Goal: Task Accomplishment & Management: Manage account settings

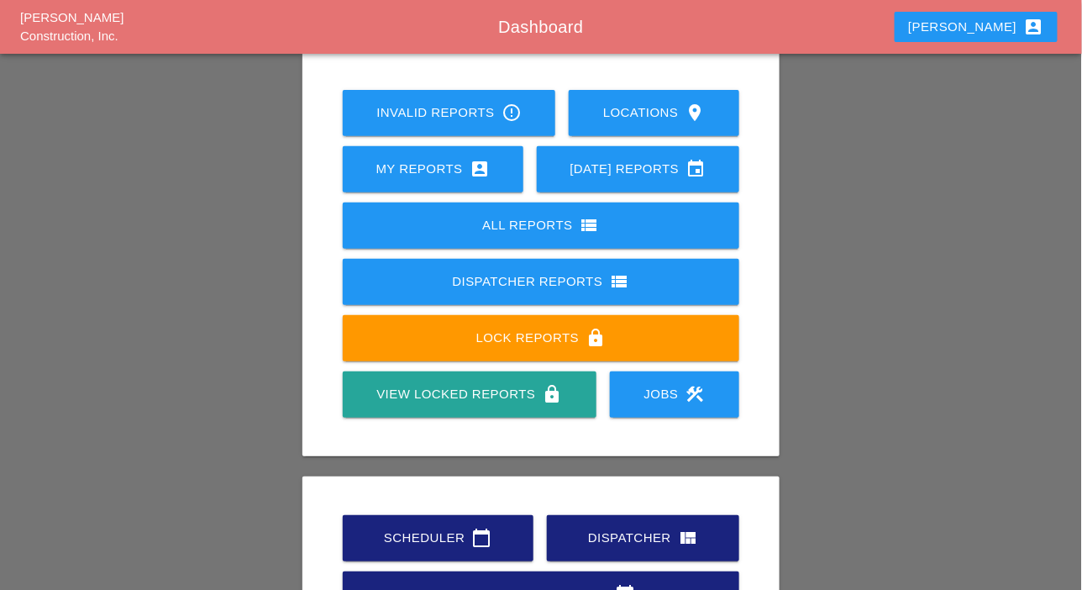
scroll to position [235, 0]
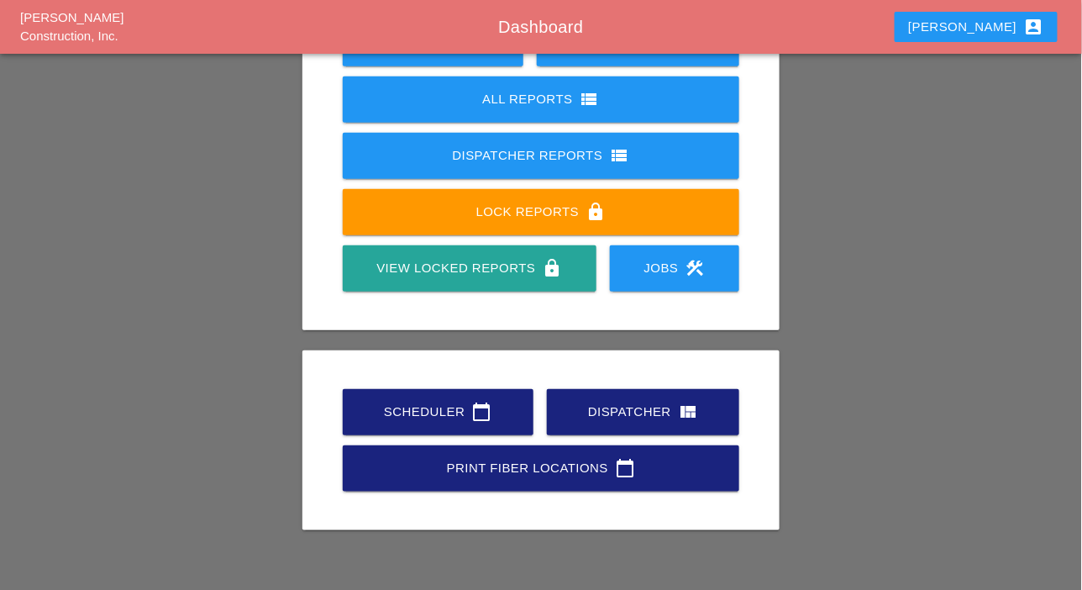
click at [600, 404] on div "Dispatcher view_quilt" at bounding box center [643, 411] width 139 height 20
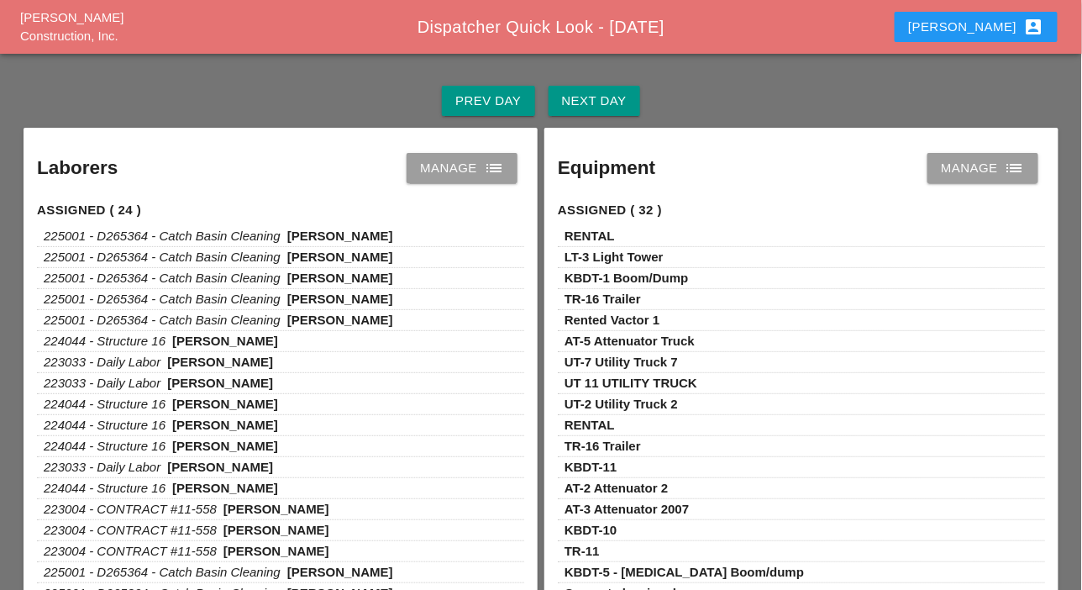
click at [483, 94] on div "Prev Day" at bounding box center [488, 101] width 66 height 19
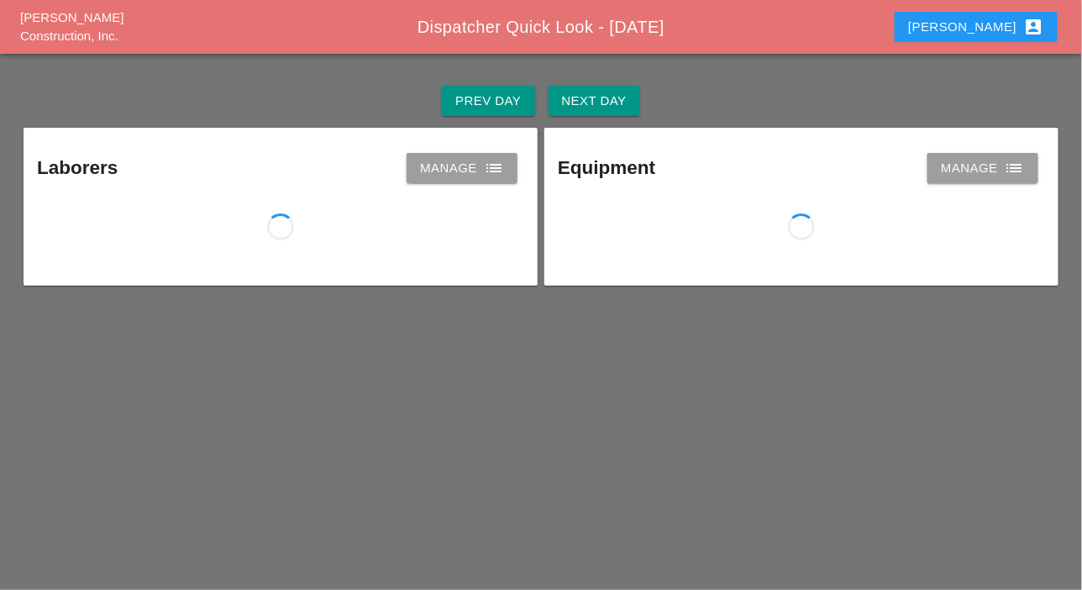
click at [593, 89] on button "Next Day" at bounding box center [594, 101] width 92 height 30
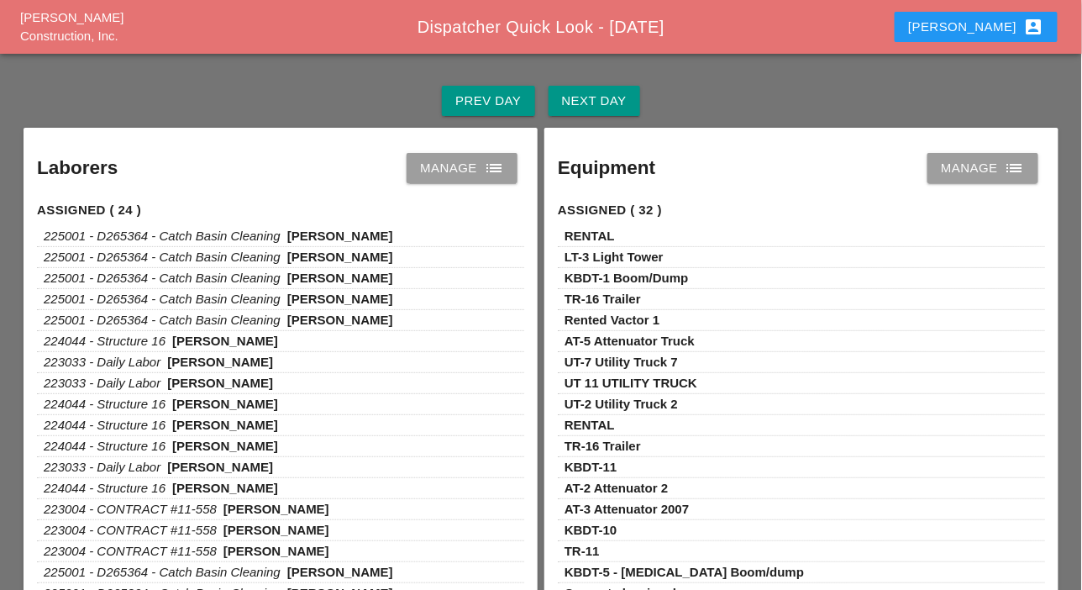
click at [468, 169] on div "Manage list" at bounding box center [462, 168] width 84 height 20
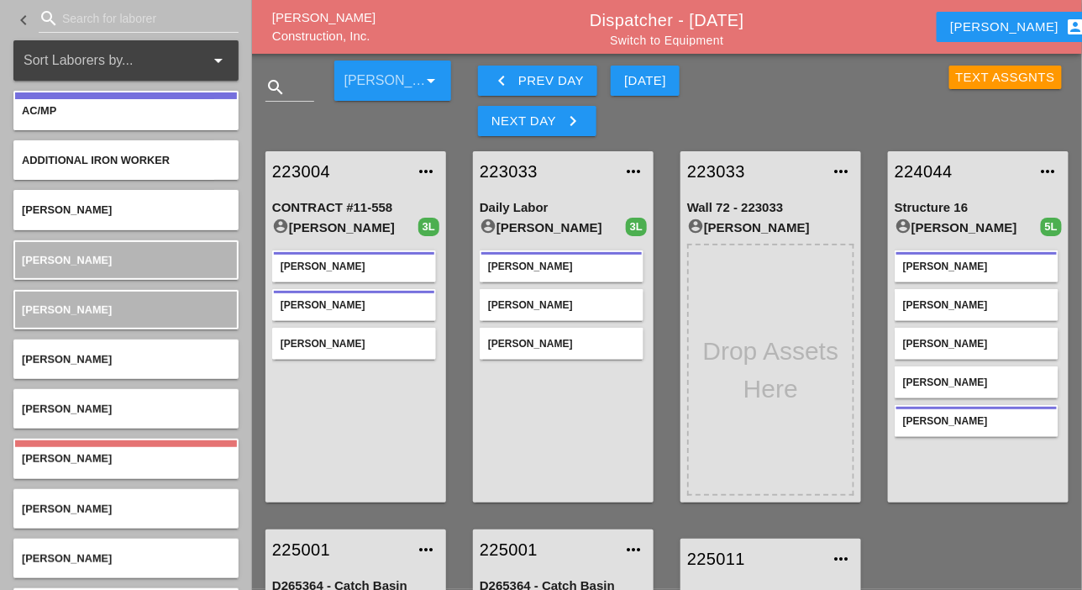
click at [630, 83] on div "Today" at bounding box center [645, 80] width 42 height 19
click at [553, 119] on div "Next Day keyboard_arrow_right" at bounding box center [537, 121] width 92 height 20
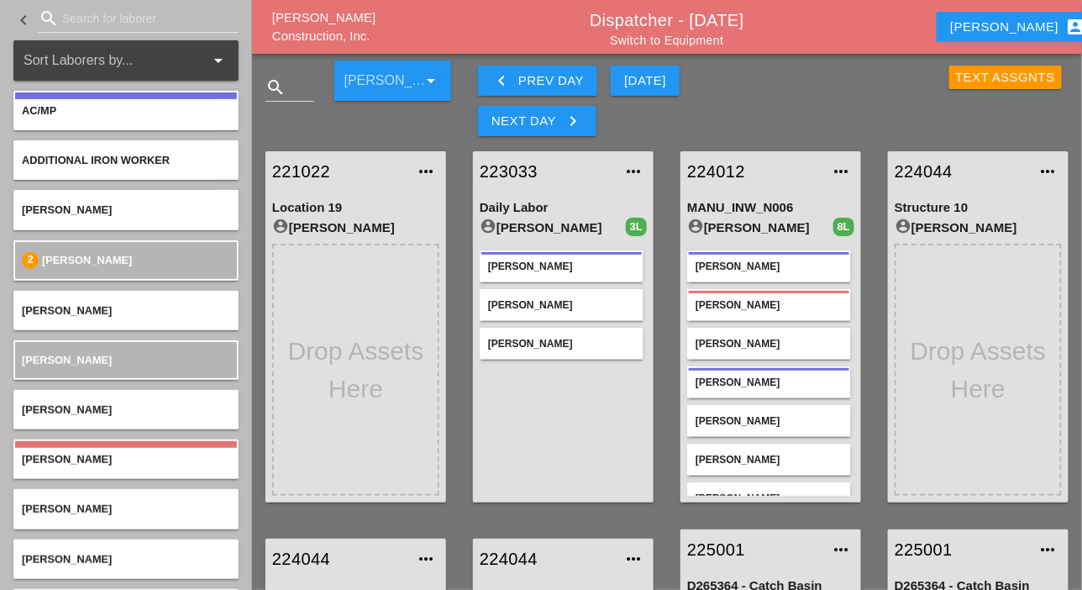
click at [506, 82] on icon "keyboard_arrow_left" at bounding box center [501, 81] width 20 height 20
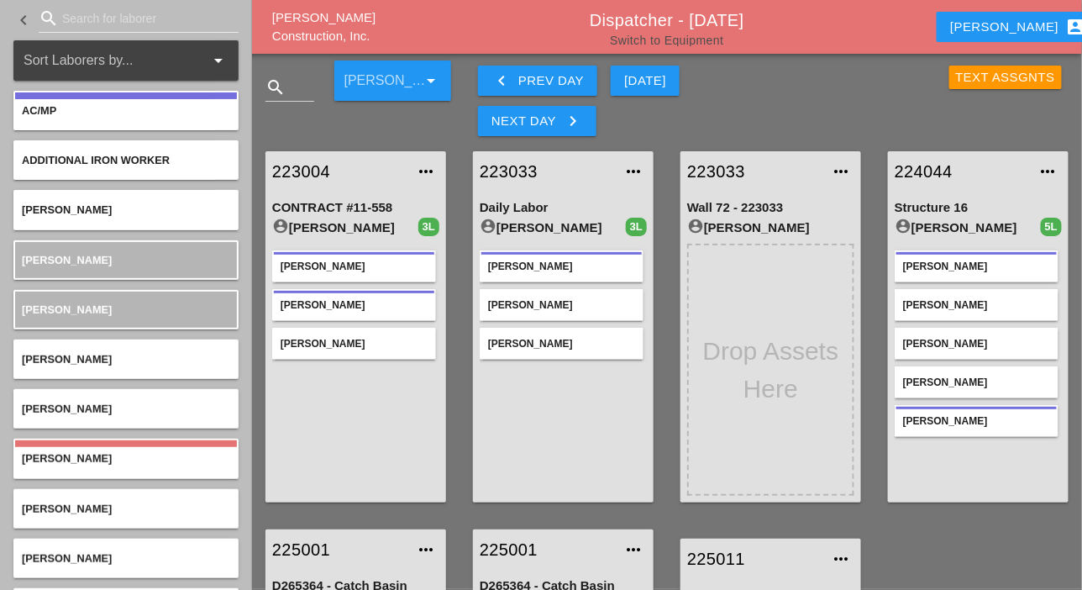
click at [679, 34] on link "Switch to Equipment" at bounding box center [666, 40] width 113 height 13
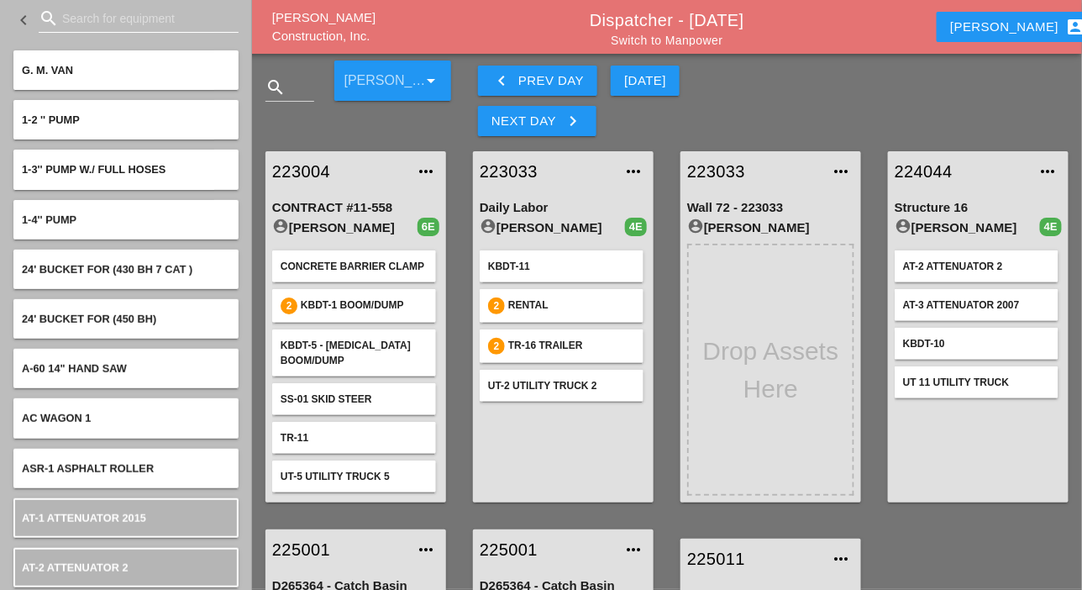
click at [98, 17] on input "Search for equipment" at bounding box center [138, 18] width 153 height 27
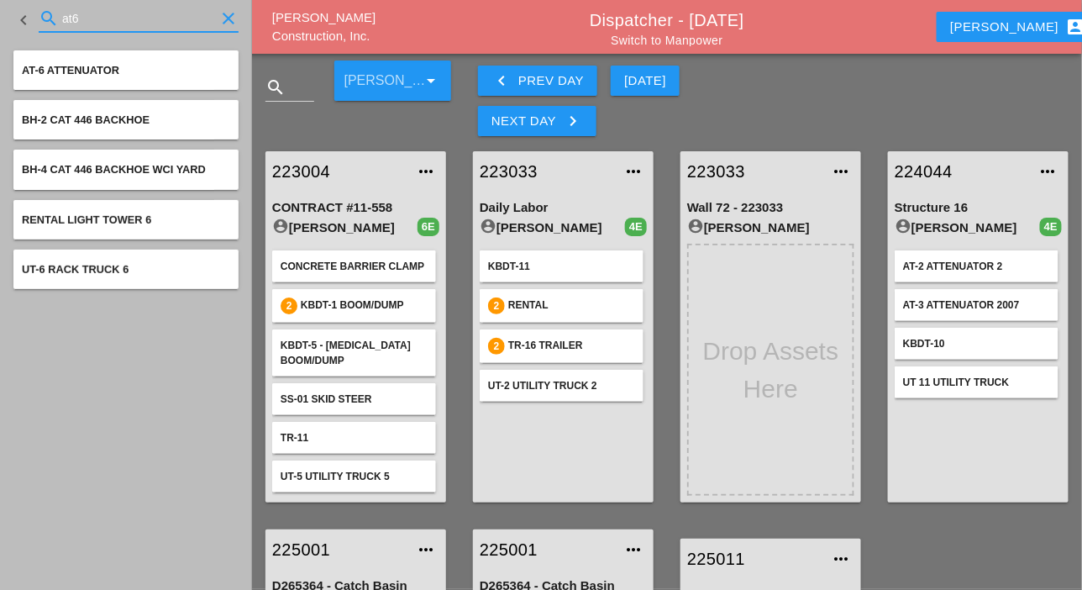
type input "at6"
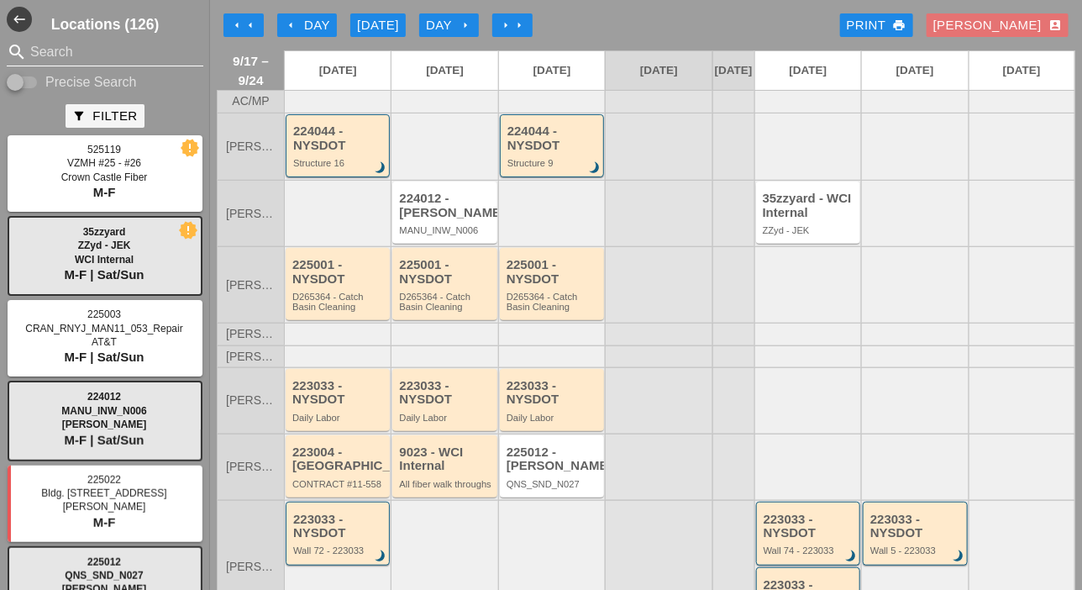
drag, startPoint x: 28, startPoint y: 76, endPoint x: 39, endPoint y: 55, distance: 24.1
click at [29, 76] on div at bounding box center [23, 82] width 32 height 20
click at [41, 50] on input "Search" at bounding box center [105, 52] width 150 height 27
click at [34, 82] on input "Precise Search" at bounding box center [23, 82] width 32 height 20
checkbox input "true"
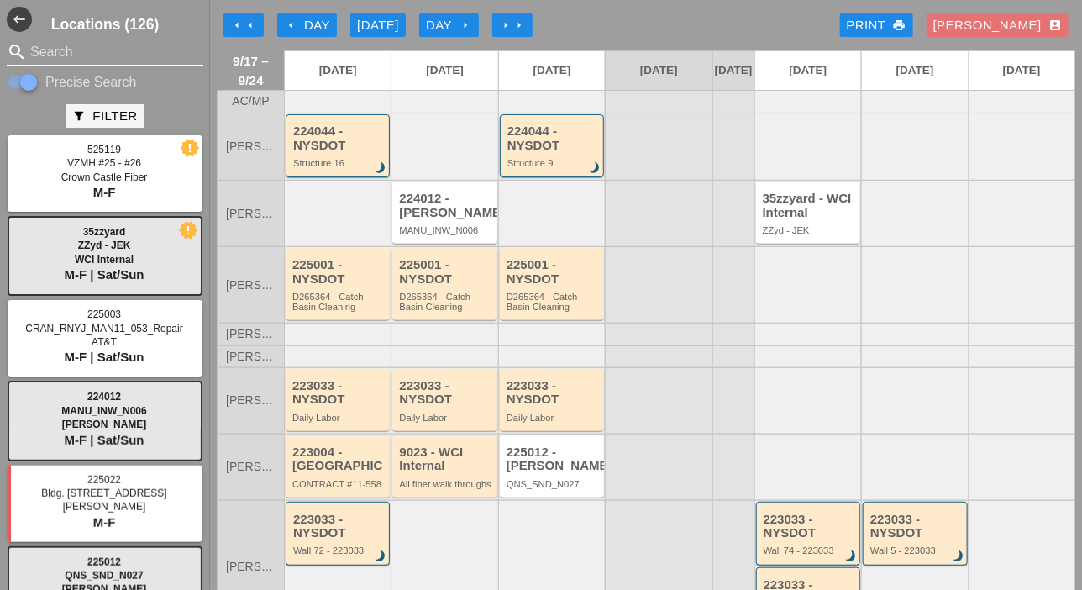
click at [46, 51] on input "Search" at bounding box center [105, 52] width 150 height 27
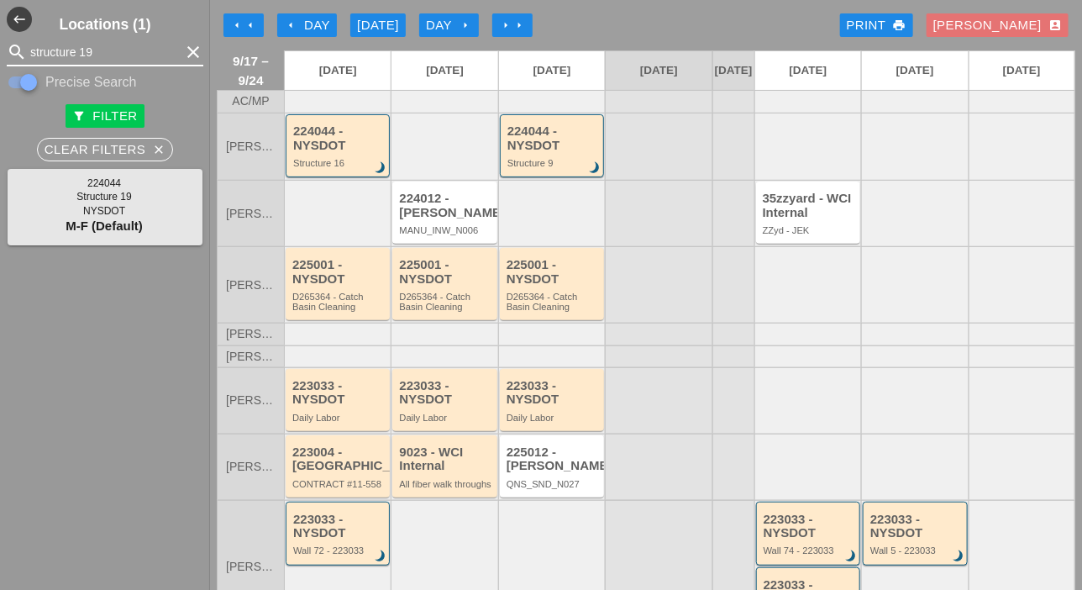
type input "structure 19"
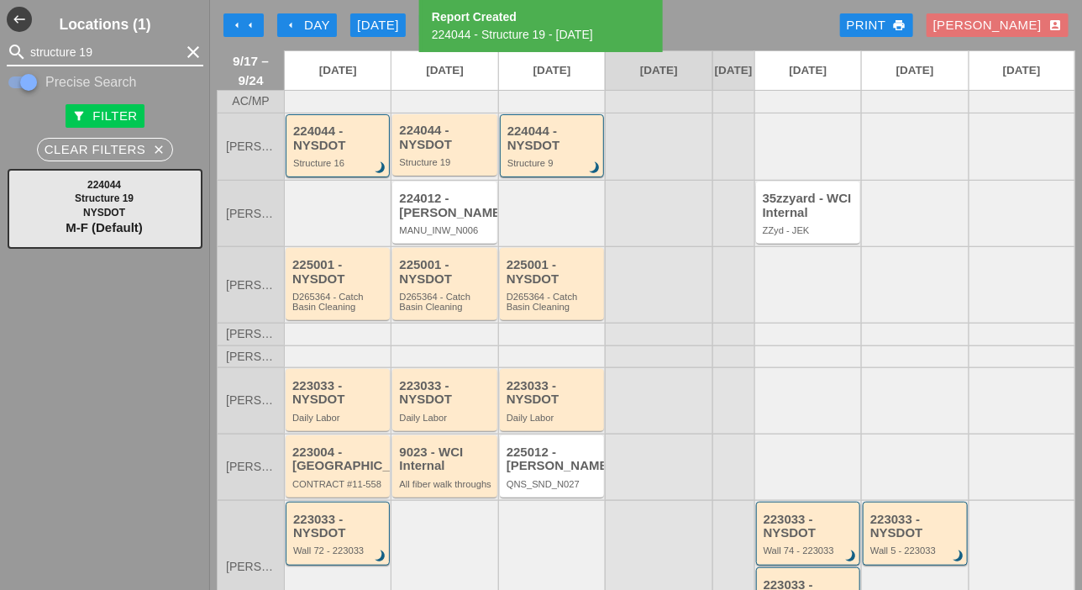
click at [88, 50] on input "structure 19" at bounding box center [105, 52] width 150 height 27
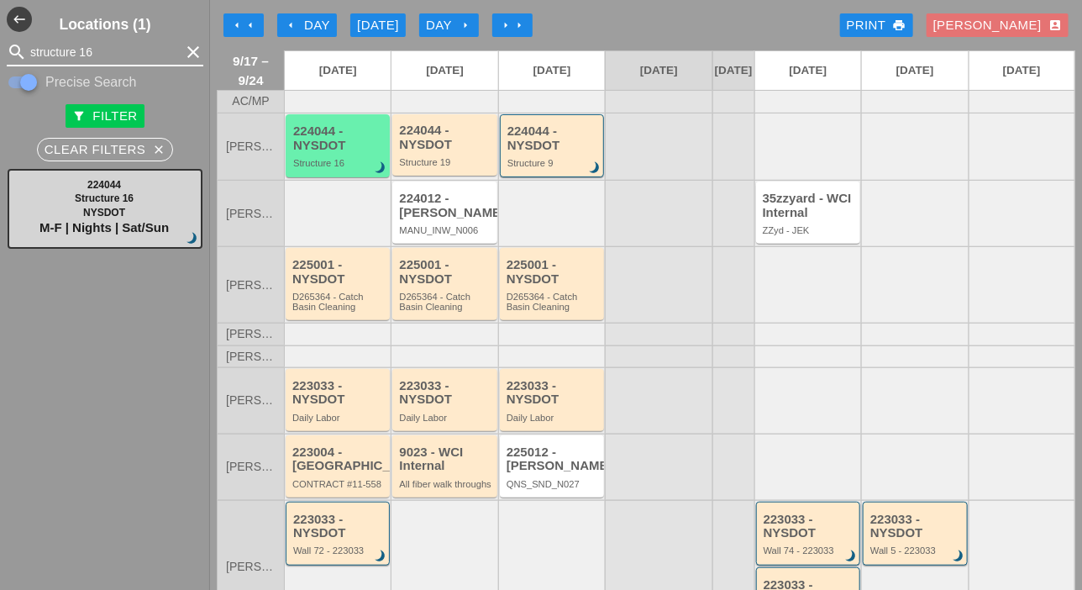
type input "structure 16"
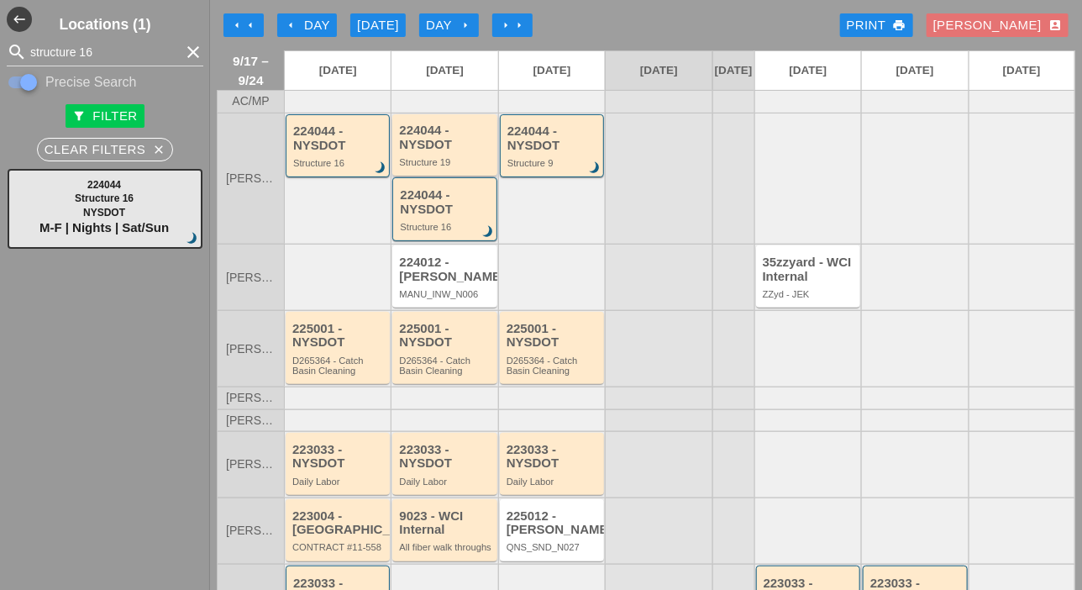
click at [443, 167] on div "224044 - NYSDOT Structure 19" at bounding box center [445, 145] width 93 height 44
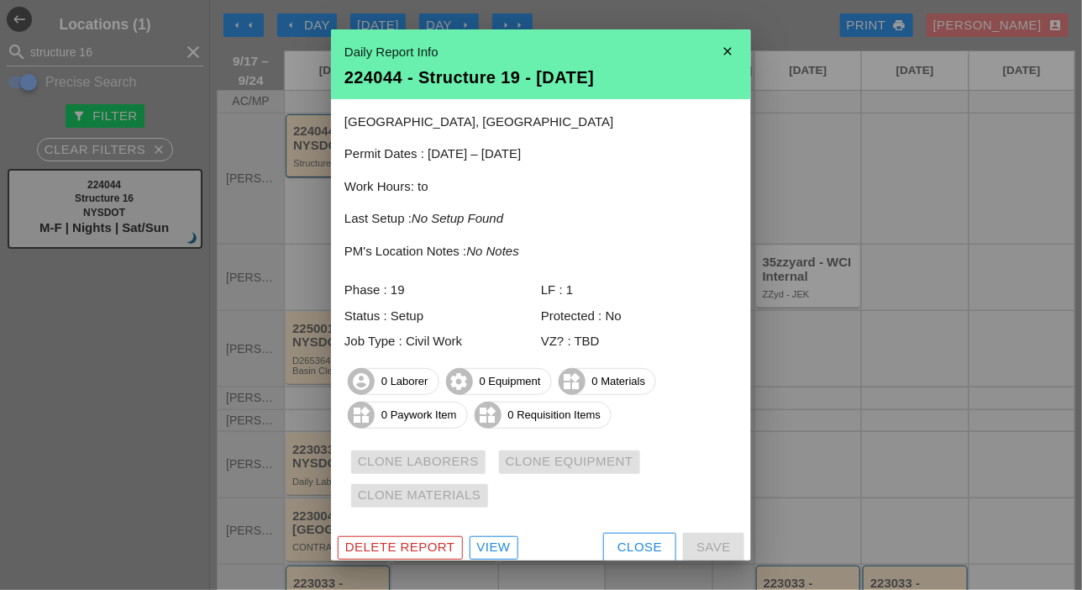
drag, startPoint x: 506, startPoint y: 544, endPoint x: 500, endPoint y: 538, distance: 9.5
click at [506, 544] on div "View" at bounding box center [494, 547] width 34 height 19
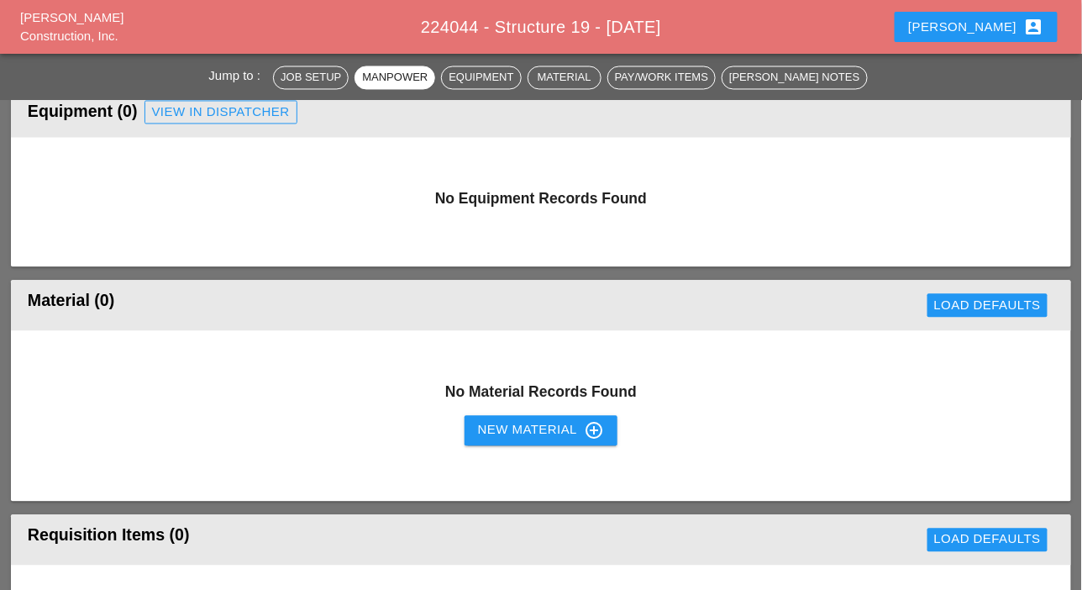
scroll to position [1008, 0]
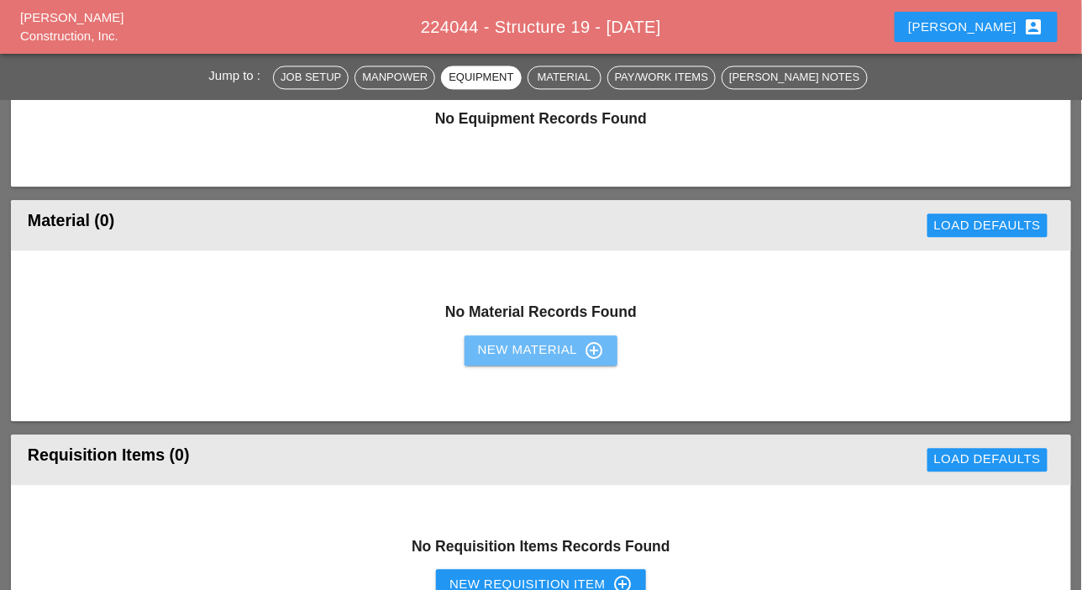
drag, startPoint x: 514, startPoint y: 348, endPoint x: 124, endPoint y: 294, distance: 393.4
click at [513, 348] on div "New Material control_point" at bounding box center [541, 350] width 126 height 20
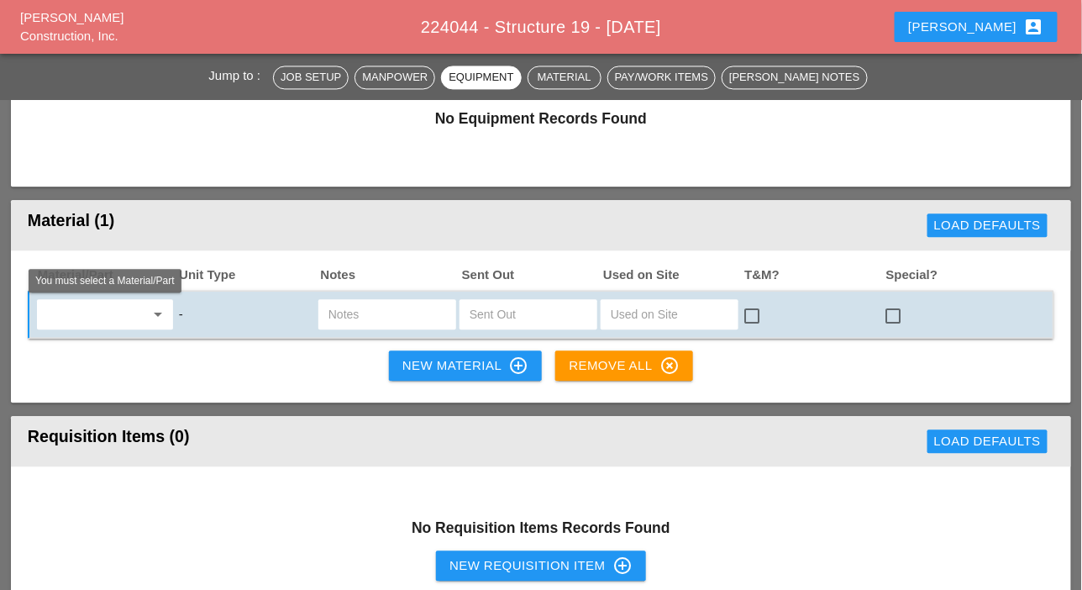
click at [87, 316] on input "text" at bounding box center [93, 314] width 102 height 27
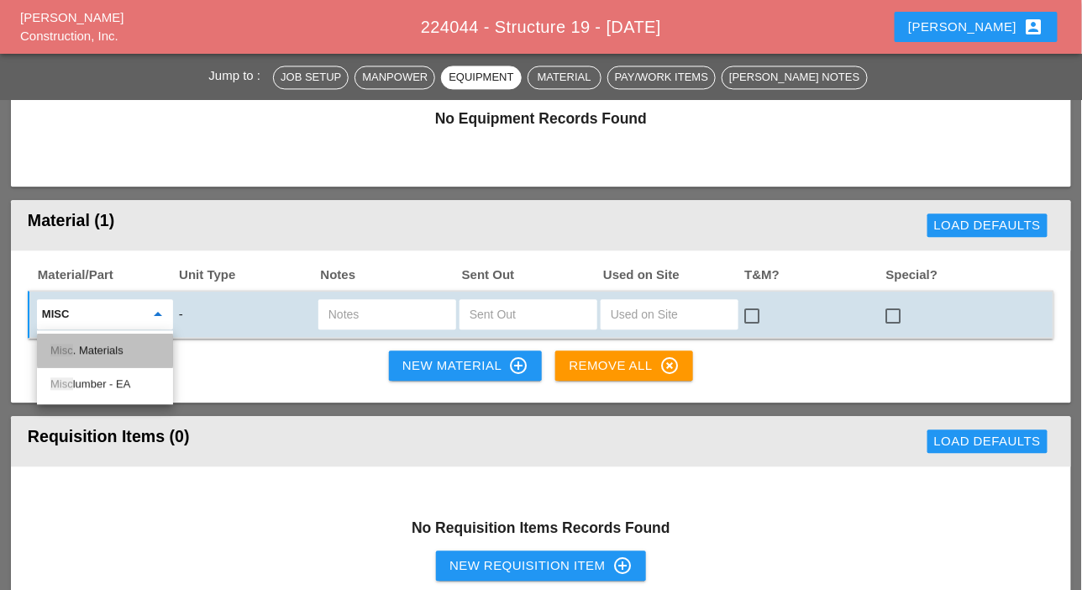
click at [117, 345] on div "Misc . Materials" at bounding box center [104, 350] width 109 height 20
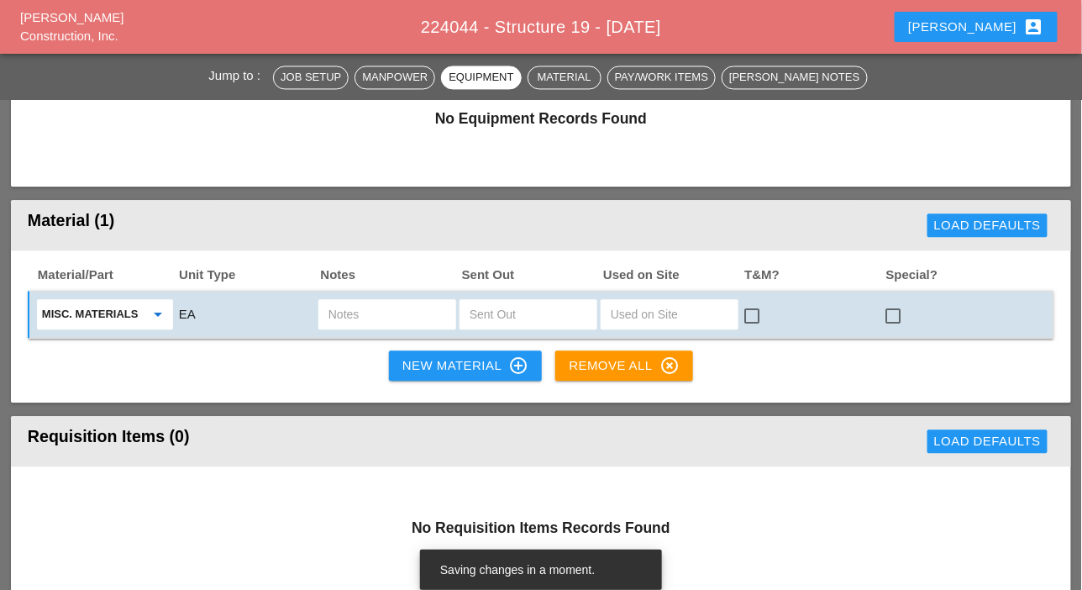
type input "Misc. Materials"
click at [355, 311] on input "text" at bounding box center [387, 314] width 118 height 27
type input "1'' Chamfer"
click at [485, 313] on input "text" at bounding box center [529, 314] width 118 height 27
type input "6"
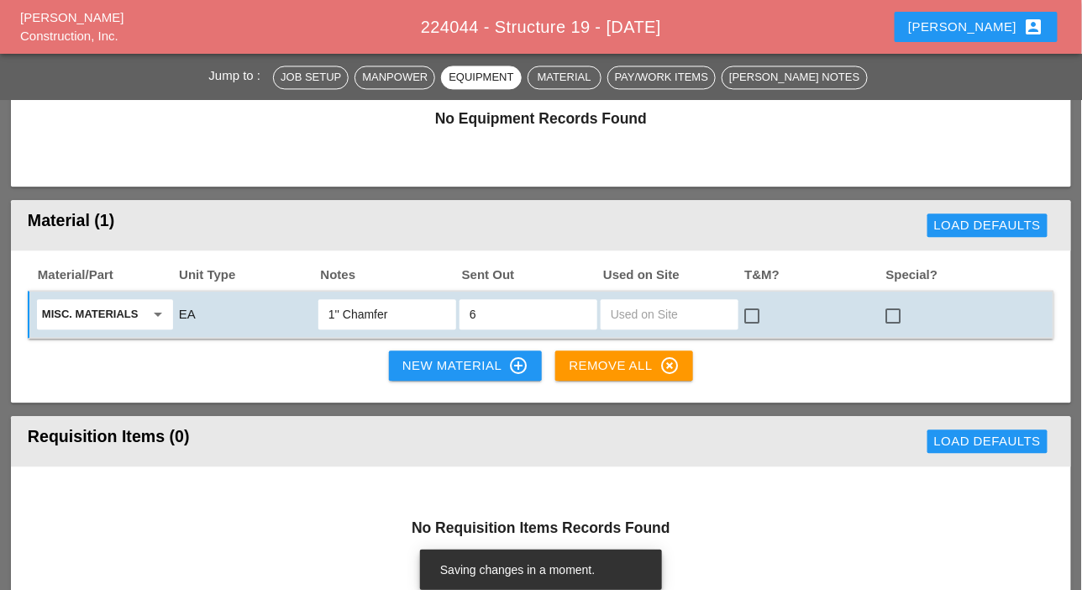
click at [425, 312] on input "1'' Chamfer" at bounding box center [387, 314] width 118 height 27
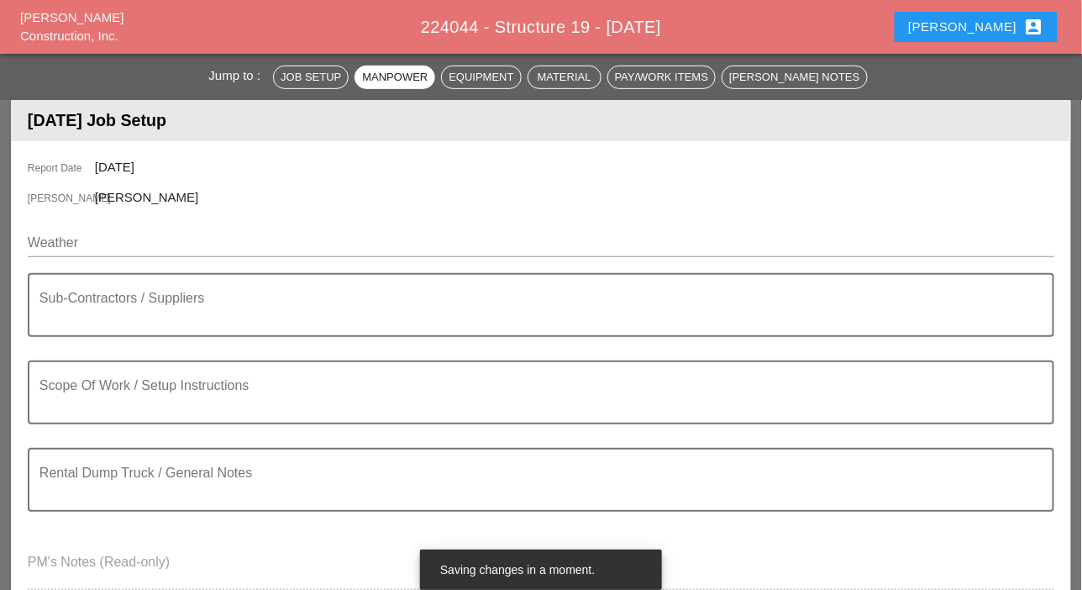
scroll to position [168, 0]
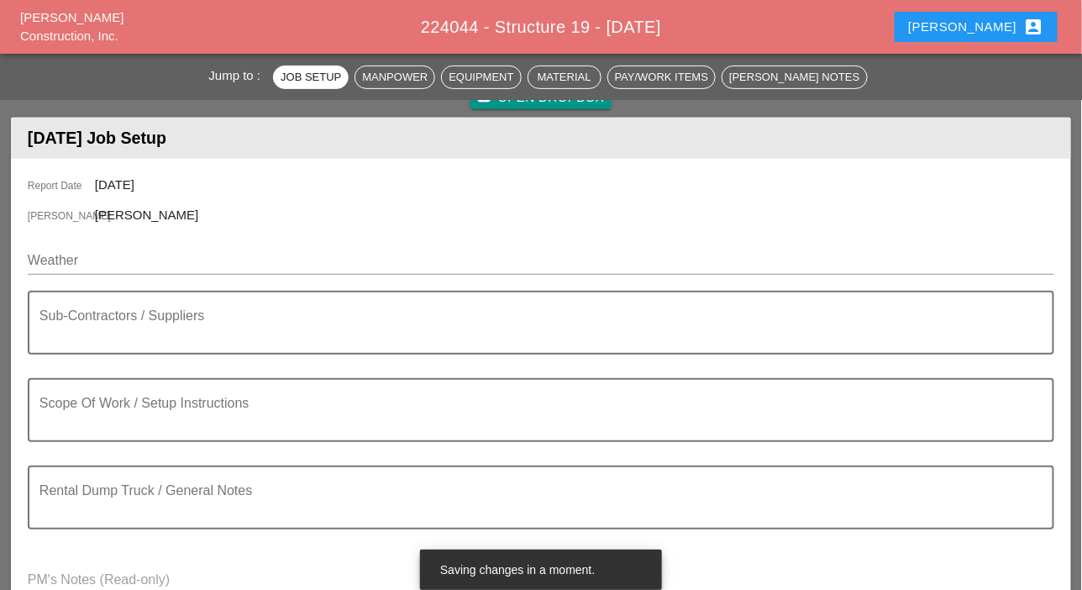
type input "1'' Chamfer 10lf inKBDT11 already"
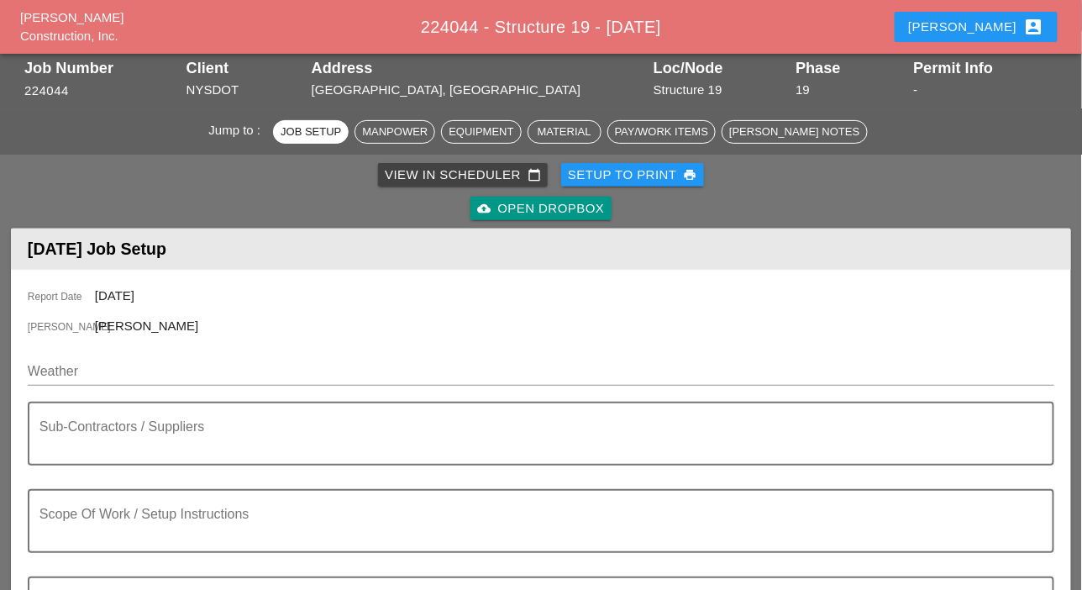
scroll to position [0, 0]
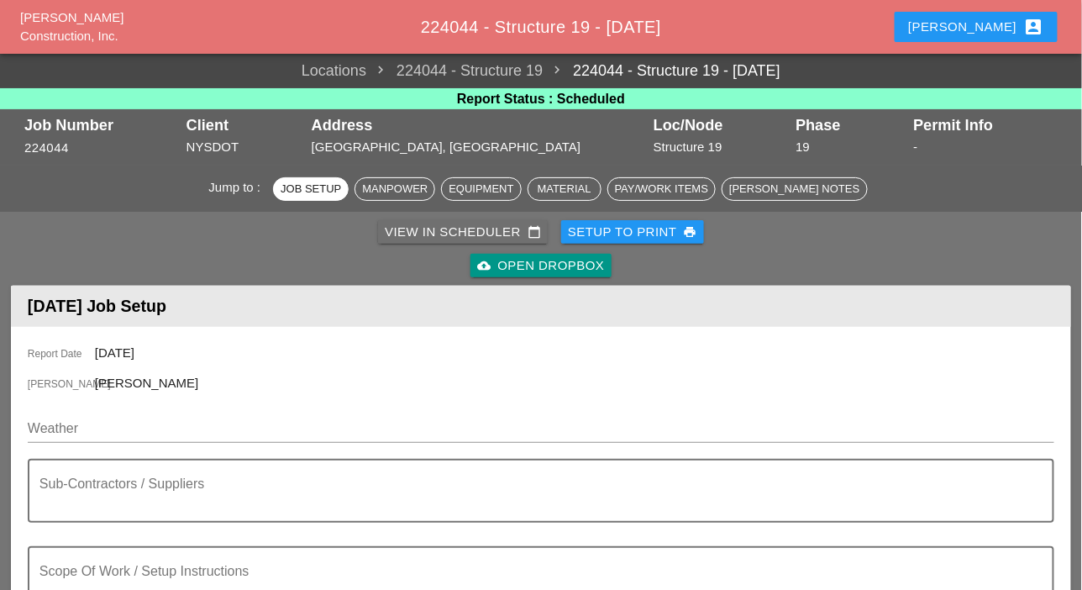
click at [407, 230] on div "View in Scheduler calendar_today" at bounding box center [463, 232] width 156 height 19
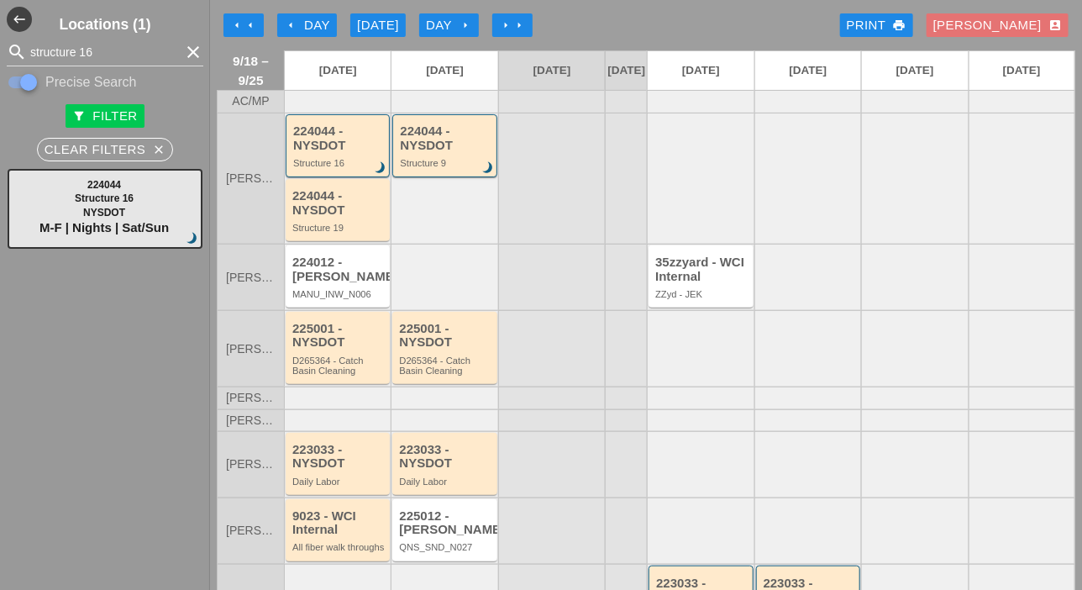
click at [311, 27] on div "arrow_left Day" at bounding box center [307, 25] width 46 height 19
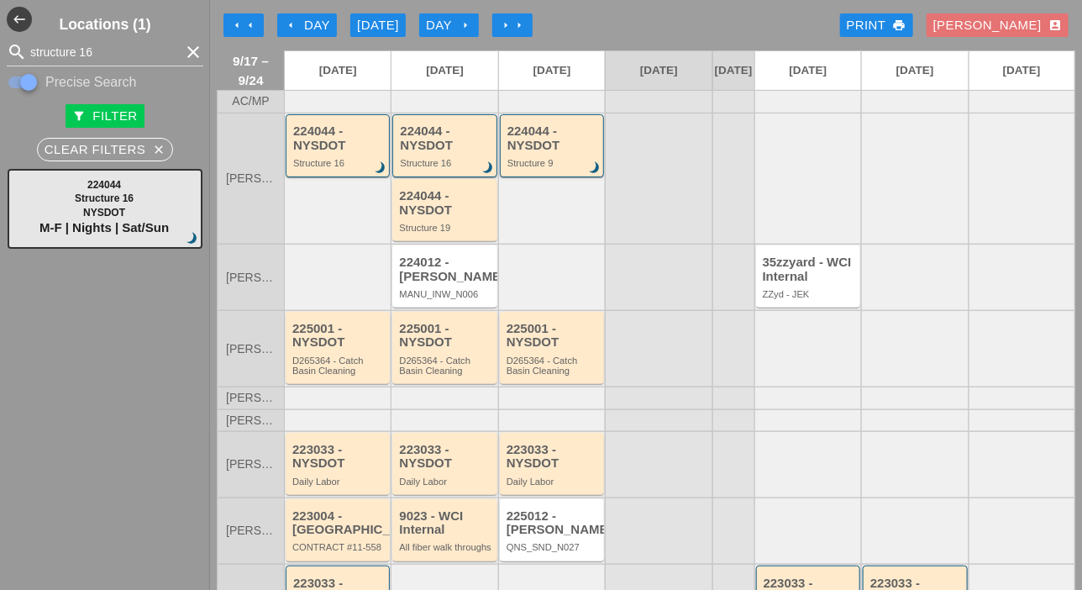
click at [454, 25] on div "Day arrow_right" at bounding box center [449, 25] width 46 height 19
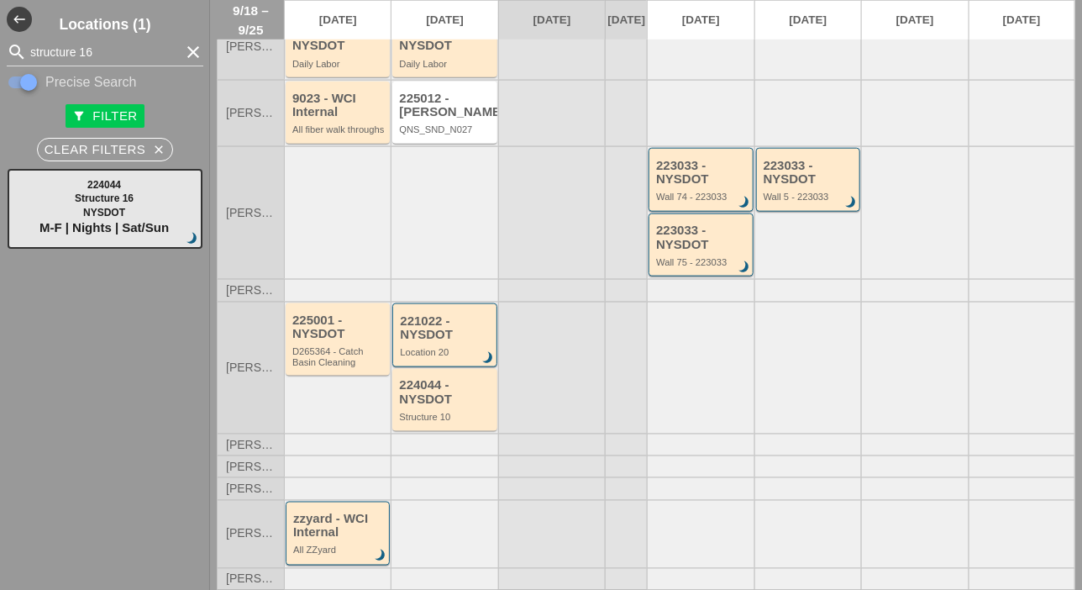
scroll to position [438, 0]
click at [17, 82] on div at bounding box center [28, 82] width 29 height 29
checkbox input "false"
drag, startPoint x: 102, startPoint y: 53, endPoint x: 81, endPoint y: 50, distance: 21.1
click at [81, 50] on input "structure 16" at bounding box center [105, 52] width 150 height 27
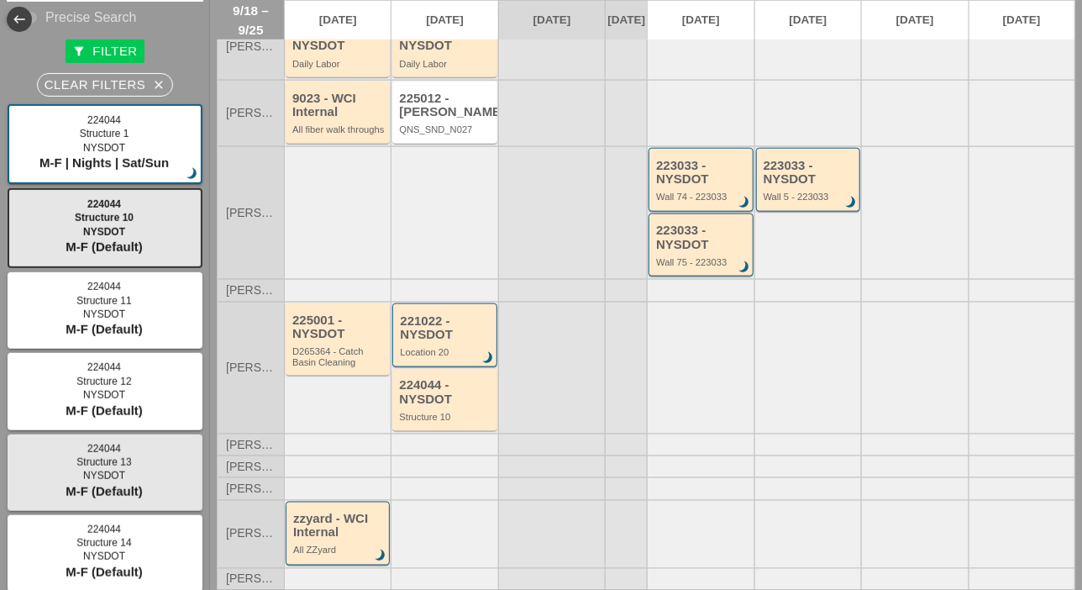
scroll to position [168, 0]
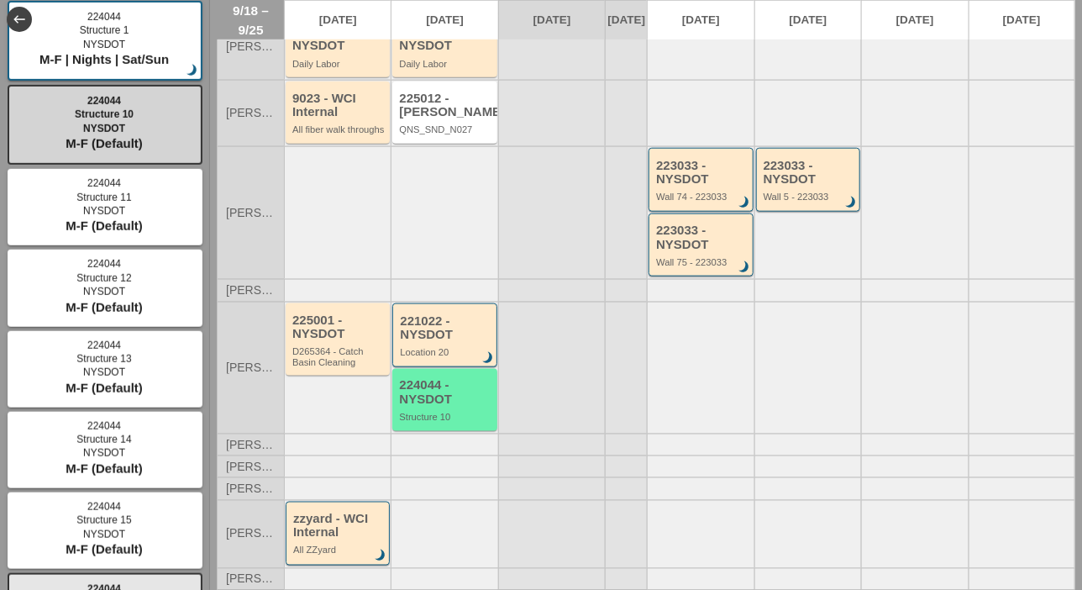
type input "structure 10"
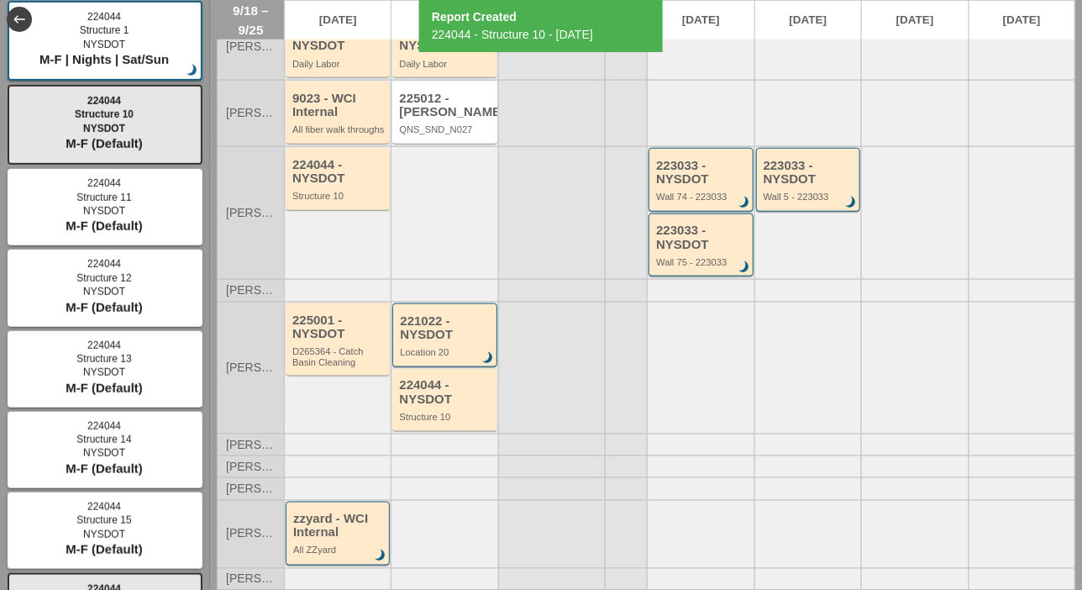
scroll to position [0, 0]
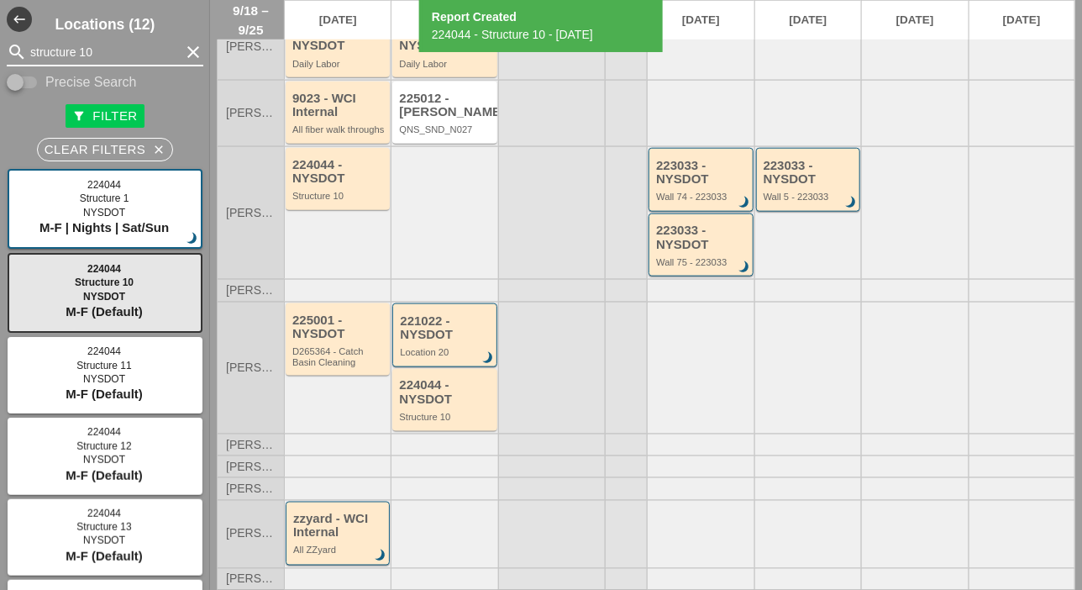
drag, startPoint x: 94, startPoint y: 46, endPoint x: 26, endPoint y: 47, distance: 68.0
click at [26, 47] on div "search structure 10 clear" at bounding box center [105, 52] width 197 height 27
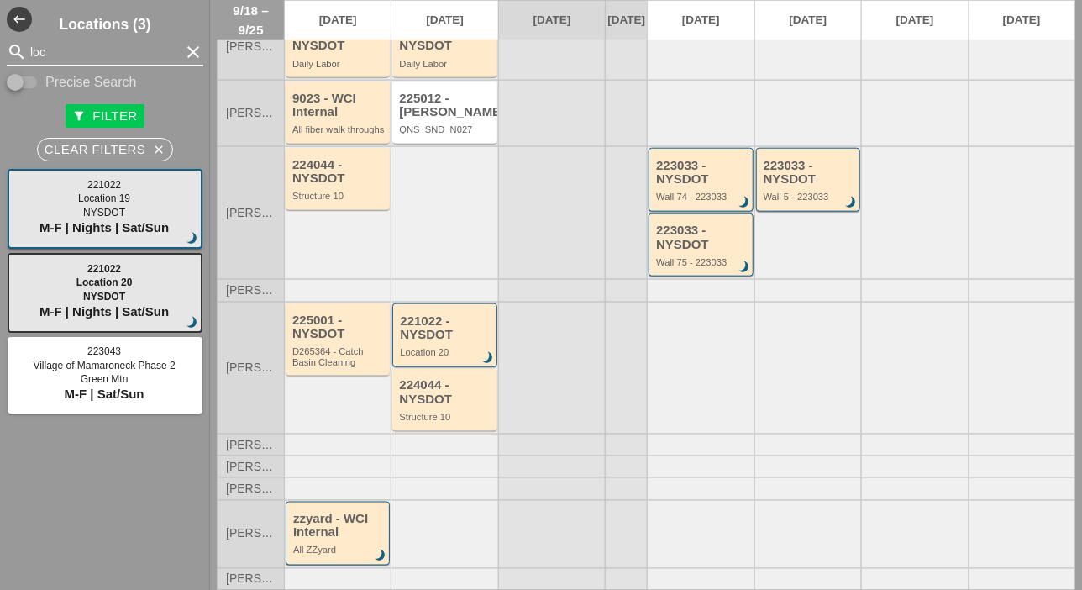
type input "loc"
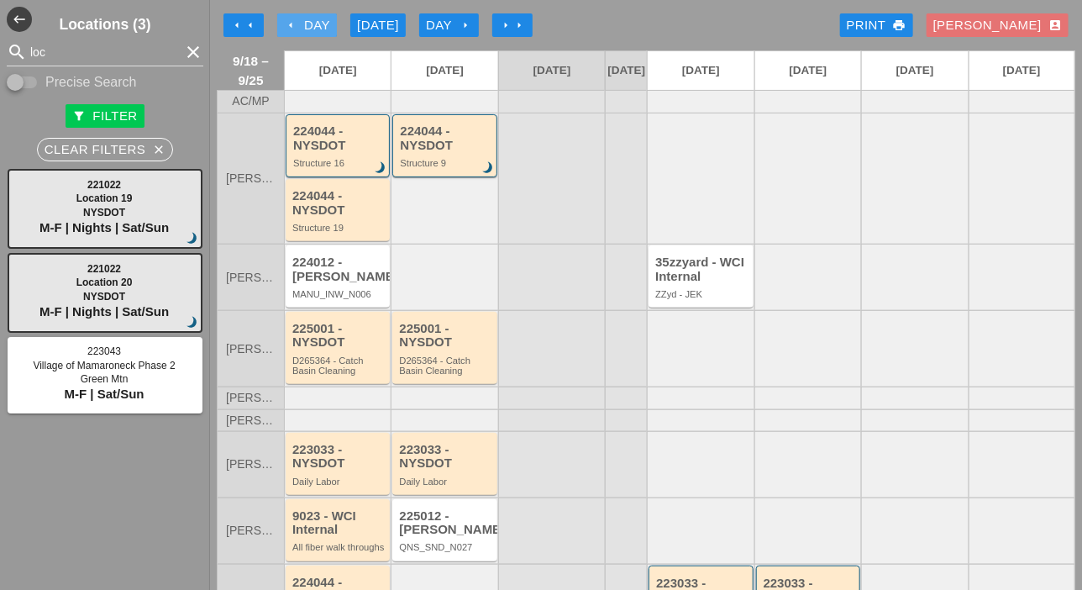
click at [302, 20] on div "arrow_left Day" at bounding box center [307, 25] width 46 height 19
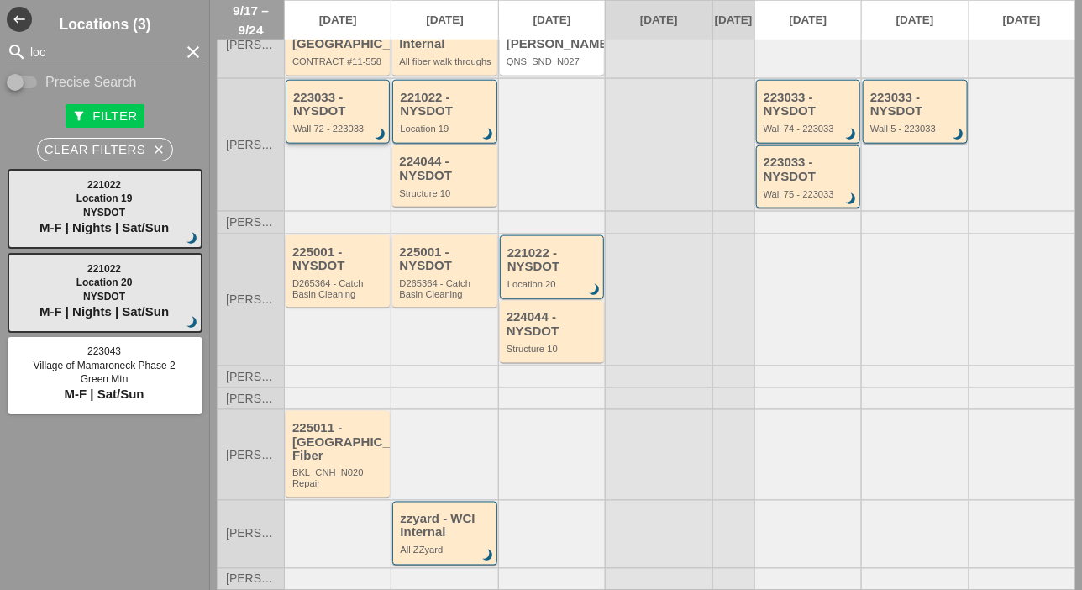
scroll to position [492, 0]
click at [345, 273] on div "225001 - NYSDOT" at bounding box center [338, 259] width 93 height 28
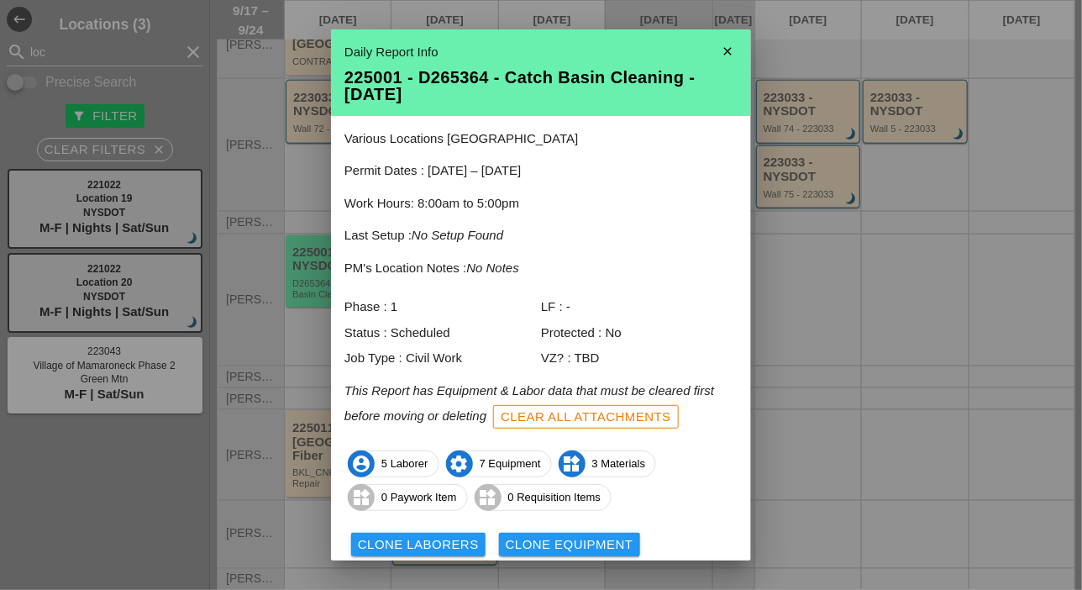
click at [711, 54] on icon "close" at bounding box center [728, 51] width 34 height 34
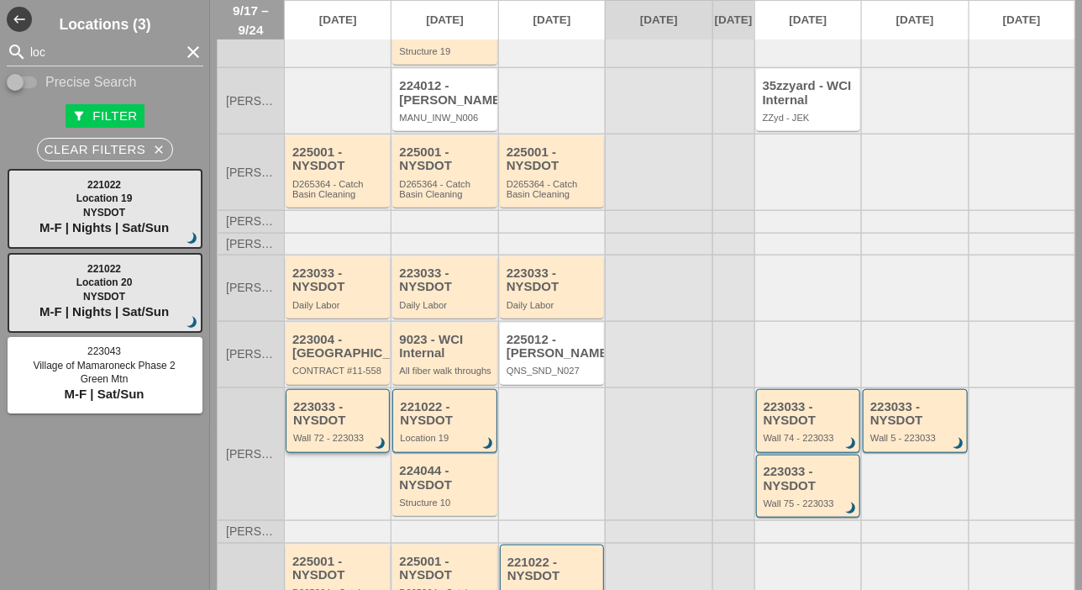
scroll to position [72, 0]
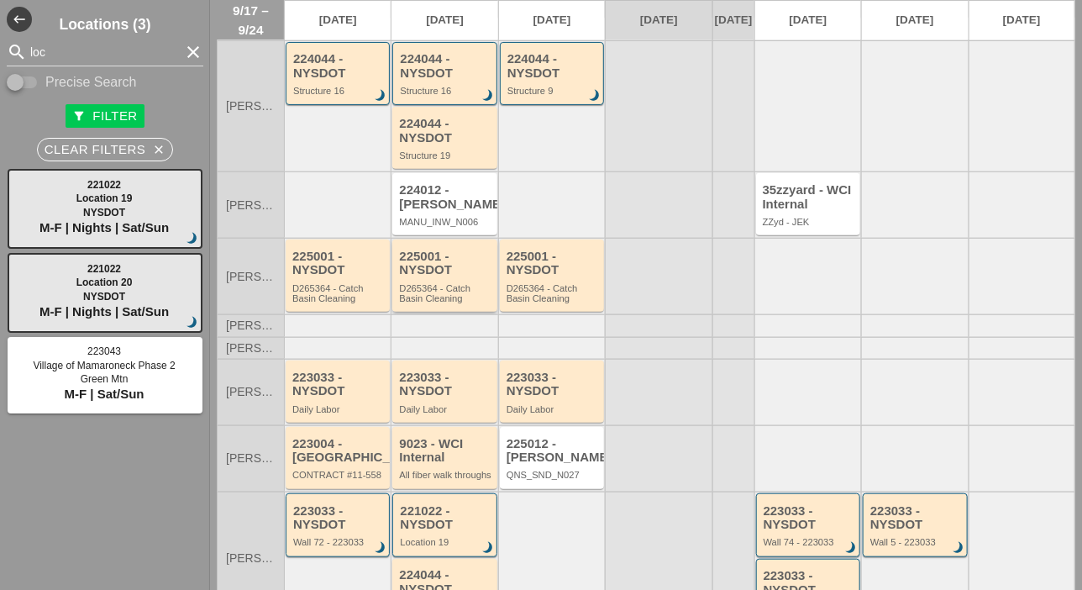
click at [440, 291] on div "225001 - NYSDOT D265364 - Catch Basin Cleaning" at bounding box center [445, 276] width 93 height 54
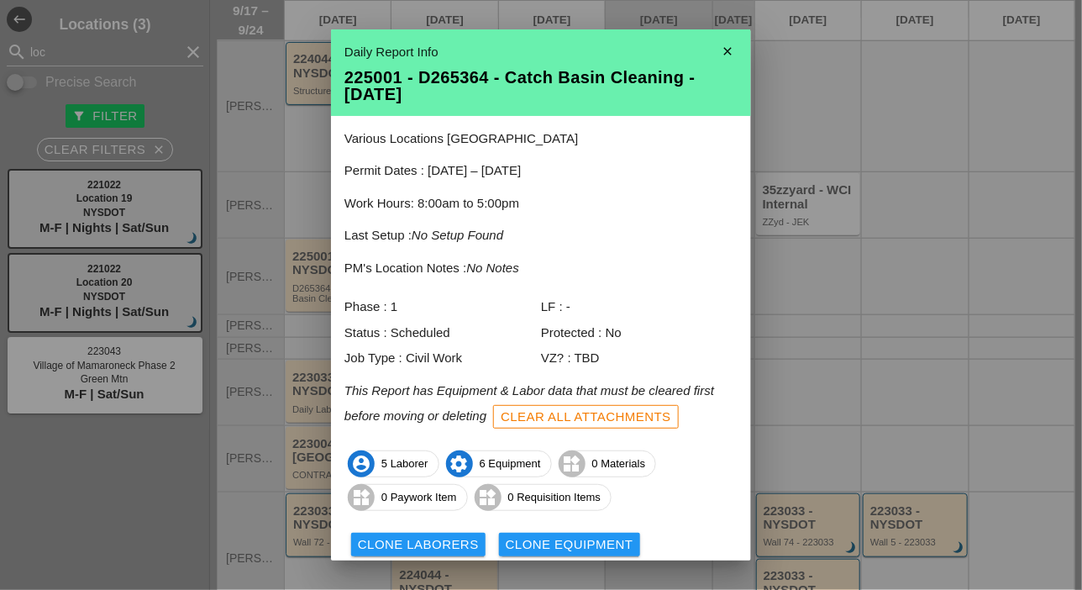
click at [712, 44] on icon "close" at bounding box center [728, 51] width 34 height 34
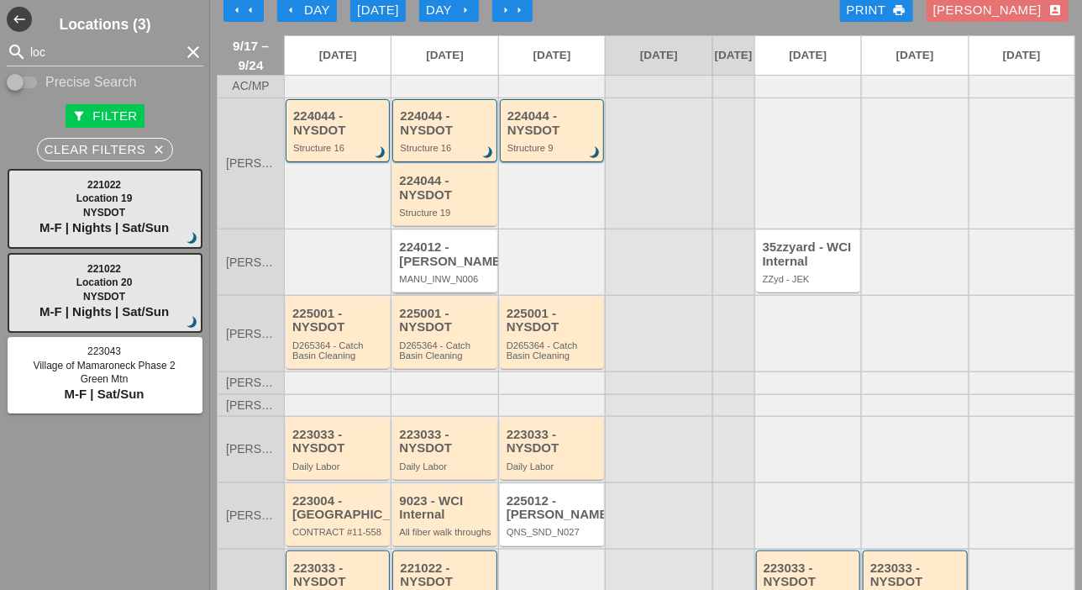
scroll to position [0, 0]
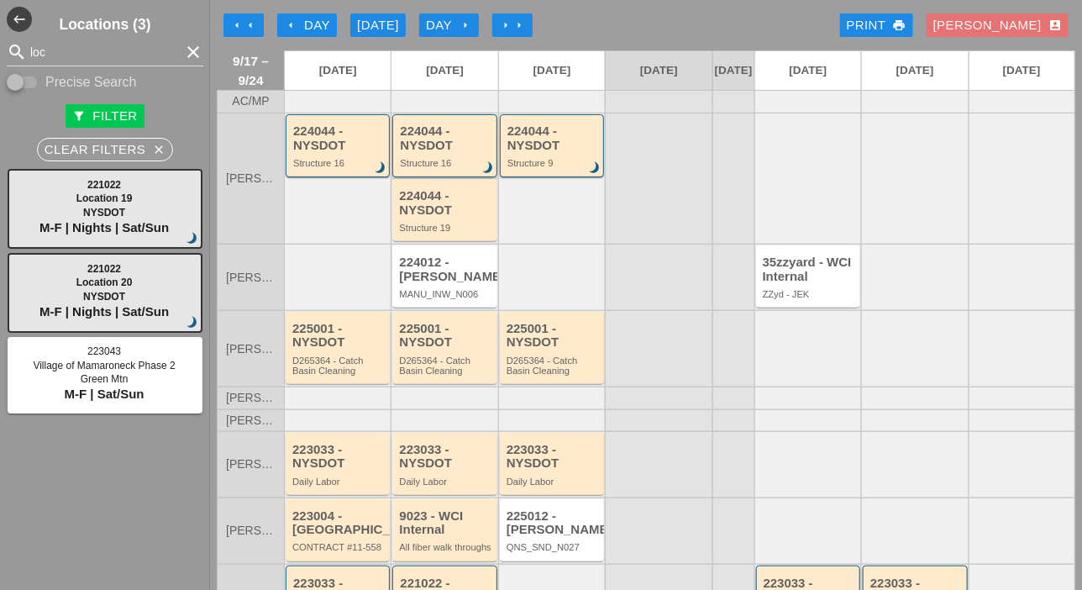
click at [433, 152] on div "224044 - NYSDOT" at bounding box center [446, 138] width 92 height 28
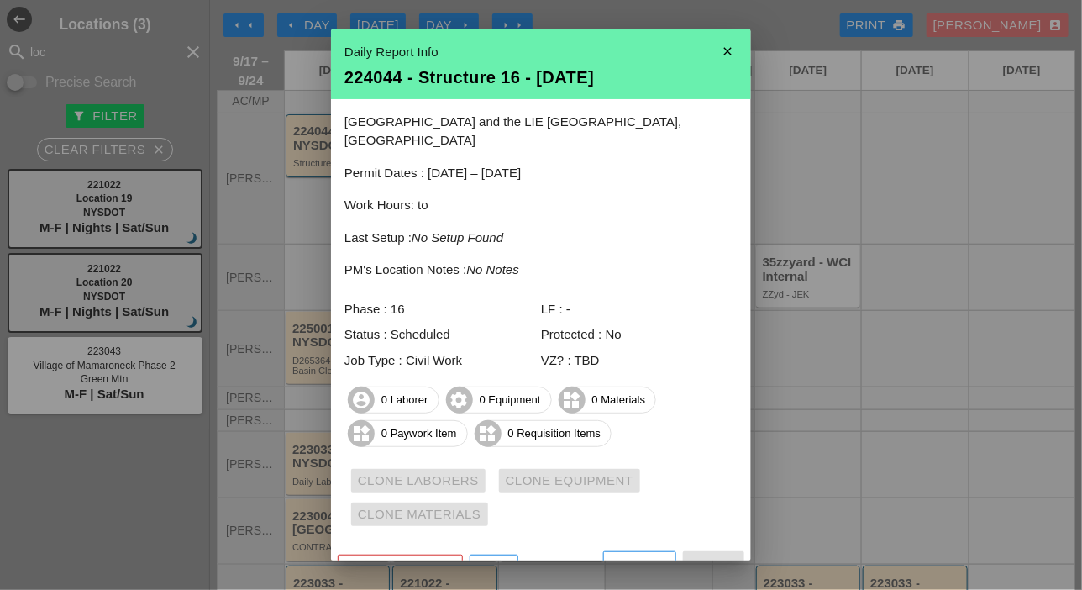
scroll to position [8, 0]
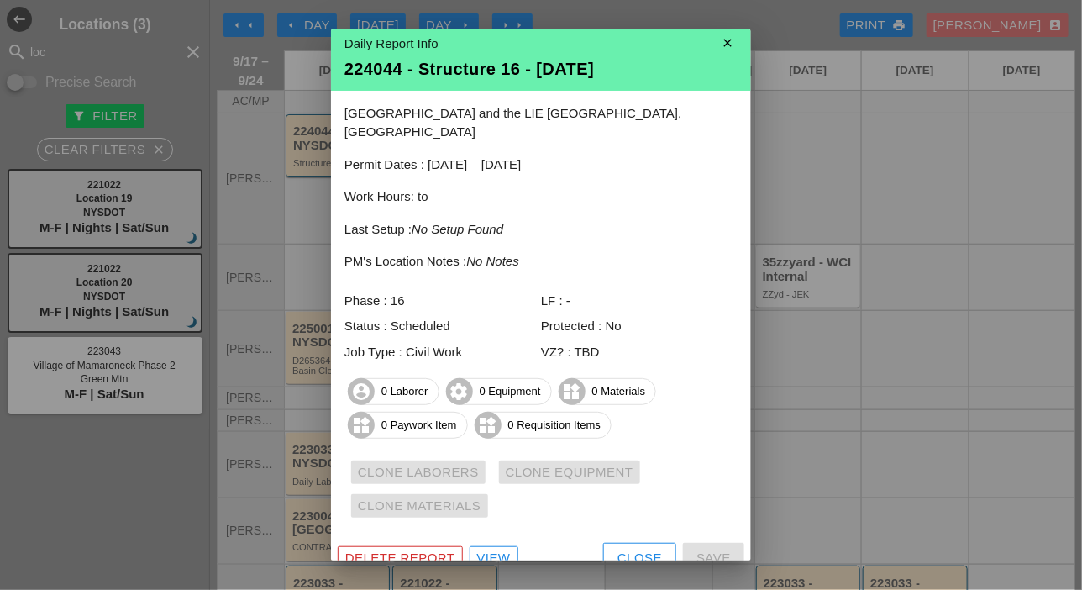
drag, startPoint x: 610, startPoint y: 528, endPoint x: 532, endPoint y: 425, distance: 129.5
click at [610, 543] on button "Close" at bounding box center [639, 558] width 73 height 30
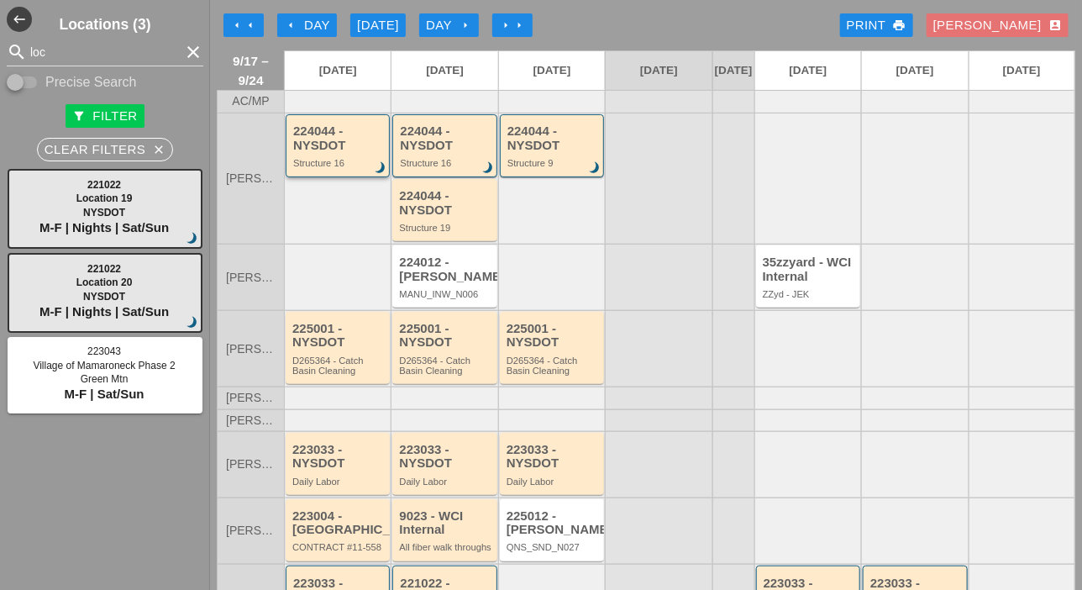
click at [316, 152] on div "224044 - NYSDOT" at bounding box center [339, 138] width 92 height 28
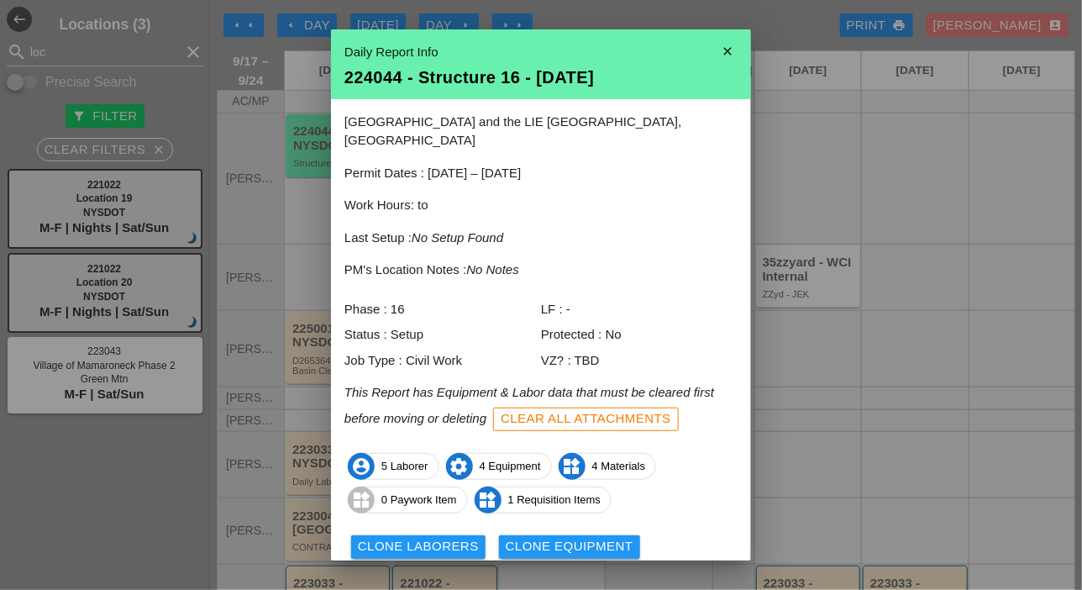
scroll to position [74, 0]
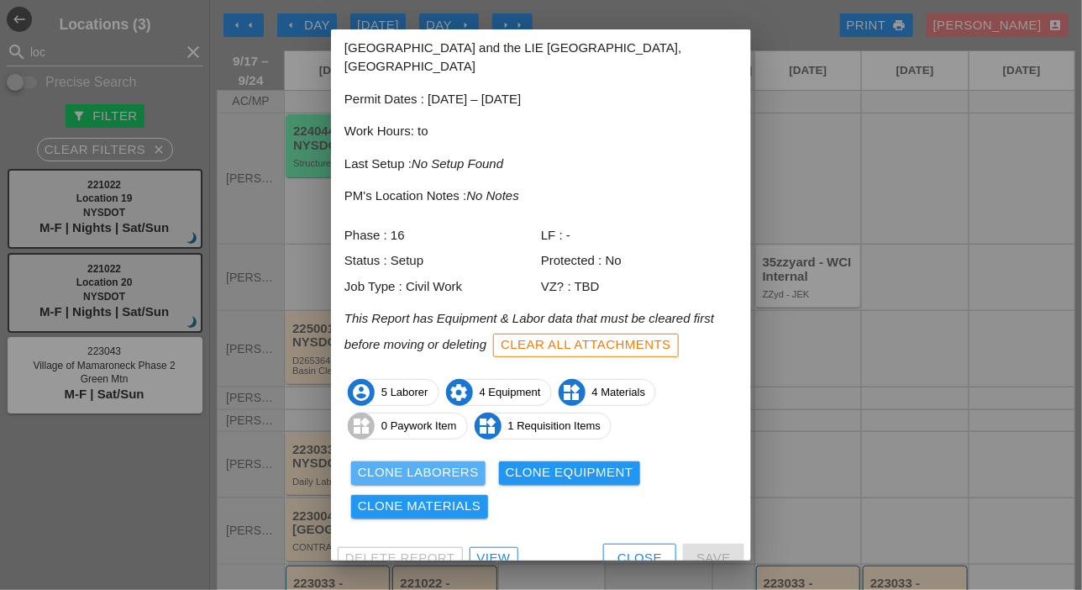
click at [432, 463] on div "Clone Laborers" at bounding box center [418, 472] width 121 height 19
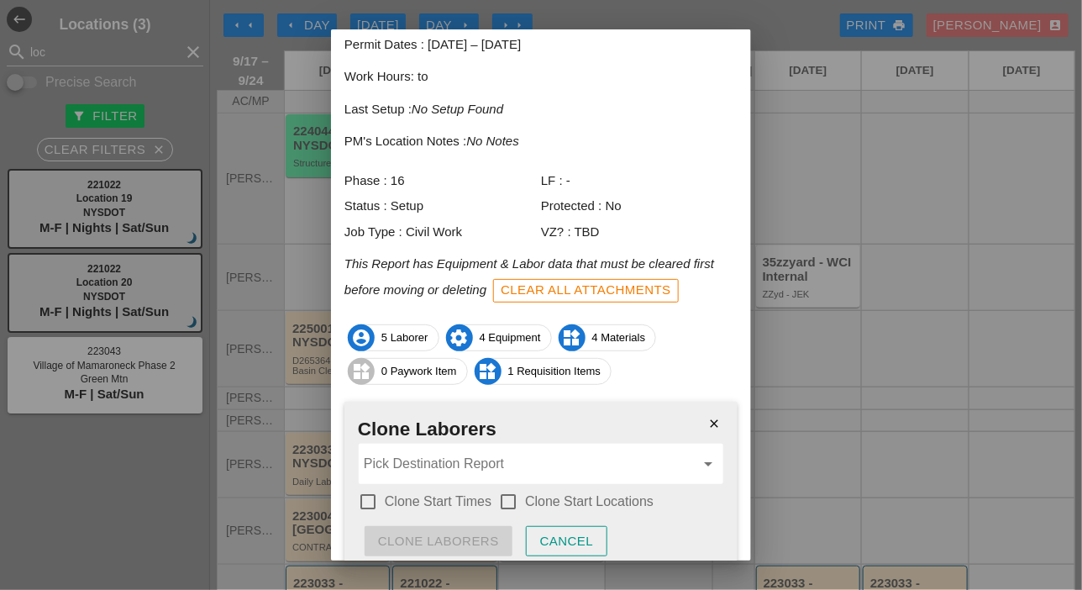
scroll to position [180, 0]
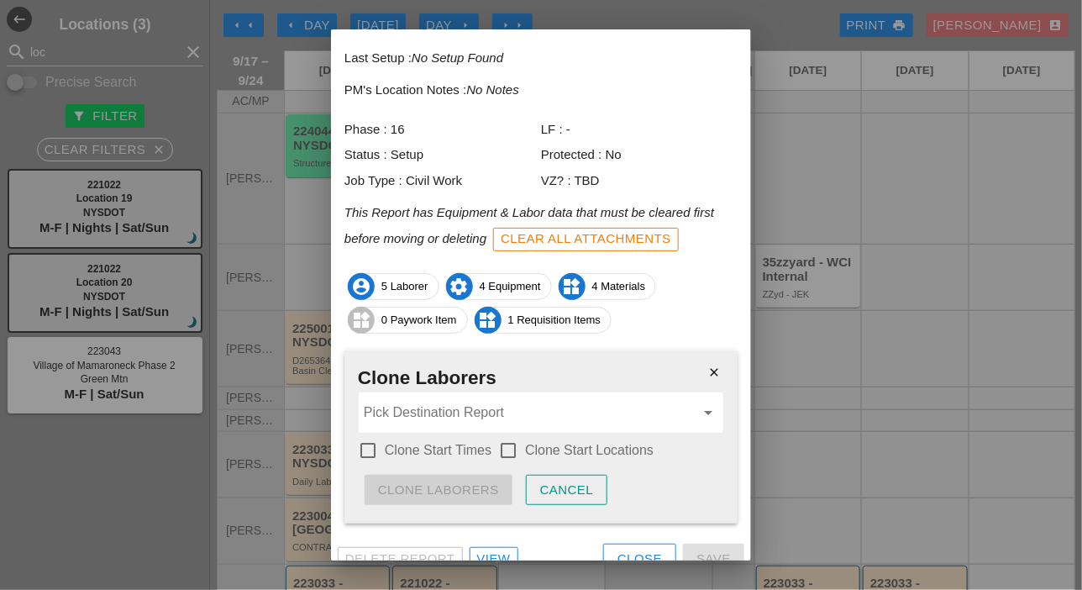
drag, startPoint x: 370, startPoint y: 428, endPoint x: 384, endPoint y: 428, distance: 14.3
click at [371, 436] on div at bounding box center [368, 450] width 29 height 29
checkbox input "true"
click at [512, 436] on div at bounding box center [508, 450] width 29 height 29
checkbox input "true"
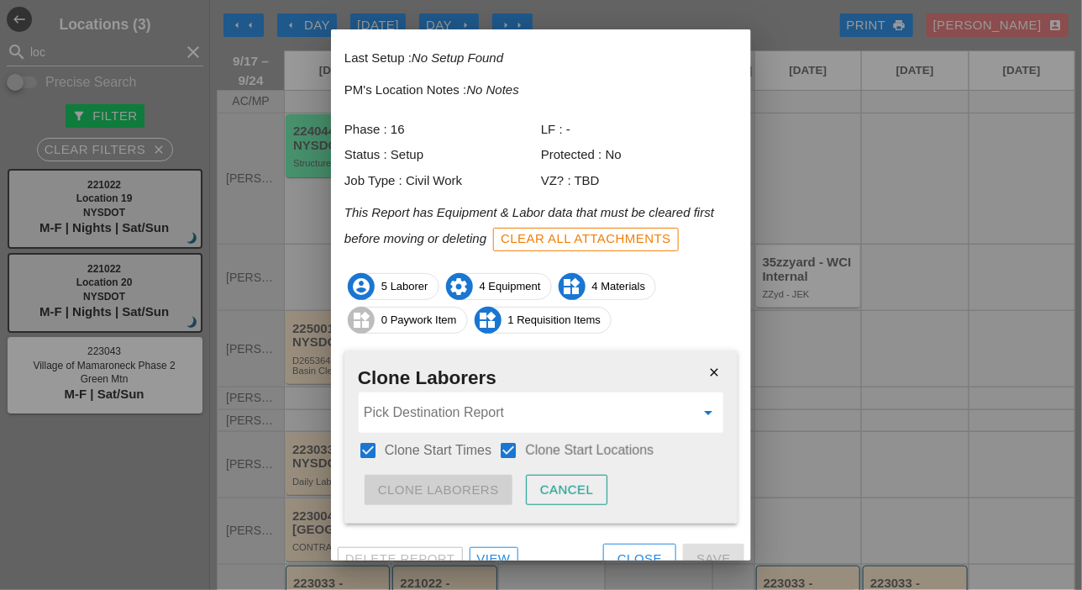
click at [506, 401] on input "Pick Destination Report" at bounding box center [529, 412] width 331 height 27
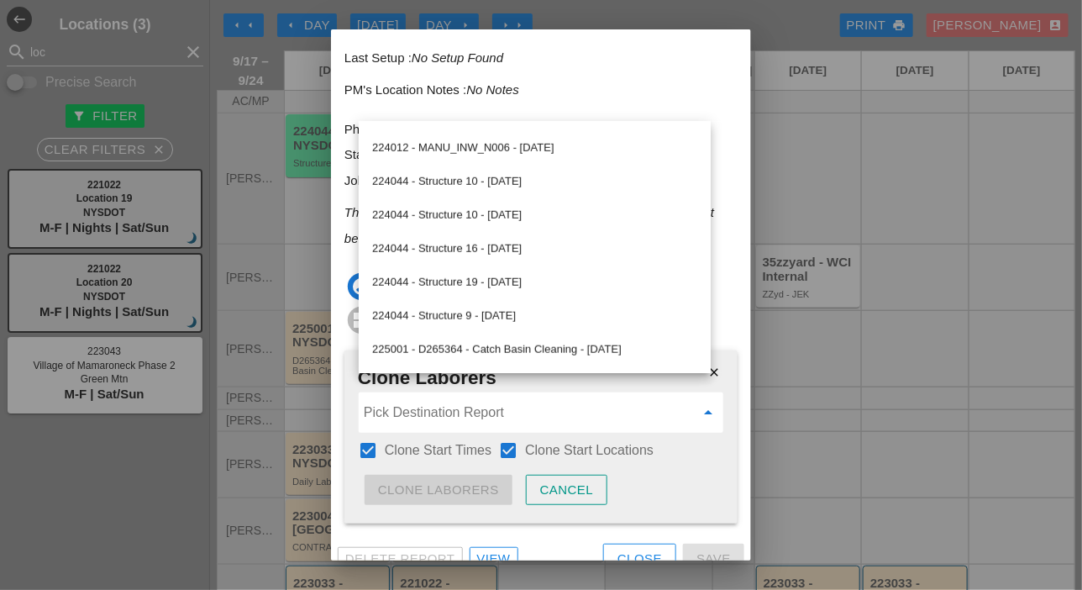
scroll to position [336, 0]
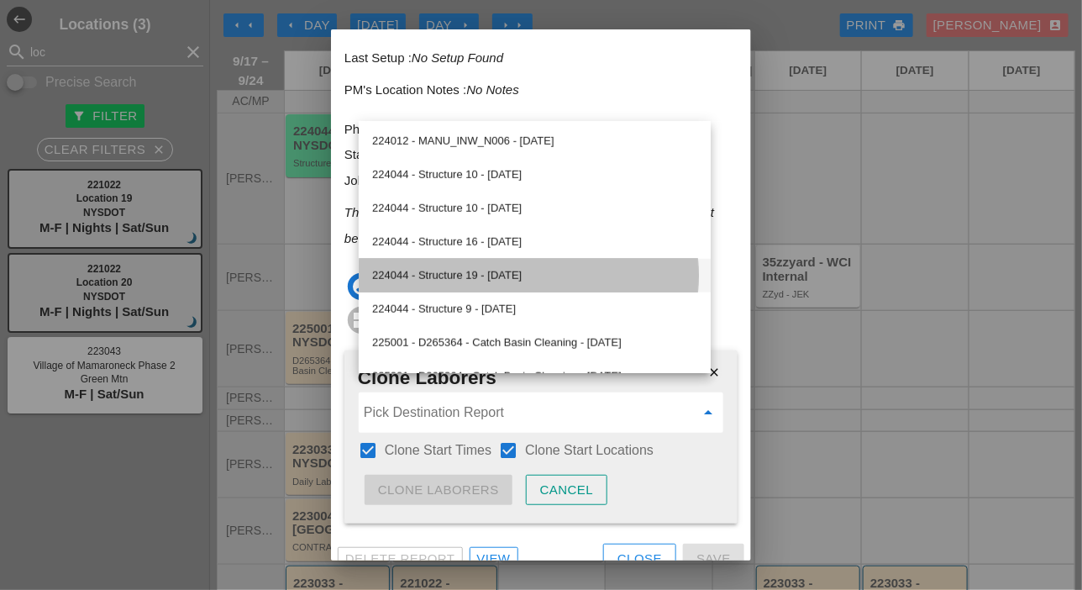
click at [496, 273] on div "224044 - Structure 19 - 09/18/2025" at bounding box center [534, 275] width 325 height 20
type input "224044 - Structure 19 - 09/18/2025"
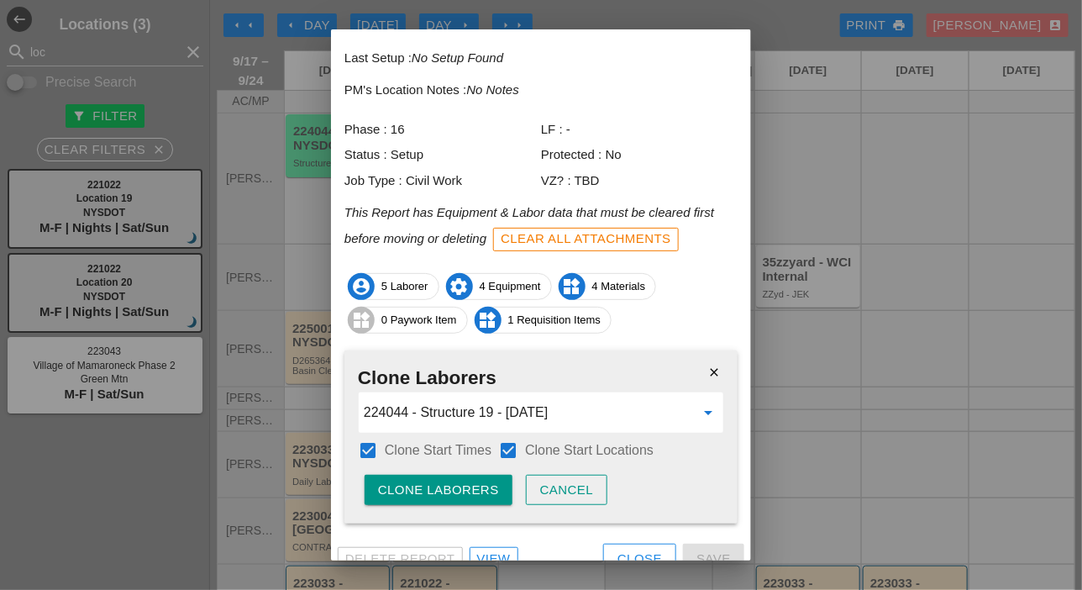
click at [459, 480] on div "Clone Laborers" at bounding box center [438, 489] width 121 height 19
click at [460, 480] on div "Are you sure?" at bounding box center [431, 489] width 107 height 19
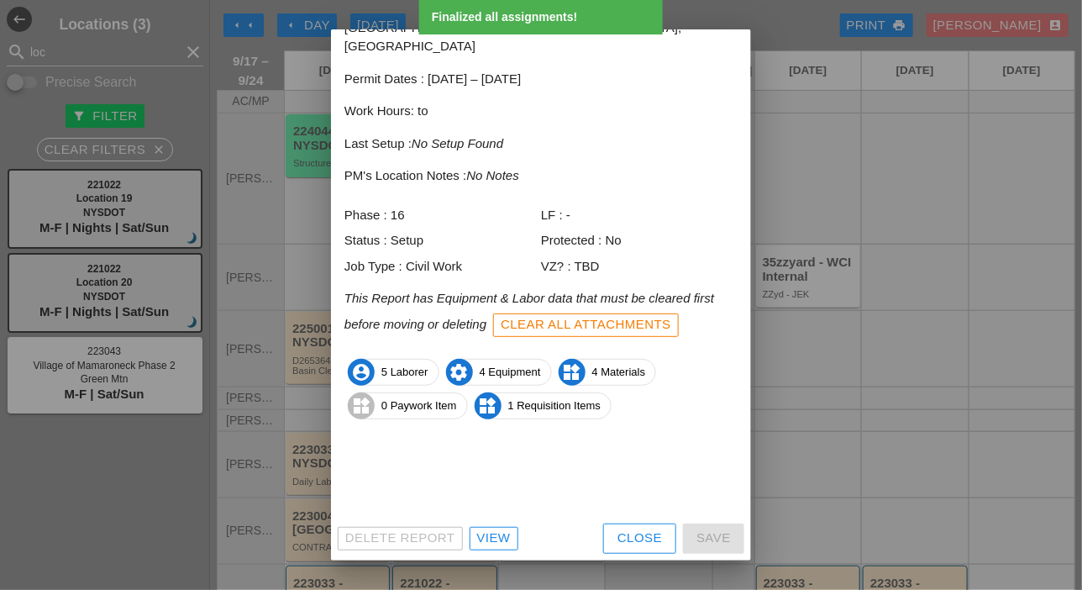
scroll to position [74, 0]
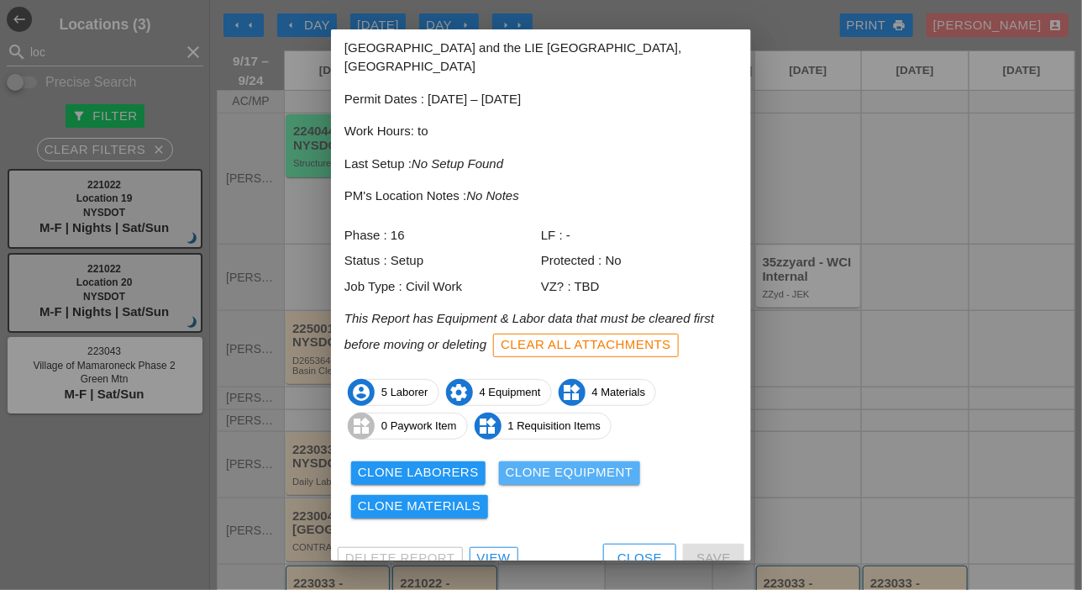
click at [541, 463] on div "Clone Equipment" at bounding box center [570, 472] width 128 height 19
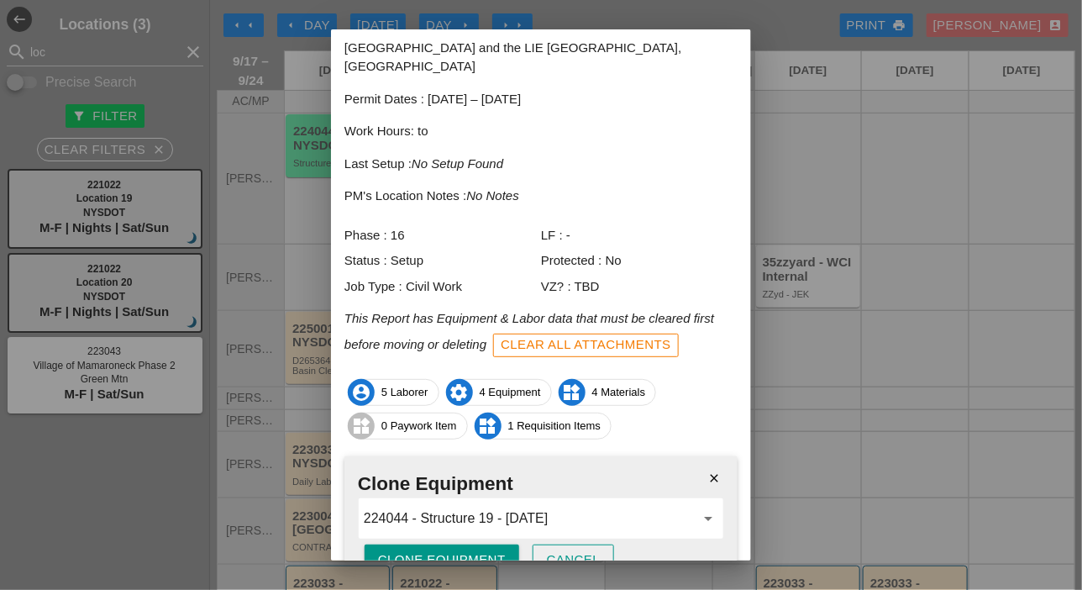
scroll to position [144, 0]
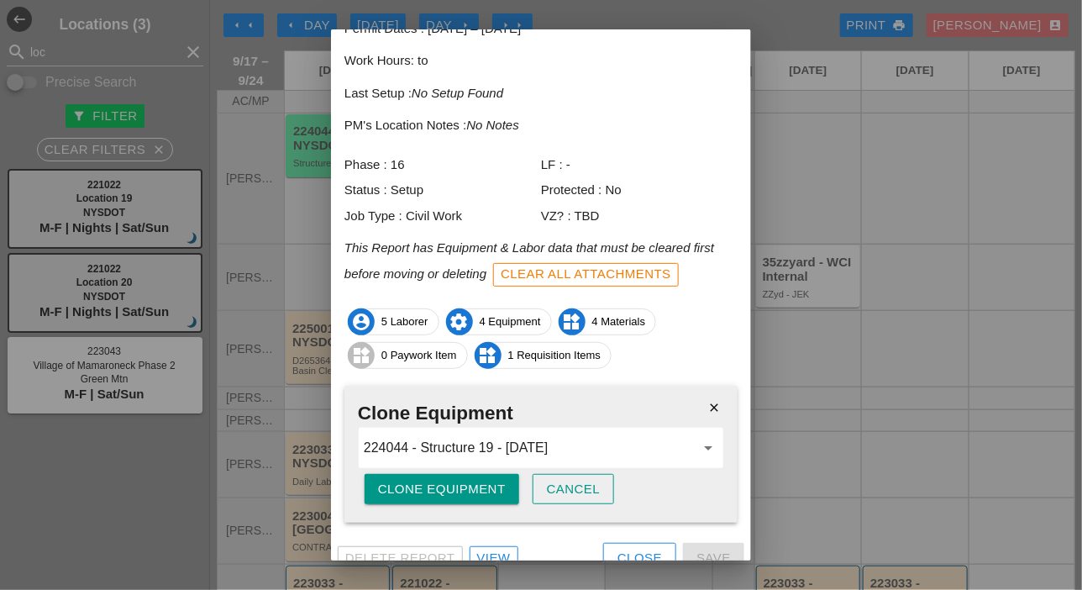
click at [481, 480] on div "Clone Equipment" at bounding box center [442, 489] width 128 height 19
click at [482, 480] on div "Are you sure?" at bounding box center [431, 489] width 107 height 19
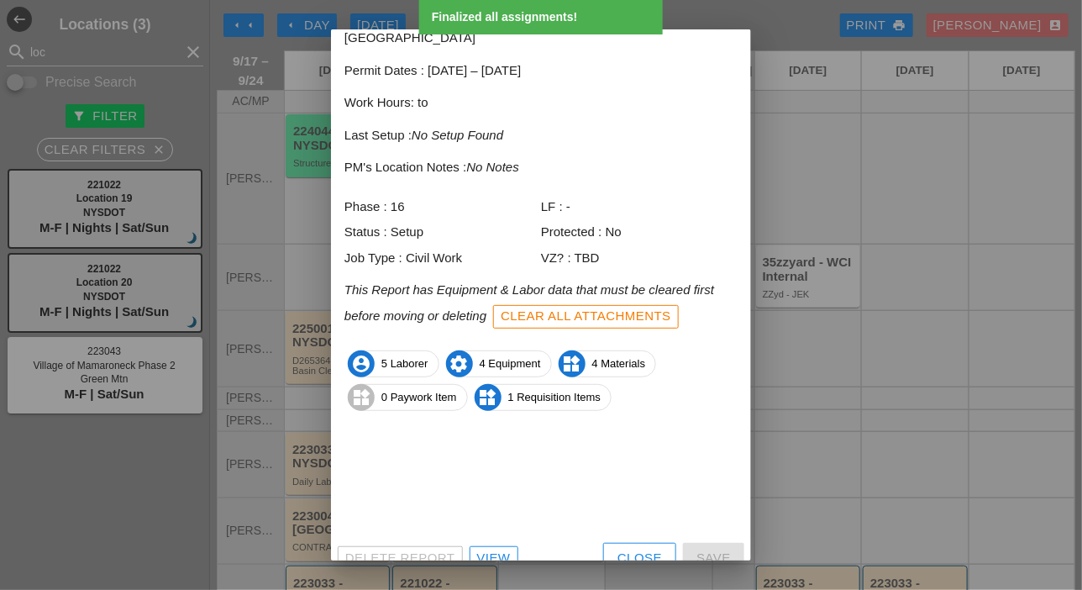
scroll to position [74, 0]
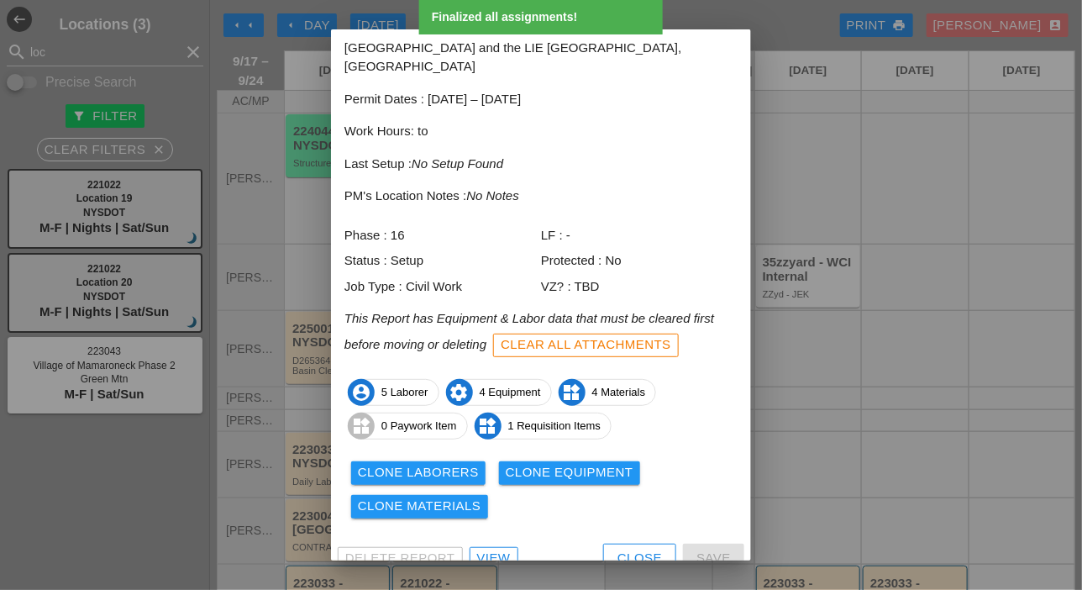
click at [464, 496] on div "Clone Materials" at bounding box center [419, 505] width 123 height 19
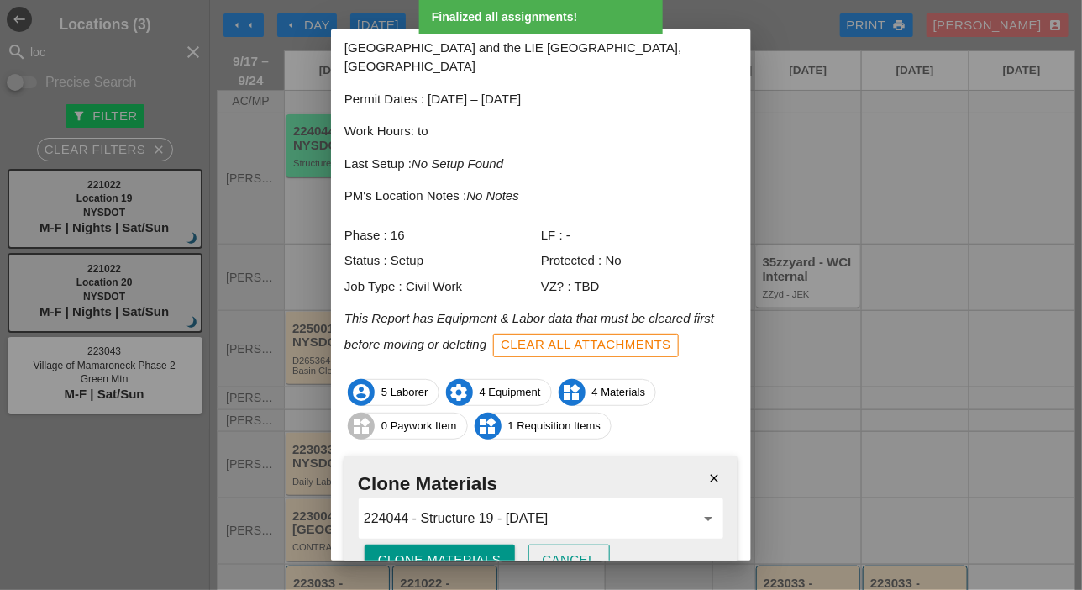
scroll to position [144, 0]
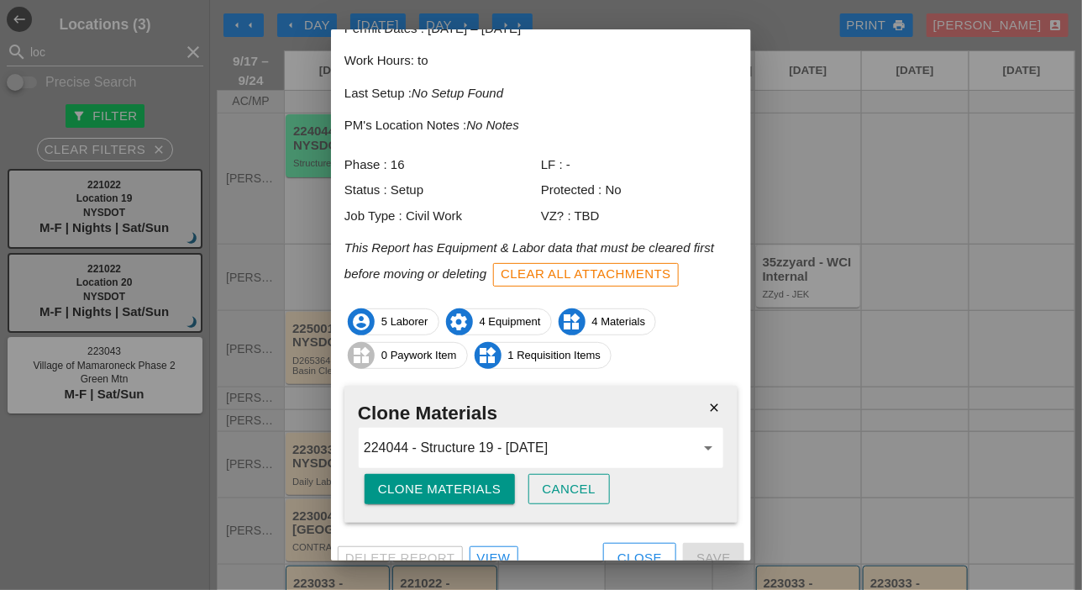
click at [476, 480] on div "Clone Materials" at bounding box center [439, 489] width 123 height 19
click at [476, 480] on div "Are you sure?" at bounding box center [431, 489] width 107 height 19
click at [617, 548] on div "Close" at bounding box center [639, 557] width 45 height 19
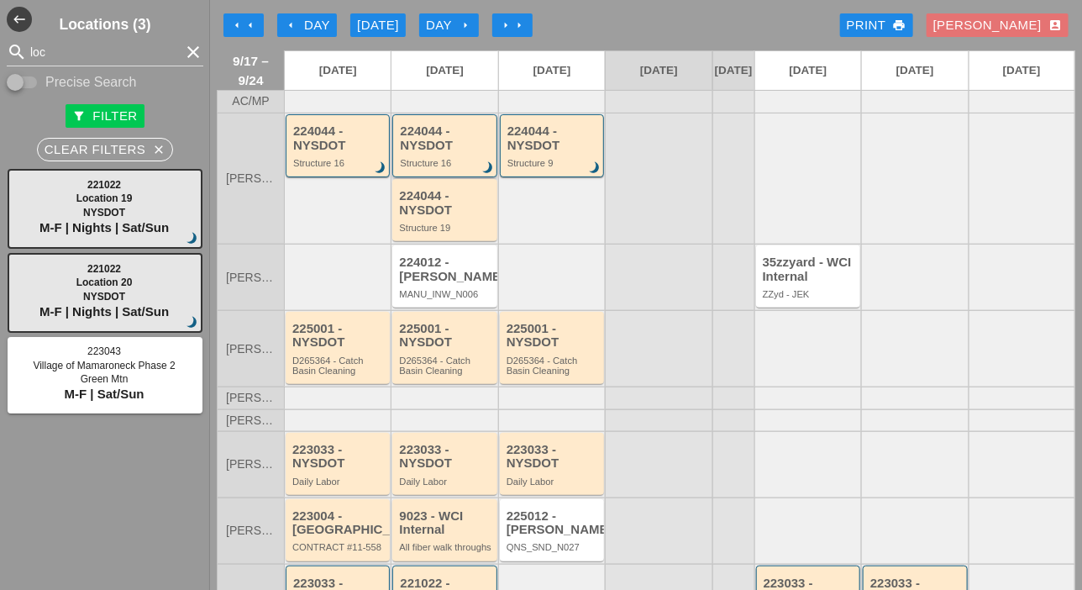
click at [431, 166] on div "224044 - NYSDOT Structure 16 brightness_3" at bounding box center [446, 146] width 92 height 44
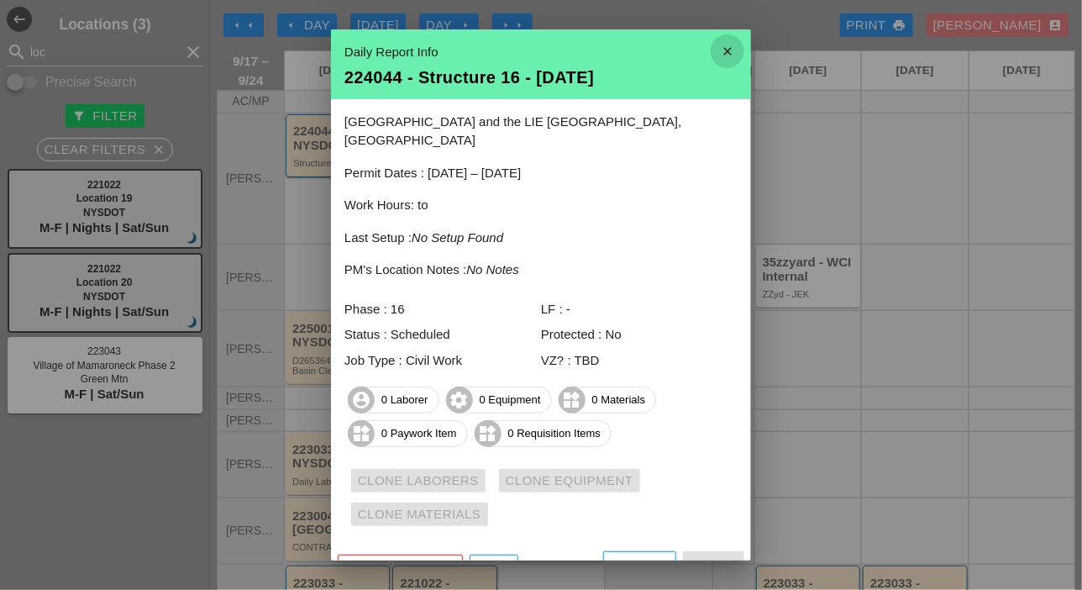
drag, startPoint x: 714, startPoint y: 48, endPoint x: 700, endPoint y: 61, distance: 19.6
click at [714, 48] on icon "close" at bounding box center [728, 51] width 34 height 34
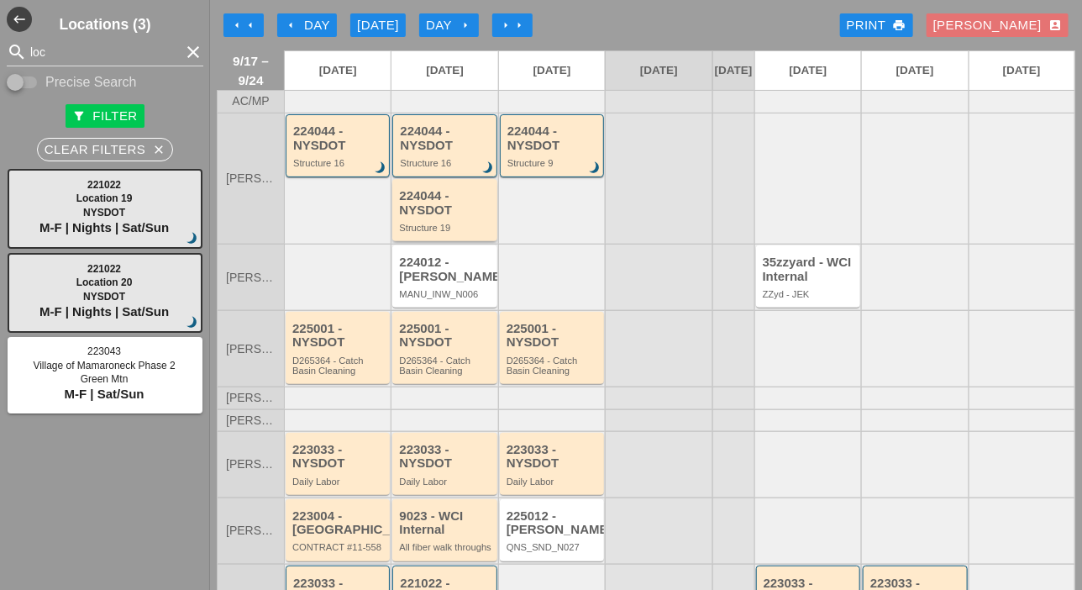
click at [445, 233] on div "224044 - NYSDOT Structure 19" at bounding box center [445, 211] width 93 height 44
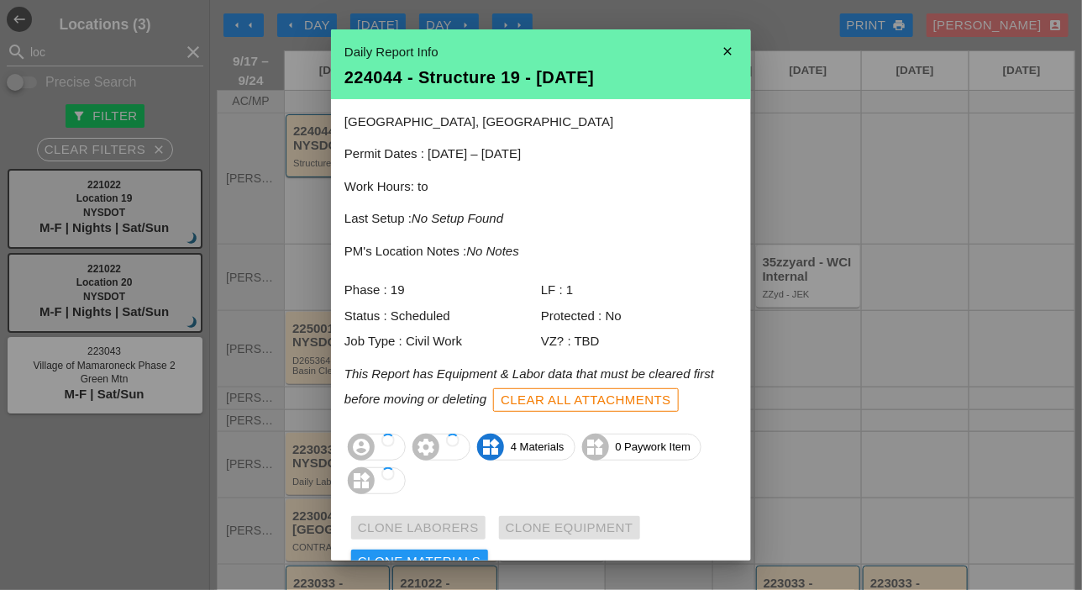
scroll to position [74, 0]
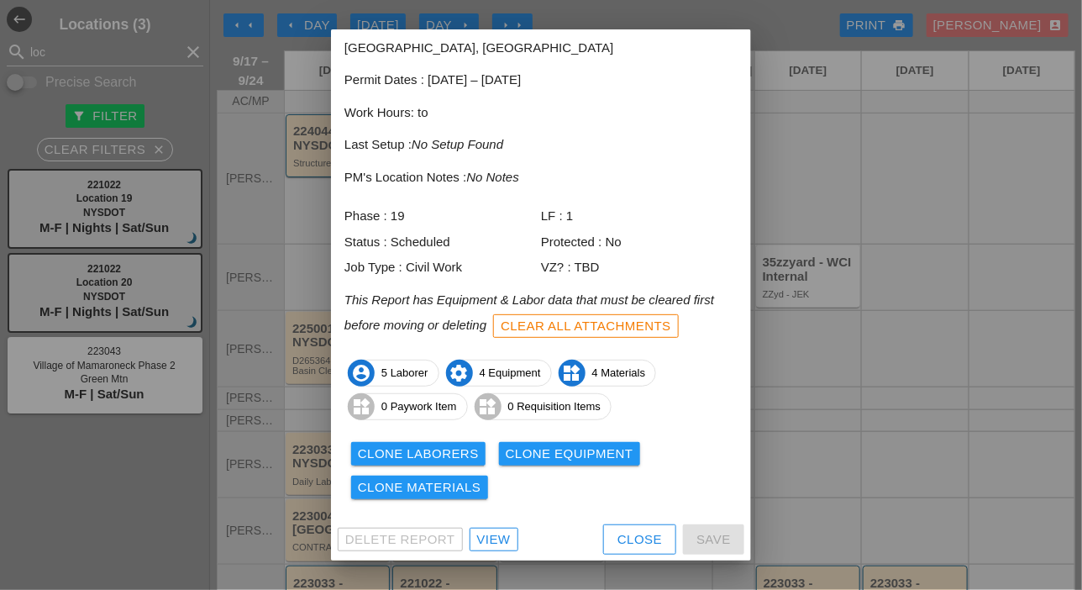
click at [438, 450] on div "Clone Laborers" at bounding box center [418, 453] width 121 height 19
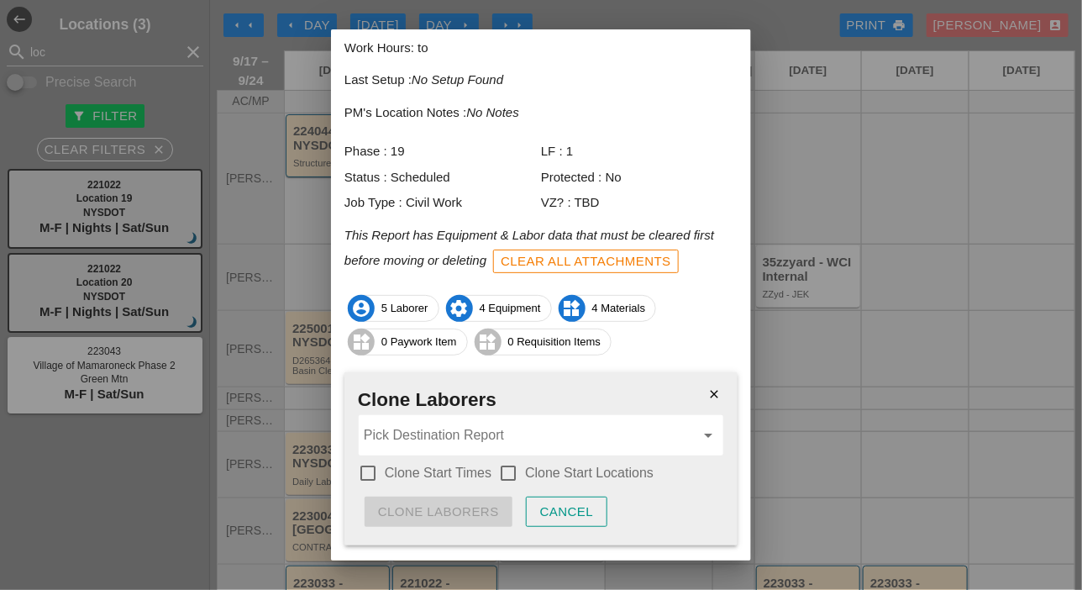
scroll to position [180, 0]
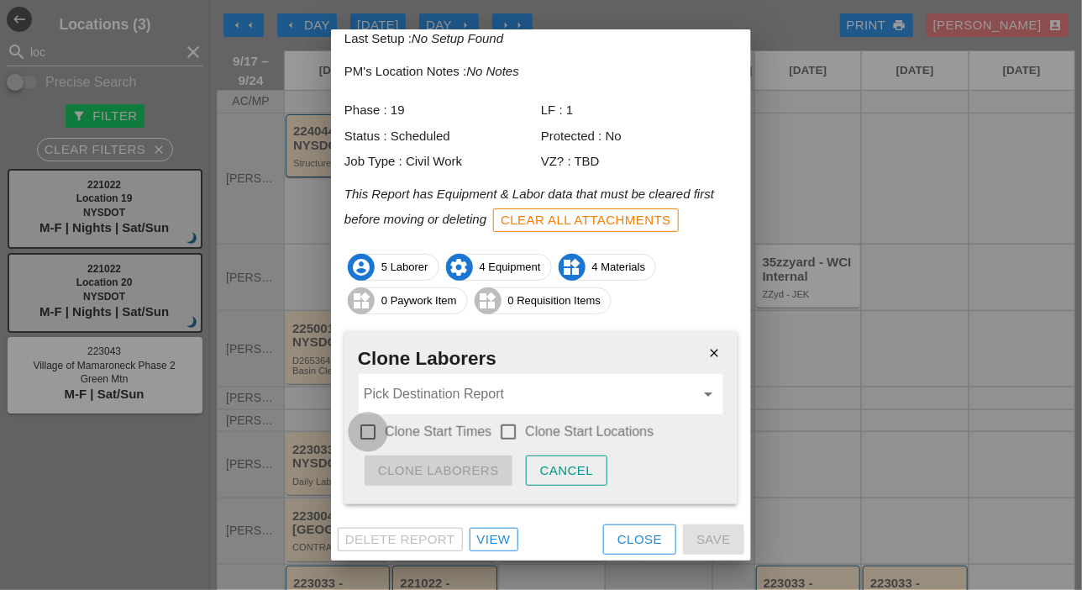
click at [374, 431] on div at bounding box center [368, 431] width 29 height 29
click at [505, 424] on div at bounding box center [508, 431] width 29 height 29
click at [505, 391] on input "Pick Destination Report" at bounding box center [529, 393] width 331 height 27
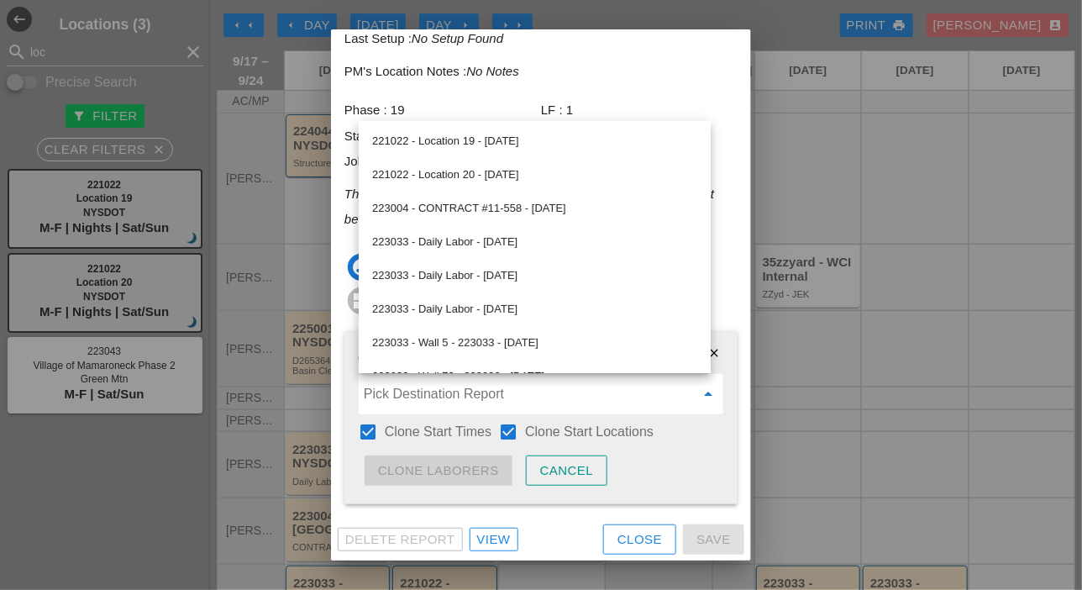
drag, startPoint x: 373, startPoint y: 429, endPoint x: 392, endPoint y: 434, distance: 20.0
click at [375, 430] on div at bounding box center [368, 431] width 29 height 29
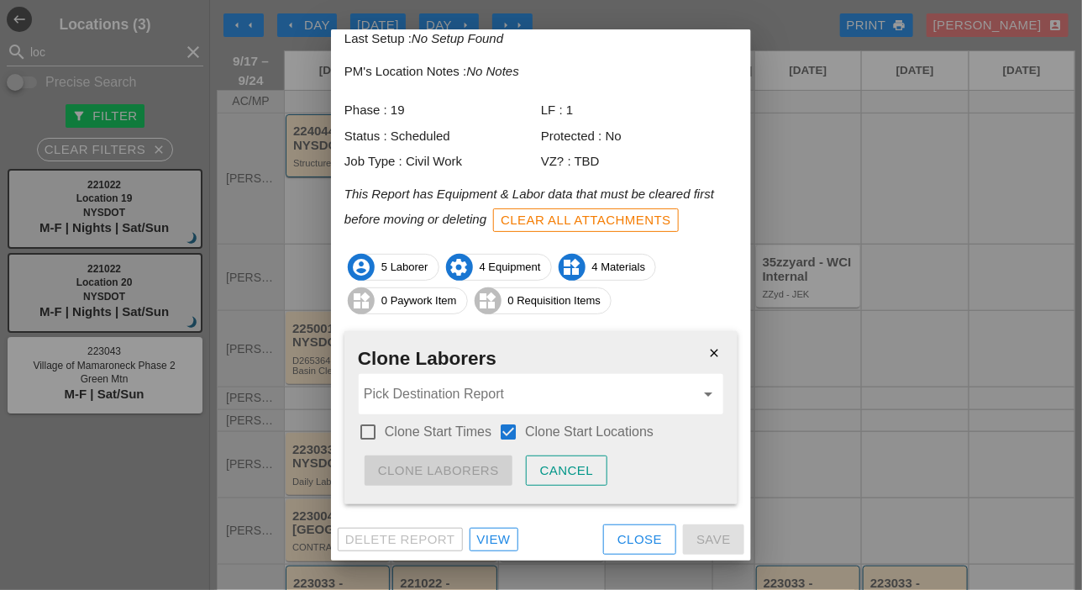
click at [506, 423] on div at bounding box center [508, 431] width 29 height 29
click at [482, 397] on input "Pick Destination Report" at bounding box center [529, 393] width 331 height 27
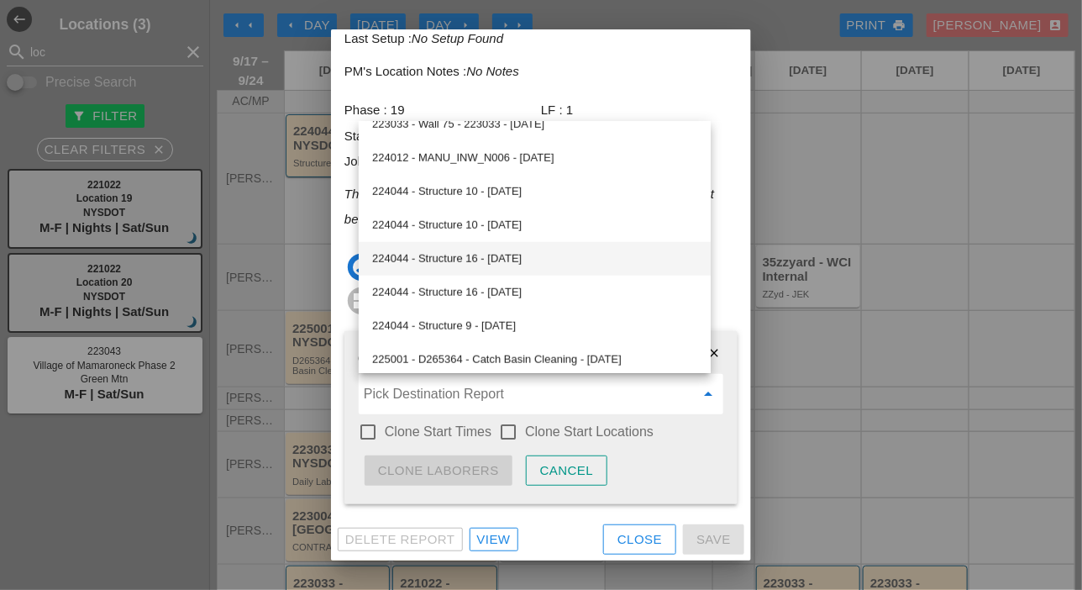
scroll to position [336, 0]
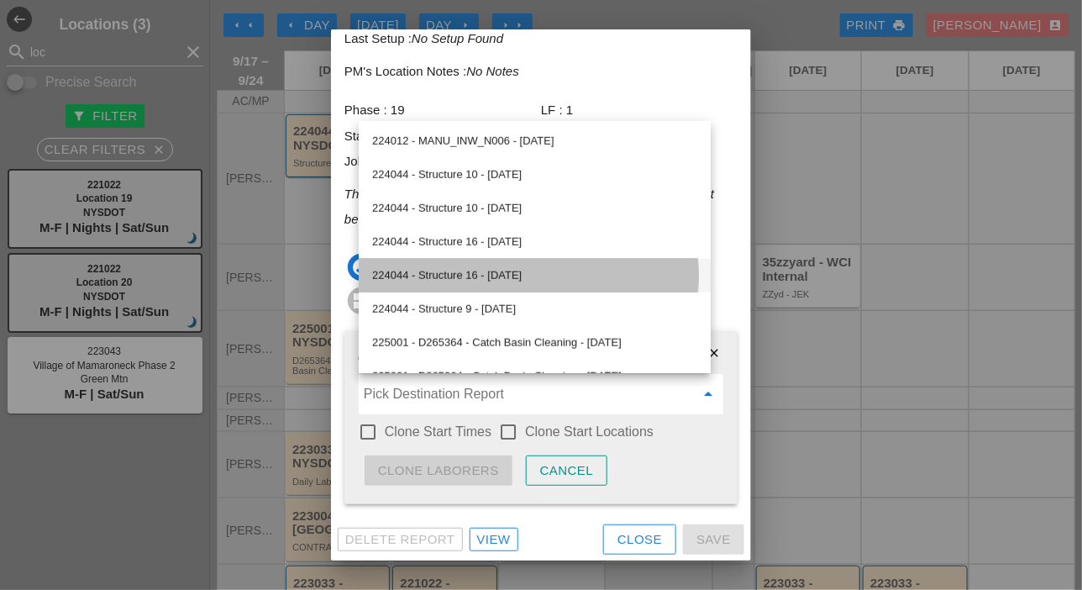
click at [459, 273] on div "224044 - Structure 16 - 09/18/2025" at bounding box center [534, 275] width 325 height 20
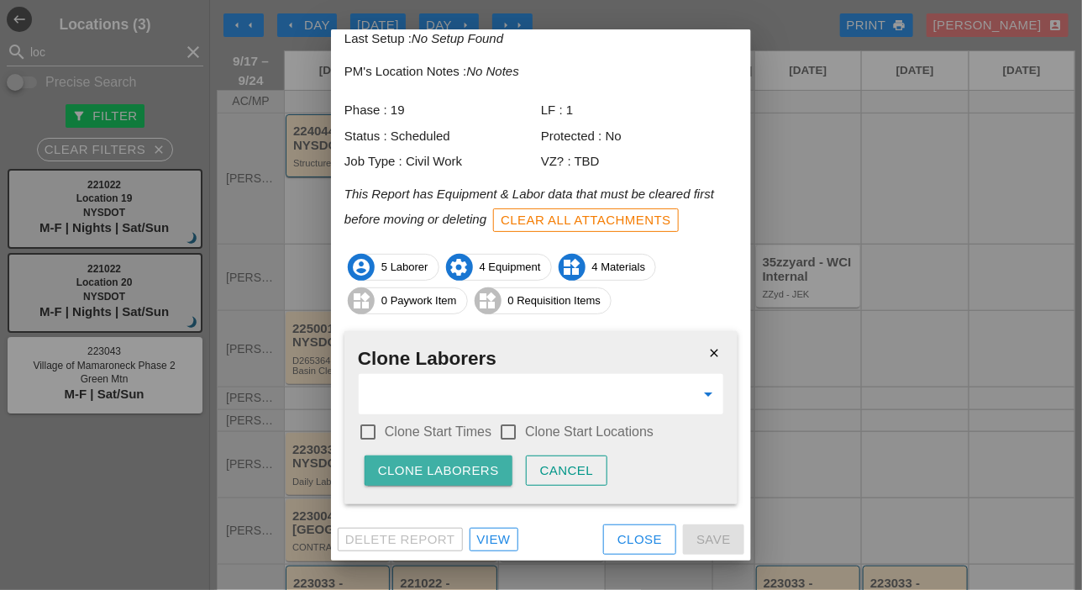
click at [463, 470] on div "Clone Laborers" at bounding box center [438, 470] width 121 height 19
click at [464, 466] on div "Are you sure?" at bounding box center [431, 470] width 107 height 19
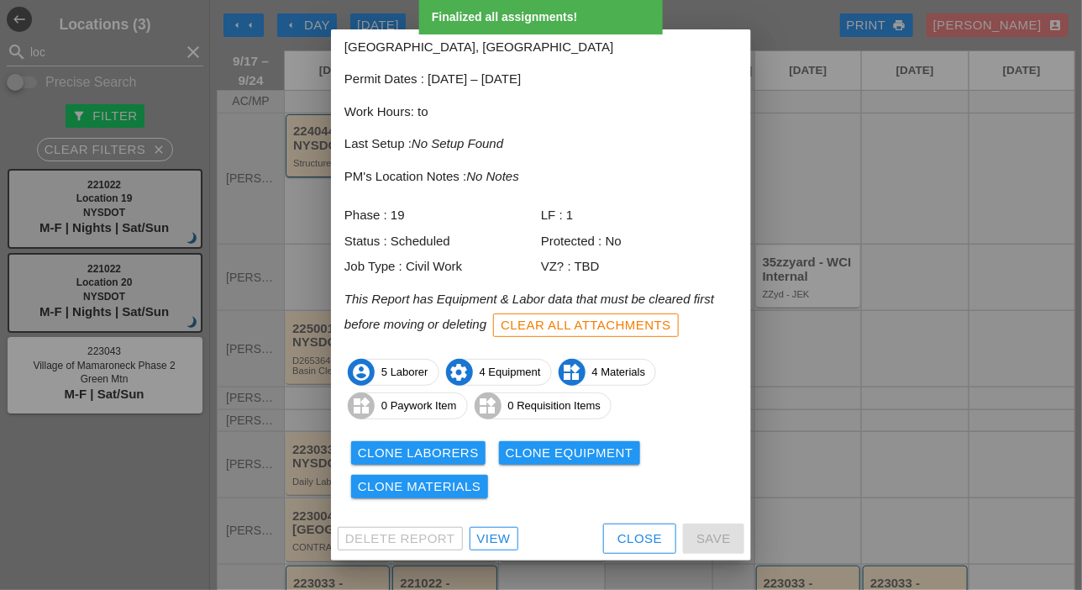
scroll to position [74, 0]
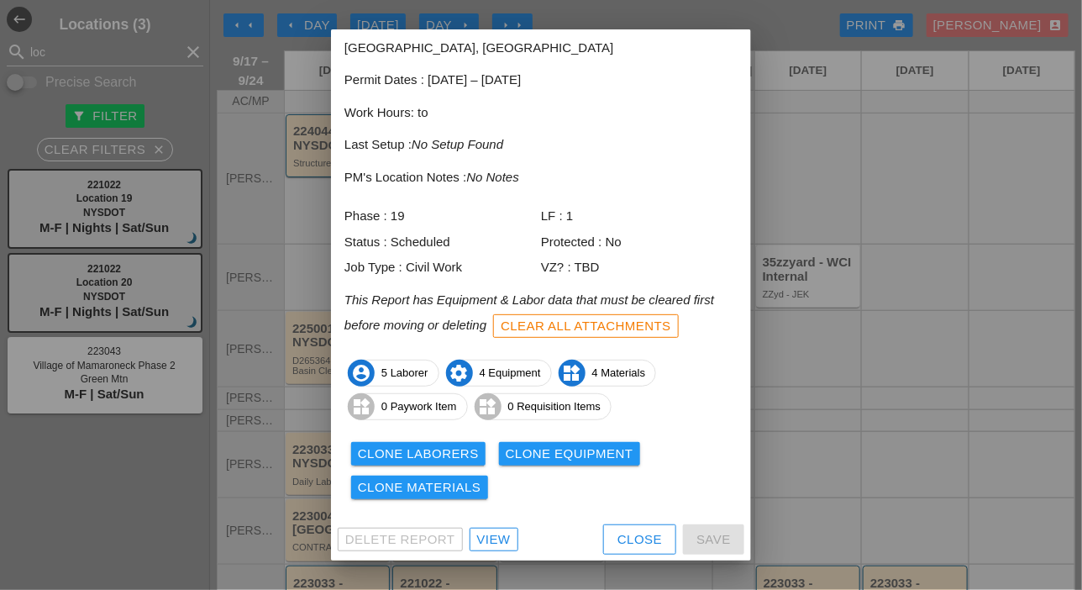
click at [522, 456] on div "Clone Equipment" at bounding box center [570, 453] width 128 height 19
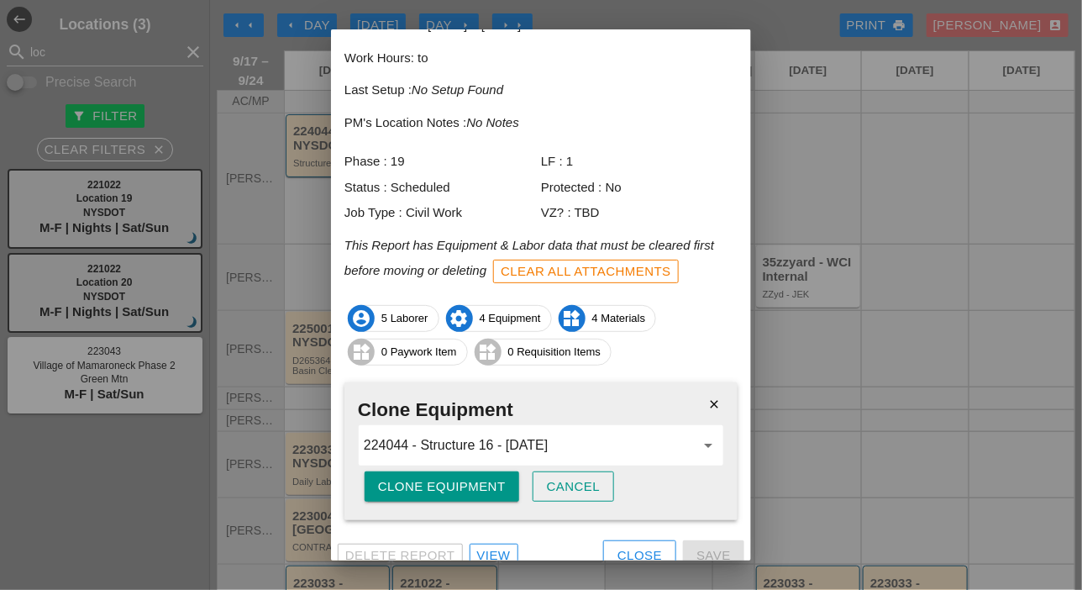
scroll to position [144, 0]
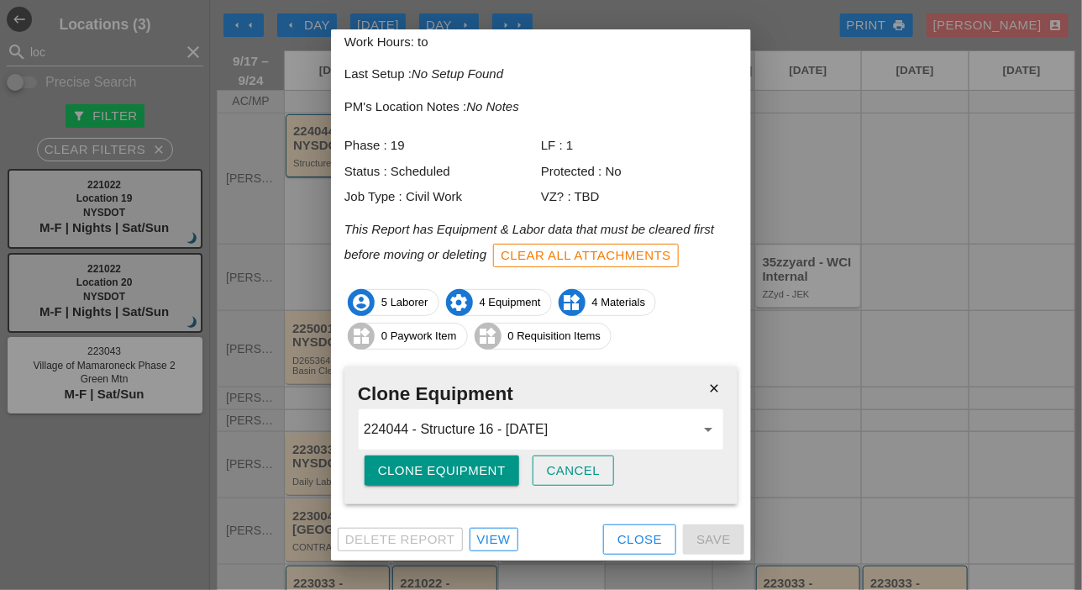
click at [481, 470] on div "Clone Equipment" at bounding box center [442, 470] width 128 height 19
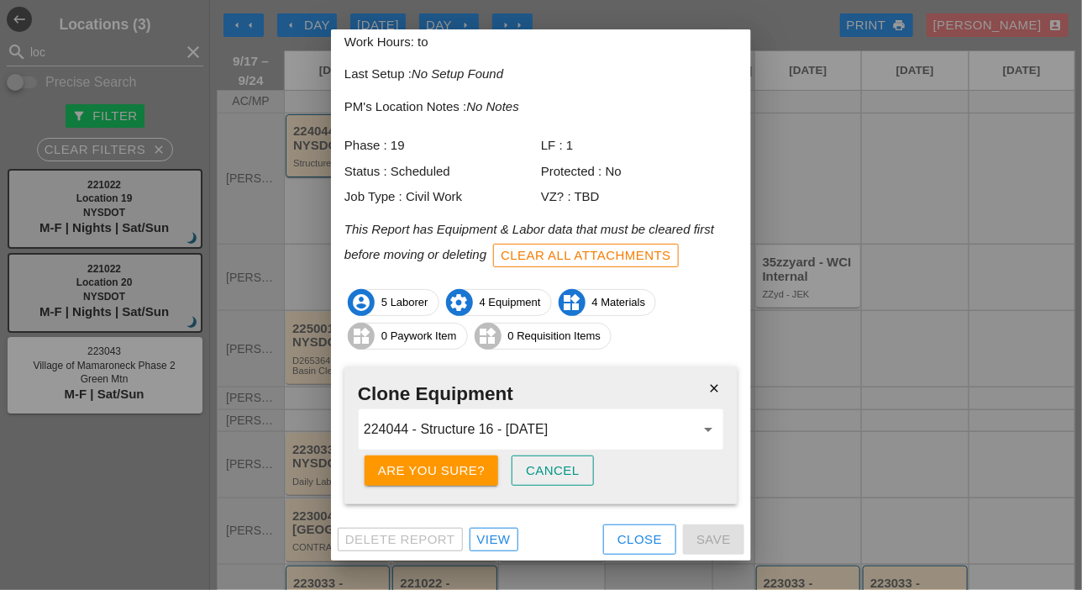
click at [481, 470] on div "Are you sure?" at bounding box center [431, 470] width 107 height 19
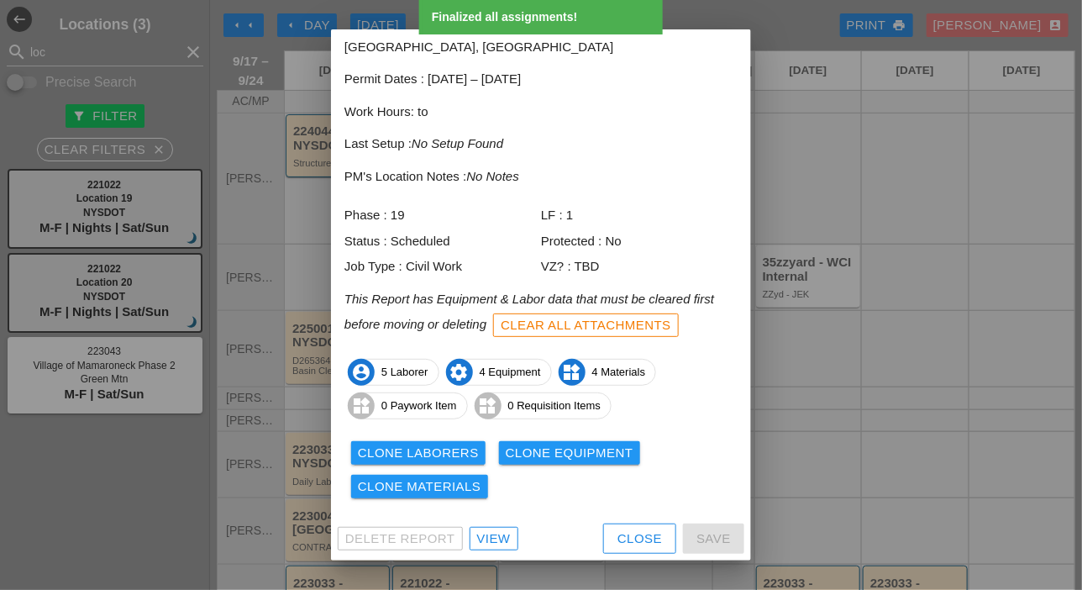
scroll to position [74, 0]
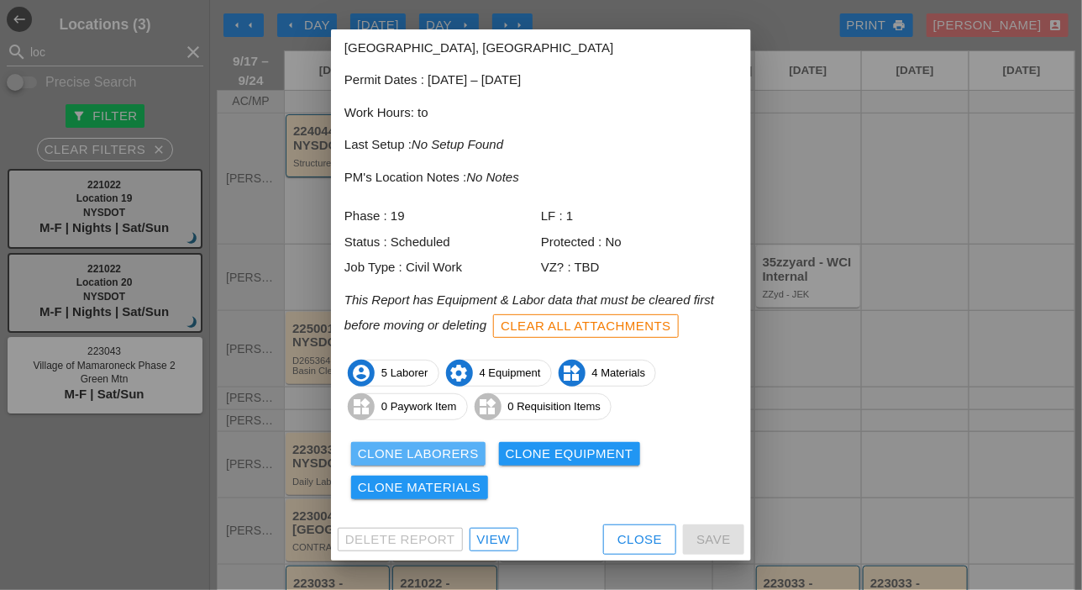
click at [459, 459] on div "Clone Laborers" at bounding box center [418, 453] width 121 height 19
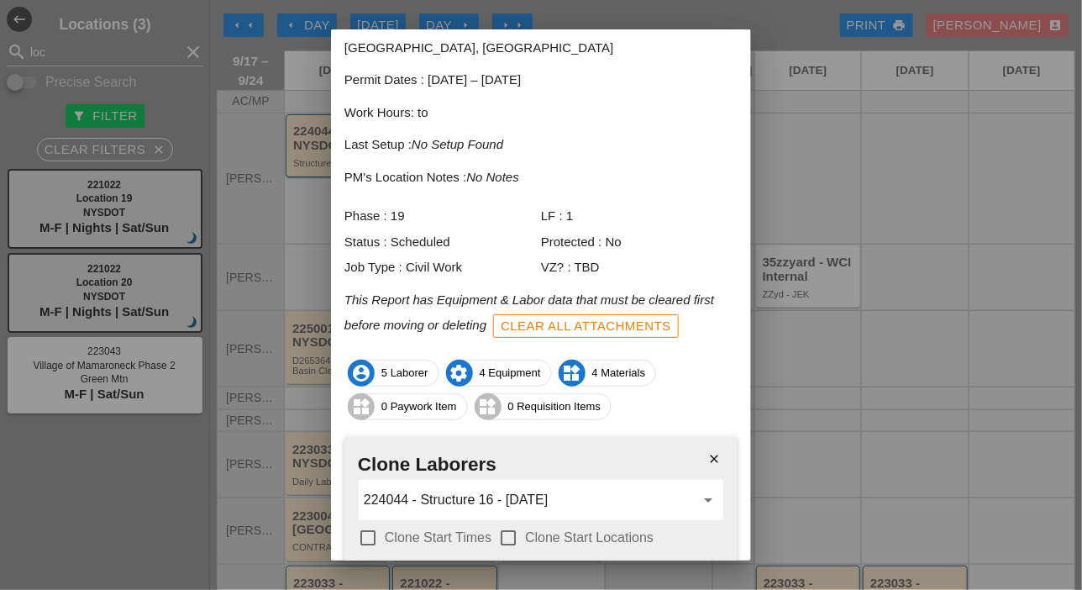
scroll to position [180, 0]
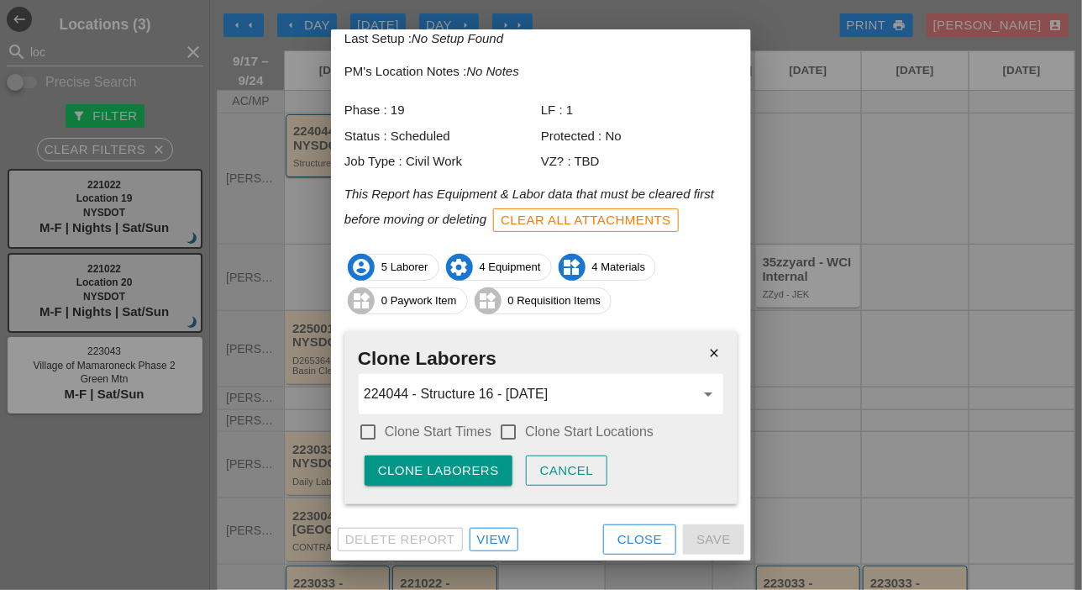
click at [469, 473] on div "Clone Laborers" at bounding box center [438, 470] width 121 height 19
click at [469, 473] on div "Are you sure?" at bounding box center [431, 470] width 107 height 19
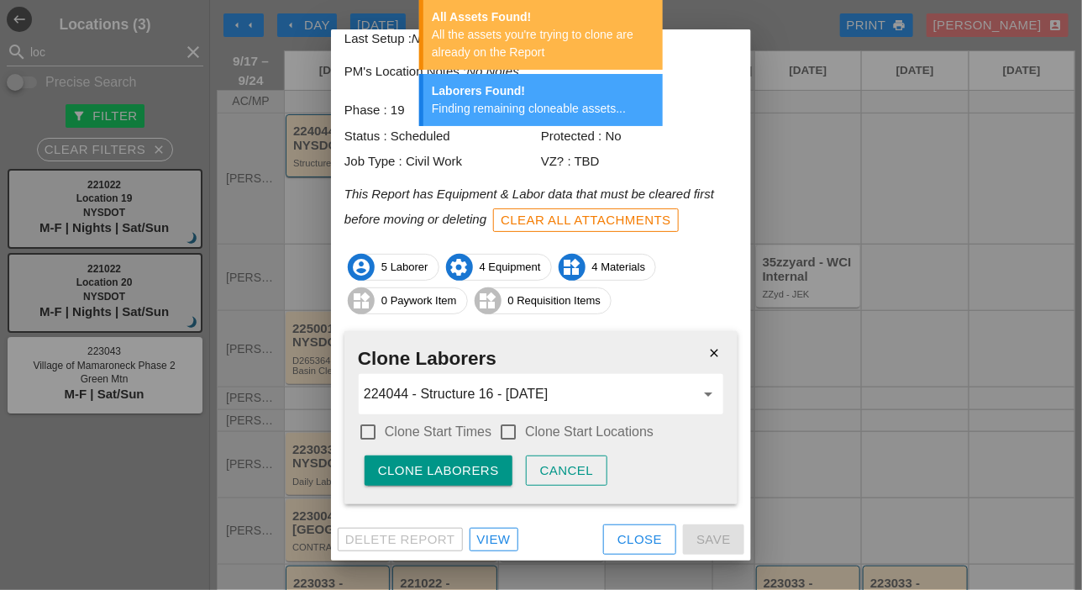
click at [617, 538] on div "Close" at bounding box center [639, 539] width 45 height 19
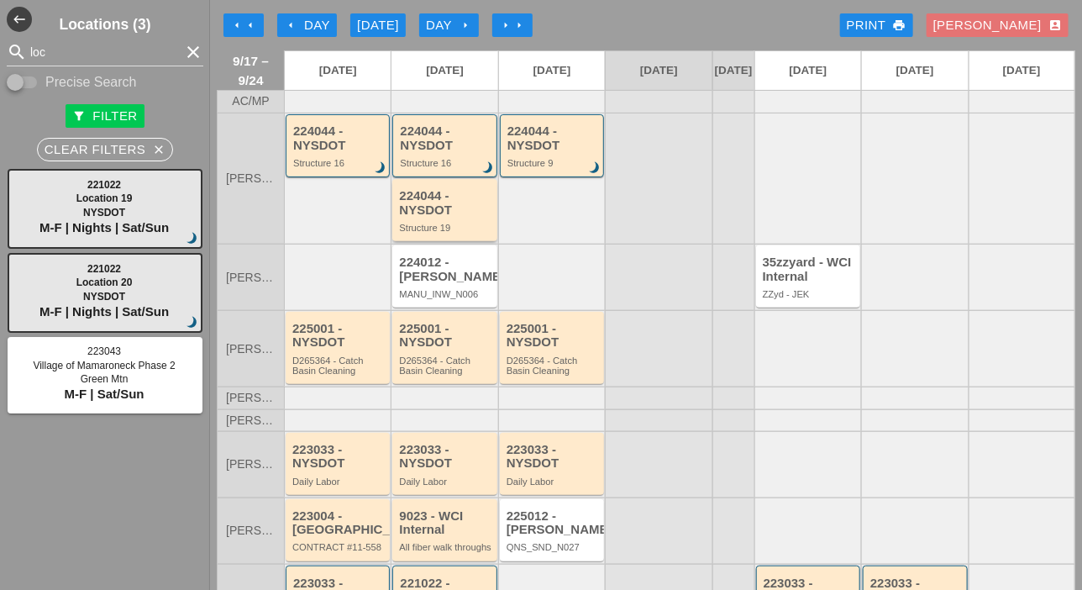
click at [459, 233] on div "Structure 19" at bounding box center [445, 228] width 93 height 10
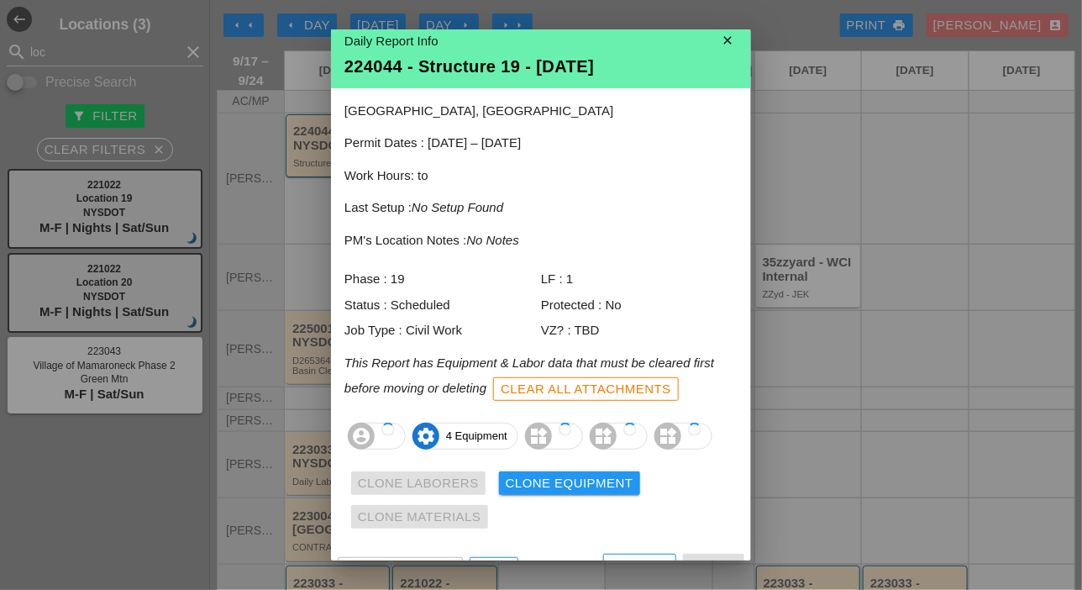
scroll to position [40, 0]
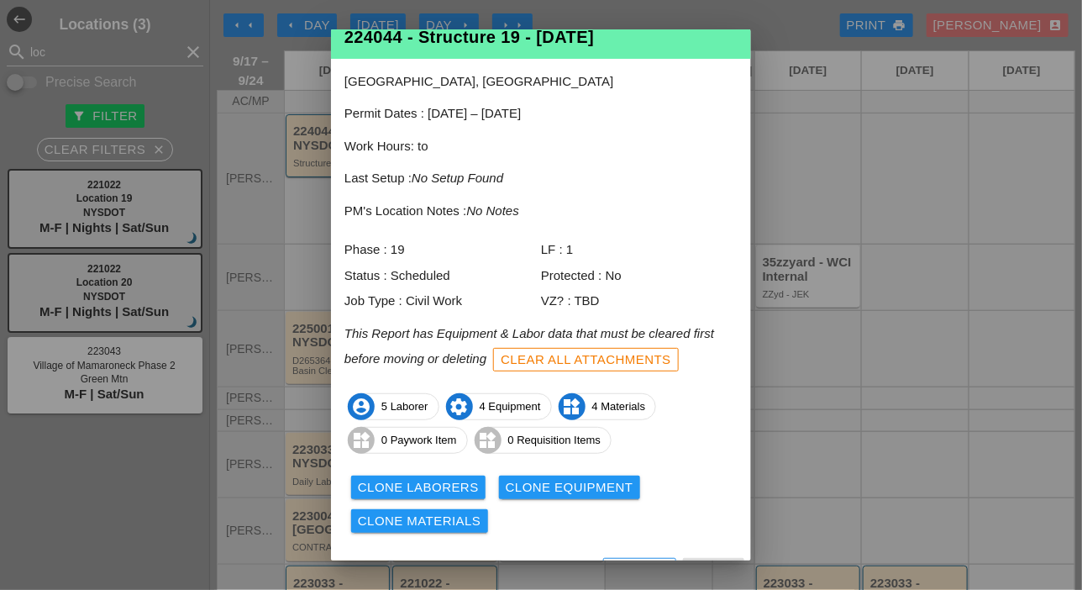
click at [538, 490] on div "Clone Equipment" at bounding box center [570, 487] width 128 height 19
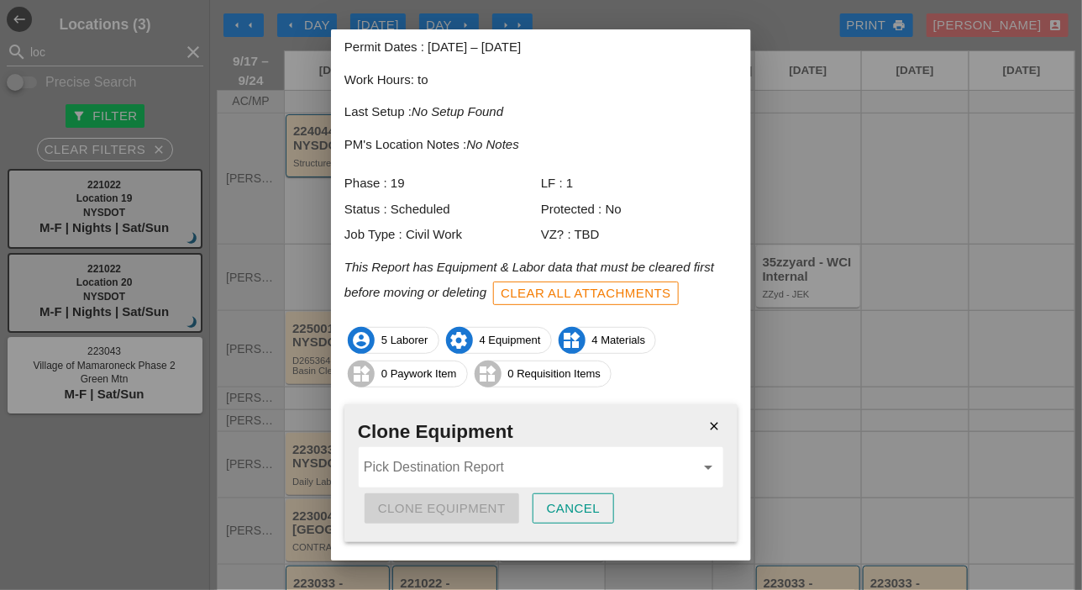
scroll to position [144, 0]
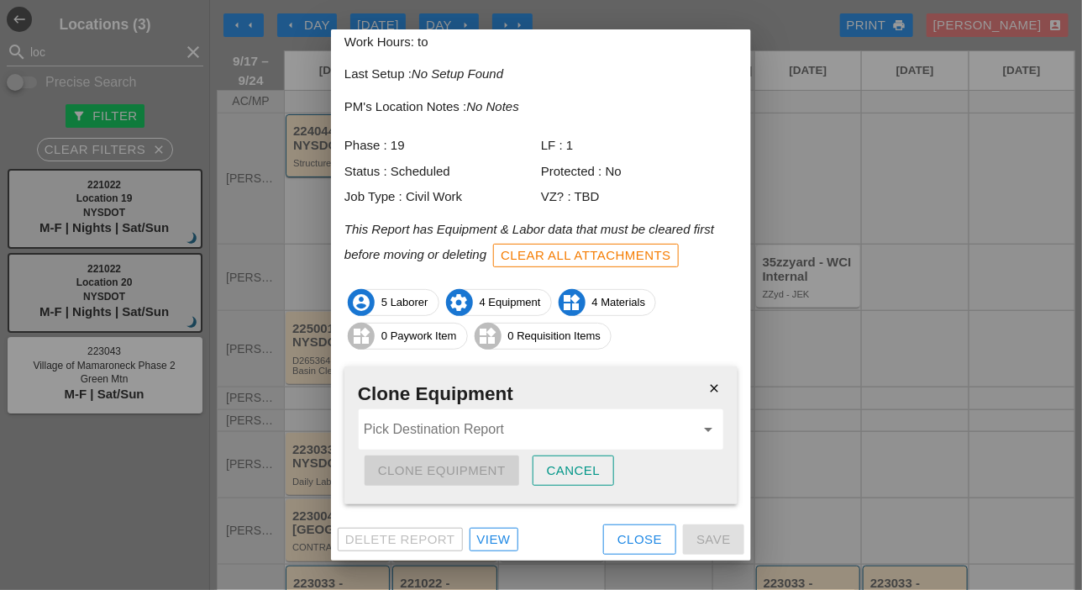
click at [443, 425] on input "Pick Destination Report" at bounding box center [529, 429] width 331 height 27
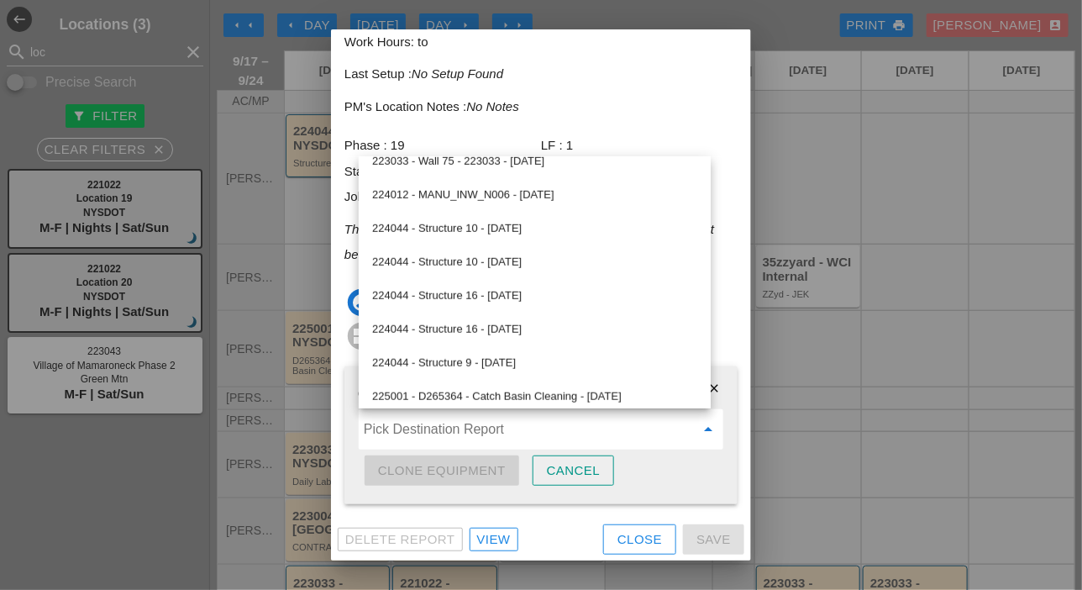
scroll to position [336, 0]
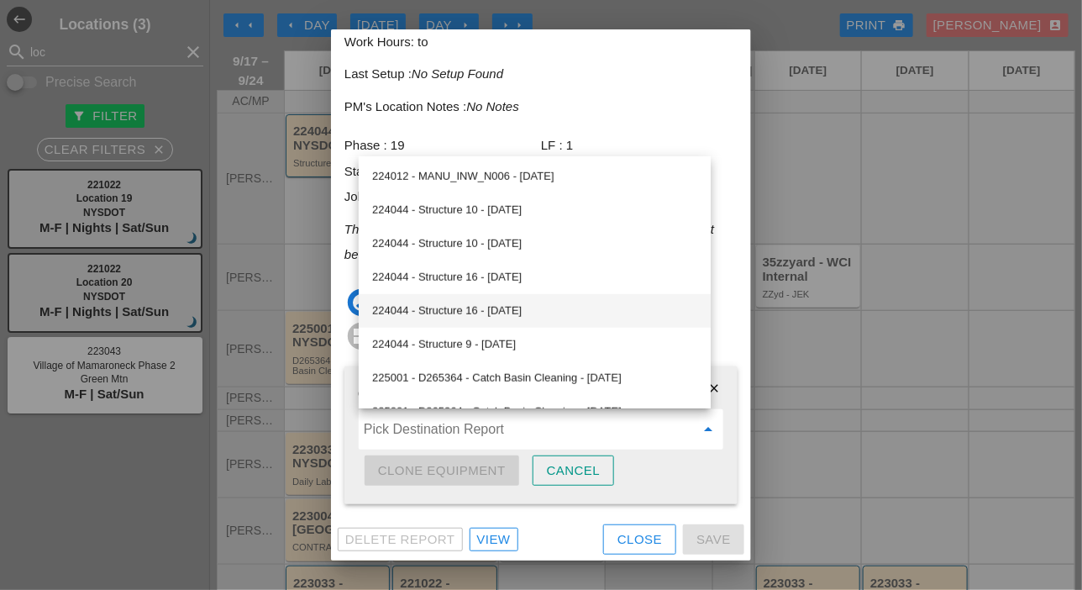
click at [504, 312] on div "224044 - Structure 16 - 09/18/2025" at bounding box center [534, 311] width 325 height 20
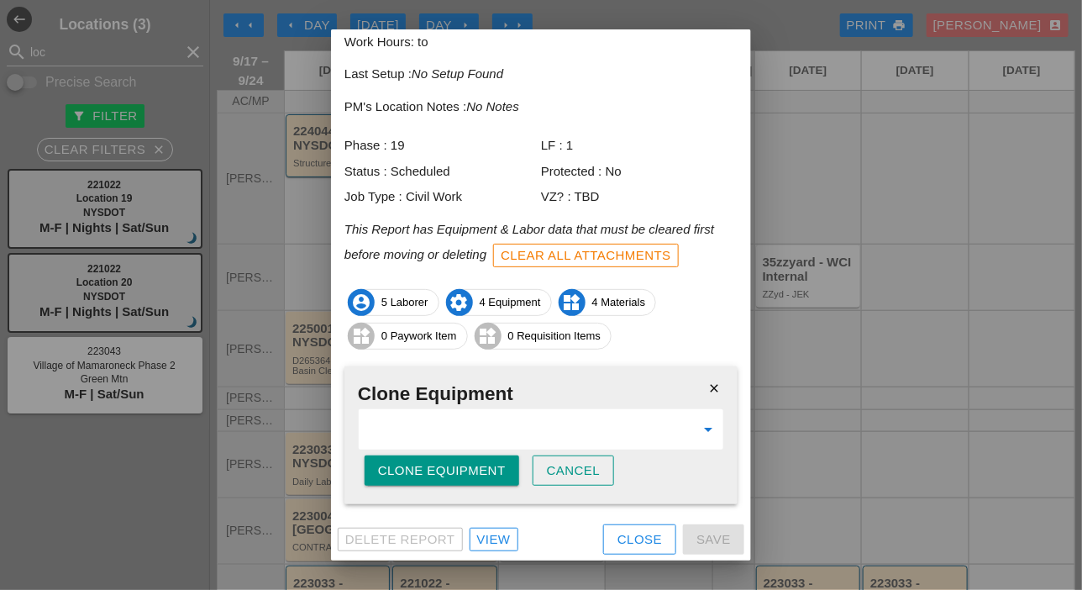
click at [451, 471] on div "Clone Equipment" at bounding box center [442, 470] width 128 height 19
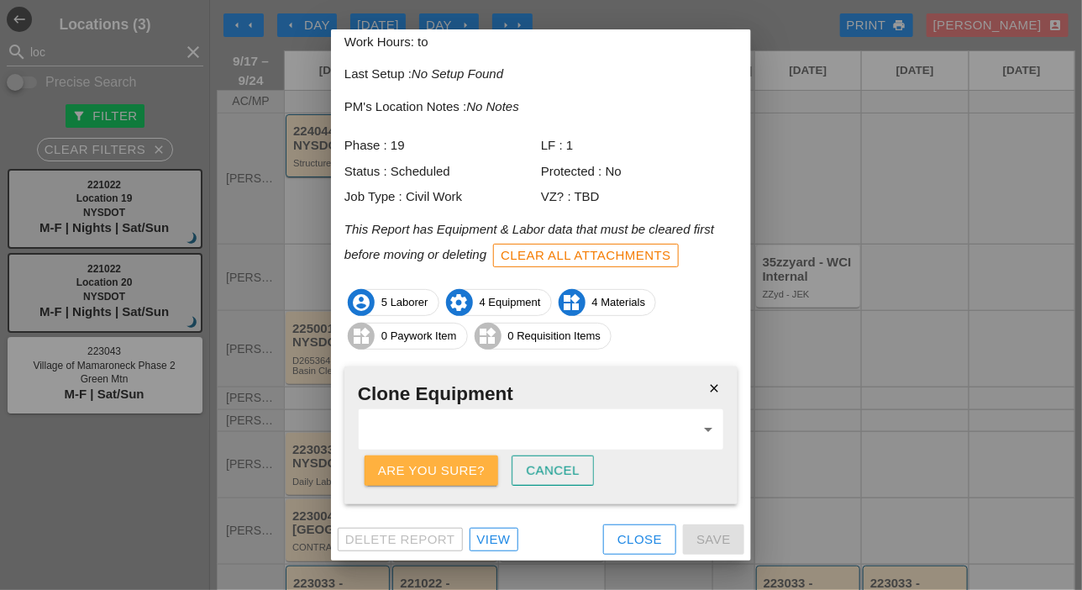
click at [451, 470] on div "Are you sure?" at bounding box center [431, 470] width 107 height 19
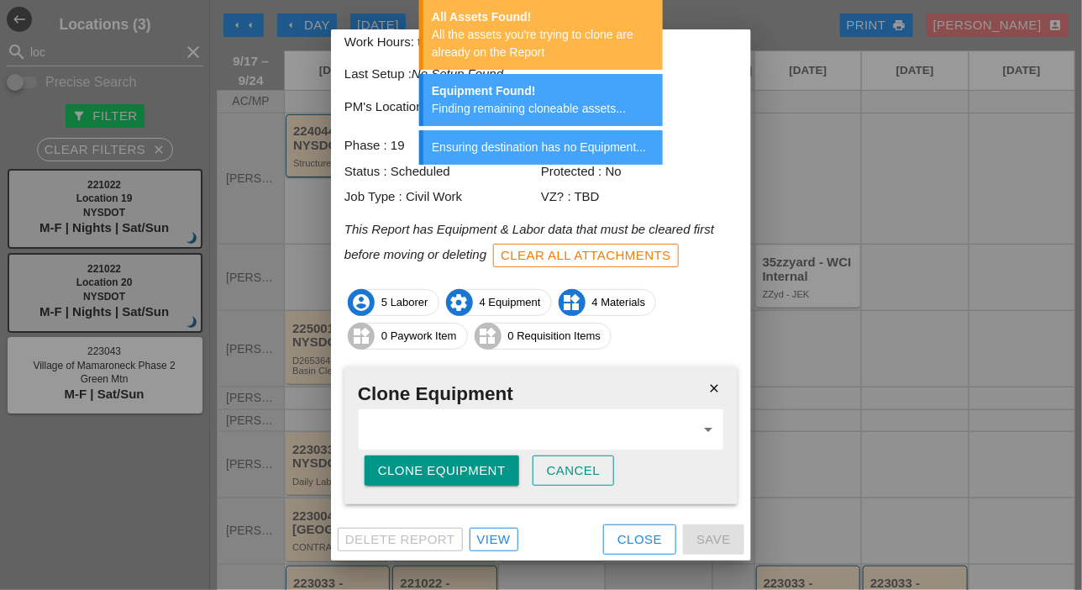
click at [566, 476] on div "Cancel" at bounding box center [574, 470] width 54 height 19
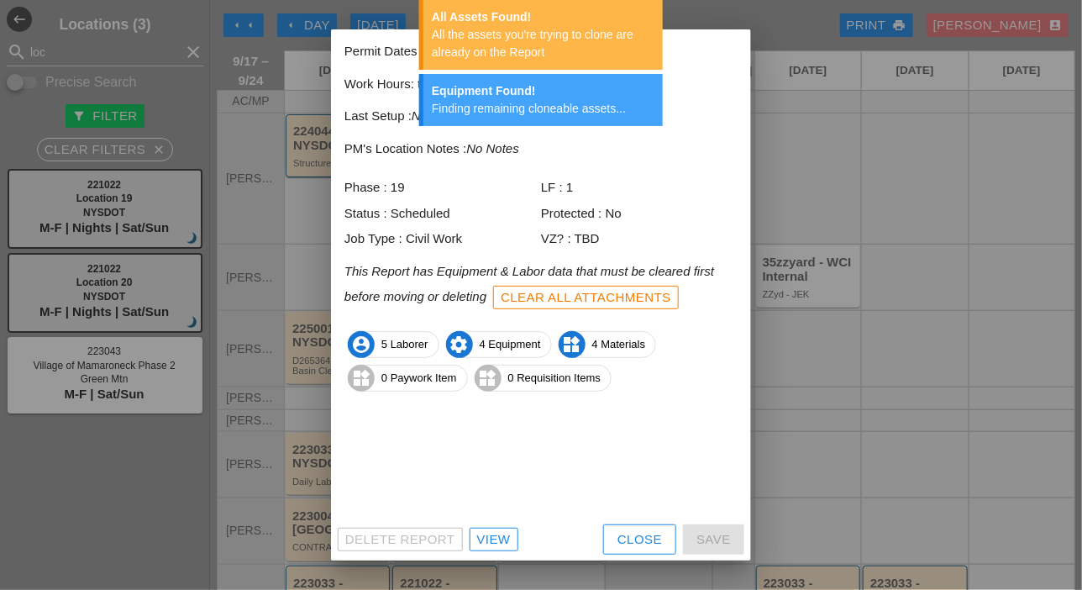
scroll to position [74, 0]
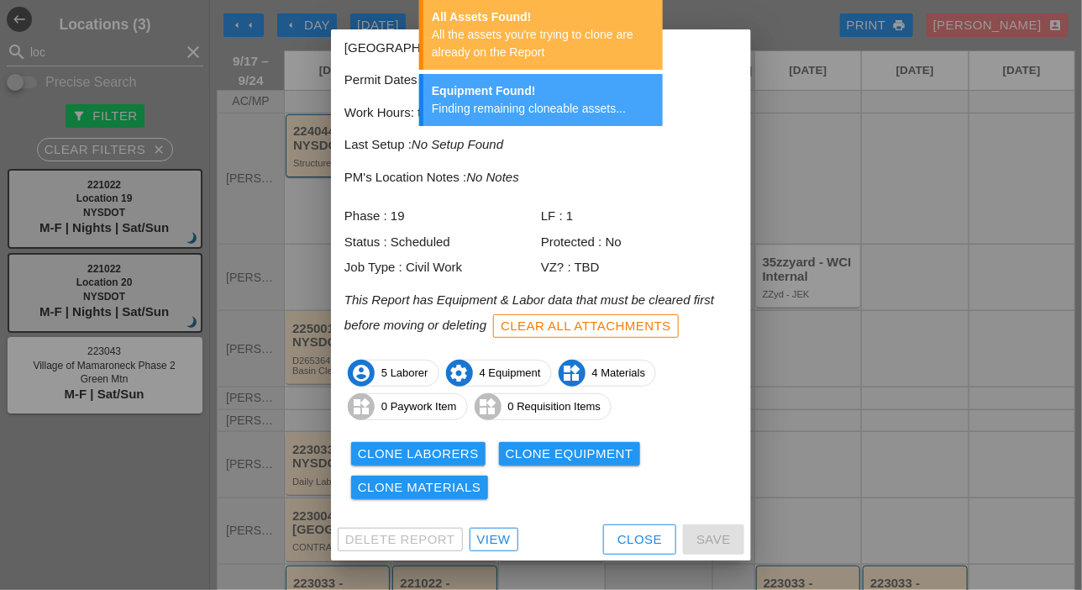
click at [603, 528] on button "Close" at bounding box center [639, 539] width 73 height 30
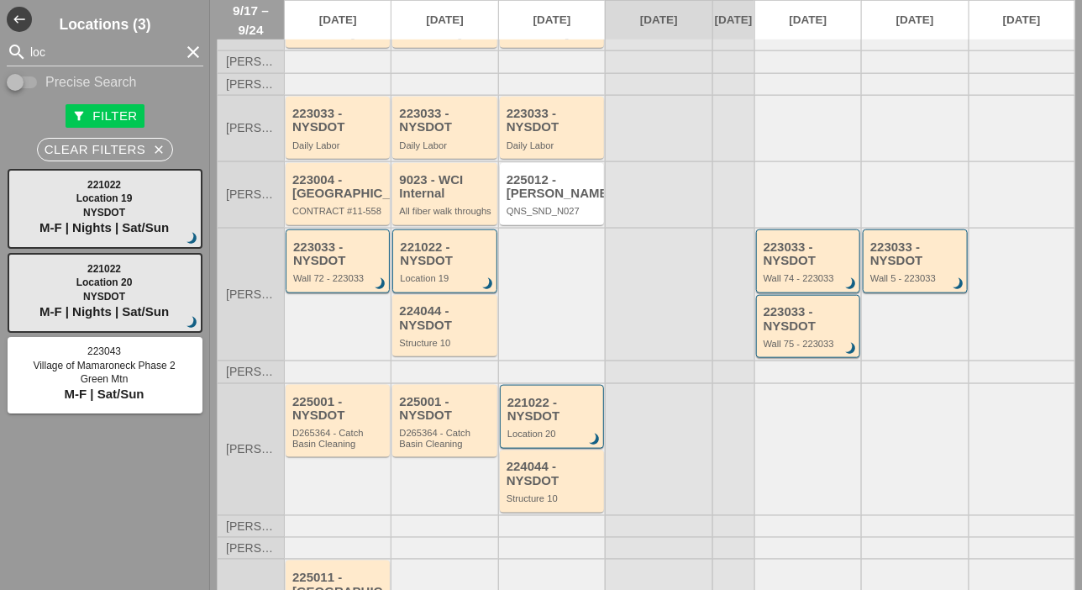
scroll to position [0, 0]
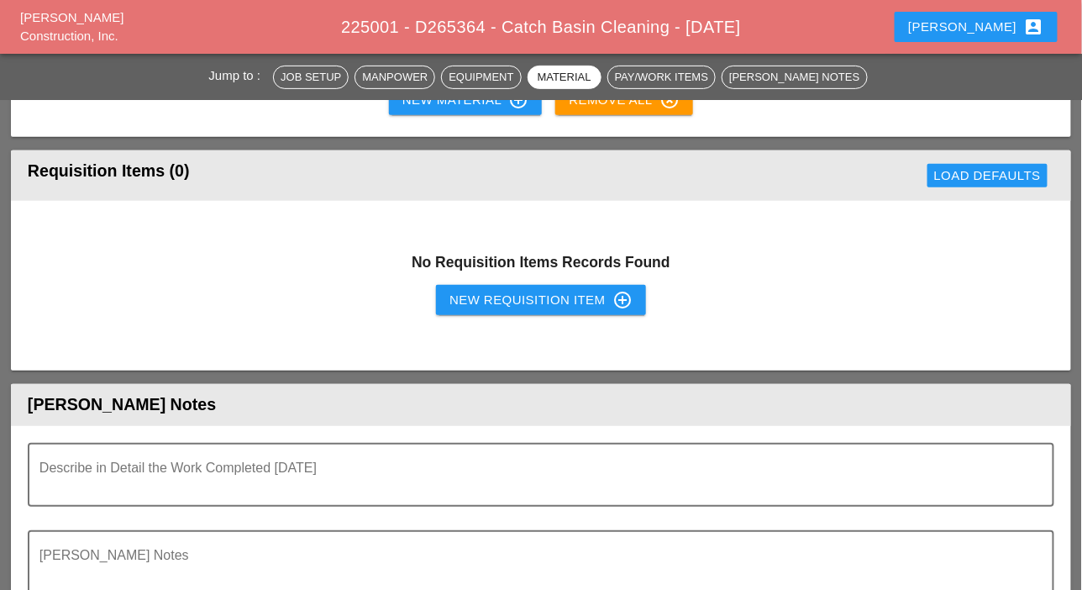
scroll to position [2059, 0]
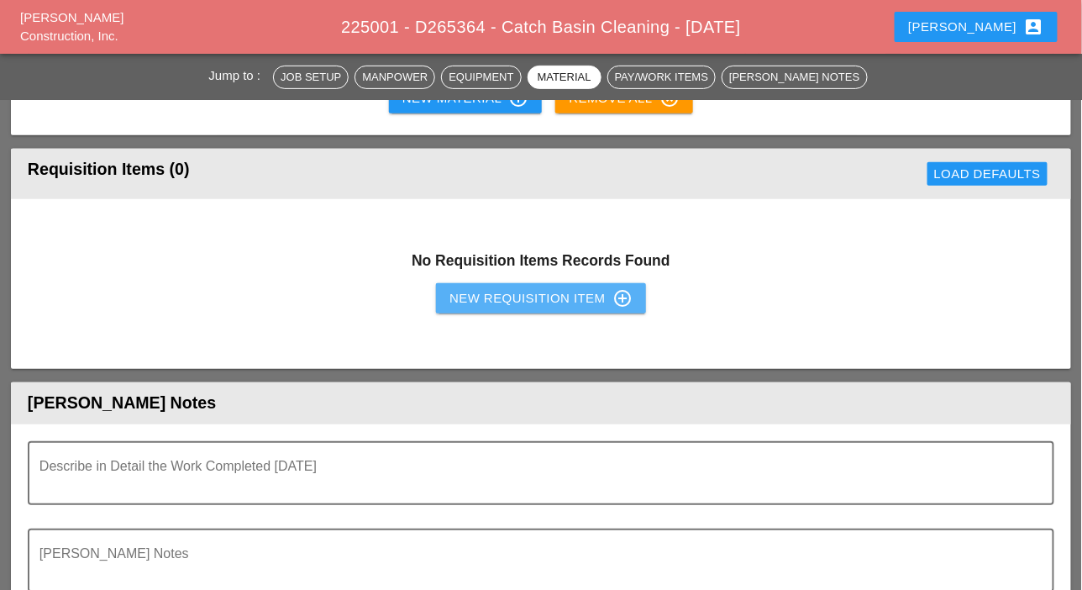
click at [474, 306] on button "New Requisition Item control_point" at bounding box center [541, 298] width 210 height 30
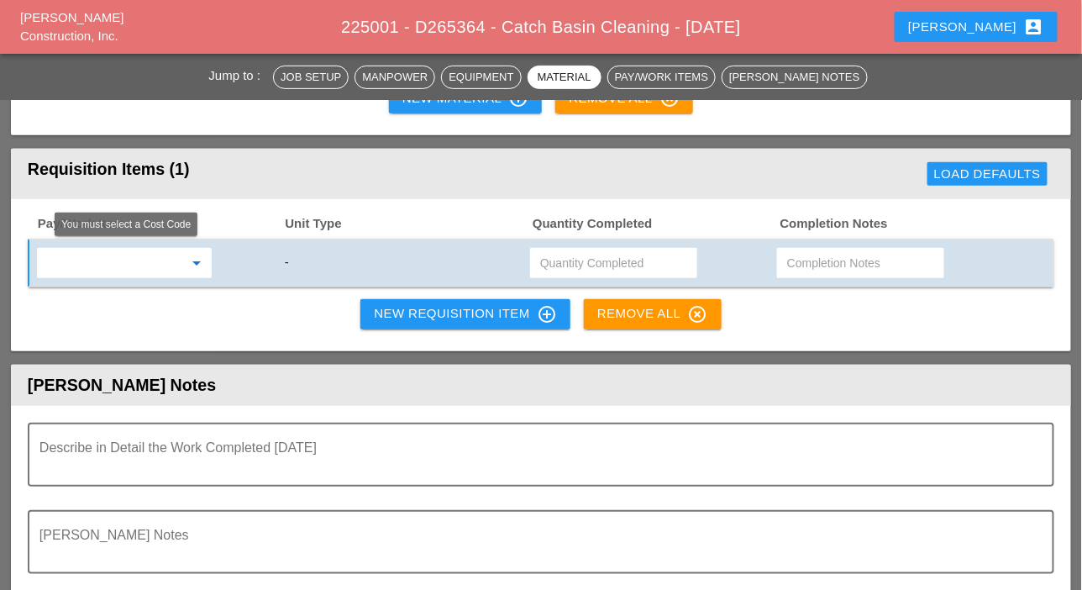
click at [115, 266] on input "text" at bounding box center [112, 262] width 141 height 27
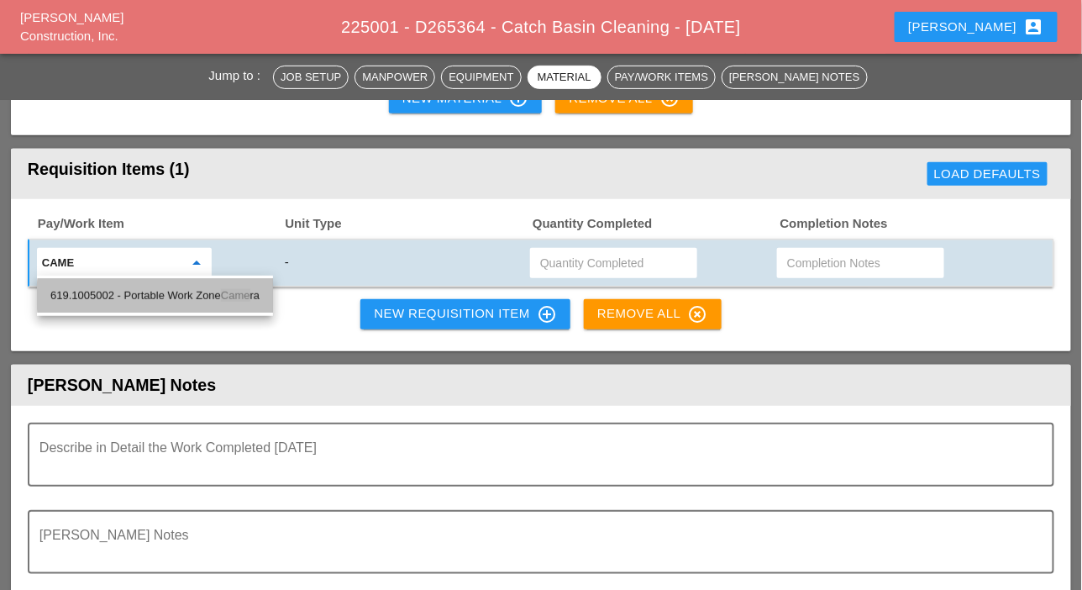
click at [164, 298] on div "619.1005002 - Portable Work Zone Came ra" at bounding box center [154, 296] width 209 height 20
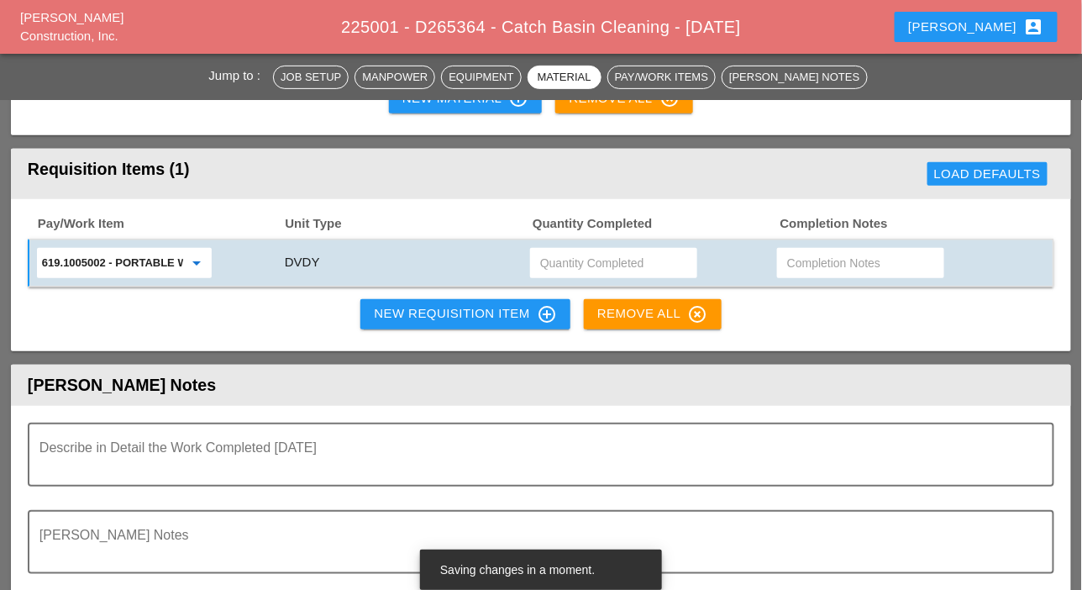
type input "619.1005002 - Portable Work Zone Camera"
click at [566, 254] on input "text" at bounding box center [613, 262] width 147 height 27
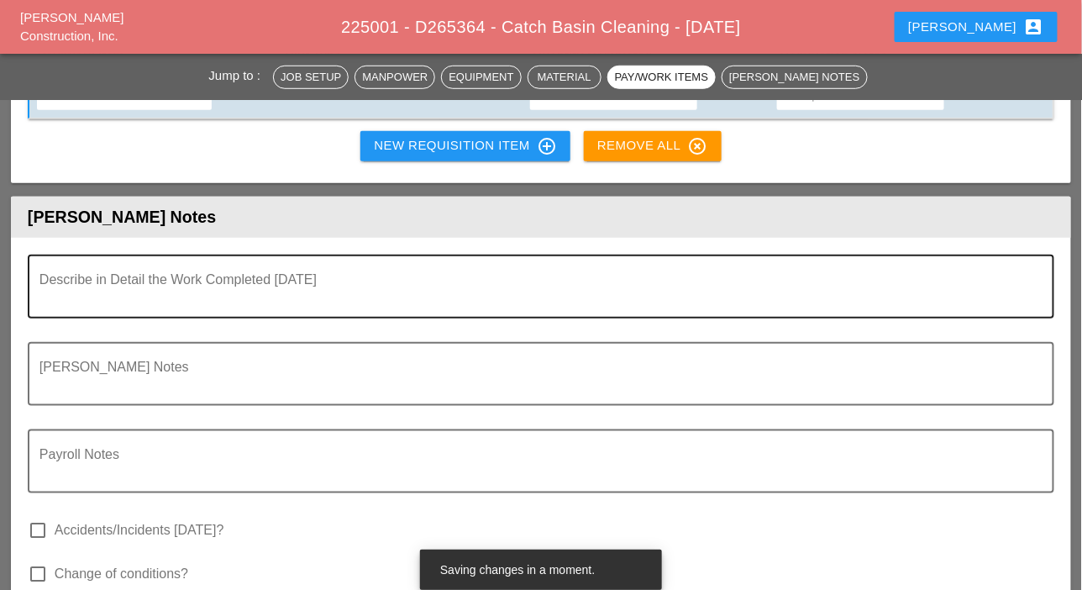
scroll to position [1891, 0]
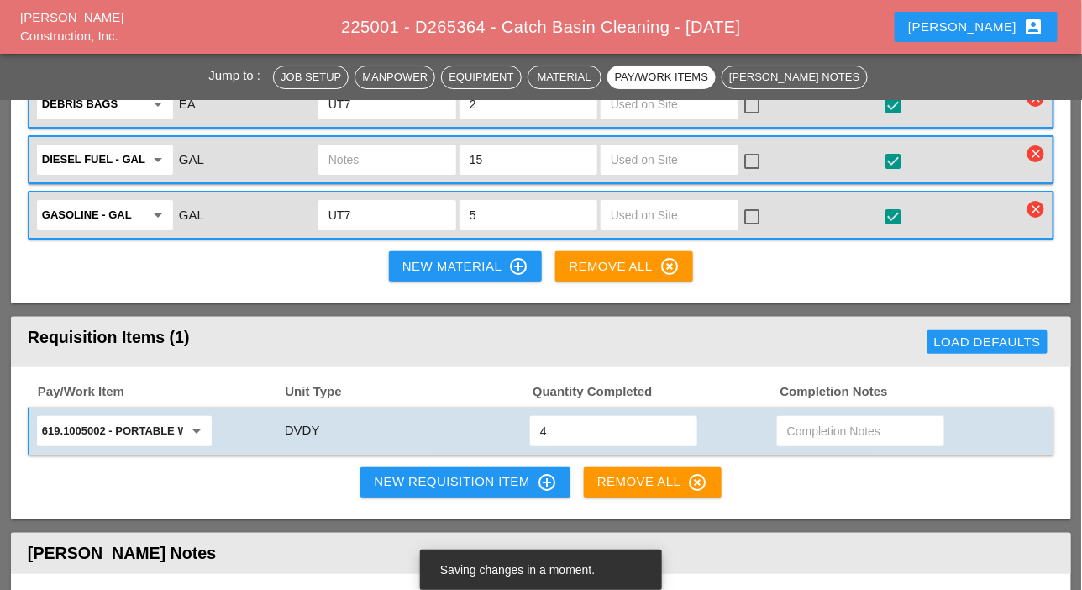
type input "4"
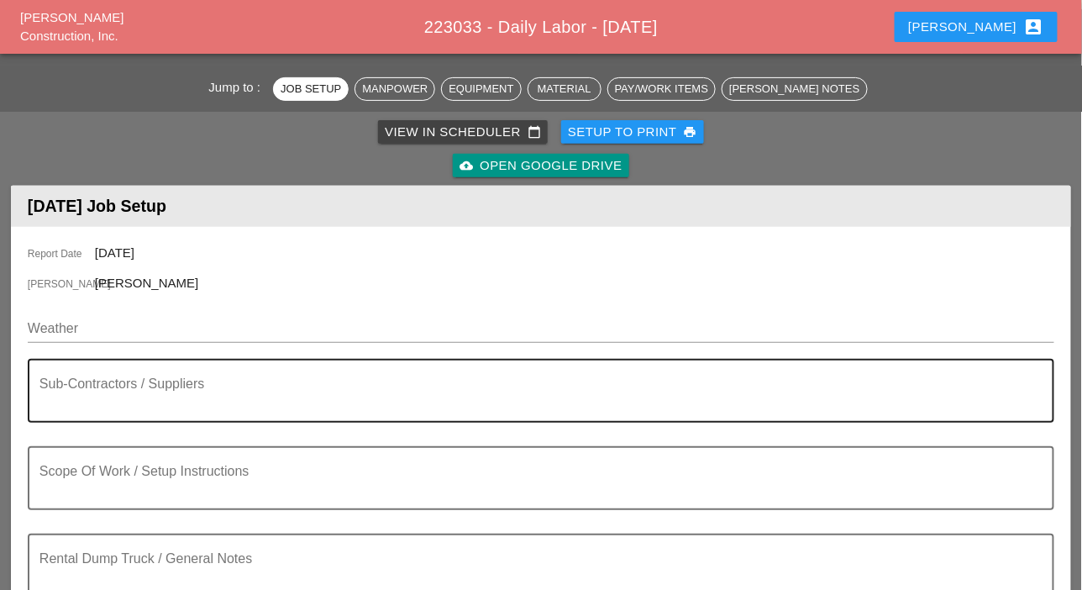
scroll to position [168, 0]
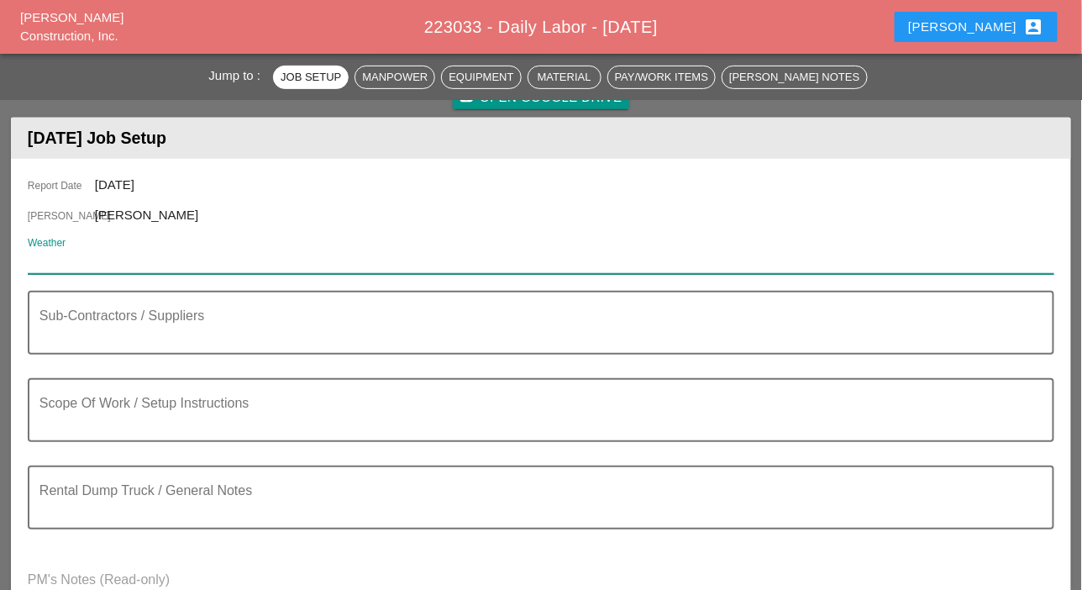
paste input "Thu 18 Day 82° 15% NW 6 mph Chance of a morning shower. Cloudy skies early, fol…"
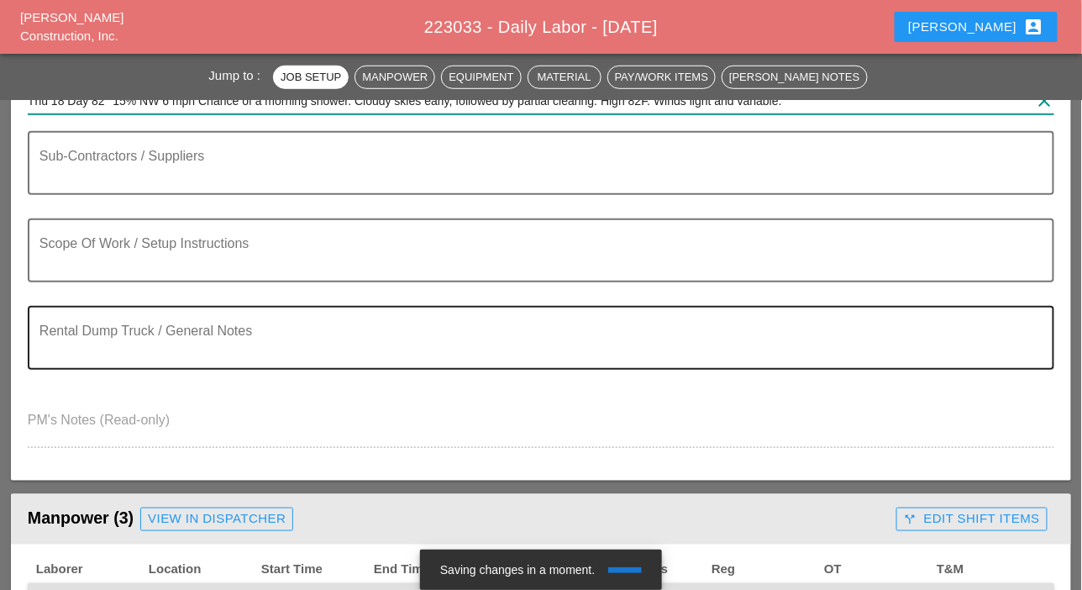
scroll to position [336, 0]
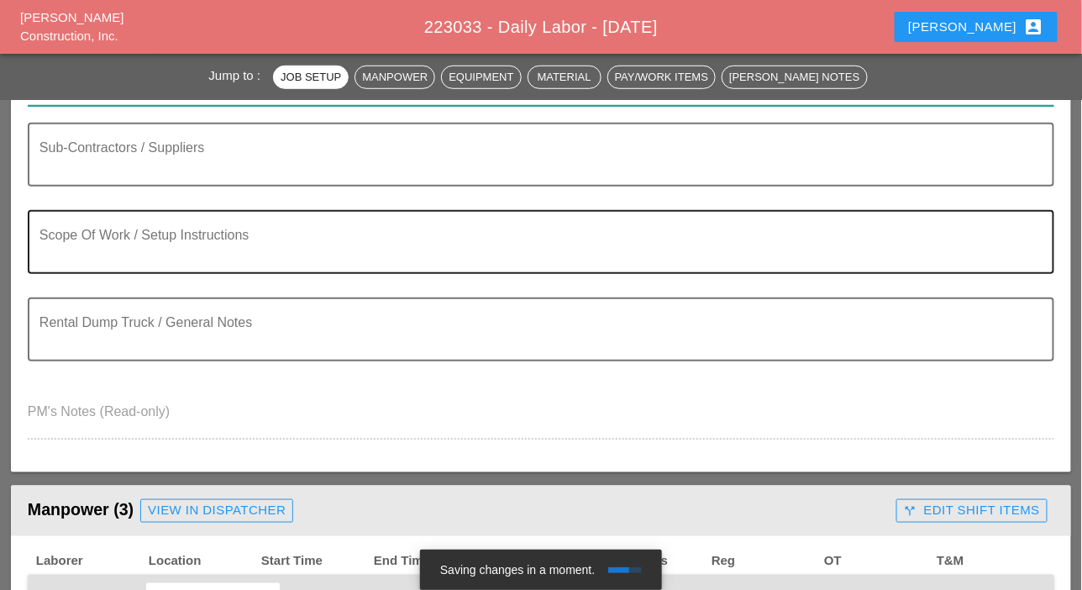
type input "Thu 18 Day 82° 15% NW 6 mph Chance of a morning shower. Cloudy skies early, fol…"
click at [74, 260] on textarea "Scope Of Work / Setup Instructions" at bounding box center [533, 252] width 989 height 40
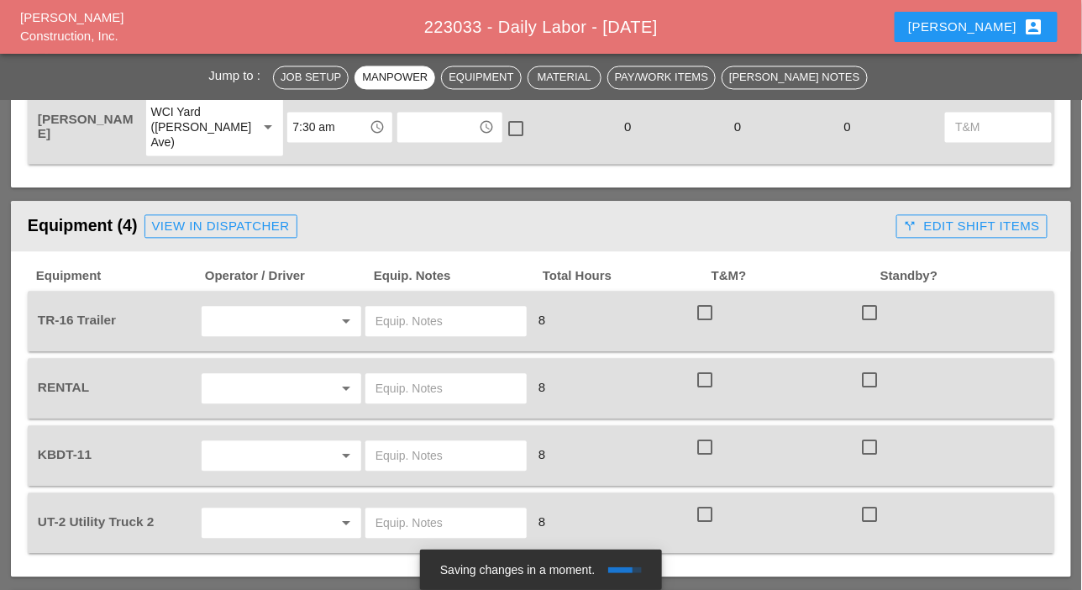
scroll to position [1008, 0]
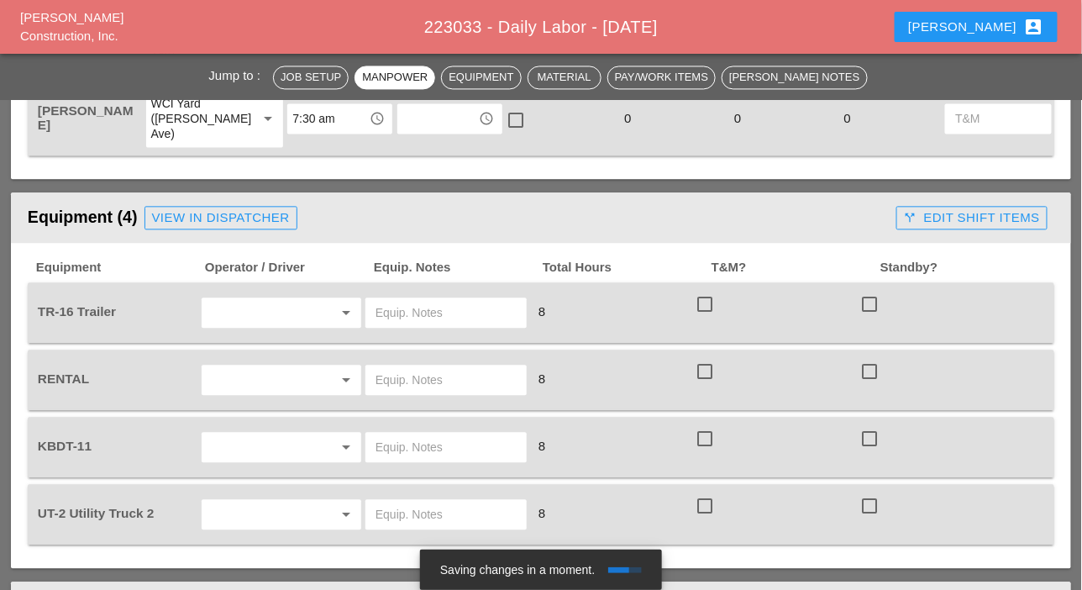
type textarea "WZTC Punch list work [PERSON_NAME] to drop off TL2 unit to the supplier in [GEO…"
click at [249, 319] on input "text" at bounding box center [258, 312] width 102 height 27
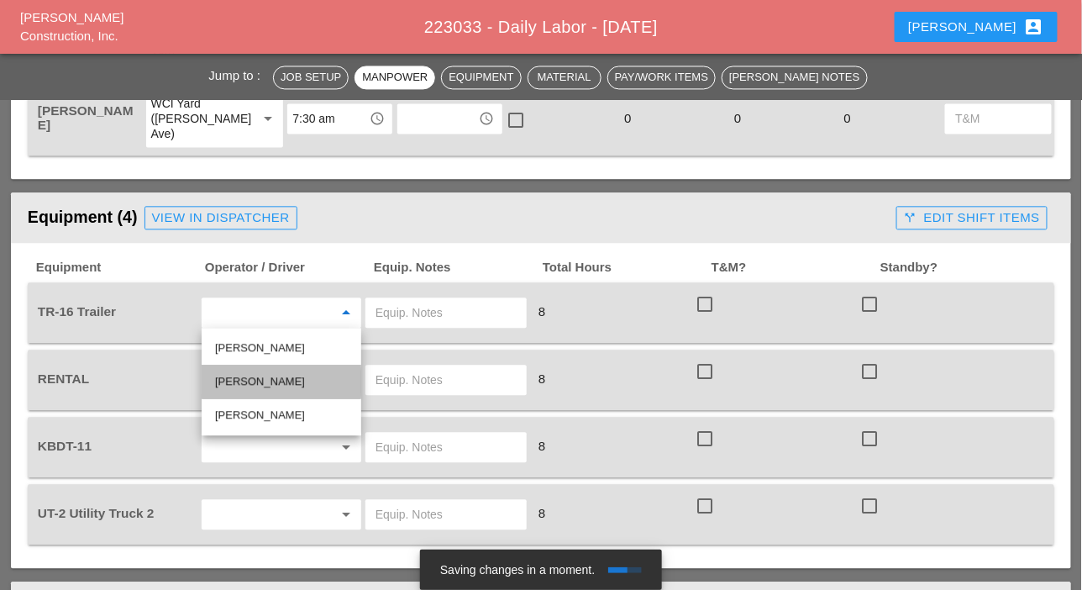
click at [244, 380] on div "[PERSON_NAME]" at bounding box center [281, 381] width 133 height 20
type input "Luis Ceja Rodriguez"
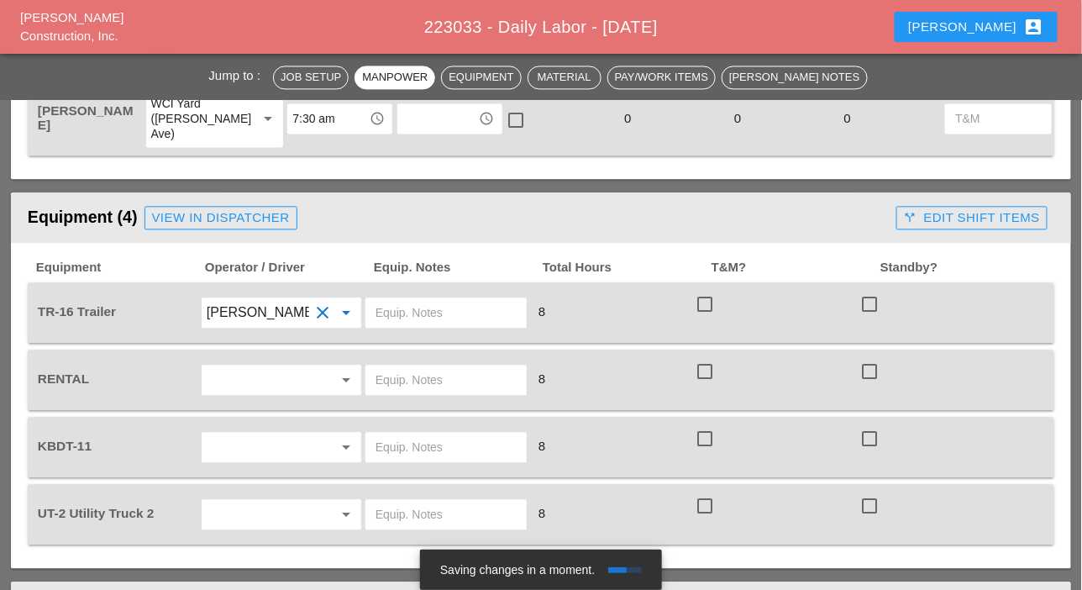
click at [237, 380] on input "text" at bounding box center [258, 379] width 102 height 27
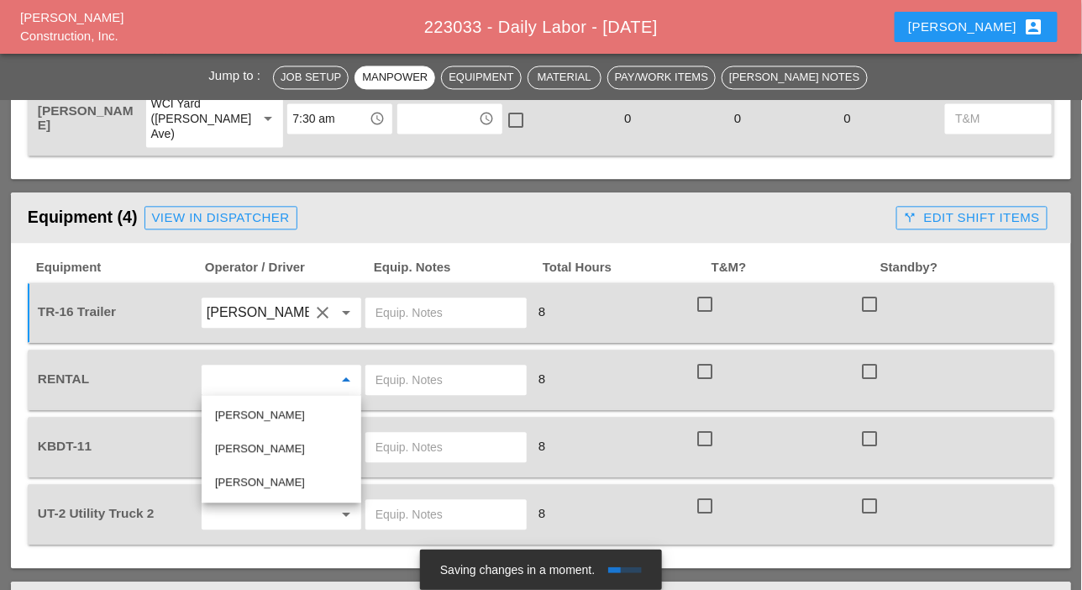
click at [387, 380] on input "text" at bounding box center [445, 379] width 141 height 27
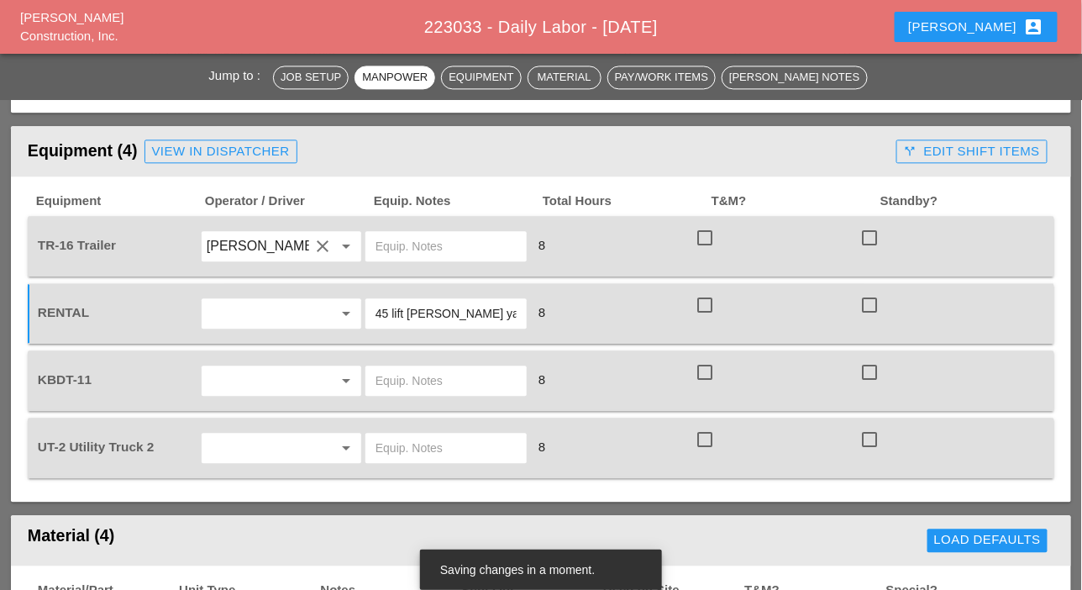
scroll to position [1092, 0]
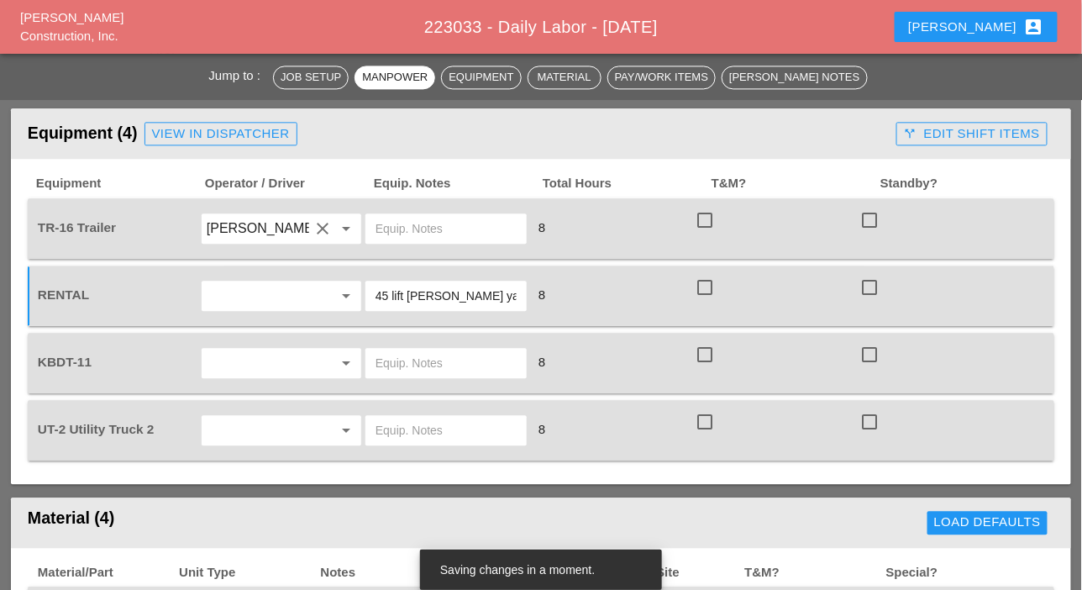
type input "45 lift Bruckner yard"
click at [282, 359] on input "text" at bounding box center [258, 362] width 102 height 27
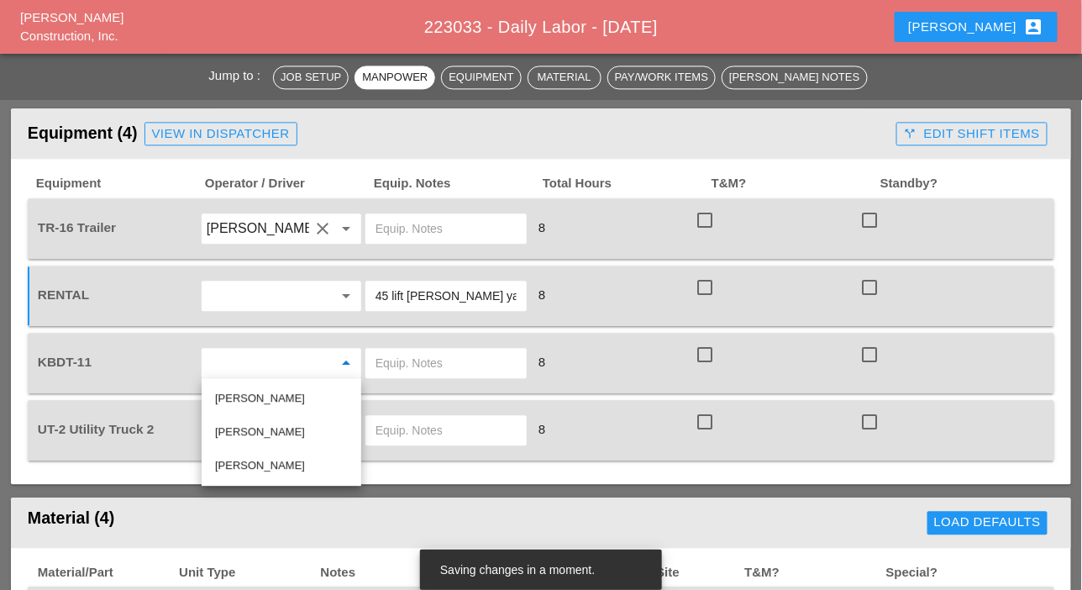
click at [260, 433] on div "Luis Ceja Rodriguez" at bounding box center [281, 432] width 133 height 20
type input "Luis Ceja Rodriguez"
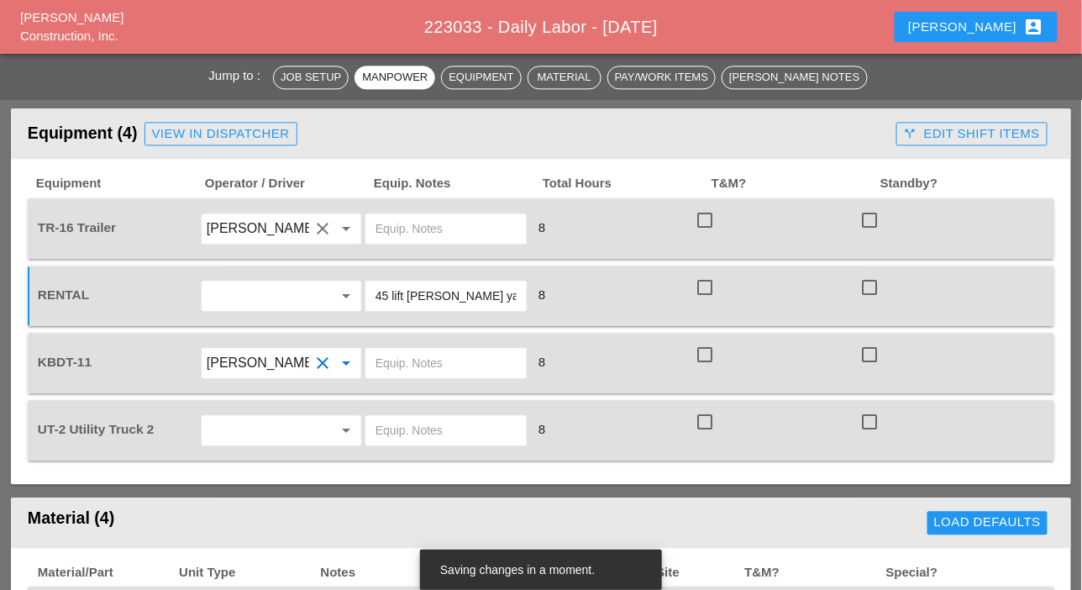
click at [254, 438] on input "text" at bounding box center [258, 430] width 102 height 27
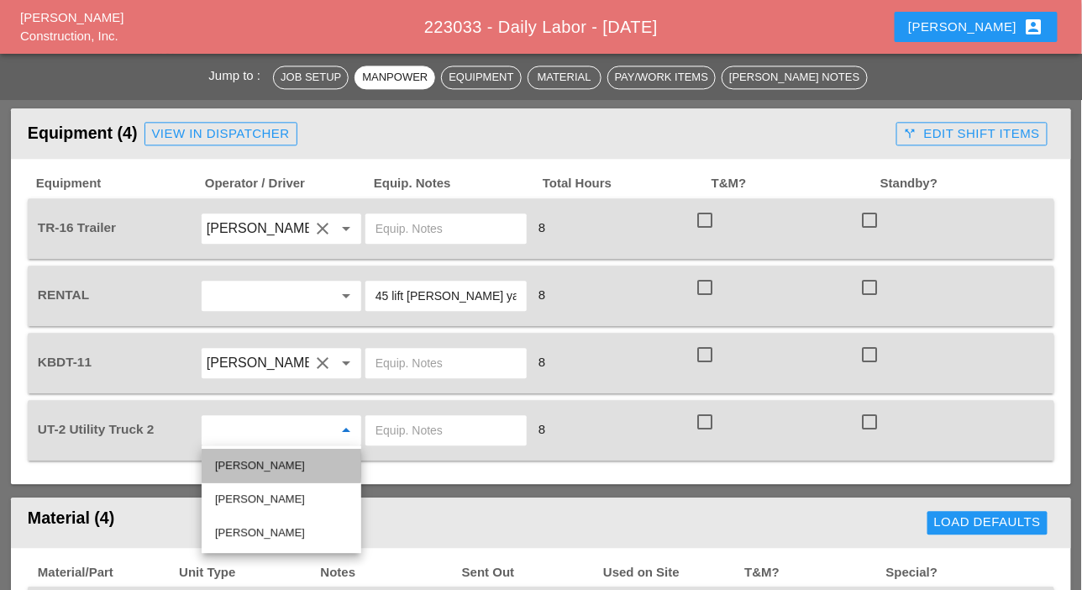
click at [281, 461] on div "[PERSON_NAME]" at bounding box center [281, 465] width 133 height 20
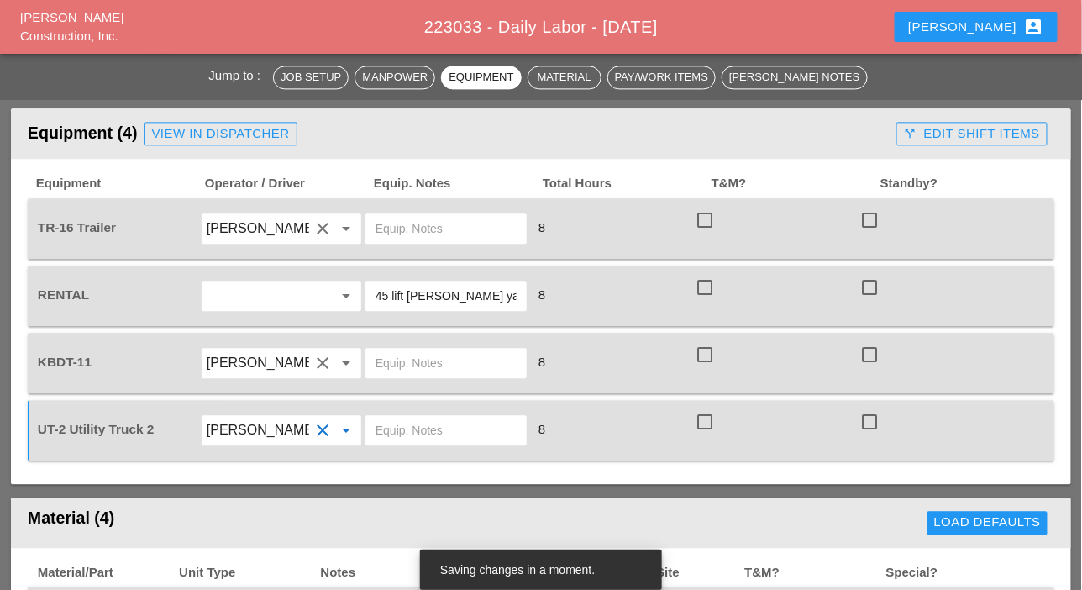
click at [263, 424] on input "[PERSON_NAME]" at bounding box center [258, 430] width 102 height 27
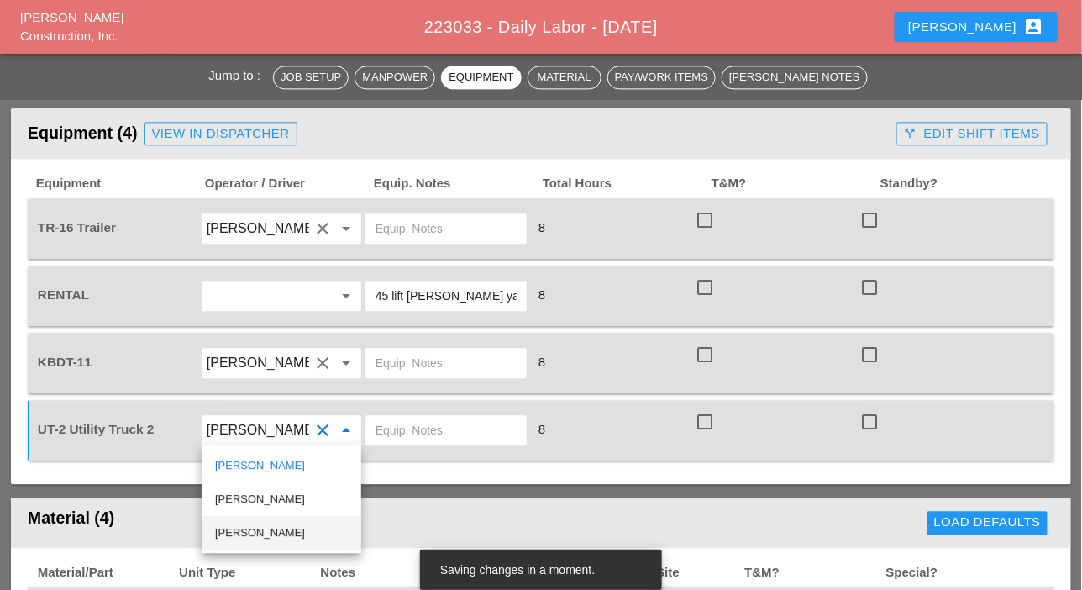
click at [252, 531] on div "Hugo Zambrano" at bounding box center [281, 532] width 133 height 20
type input "Hugo Zambrano"
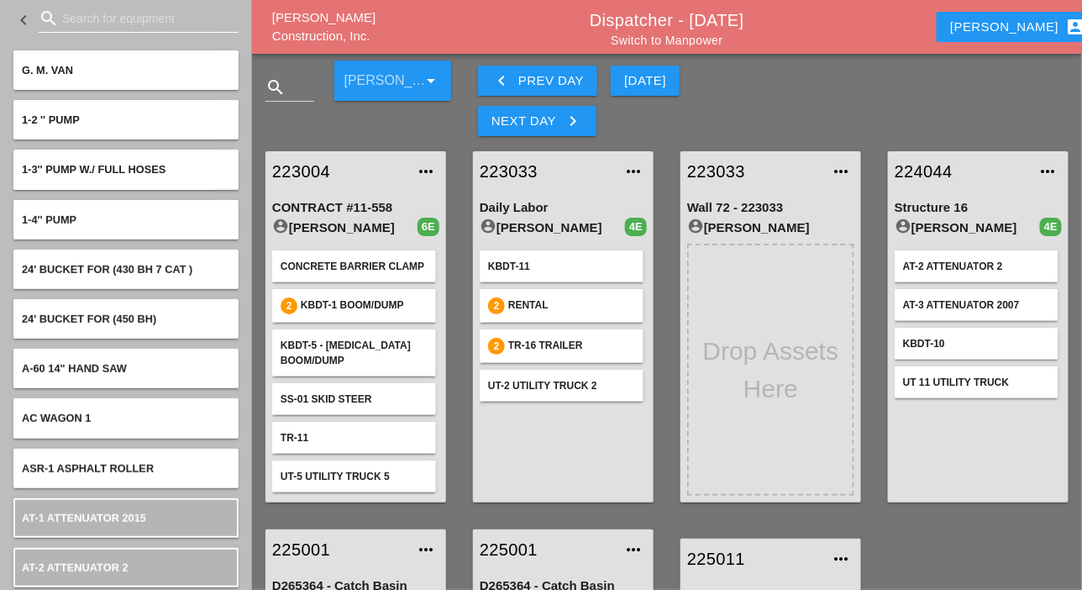
click at [67, 14] on input "Search for equipment" at bounding box center [138, 18] width 153 height 27
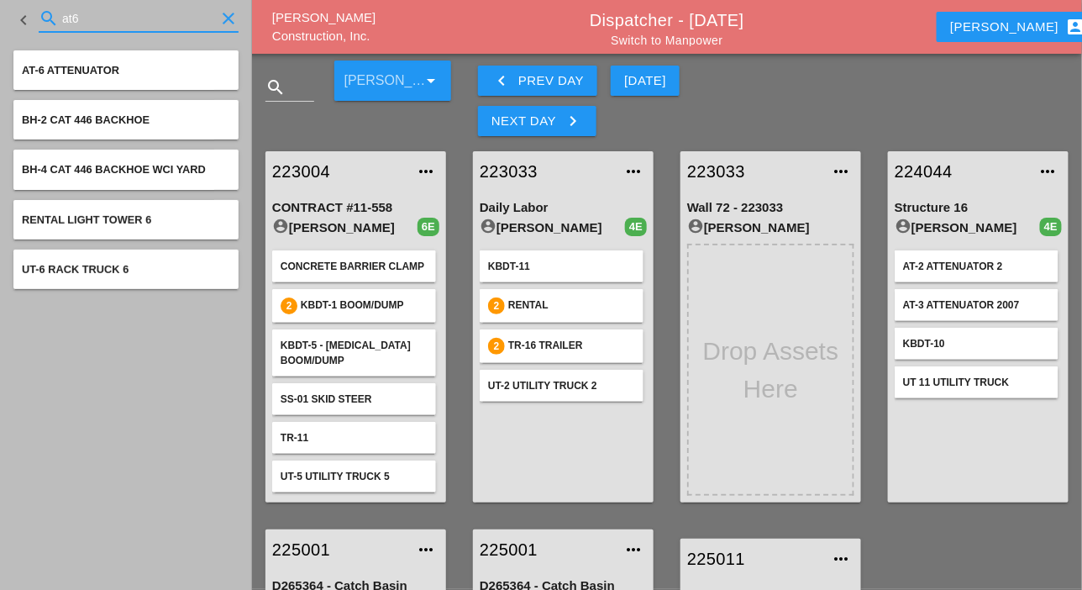
type input "at6"
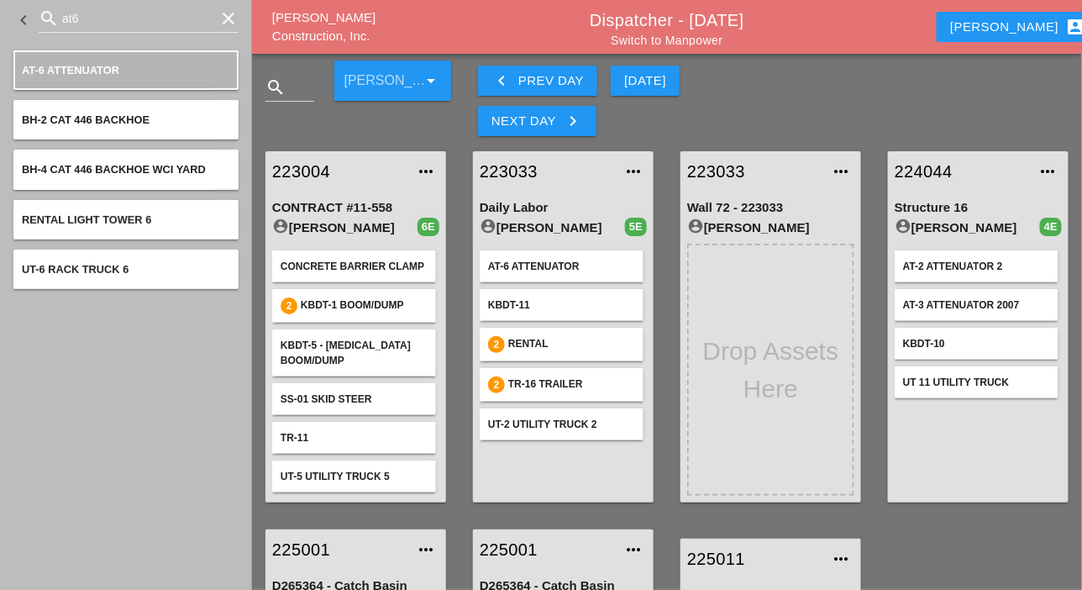
click at [569, 124] on icon "keyboard_arrow_right" at bounding box center [573, 121] width 20 height 20
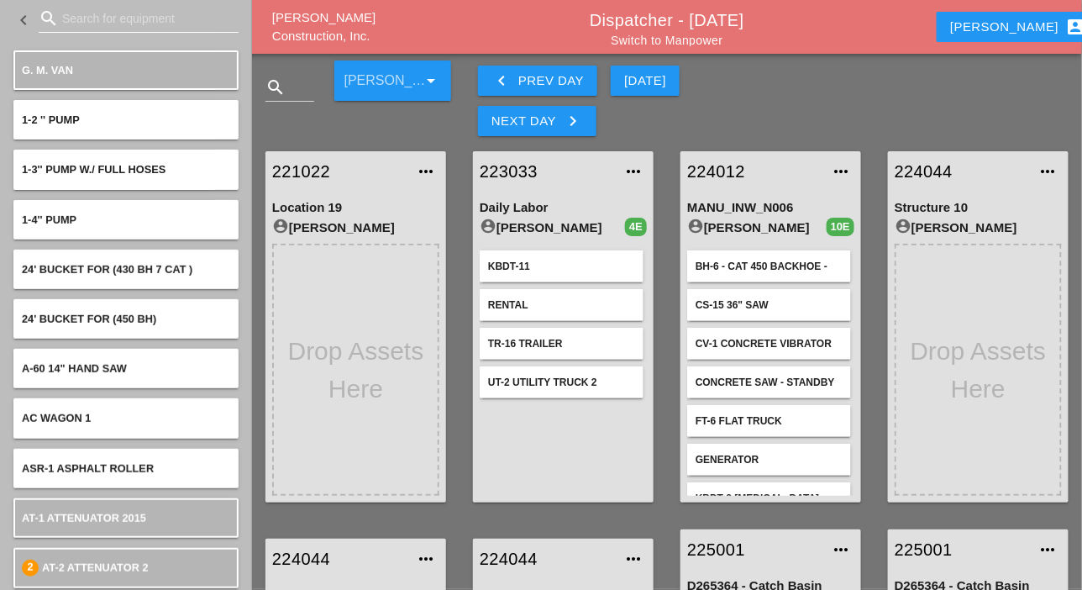
click at [67, 22] on input "Search for equipment" at bounding box center [138, 18] width 153 height 27
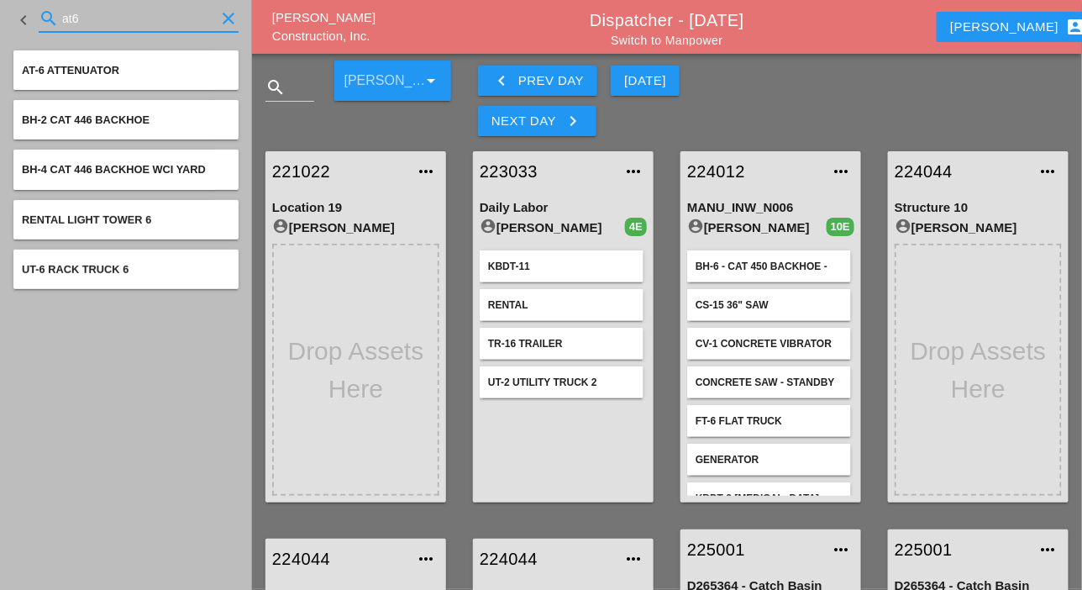
type input "at6"
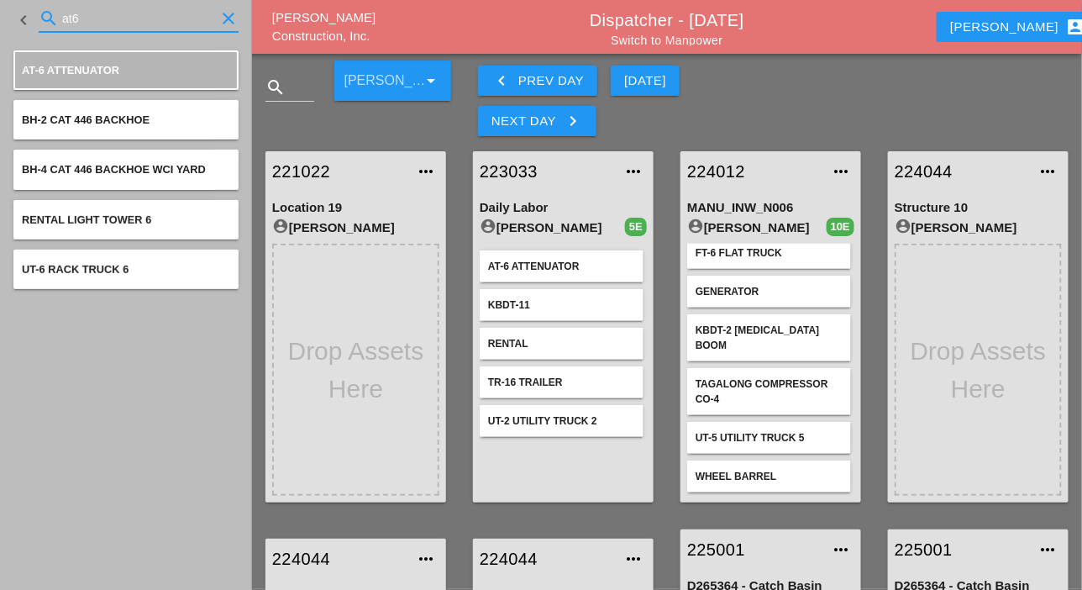
drag, startPoint x: 81, startPoint y: 14, endPoint x: 61, endPoint y: 13, distance: 19.4
click at [62, 13] on input "at6" at bounding box center [138, 18] width 153 height 27
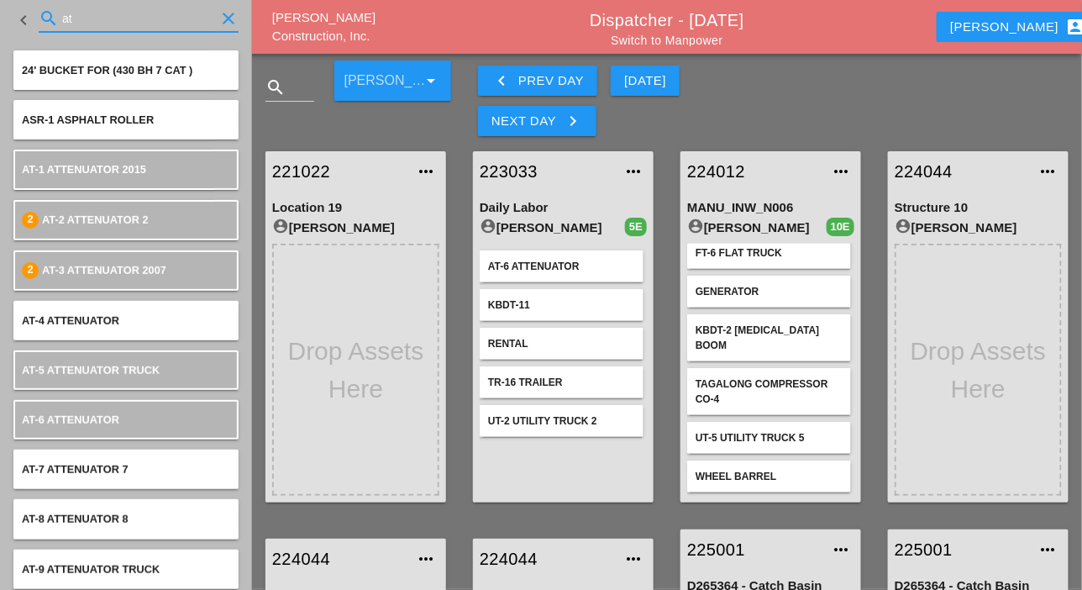
drag, startPoint x: 84, startPoint y: 18, endPoint x: 56, endPoint y: 17, distance: 27.8
click at [56, 17] on div "search at clear" at bounding box center [139, 18] width 200 height 27
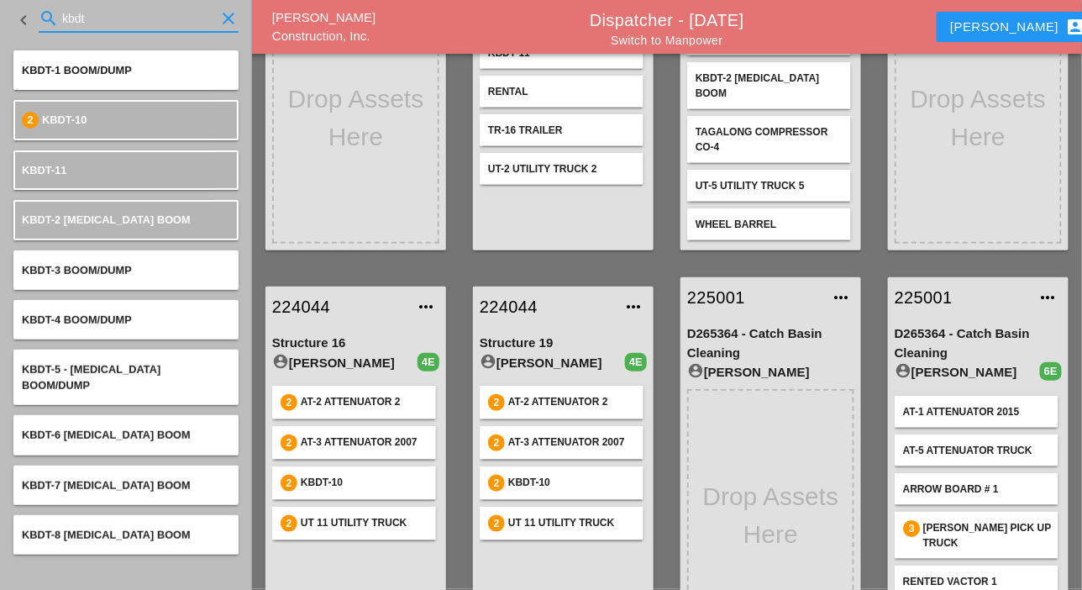
scroll to position [168, 0]
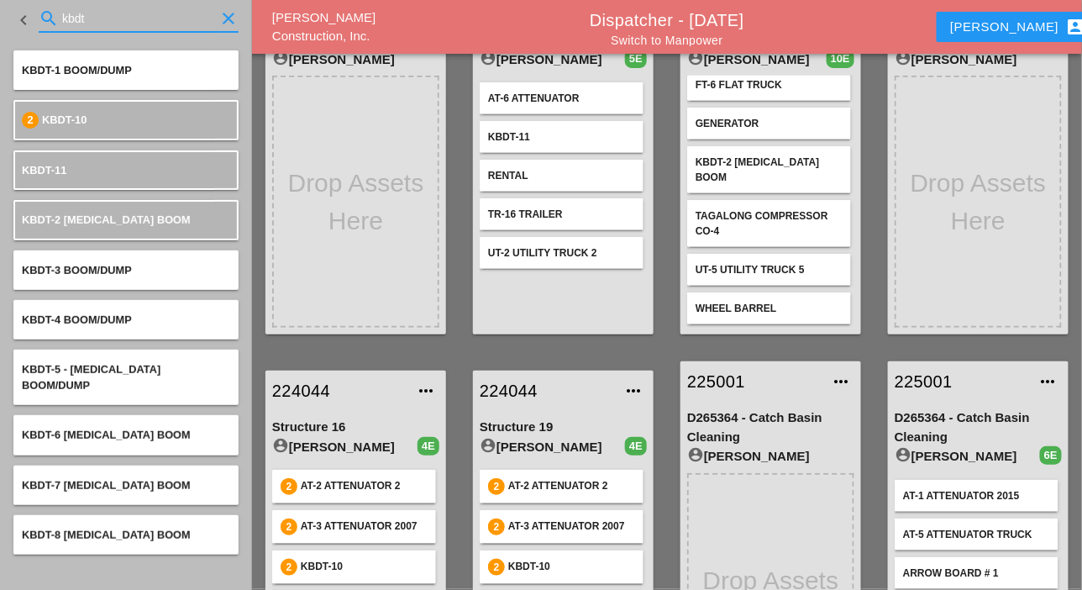
type input "kbdt"
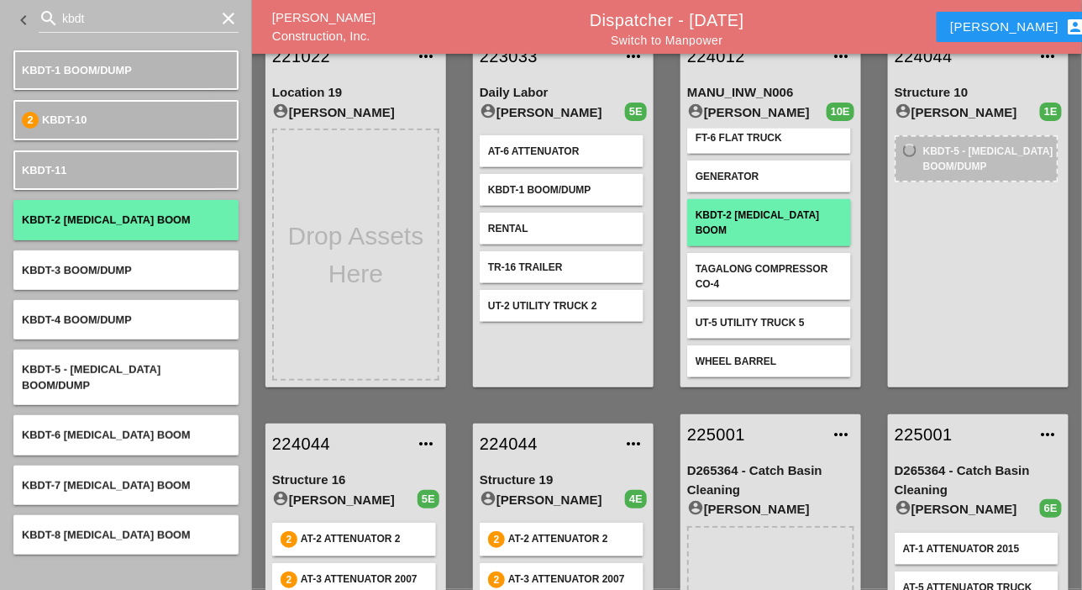
scroll to position [0, 0]
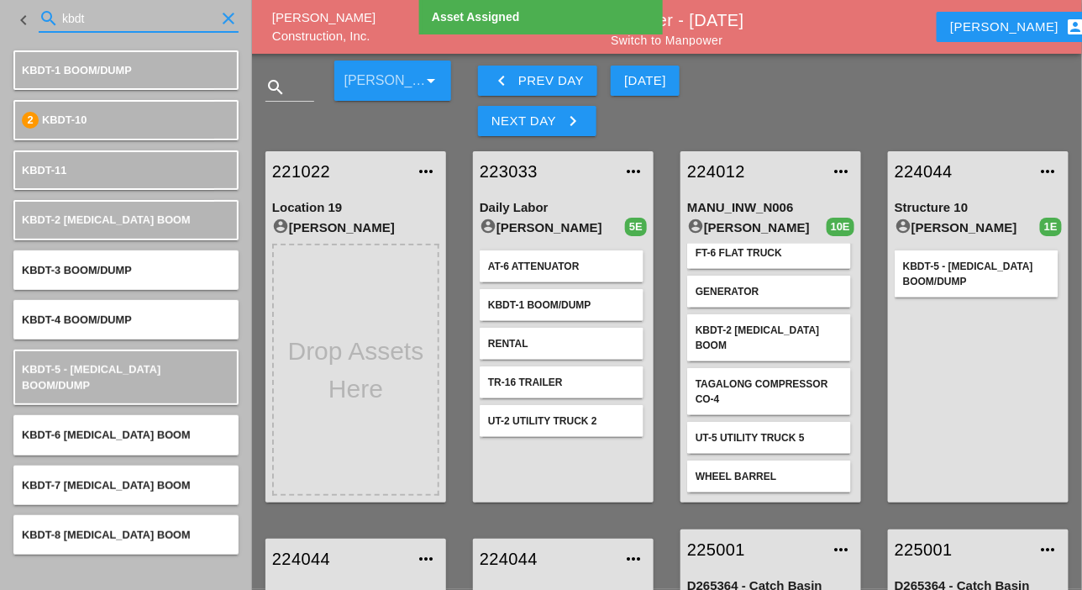
drag, startPoint x: 87, startPoint y: 11, endPoint x: 60, endPoint y: 8, distance: 27.1
click at [59, 6] on div "search kbdt clear" at bounding box center [139, 18] width 200 height 27
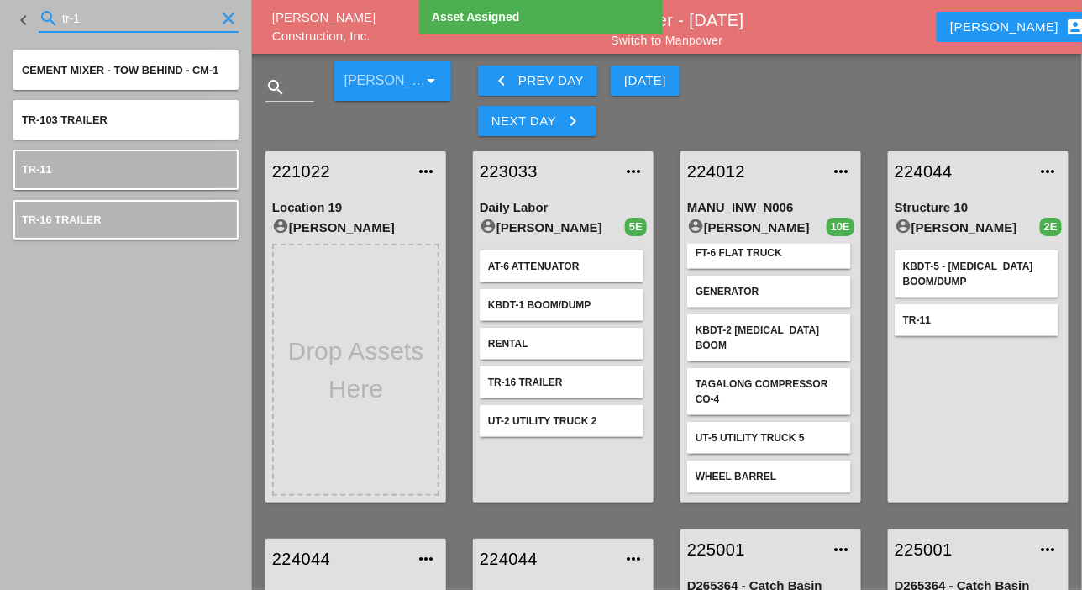
drag, startPoint x: 88, startPoint y: 18, endPoint x: 49, endPoint y: 27, distance: 40.5
click at [52, 17] on div "search tr-1 clear" at bounding box center [139, 18] width 200 height 27
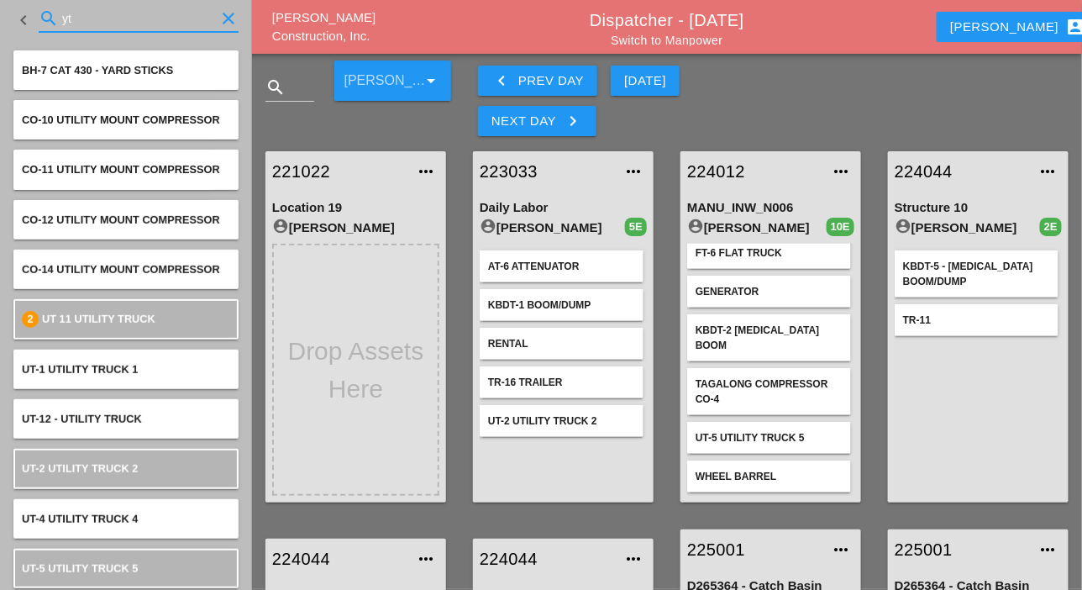
type input "y"
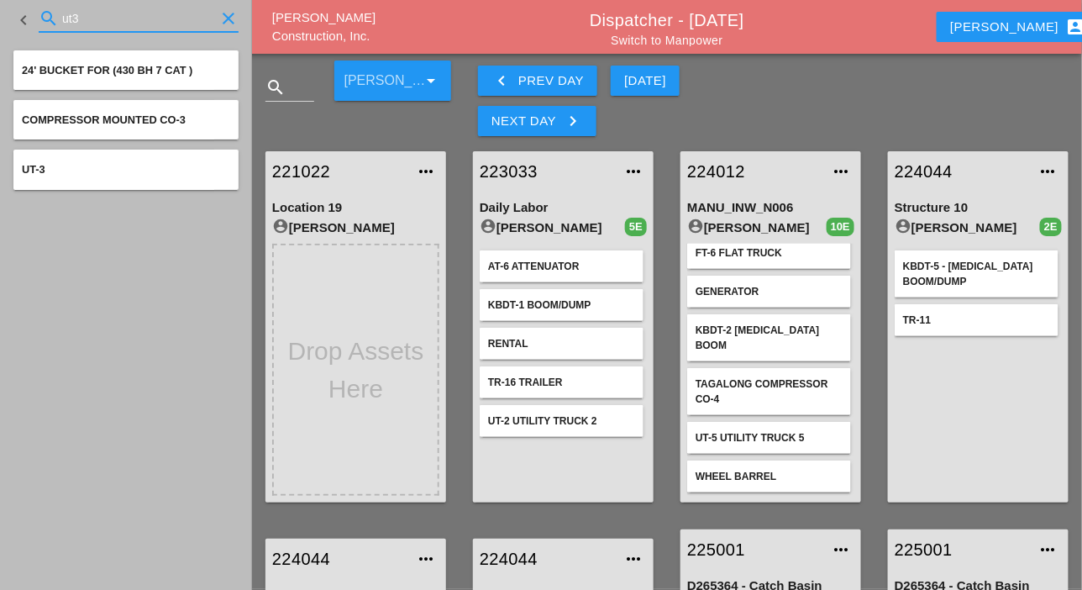
type input "ut3"
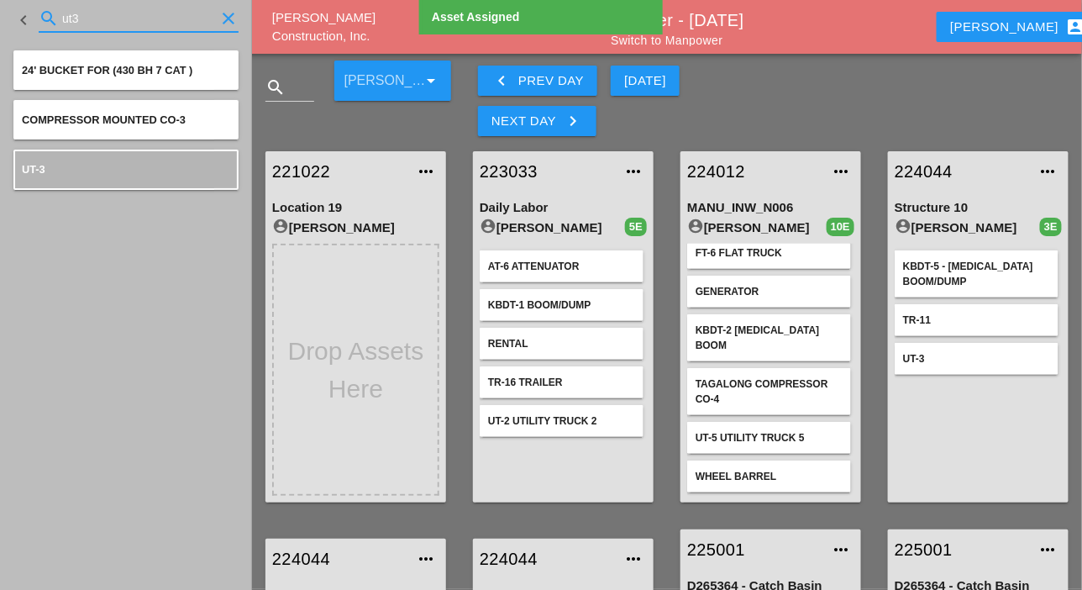
drag, startPoint x: 77, startPoint y: 12, endPoint x: 51, endPoint y: 13, distance: 26.1
click at [51, 13] on div "search ut3 clear" at bounding box center [139, 18] width 200 height 27
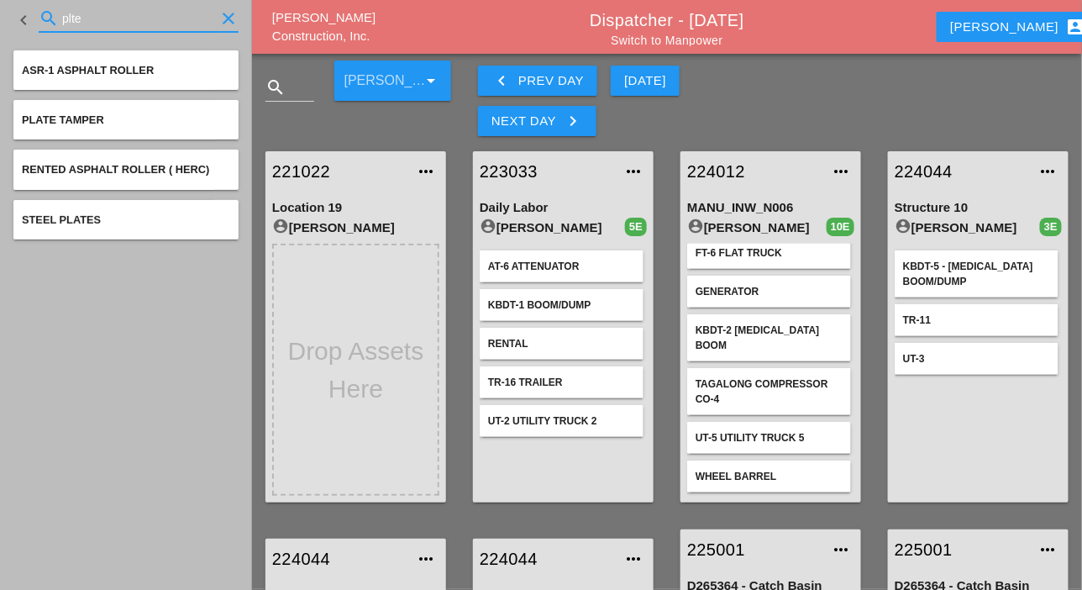
type input "plte"
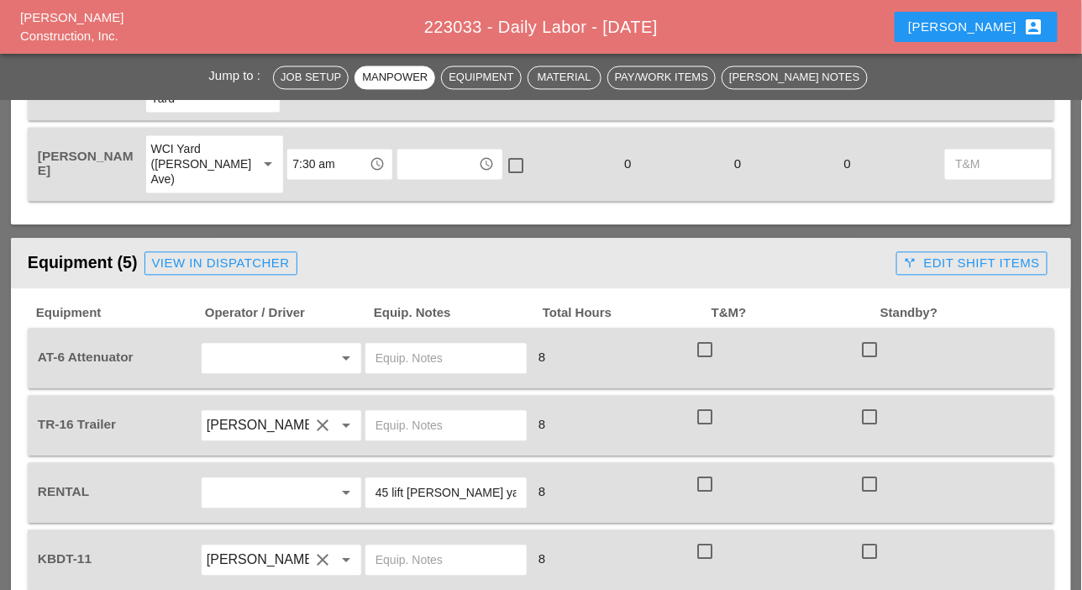
scroll to position [1008, 0]
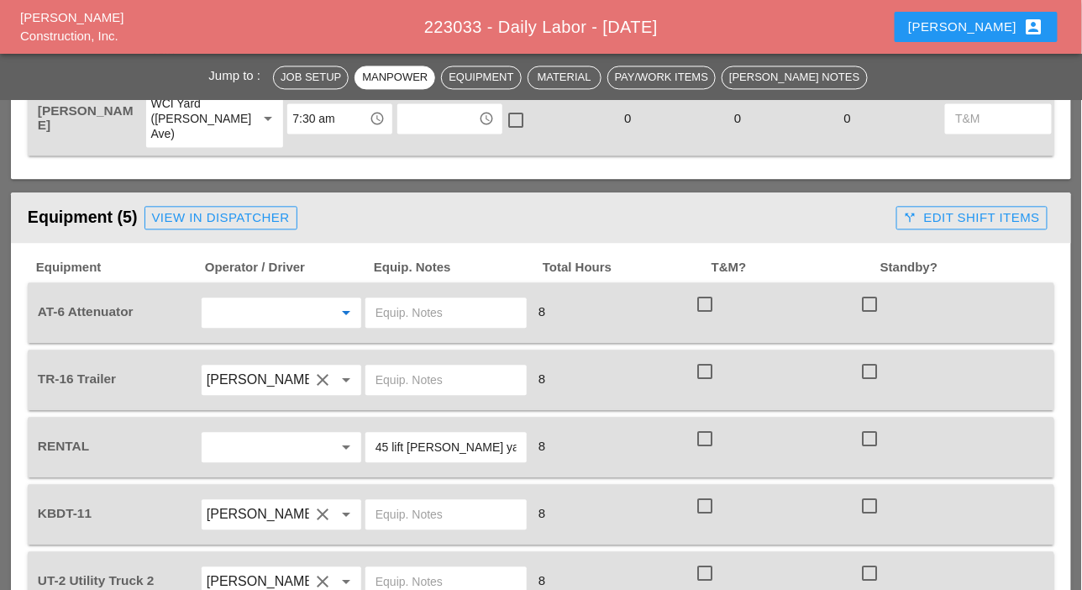
drag, startPoint x: 239, startPoint y: 300, endPoint x: 239, endPoint y: 308, distance: 8.4
click at [238, 301] on input "text" at bounding box center [258, 312] width 102 height 27
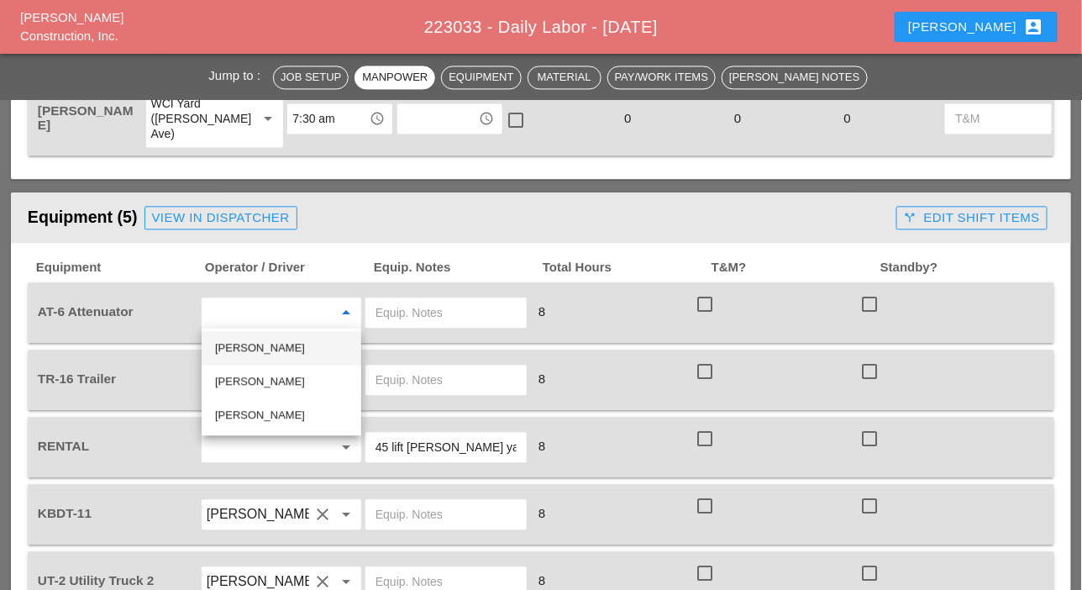
click at [257, 351] on div "[PERSON_NAME]" at bounding box center [281, 348] width 133 height 20
type input "[PERSON_NAME]"
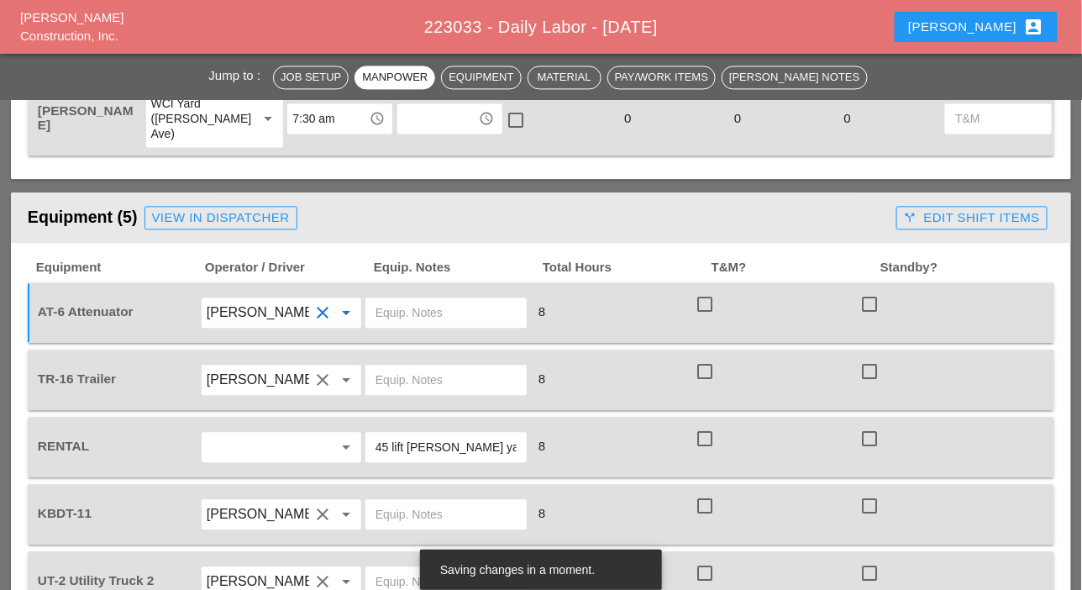
drag, startPoint x: 480, startPoint y: 443, endPoint x: 409, endPoint y: 441, distance: 71.4
click at [409, 441] on input "45 lift [PERSON_NAME] yard" at bounding box center [445, 446] width 141 height 27
type input "45 lift C"
click at [417, 307] on input "text" at bounding box center [445, 312] width 141 height 27
drag, startPoint x: 398, startPoint y: 309, endPoint x: 372, endPoint y: 306, distance: 26.3
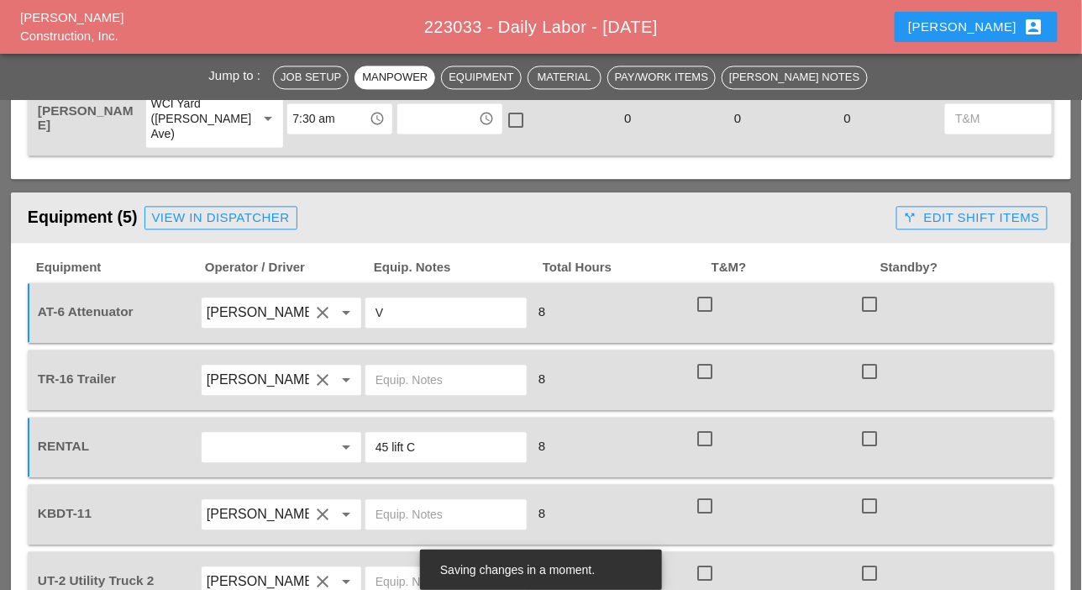
click at [372, 306] on div "V" at bounding box center [445, 312] width 161 height 30
drag, startPoint x: 387, startPoint y: 313, endPoint x: 374, endPoint y: 308, distance: 14.4
click at [374, 308] on div "V" at bounding box center [445, 312] width 161 height 30
paste input "Thu 18 Day 82° 15% NW 6 mph Chance of a morning shower. Cloudy skies early, fol…"
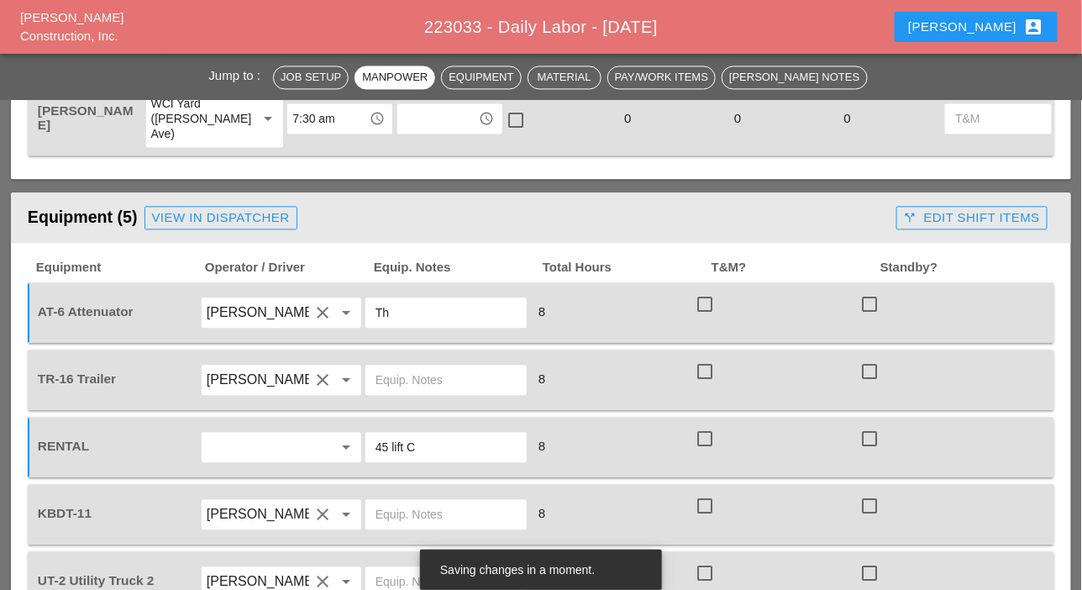
type input "T"
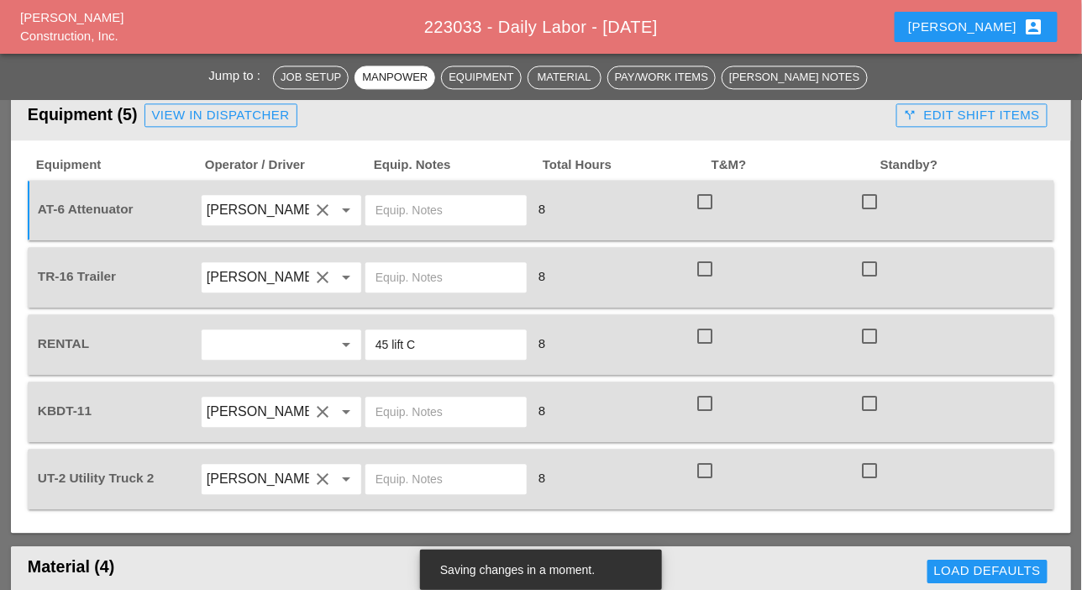
scroll to position [1092, 0]
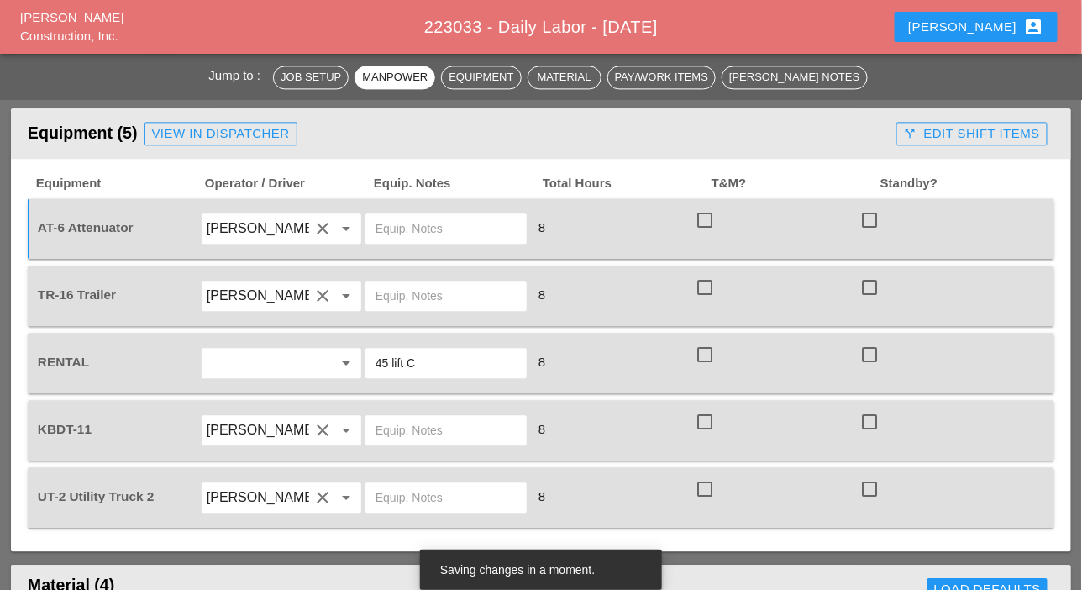
click at [430, 372] on input "45 lift C" at bounding box center [445, 362] width 141 height 27
click at [410, 361] on input "45 lift C" at bounding box center [445, 362] width 141 height 27
drag, startPoint x: 474, startPoint y: 354, endPoint x: 407, endPoint y: 357, distance: 66.4
click at [407, 357] on input "45 lift [PERSON_NAME] yard" at bounding box center [445, 362] width 141 height 27
type input "45 lift [PERSON_NAME] yard"
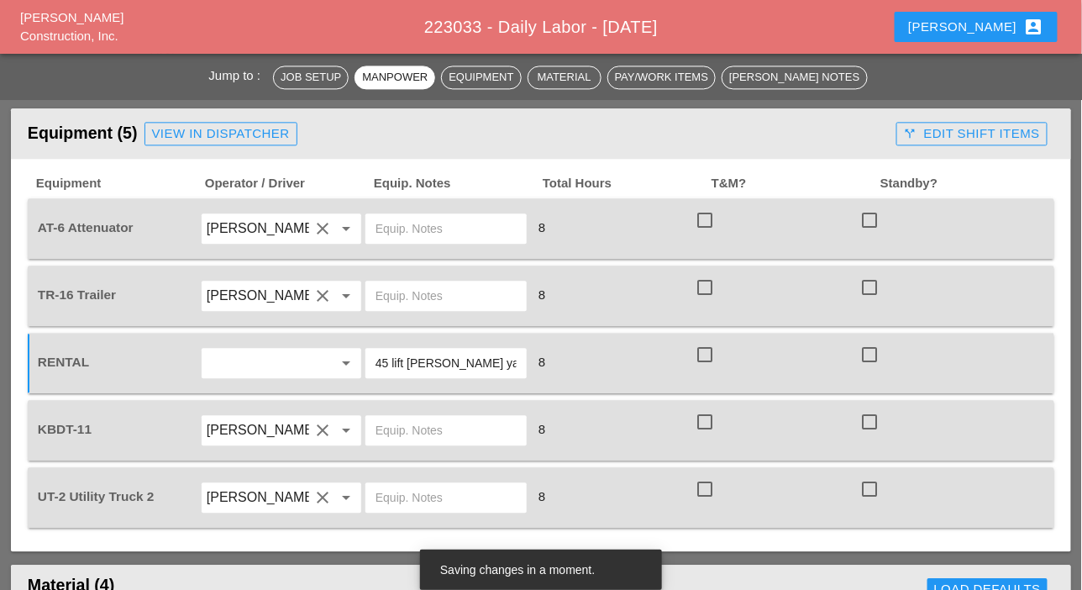
click at [408, 227] on input "text" at bounding box center [445, 228] width 141 height 27
paste input "[PERSON_NAME] yard"
type input "[PERSON_NAME] yard"
click at [404, 294] on input "text" at bounding box center [445, 295] width 141 height 27
paste input "[PERSON_NAME] yard"
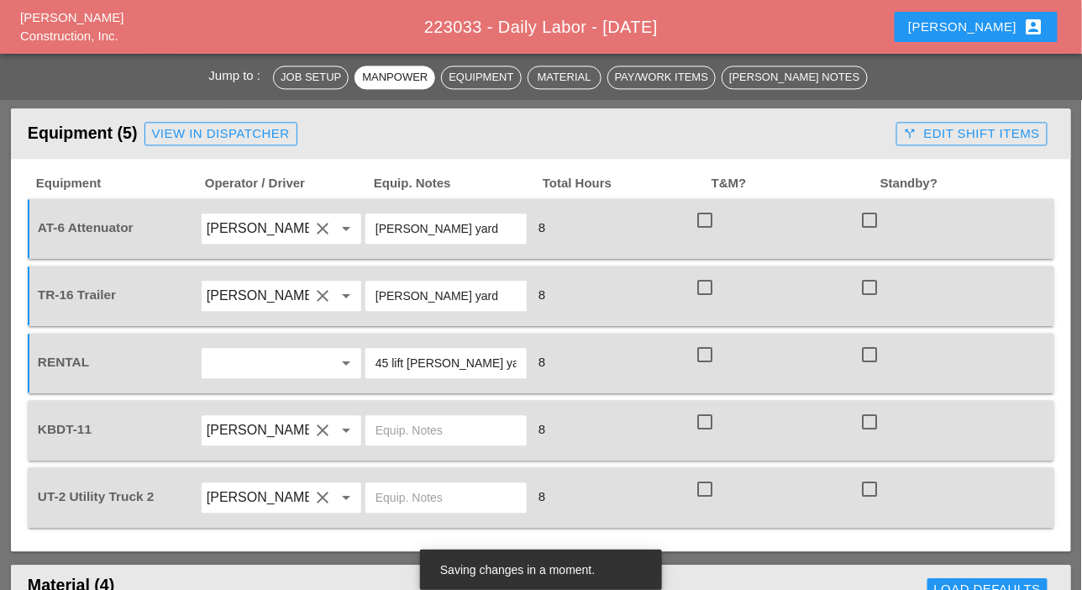
scroll to position [1176, 0]
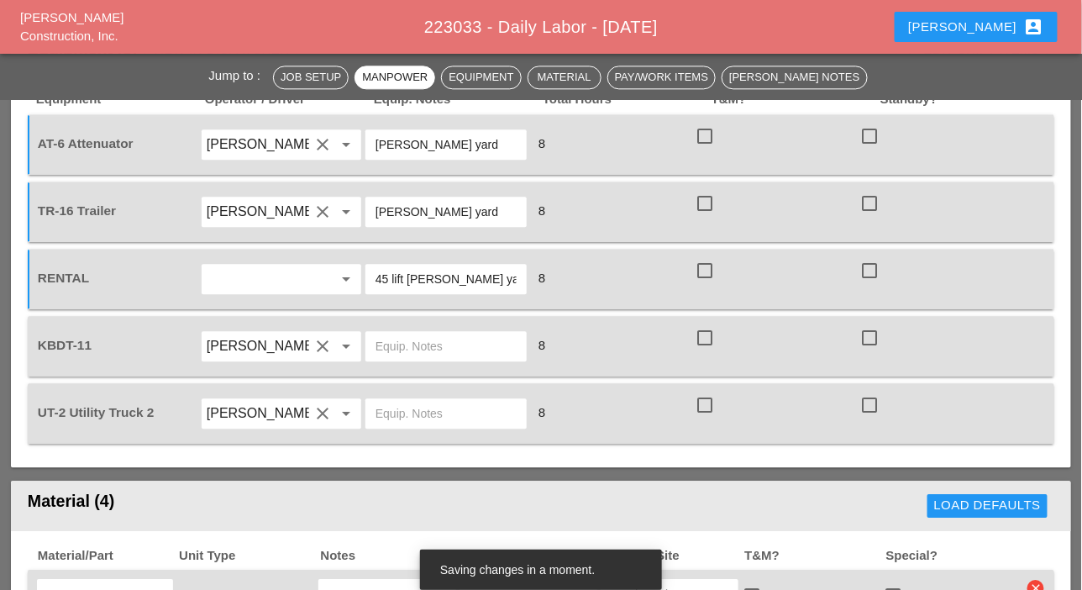
type input "[PERSON_NAME] yard"
click at [397, 405] on input "text" at bounding box center [445, 413] width 141 height 27
click at [395, 348] on input "text" at bounding box center [445, 346] width 141 height 27
type input "main yard"
click at [454, 415] on input "text" at bounding box center [445, 413] width 141 height 27
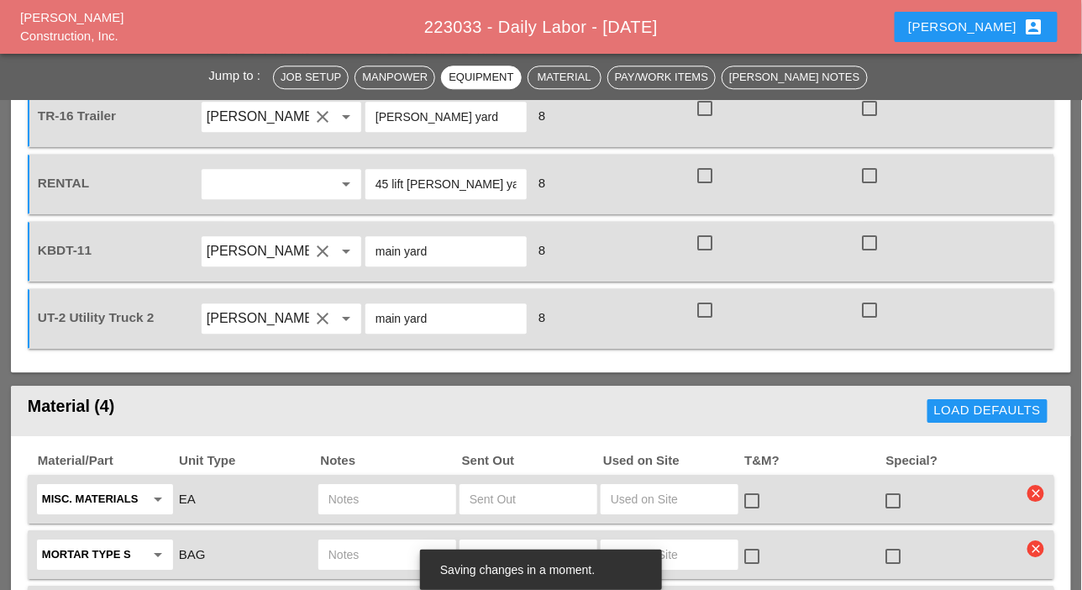
scroll to position [1428, 0]
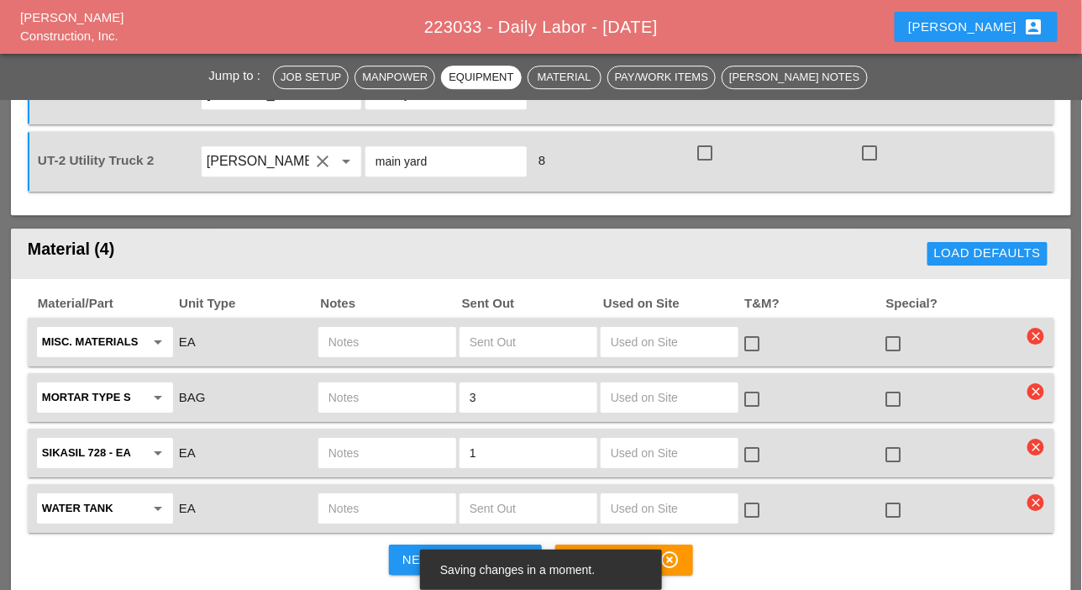
type input "main yard"
click at [345, 338] on input "text" at bounding box center [387, 341] width 118 height 27
click at [368, 445] on input "text" at bounding box center [387, 452] width 118 height 27
drag, startPoint x: 346, startPoint y: 450, endPoint x: 314, endPoint y: 449, distance: 31.9
click at [313, 450] on div "Sikasil 728 - EA arrow_drop_down EA ut2 1 check_box_outline_blank check_box_out…" at bounding box center [528, 452] width 988 height 35
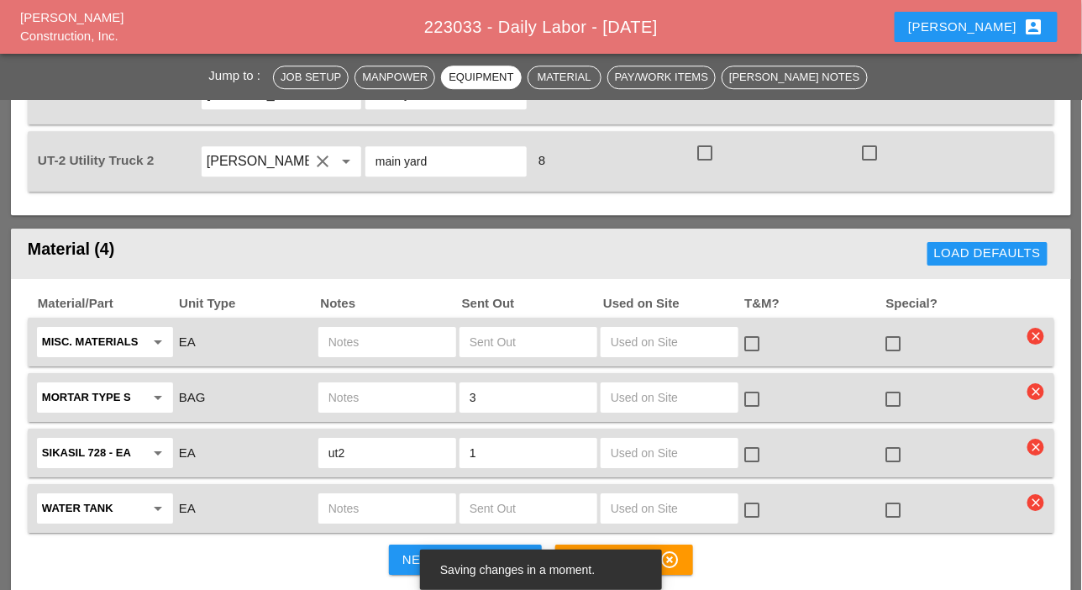
click at [1035, 332] on icon "clear" at bounding box center [1035, 336] width 17 height 17
click at [1020, 301] on div "Are you Sure?" at bounding box center [998, 297] width 107 height 19
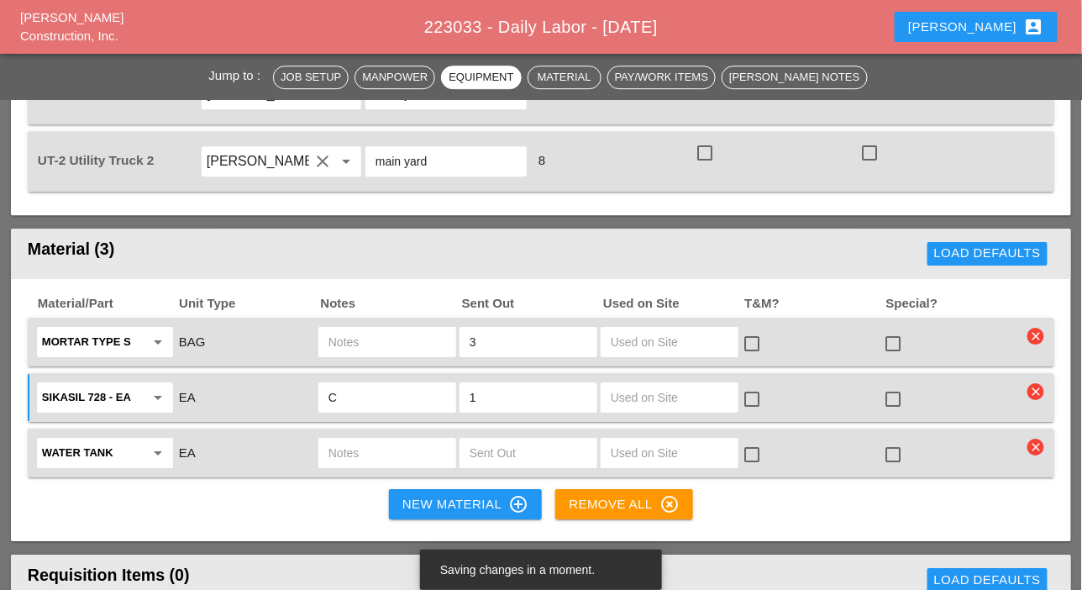
type input "C"
click at [367, 344] on input "text" at bounding box center [387, 341] width 118 height 27
drag, startPoint x: 347, startPoint y: 340, endPoint x: 324, endPoint y: 337, distance: 22.9
click at [324, 337] on div "V" at bounding box center [387, 342] width 138 height 30
type input "V"
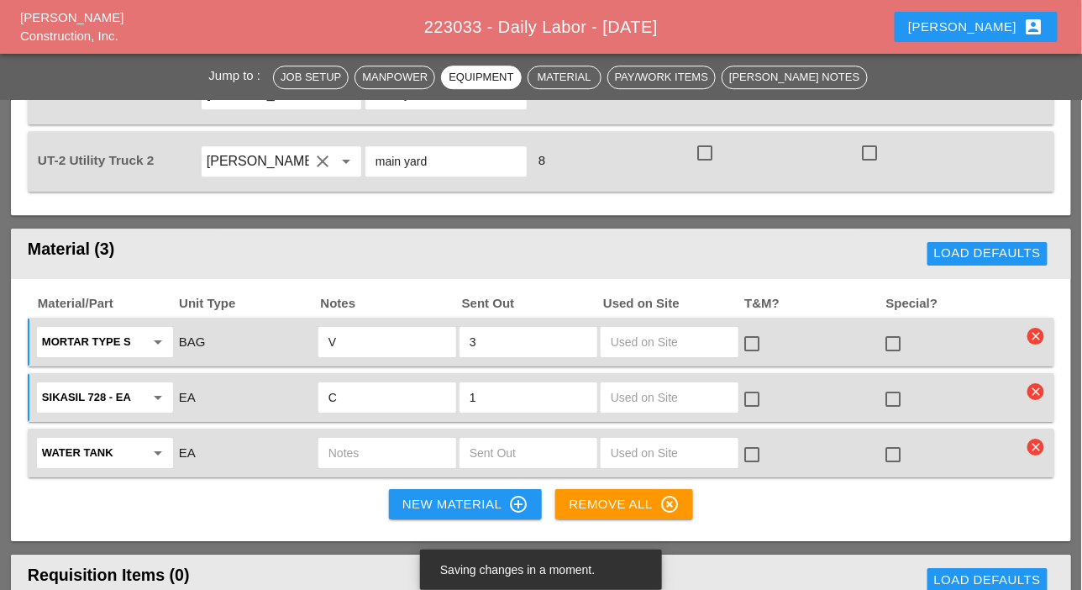
drag, startPoint x: 344, startPoint y: 391, endPoint x: 315, endPoint y: 388, distance: 28.8
click at [317, 388] on div "C" at bounding box center [387, 397] width 141 height 35
drag, startPoint x: 66, startPoint y: 159, endPoint x: 34, endPoint y: 155, distance: 32.2
click at [34, 155] on div "UT-2 Utility Truck 2" at bounding box center [116, 161] width 165 height 47
copy span "UT-2"
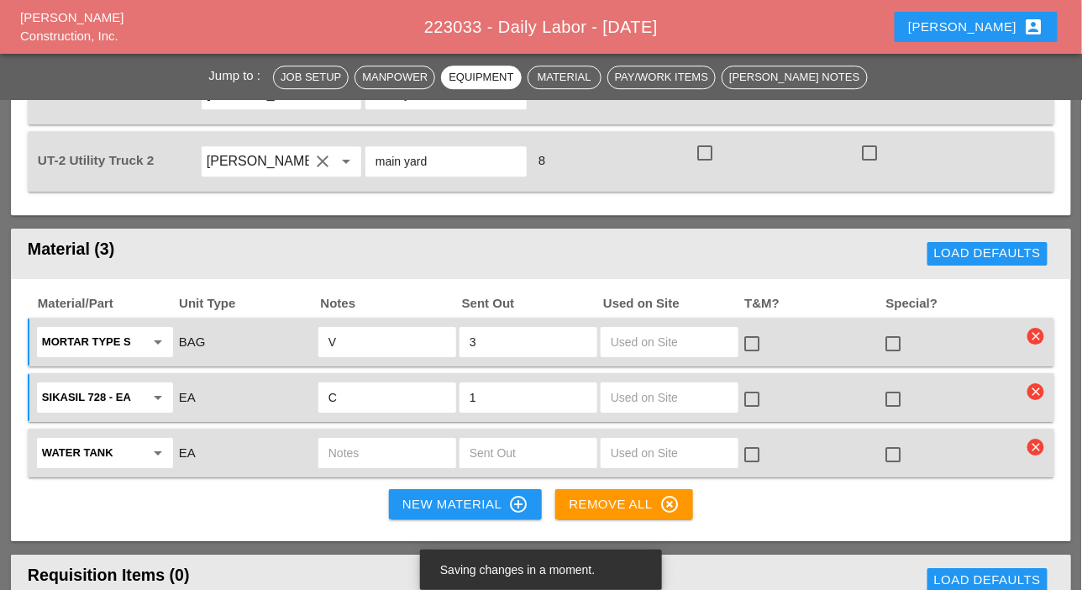
drag, startPoint x: 334, startPoint y: 398, endPoint x: 320, endPoint y: 394, distance: 14.9
click at [320, 394] on div "C" at bounding box center [387, 397] width 138 height 30
paste input "UT-2"
type input "UT-2"
drag, startPoint x: 350, startPoint y: 335, endPoint x: 317, endPoint y: 337, distance: 32.8
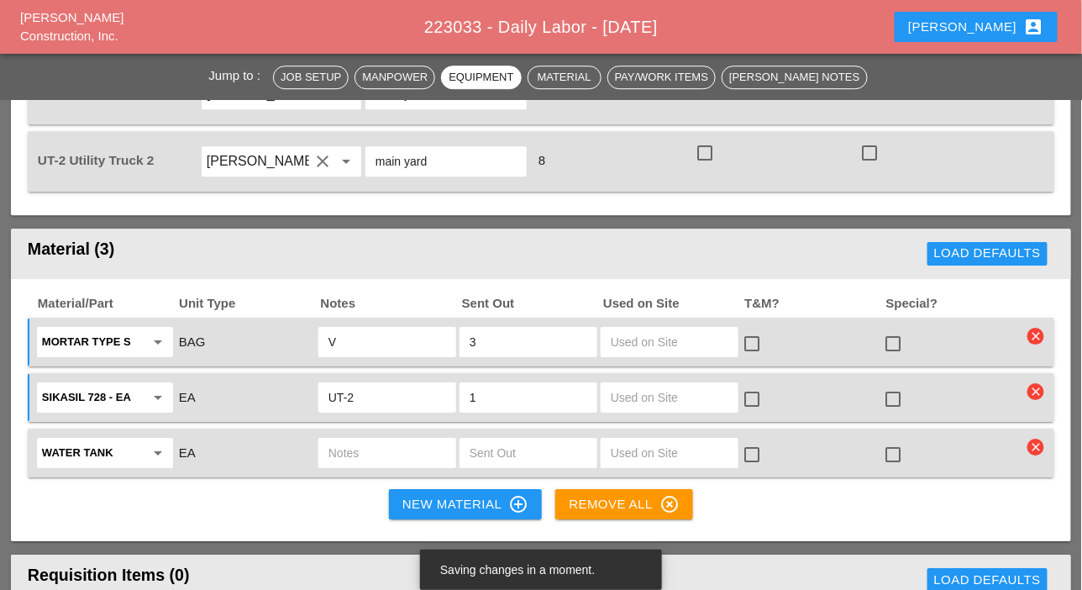
click at [317, 337] on div "V" at bounding box center [387, 341] width 141 height 35
paste input "UT-2"
type input "UT-2"
click at [344, 451] on input "text" at bounding box center [387, 452] width 118 height 27
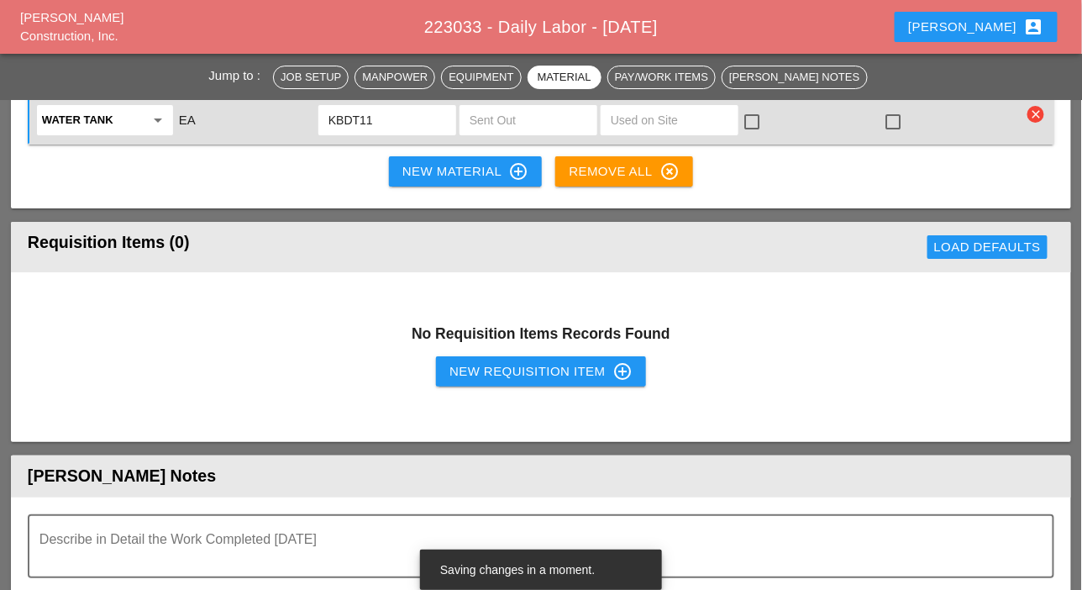
scroll to position [1764, 0]
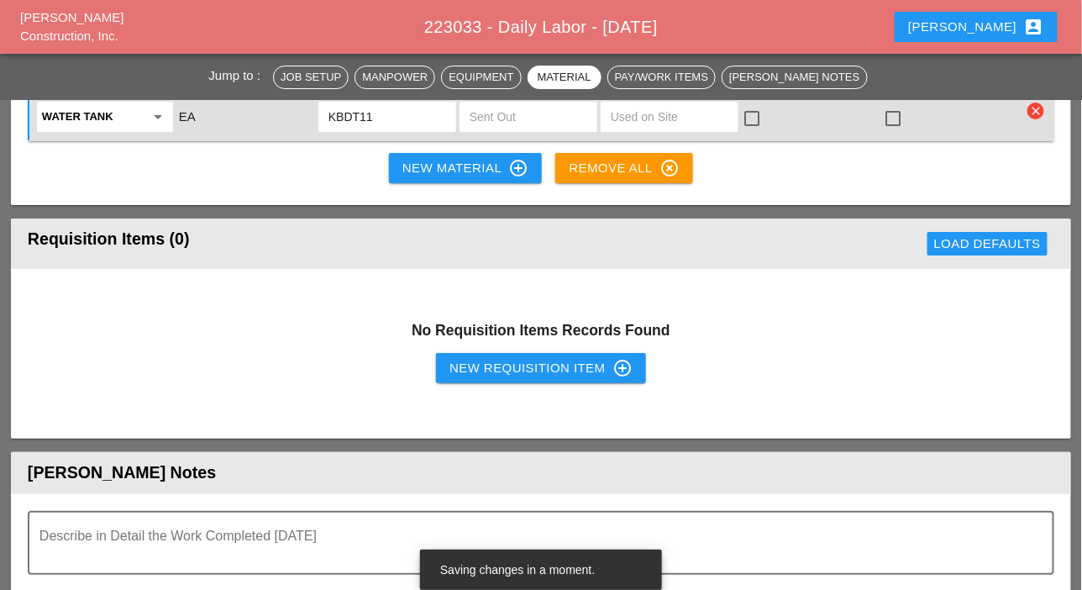
type input "KBDT11"
click at [494, 358] on div "New Requisition Item control_point" at bounding box center [540, 368] width 183 height 20
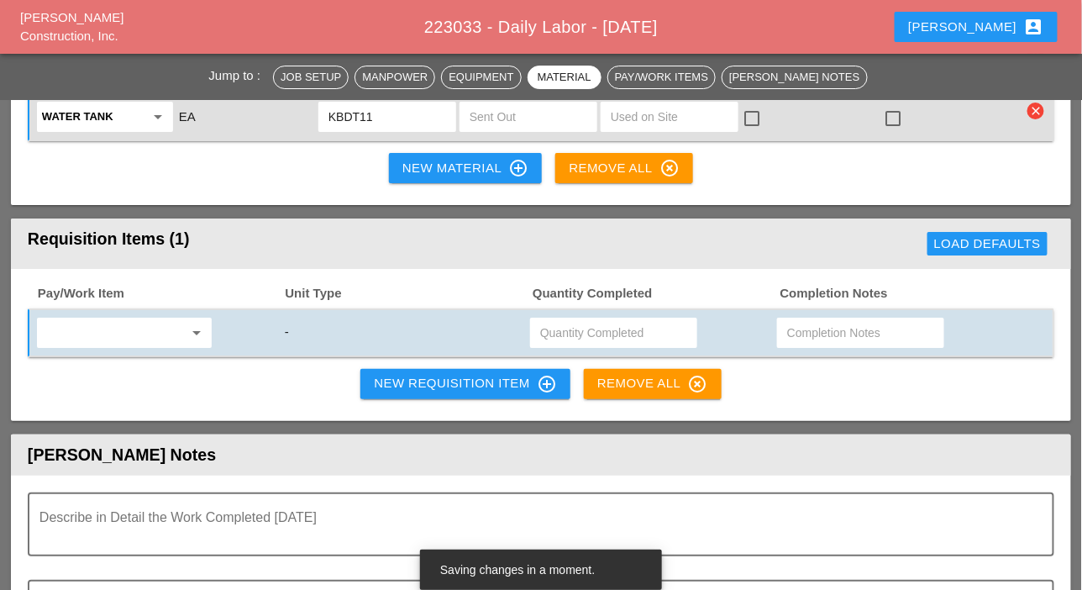
click at [145, 335] on input "text" at bounding box center [112, 332] width 141 height 27
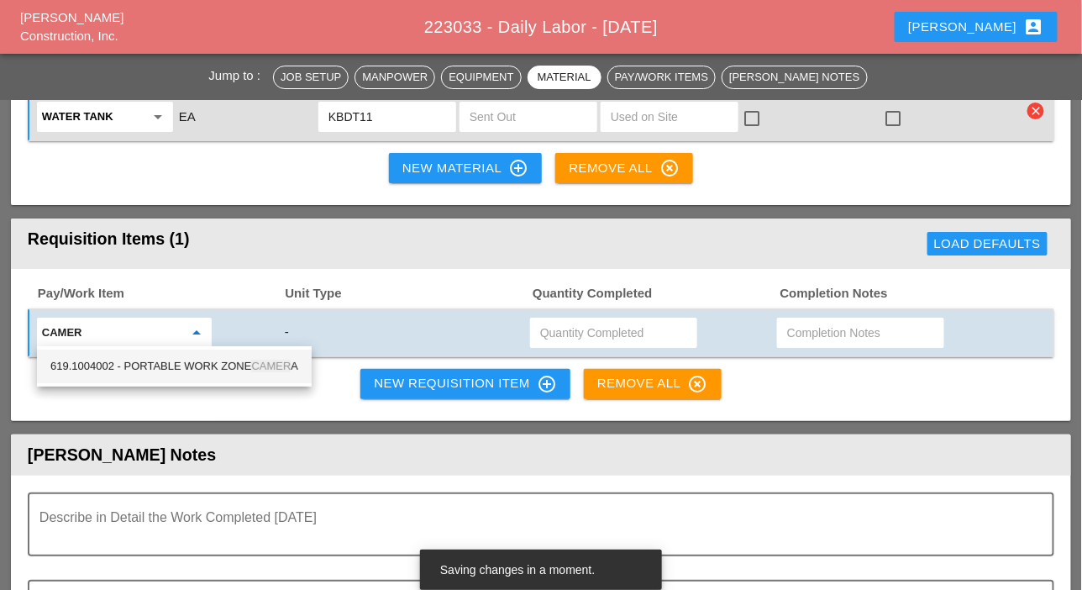
click at [165, 365] on div "619.1004002 - PORTABLE WORK ZONE CAMER A" at bounding box center [174, 366] width 248 height 20
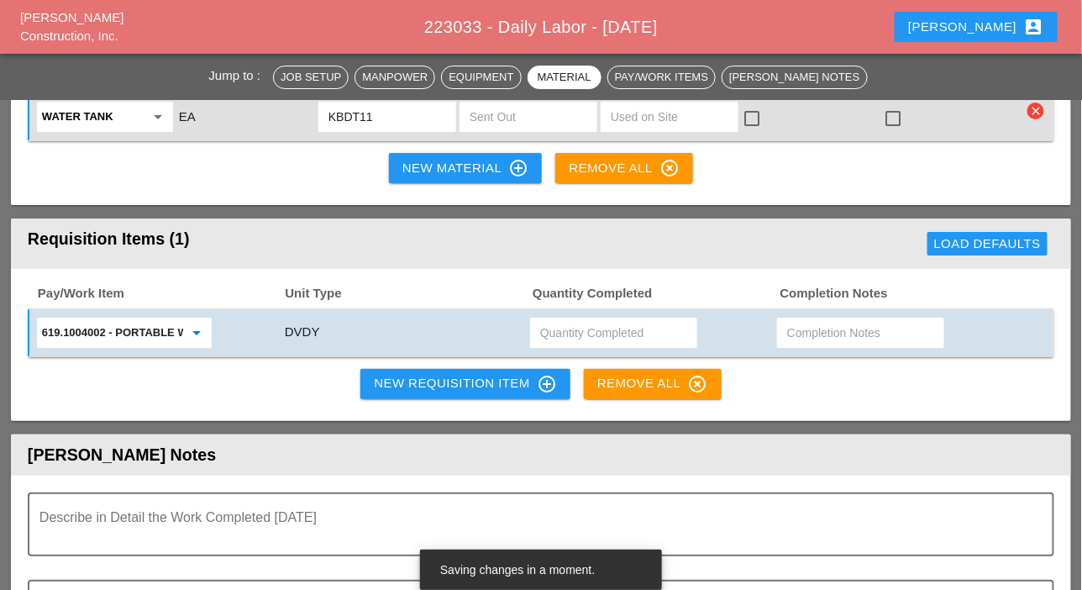
type input "619.1004002 - PORTABLE WORK ZONE CAMERA"
click at [558, 335] on input "text" at bounding box center [613, 332] width 147 height 27
type input "4"
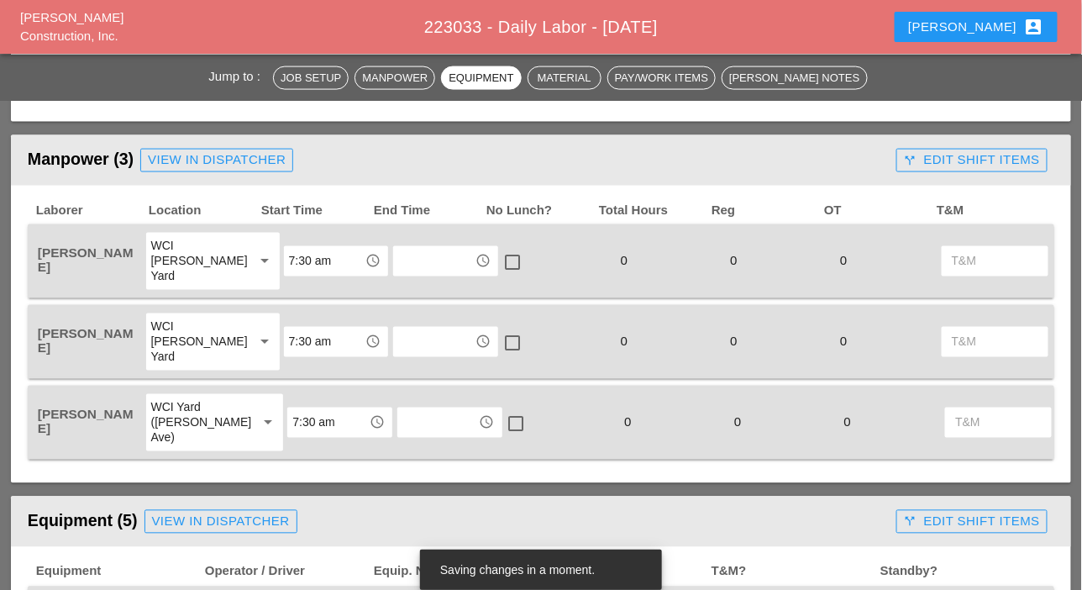
scroll to position [672, 0]
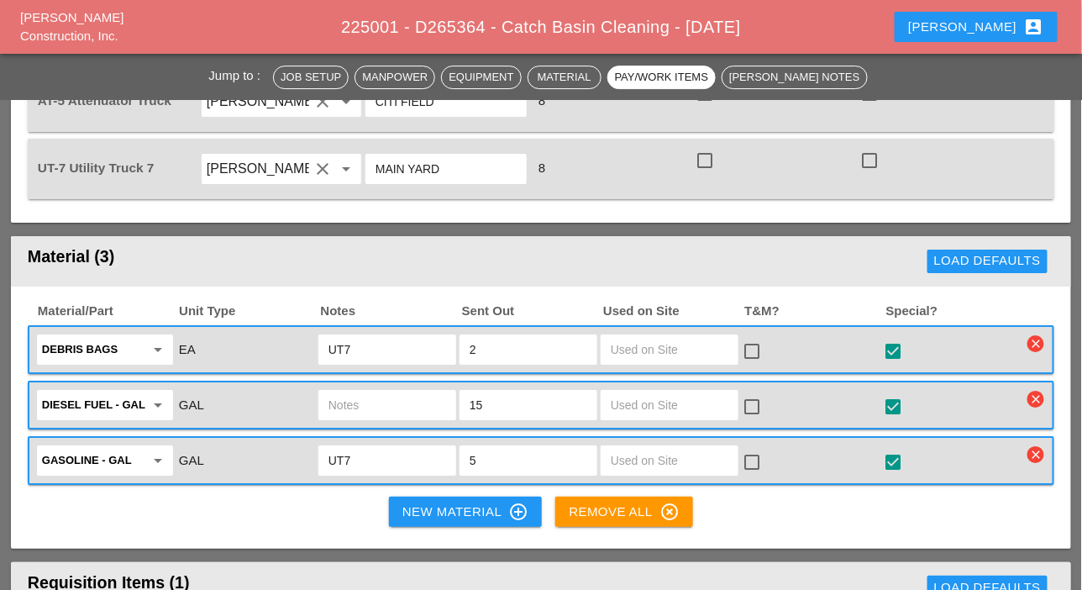
scroll to position [1471, 0]
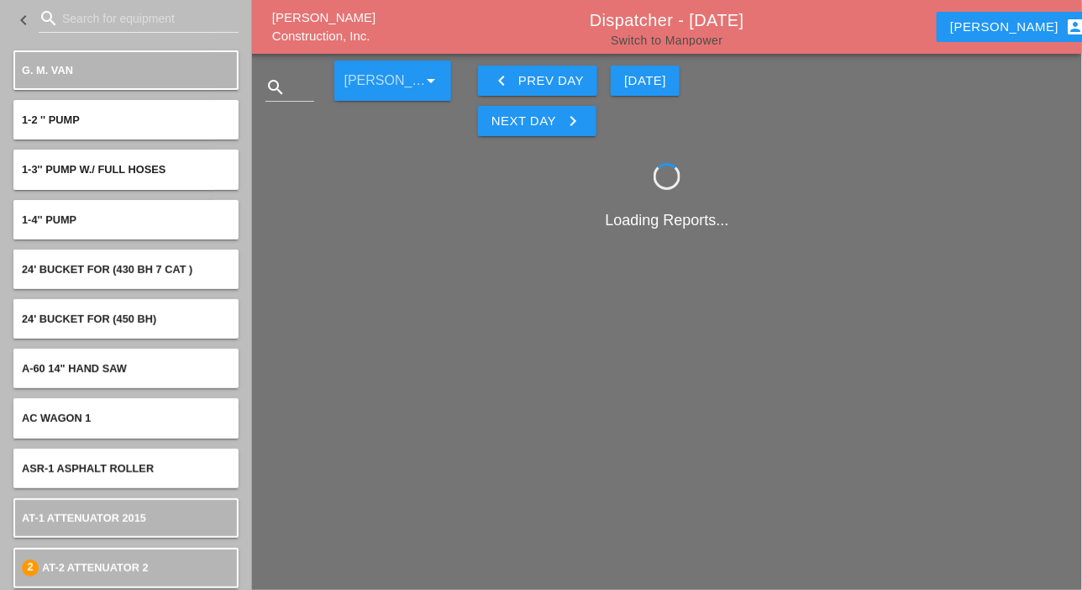
click at [632, 39] on link "Switch to Manpower" at bounding box center [667, 40] width 112 height 13
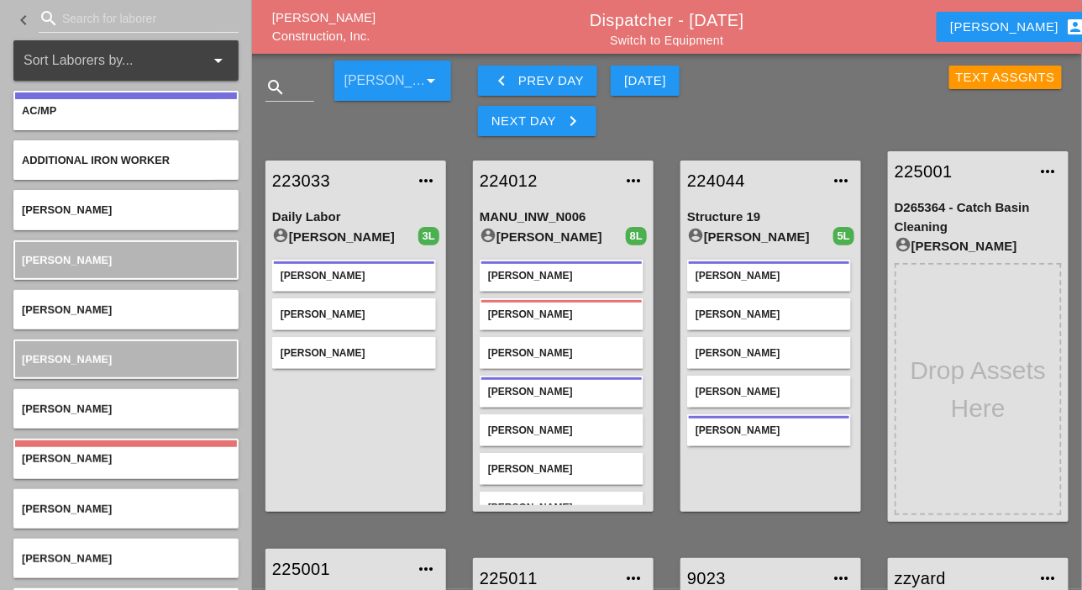
scroll to position [84, 0]
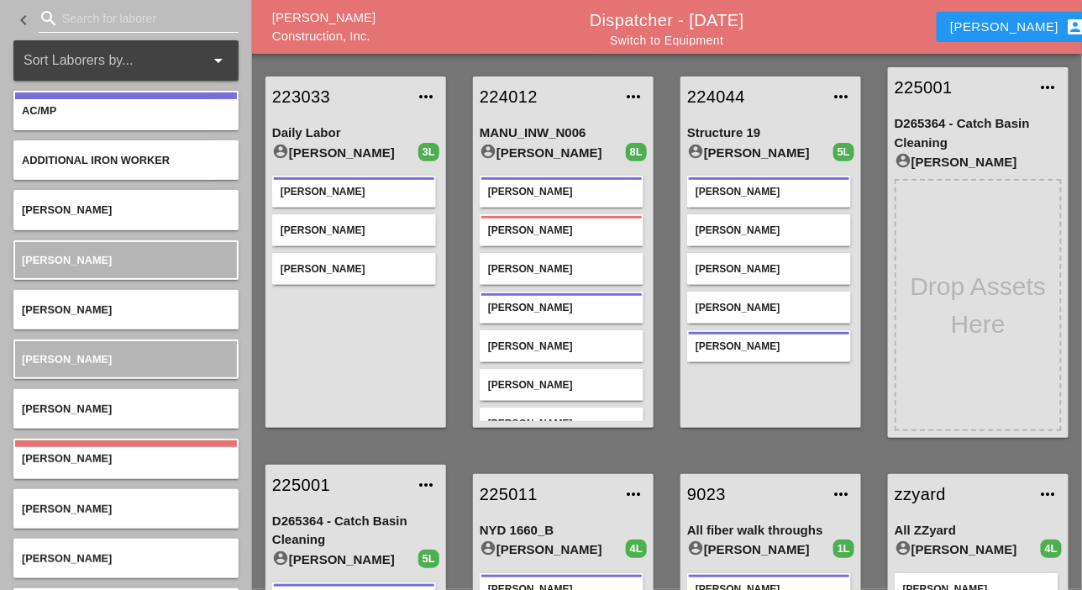
click at [113, 26] on input "Search for laborer" at bounding box center [138, 18] width 153 height 27
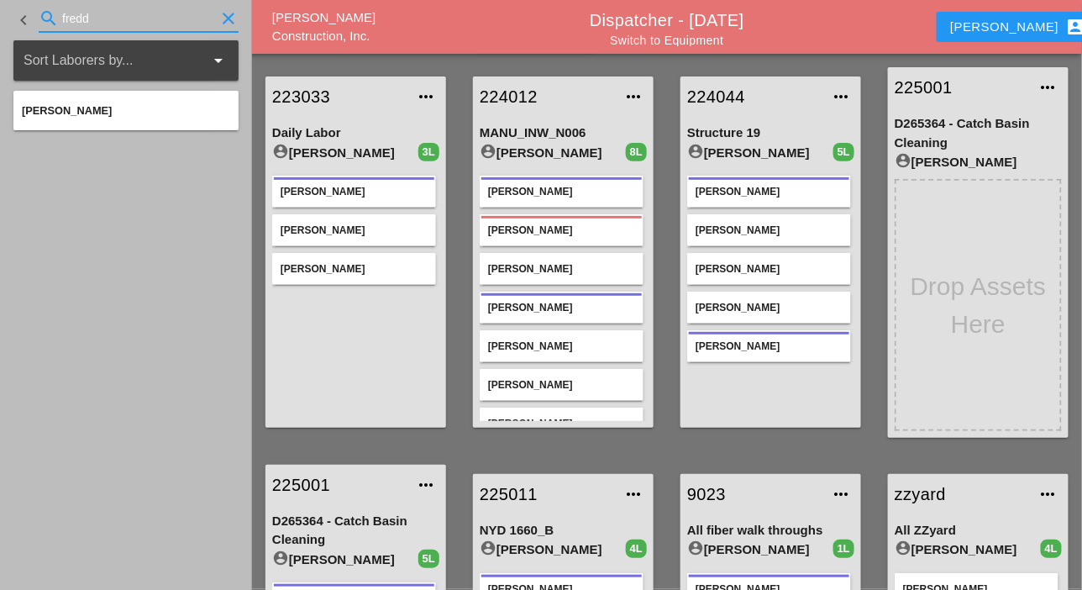
type input "fredd"
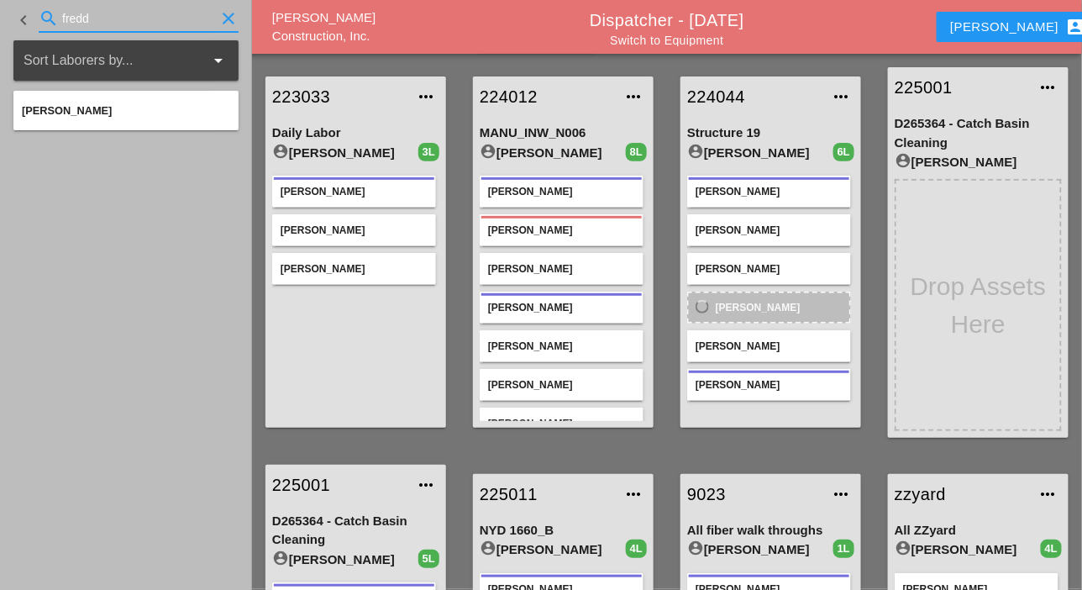
drag, startPoint x: 111, startPoint y: 19, endPoint x: 46, endPoint y: 9, distance: 65.5
click at [46, 9] on div "search fredd clear" at bounding box center [139, 18] width 200 height 27
type input "ocasi"
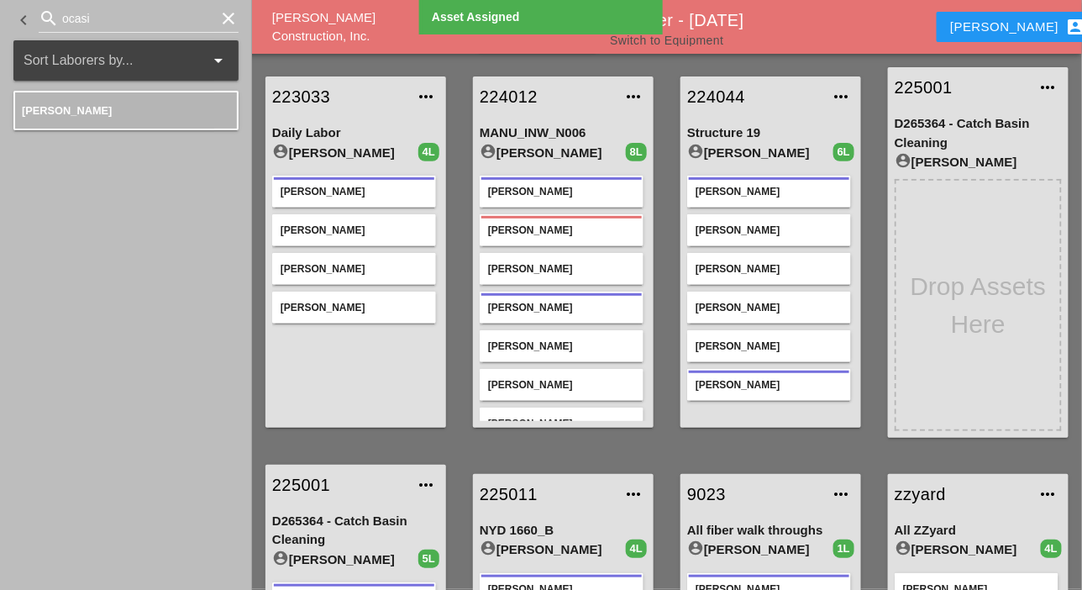
click at [721, 39] on link "Switch to Equipment" at bounding box center [666, 40] width 113 height 13
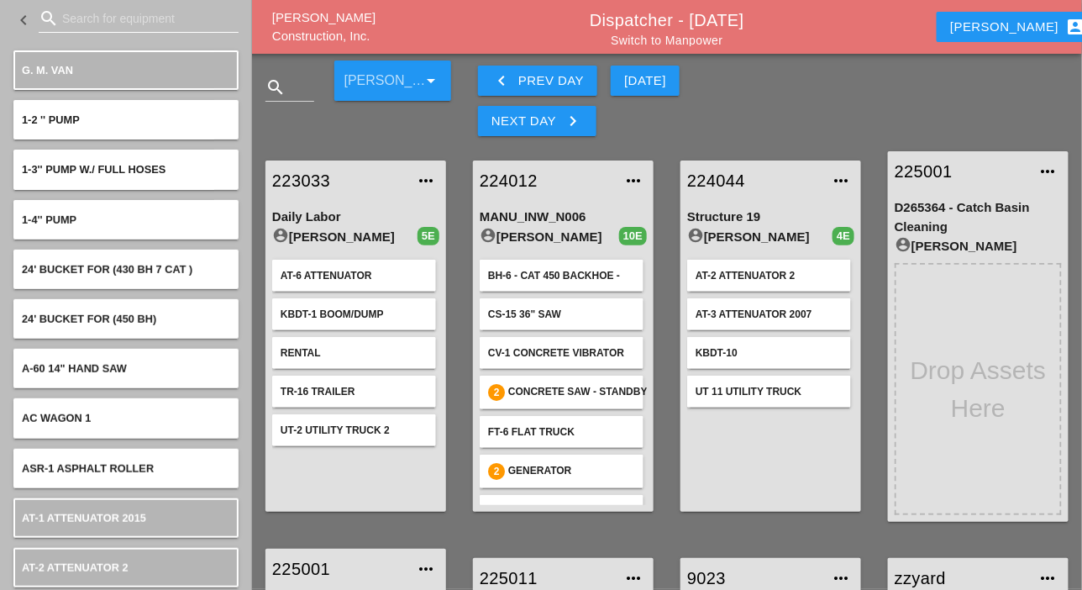
click at [83, 18] on input "Search for equipment" at bounding box center [138, 18] width 153 height 27
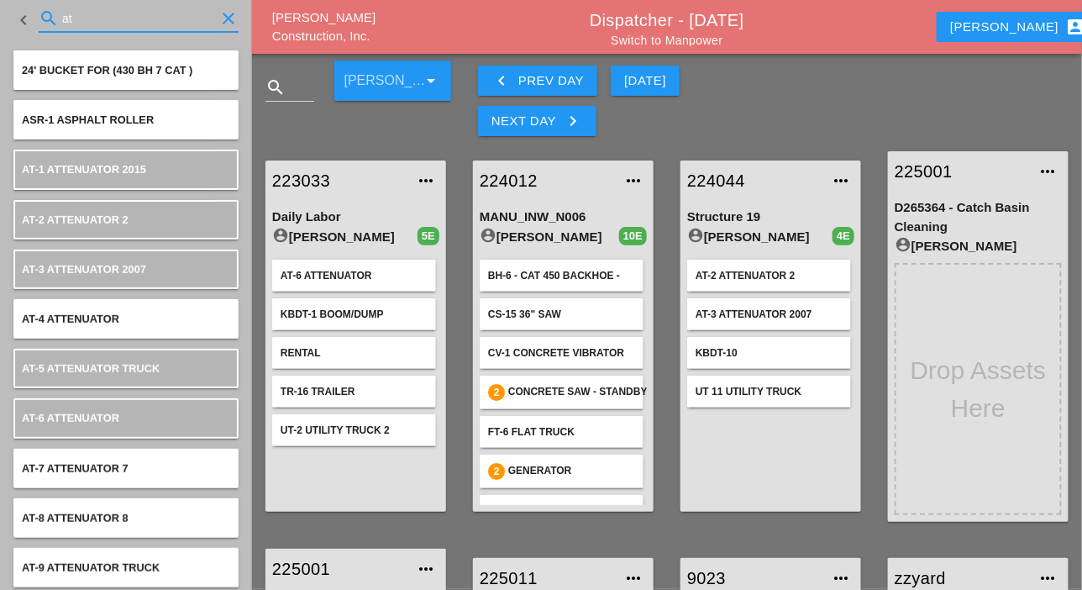
type input "at"
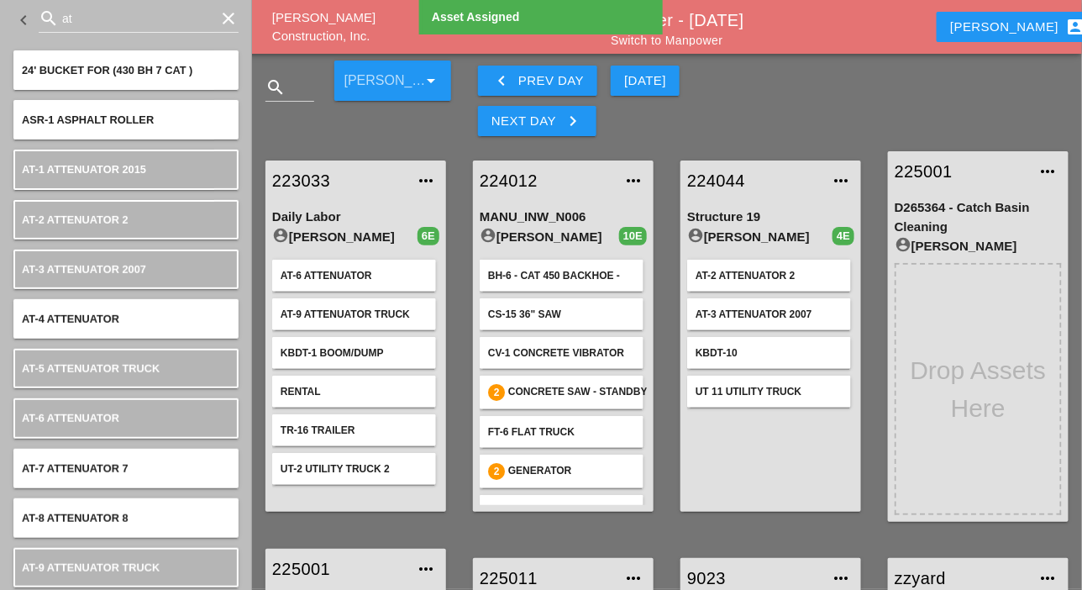
scroll to position [84, 0]
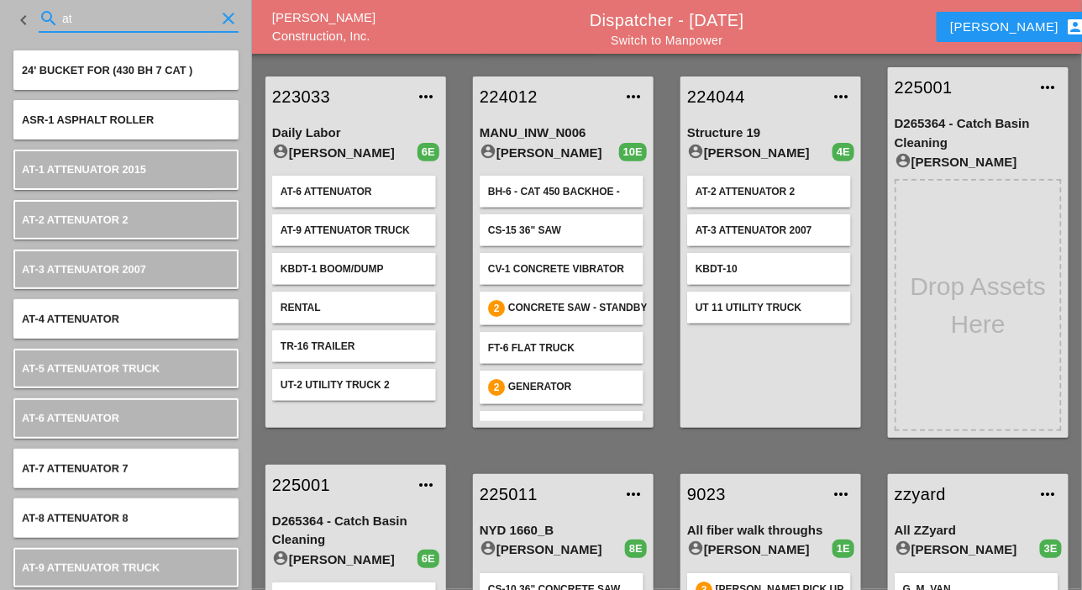
drag, startPoint x: 97, startPoint y: 16, endPoint x: 61, endPoint y: 39, distance: 43.1
click at [39, 11] on div "search at clear" at bounding box center [139, 18] width 200 height 27
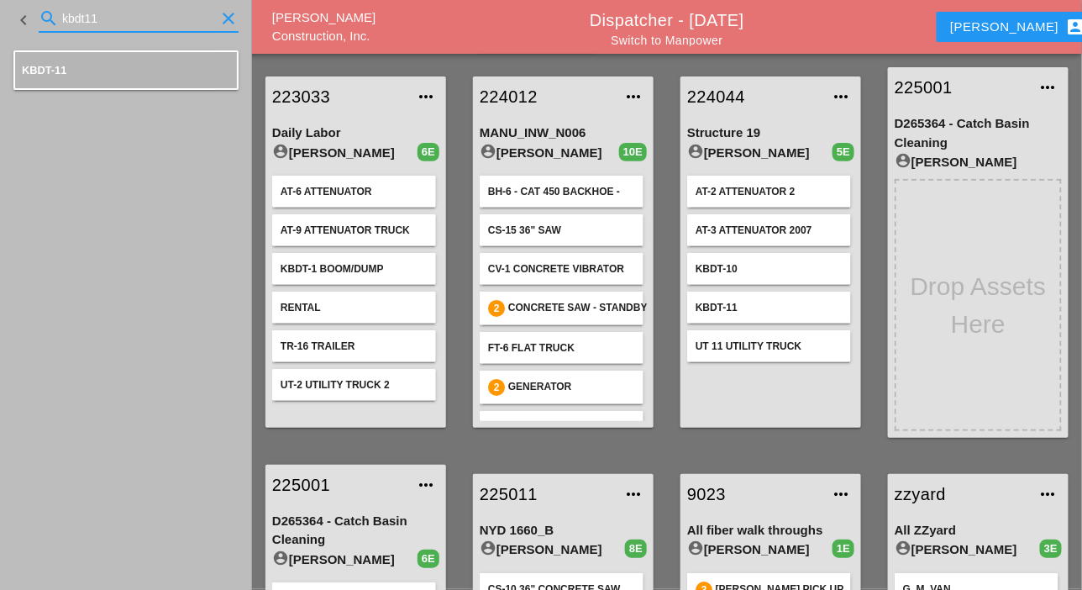
drag, startPoint x: 113, startPoint y: 21, endPoint x: 55, endPoint y: 13, distance: 59.4
click at [55, 13] on div "search kbdt11 clear" at bounding box center [139, 18] width 200 height 27
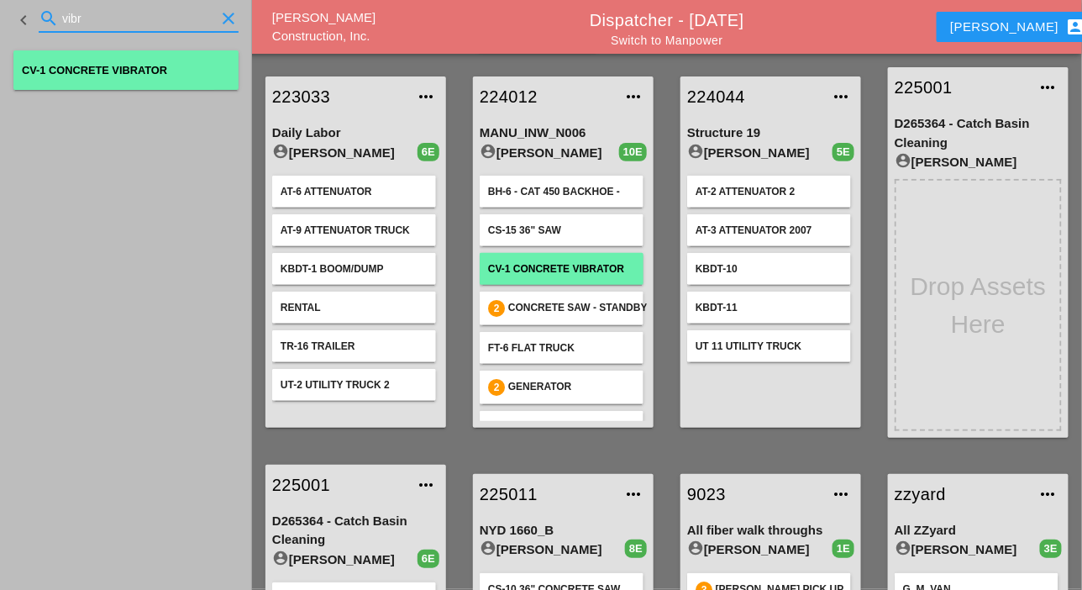
type input "vibr"
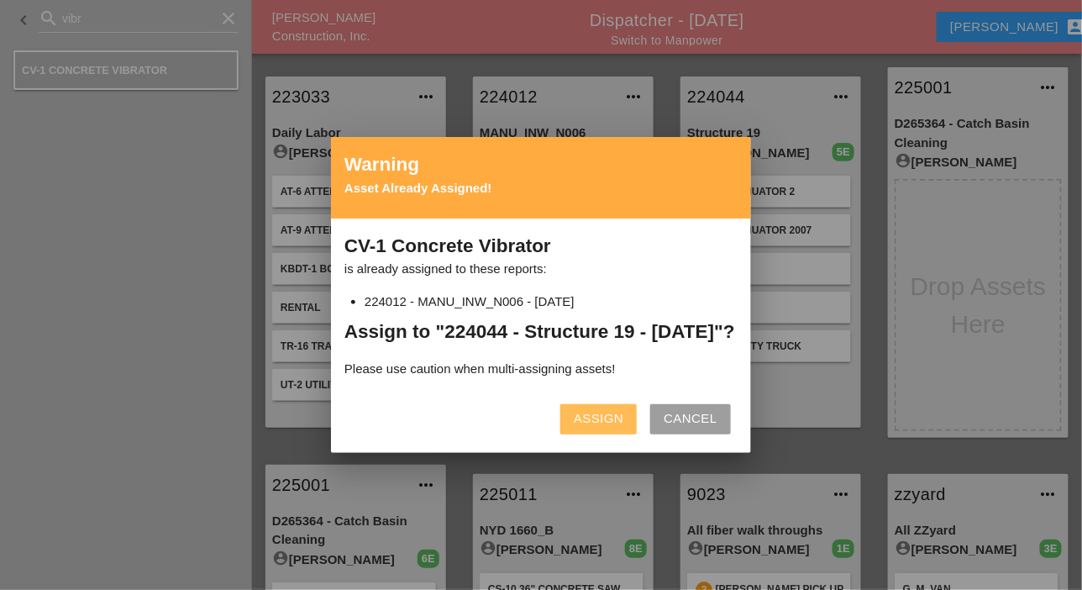
click at [587, 428] on div "Assign" at bounding box center [599, 418] width 50 height 19
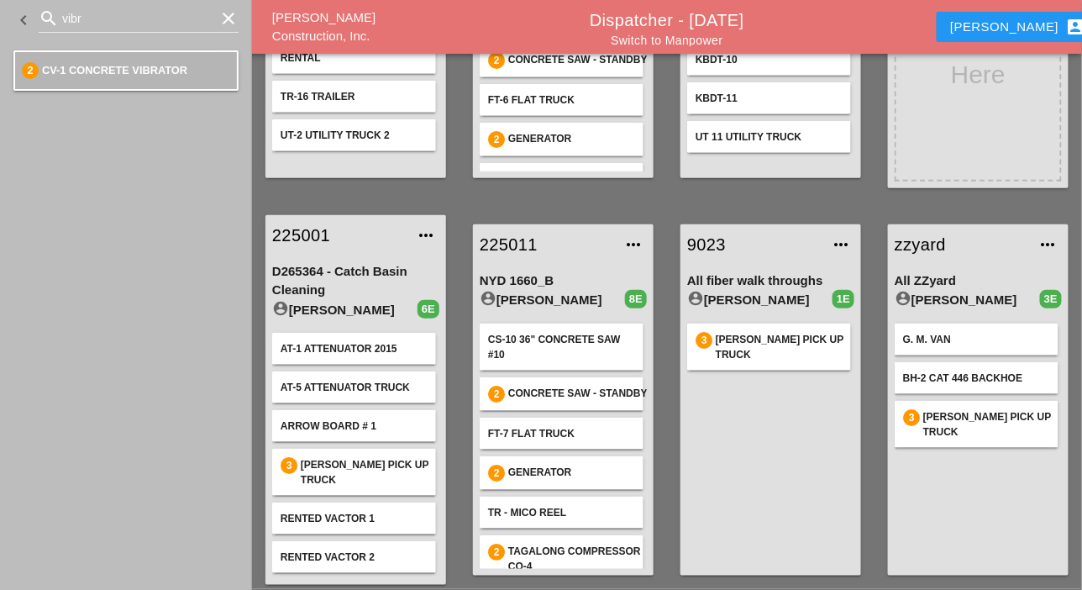
scroll to position [336, 0]
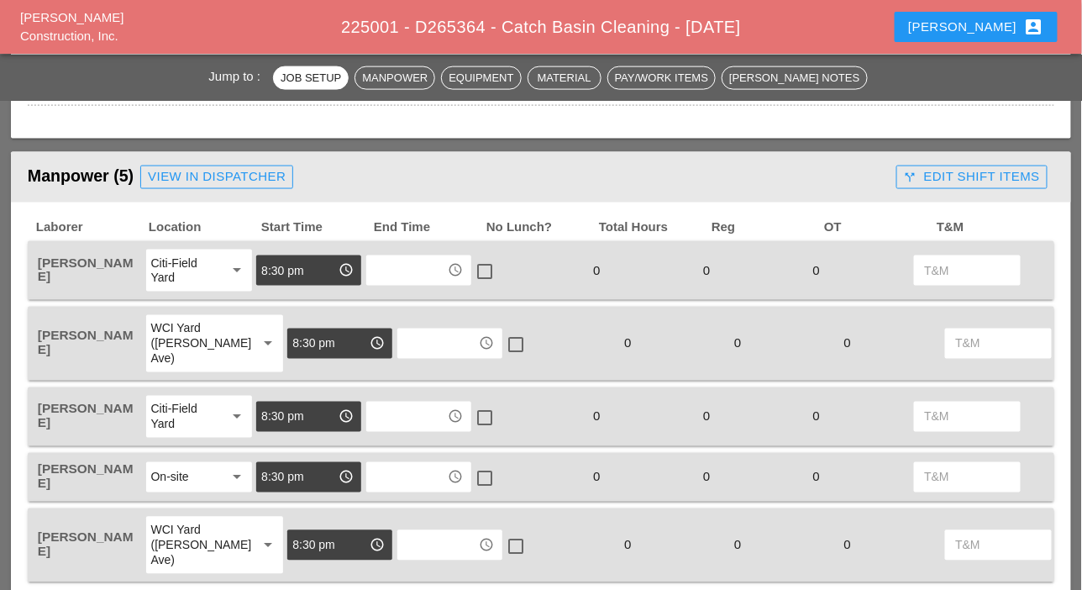
scroll to position [336, 0]
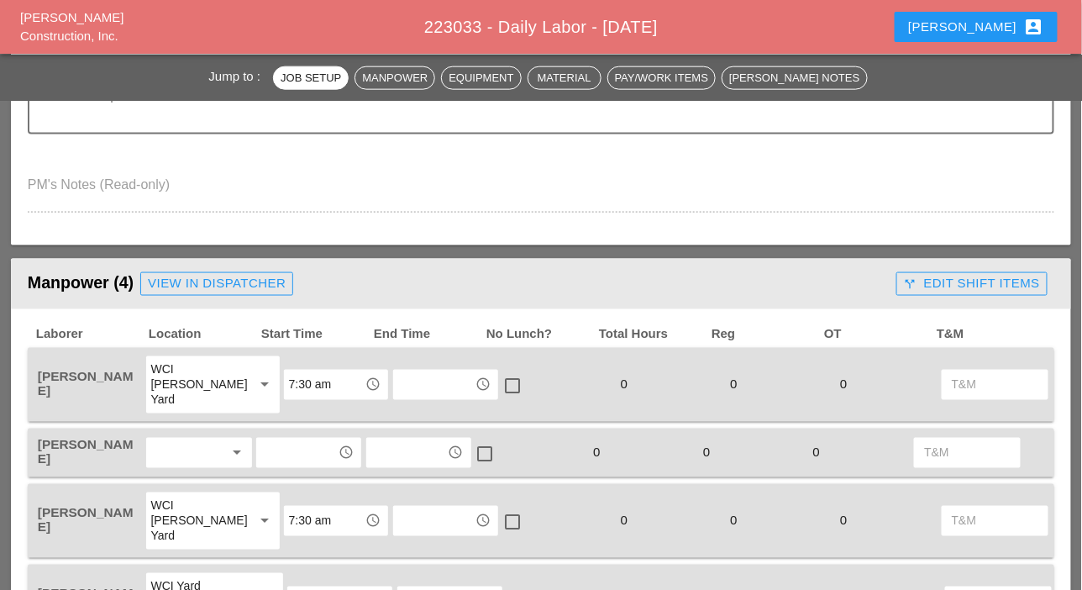
scroll to position [672, 0]
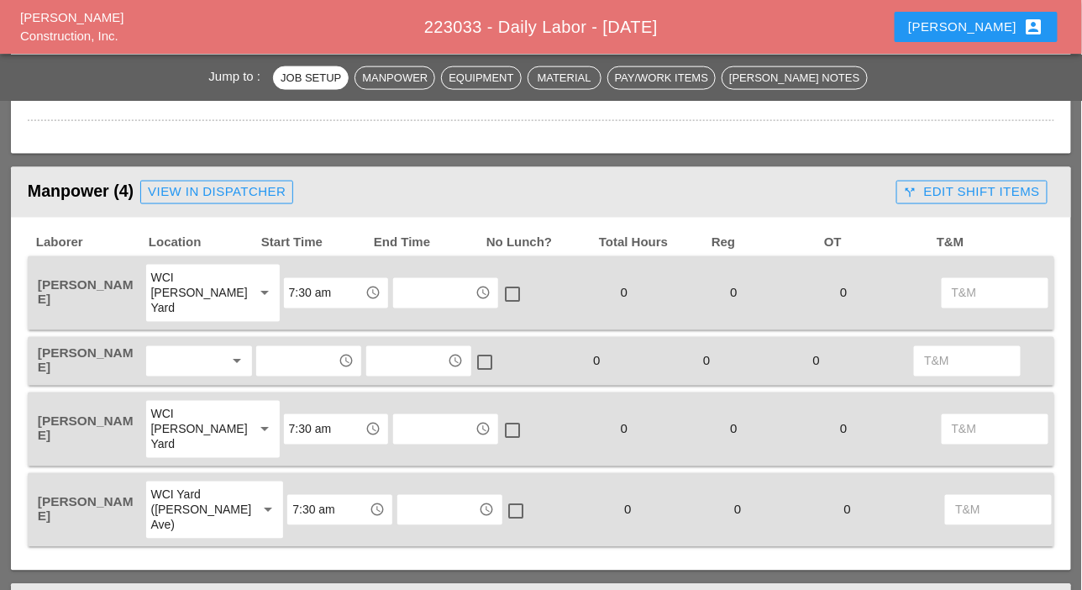
click at [165, 354] on div at bounding box center [187, 361] width 73 height 27
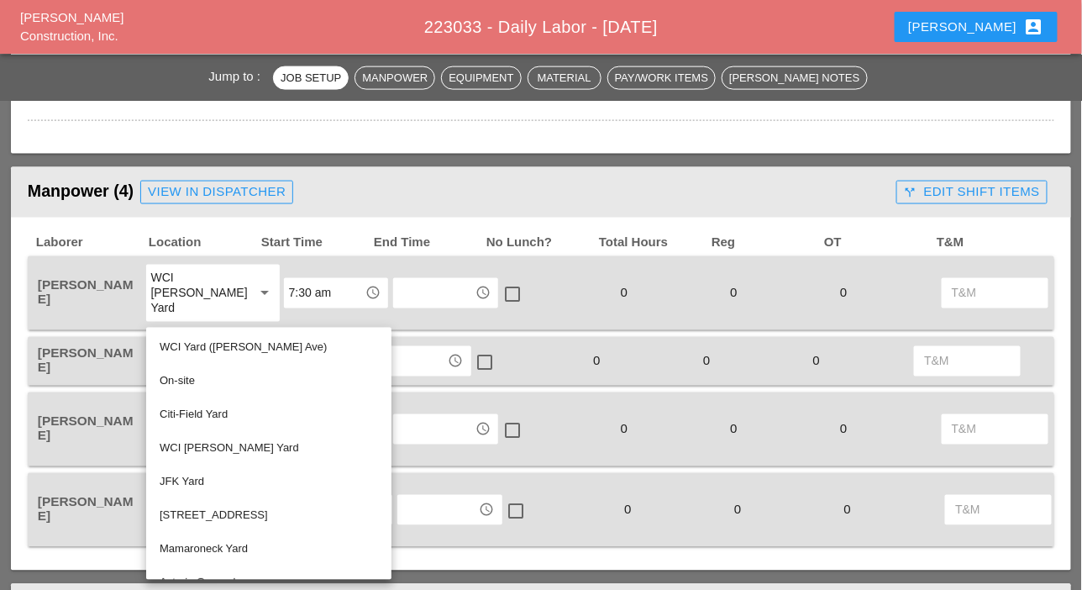
click at [197, 449] on div "WCI [PERSON_NAME] Yard" at bounding box center [269, 448] width 218 height 20
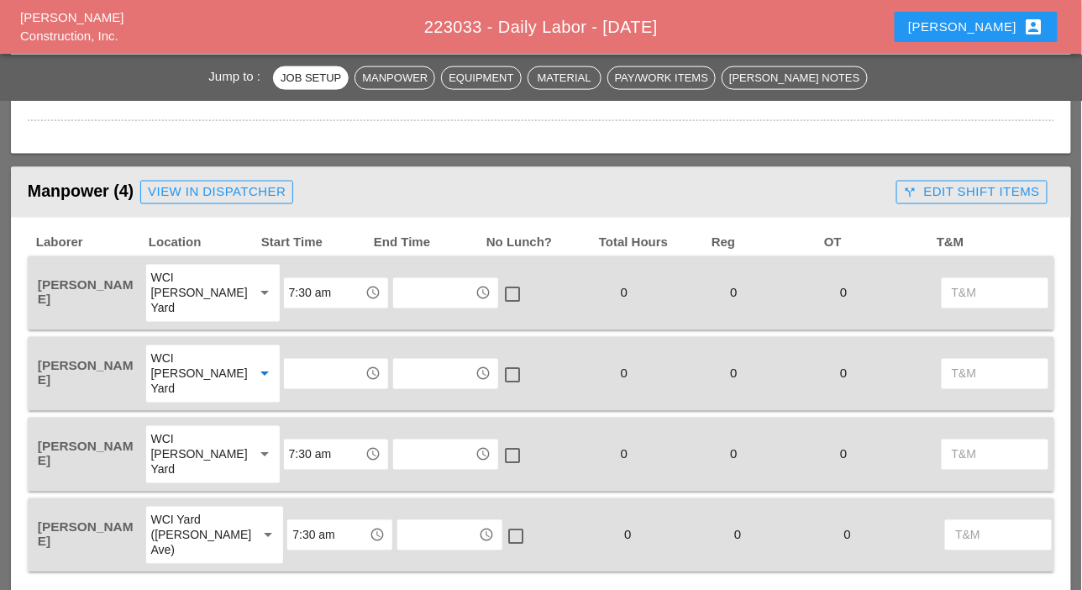
click at [289, 374] on input "text" at bounding box center [324, 373] width 71 height 27
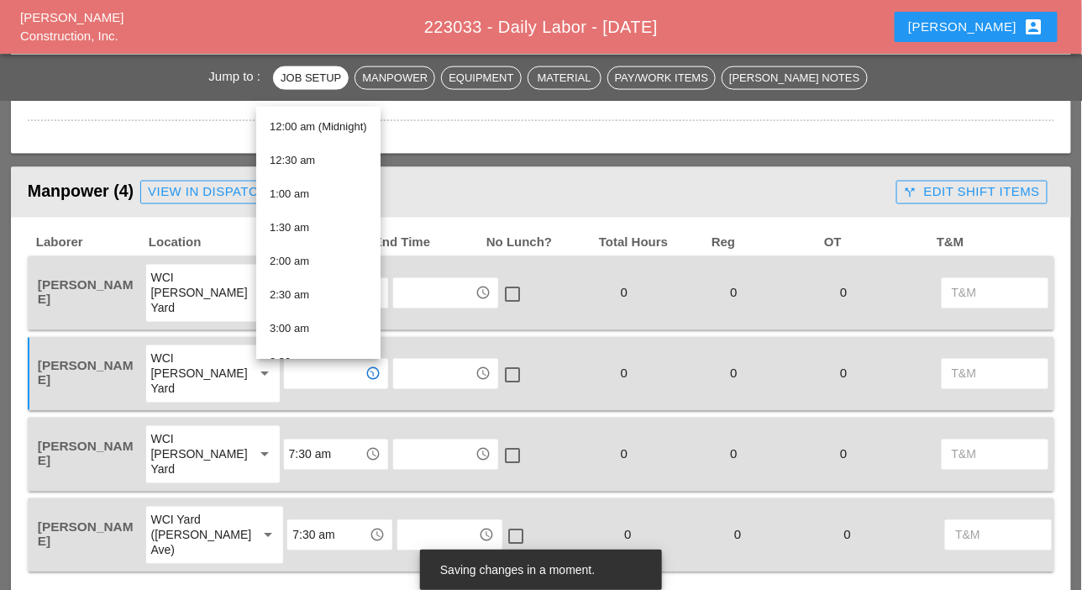
type input "g"
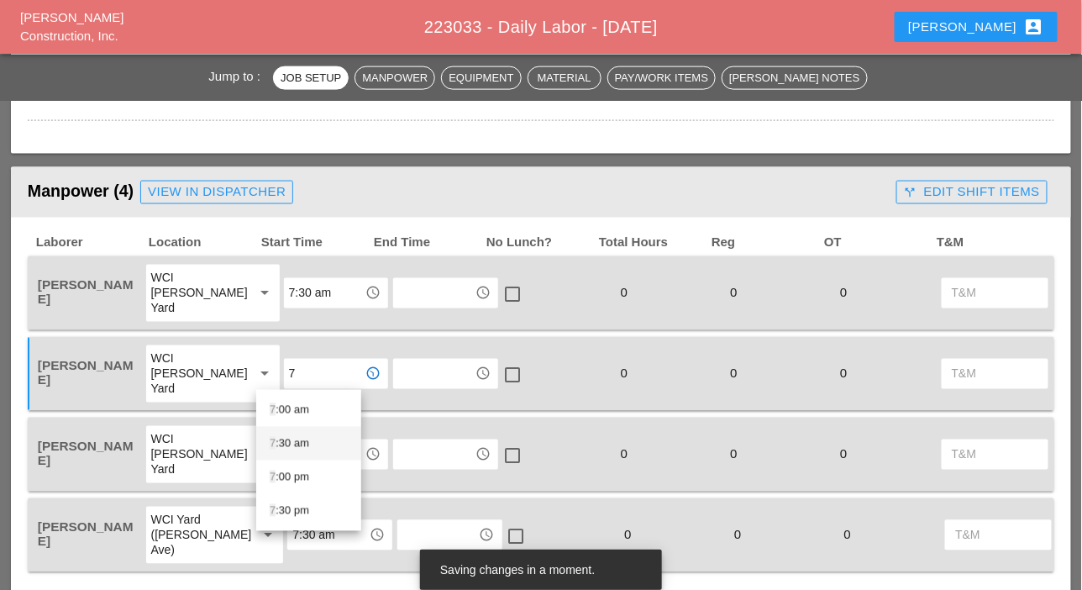
click at [287, 437] on div "7 :30 am" at bounding box center [309, 443] width 78 height 20
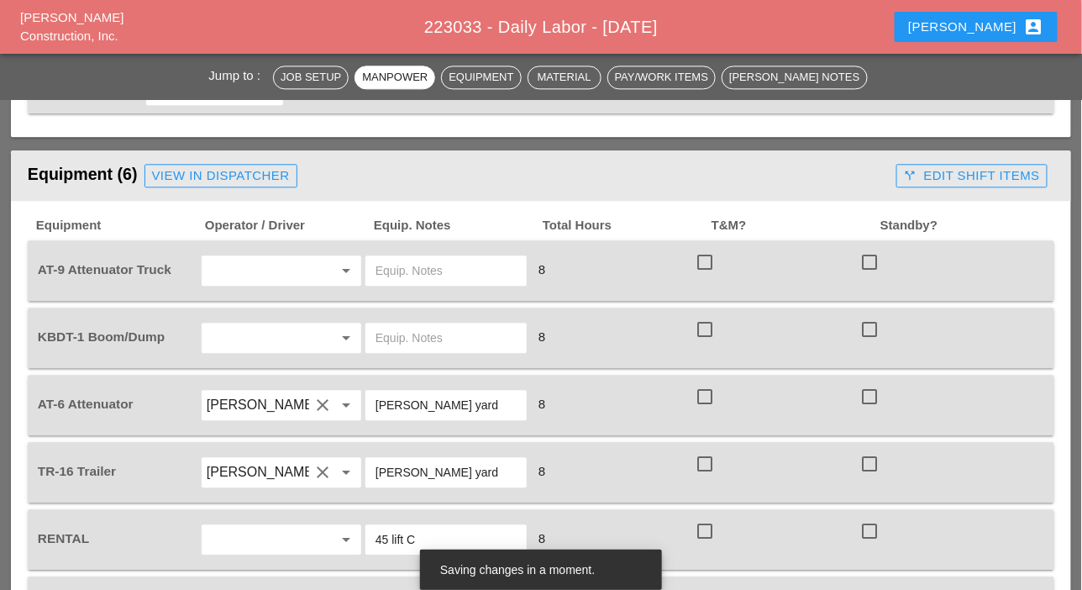
scroll to position [1176, 0]
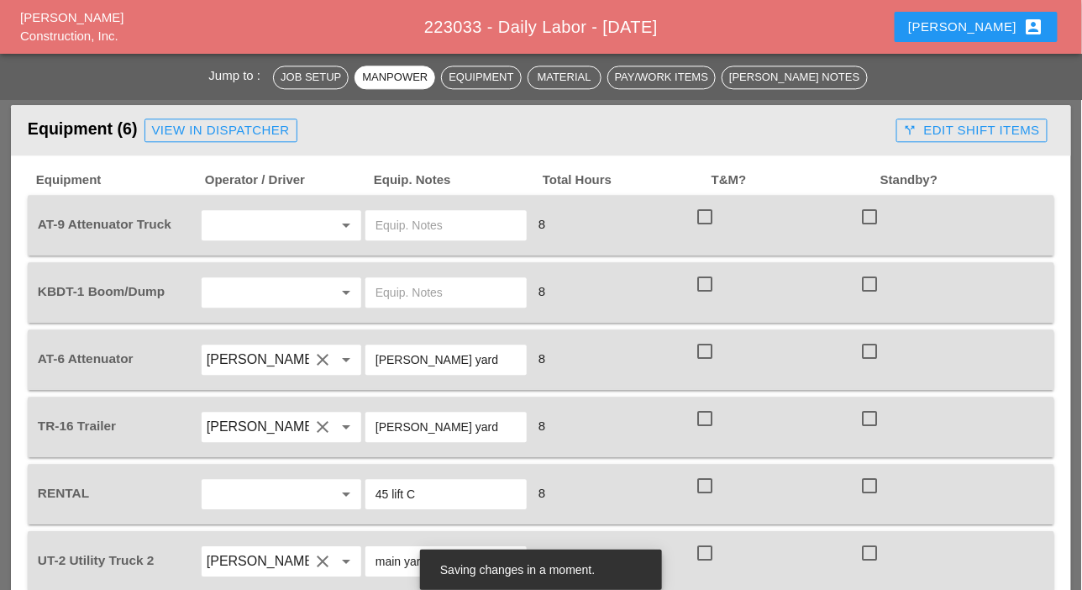
type input "7:30 am"
click at [240, 223] on input "text" at bounding box center [258, 225] width 102 height 27
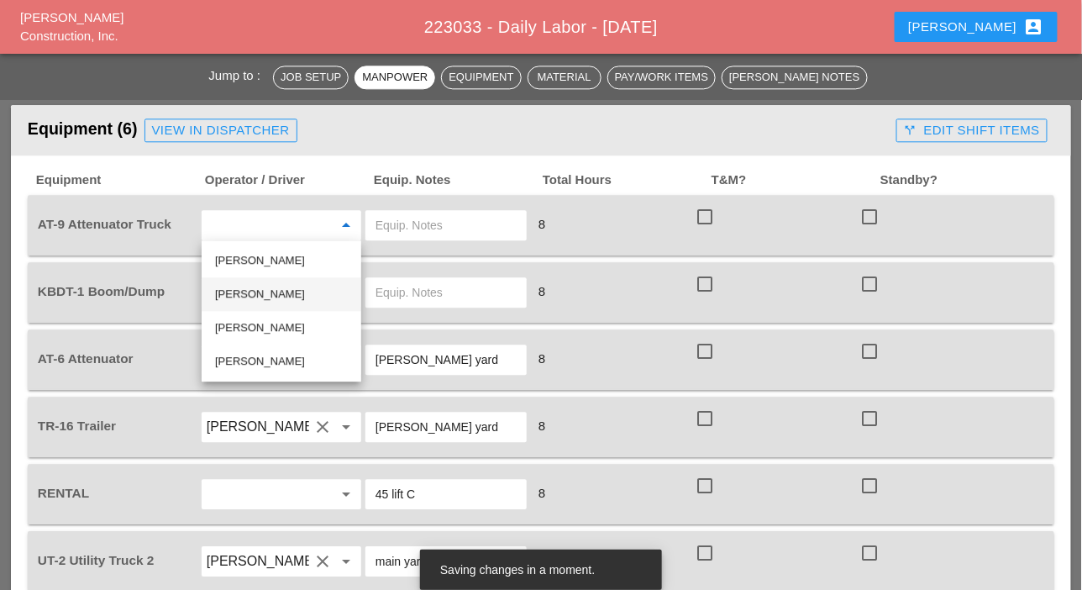
click at [240, 294] on div "Luis Ocasio" at bounding box center [281, 294] width 133 height 20
type input "Luis Ocasio"
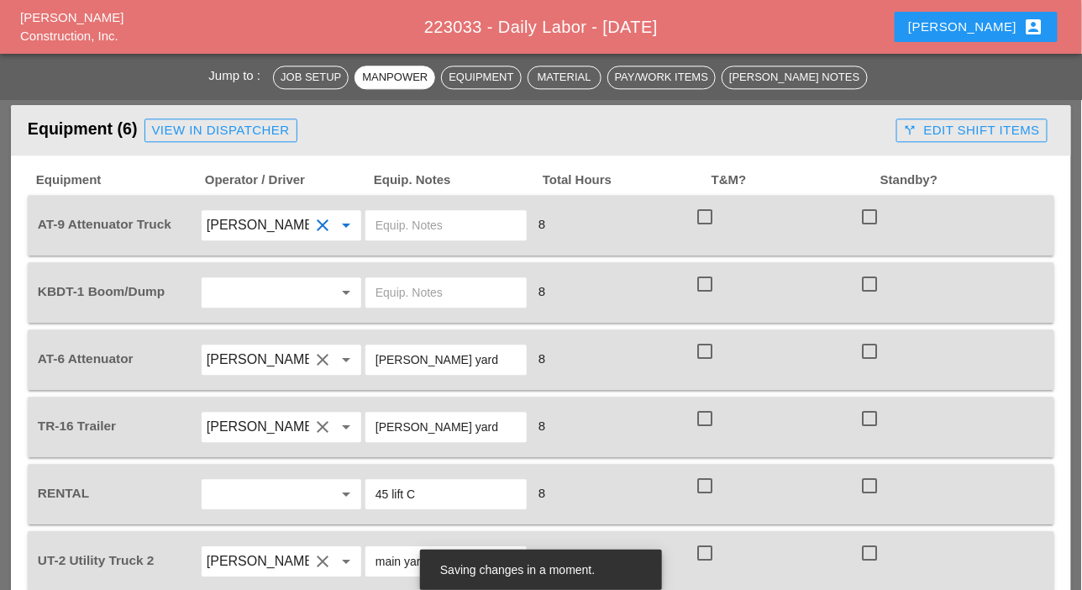
click at [244, 288] on input "text" at bounding box center [258, 292] width 102 height 27
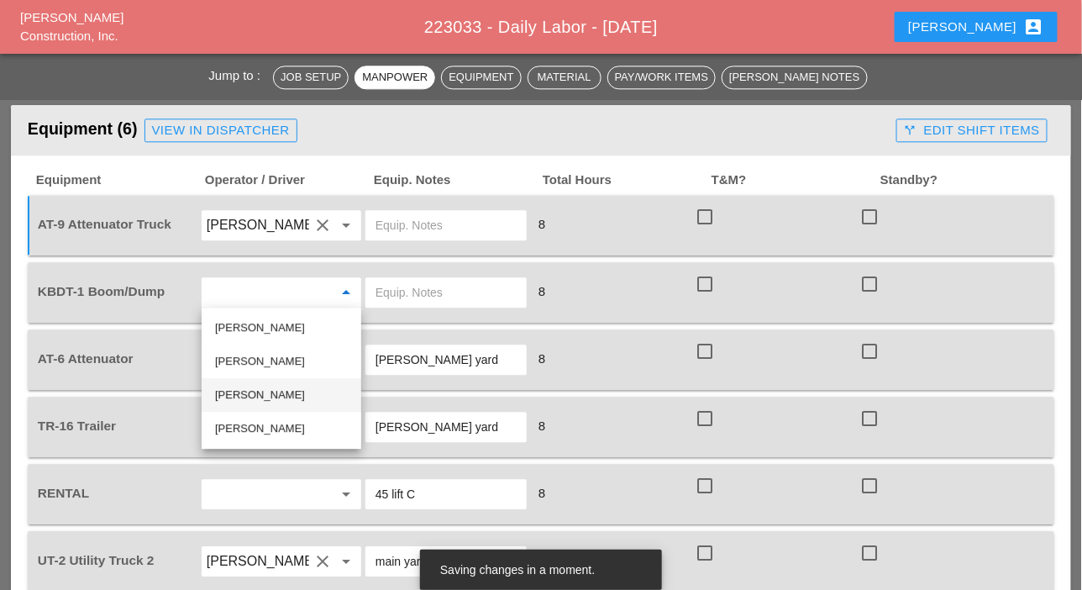
click at [235, 394] on div "[PERSON_NAME]" at bounding box center [281, 395] width 133 height 20
type input "[PERSON_NAME]"
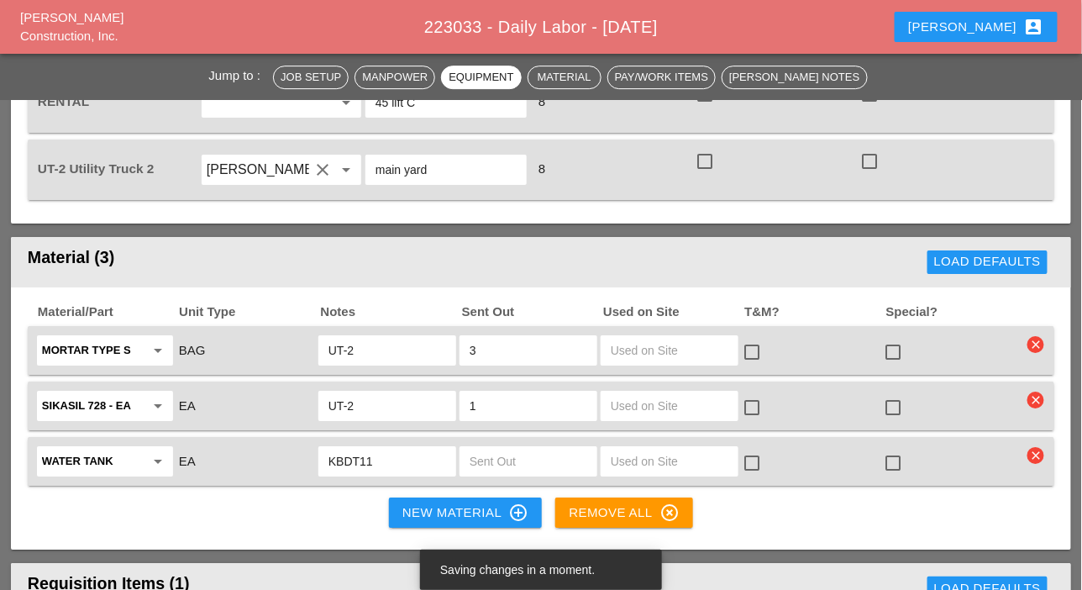
scroll to position [1596, 0]
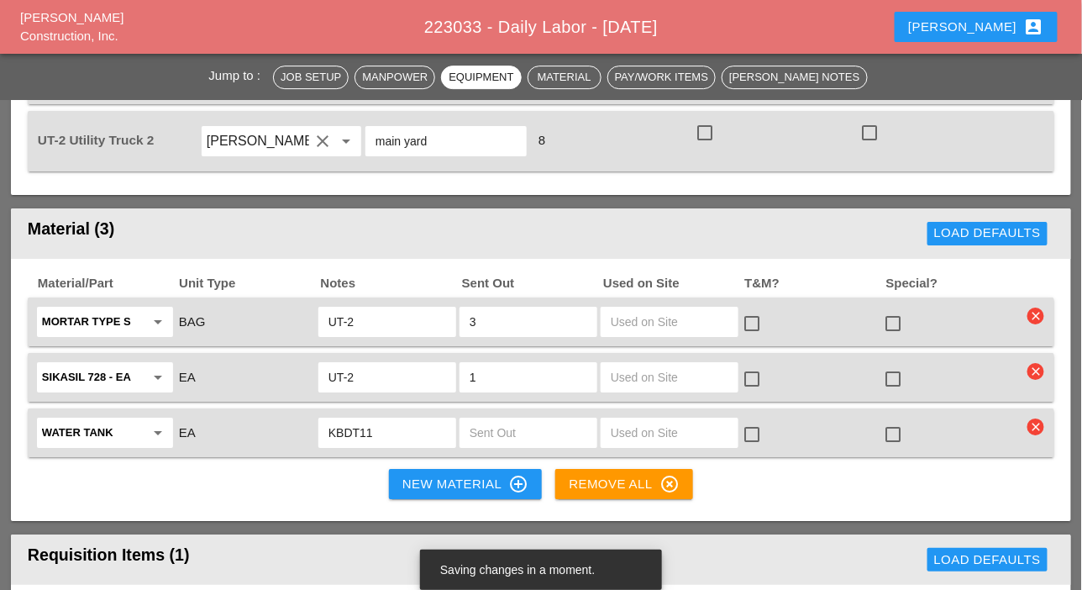
click at [366, 429] on input "KBDT11" at bounding box center [387, 432] width 118 height 27
type input "KBDT1"
click at [487, 433] on input "text" at bounding box center [529, 432] width 118 height 27
type input "1"
click at [470, 318] on input "3" at bounding box center [529, 321] width 118 height 27
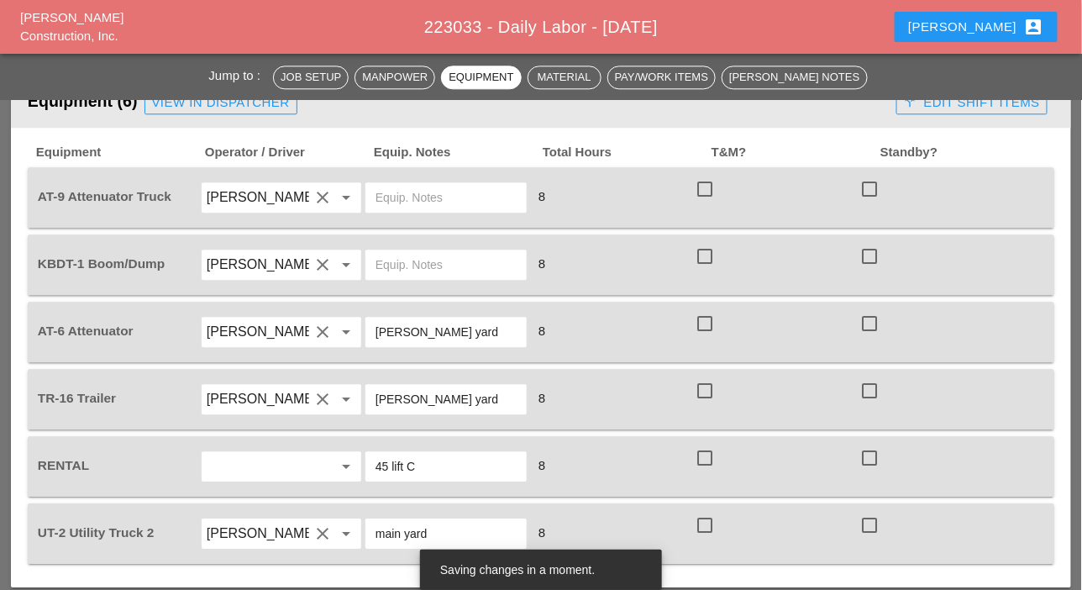
scroll to position [1176, 0]
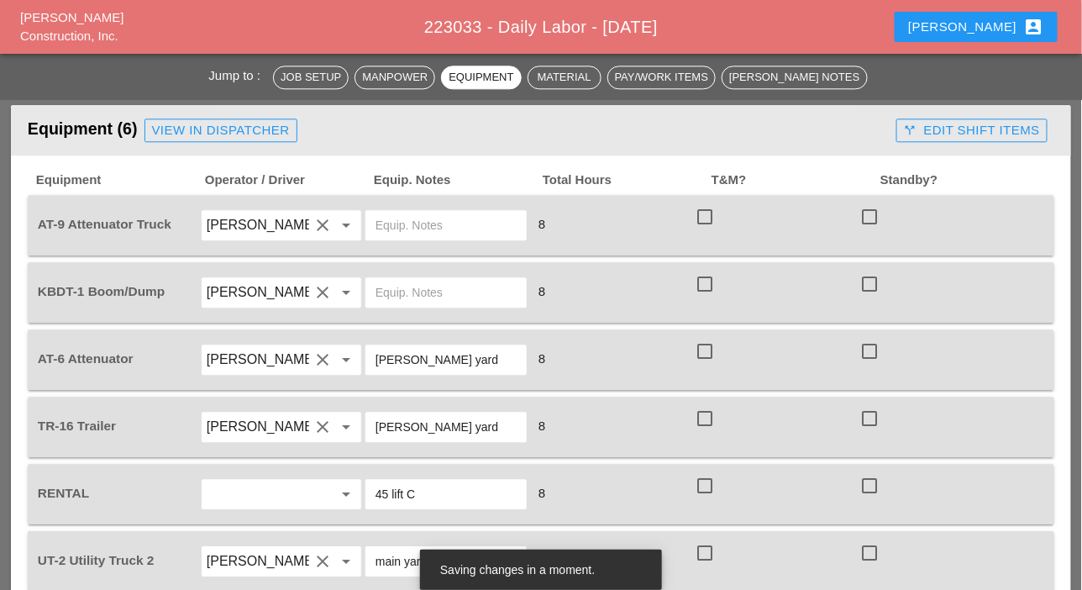
type input "4"
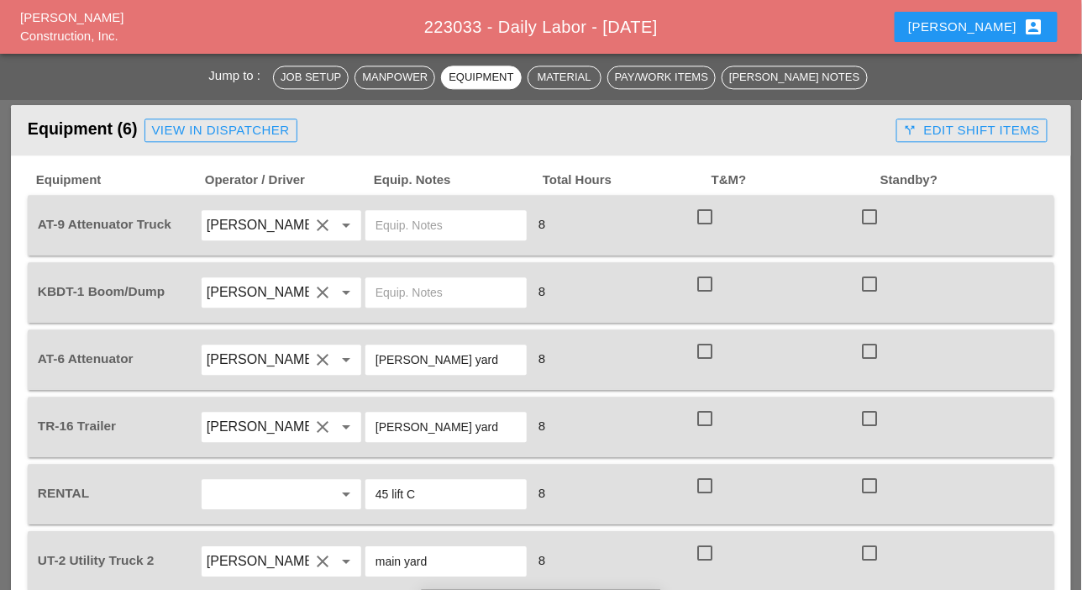
drag, startPoint x: 454, startPoint y: 354, endPoint x: 373, endPoint y: 349, distance: 80.8
click at [373, 349] on div "Bruckner yard" at bounding box center [445, 359] width 161 height 30
click at [407, 285] on input "text" at bounding box center [445, 292] width 141 height 27
paste input "Bruckner yard"
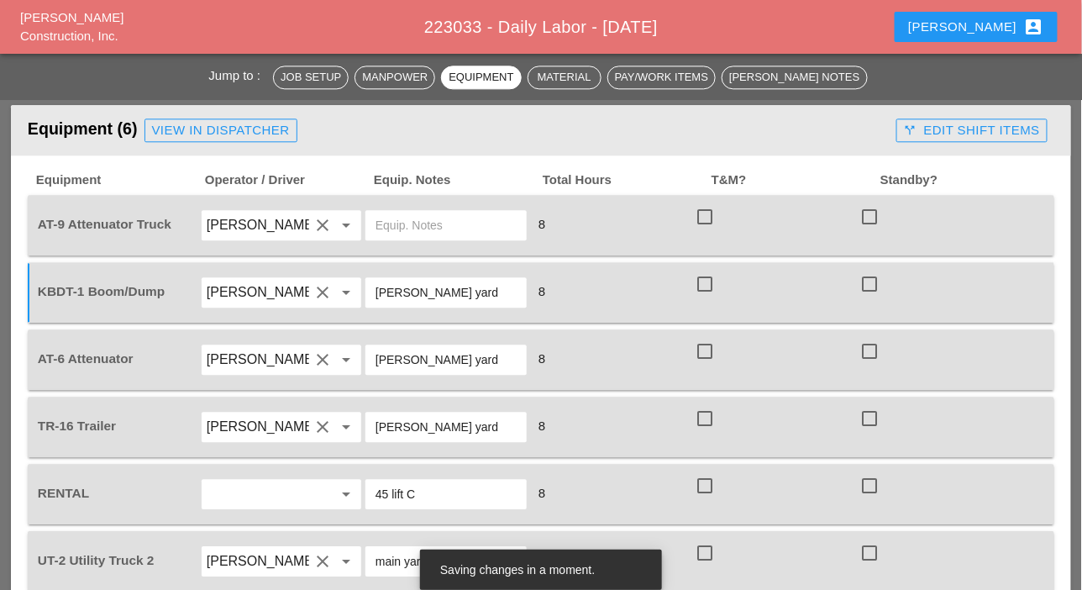
type input "Bruckner yard"
click at [412, 222] on input "text" at bounding box center [445, 225] width 141 height 27
paste input "[PERSON_NAME] yard"
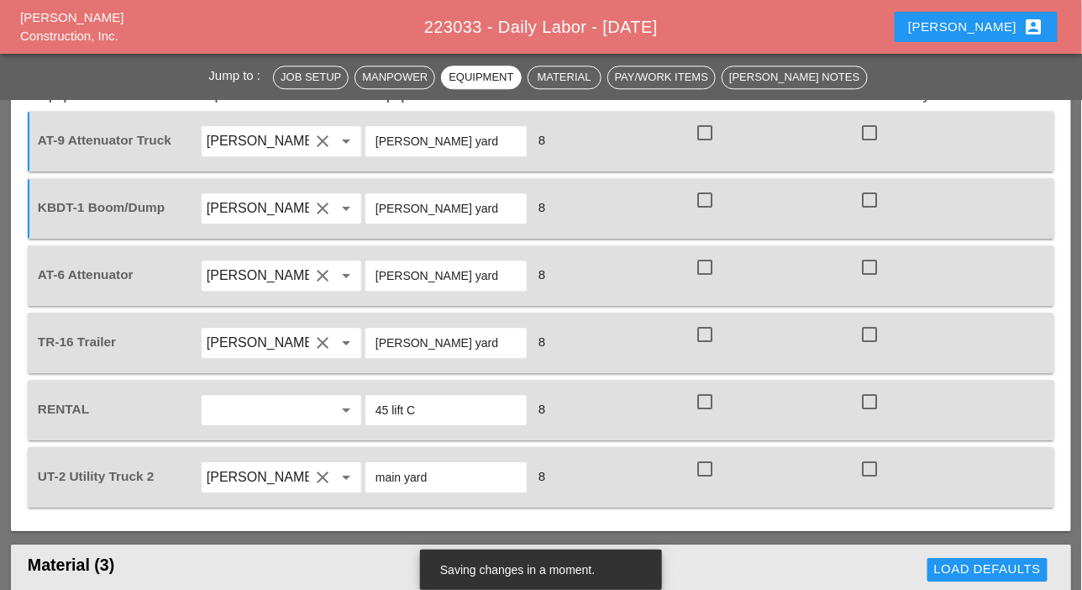
type input "[PERSON_NAME] yard"
drag, startPoint x: 455, startPoint y: 202, endPoint x: 376, endPoint y: 205, distance: 79.0
click at [376, 205] on input "[PERSON_NAME] yard" at bounding box center [445, 208] width 141 height 27
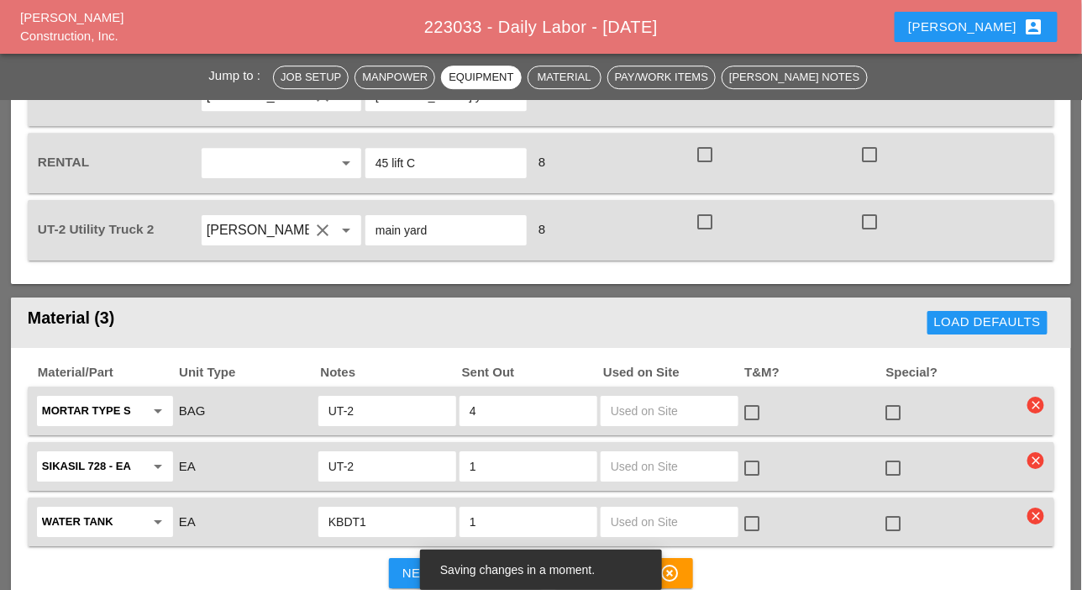
scroll to position [1512, 0]
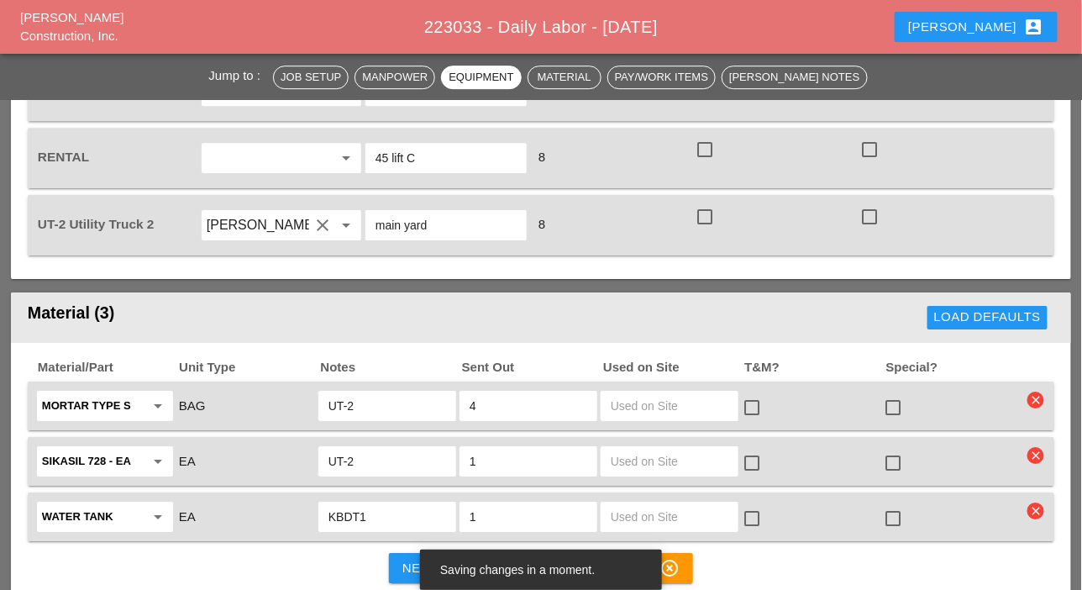
type input "main yard"
click at [417, 155] on input "45 lift C" at bounding box center [445, 157] width 141 height 27
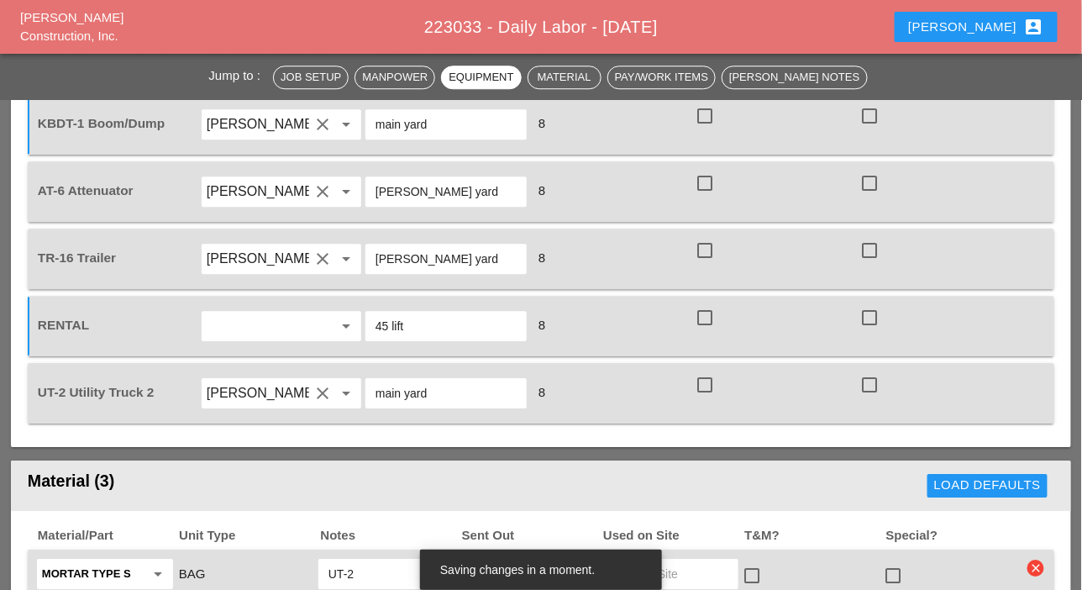
drag, startPoint x: 440, startPoint y: 186, endPoint x: 344, endPoint y: 184, distance: 95.8
click at [344, 184] on div "AT-6 Attenuator Ricardo Capao clear arrow_drop_down Bruckner yard 8 check_box_o…" at bounding box center [528, 191] width 988 height 47
click at [414, 320] on input "45 lift" at bounding box center [445, 325] width 141 height 27
paste input "[PERSON_NAME] yard"
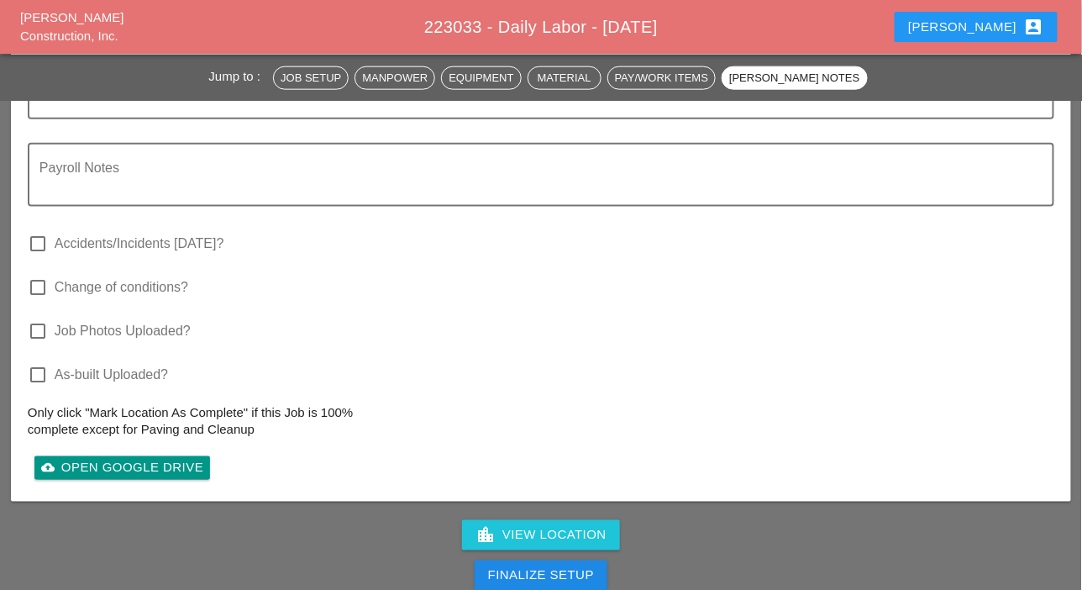
scroll to position [2184, 0]
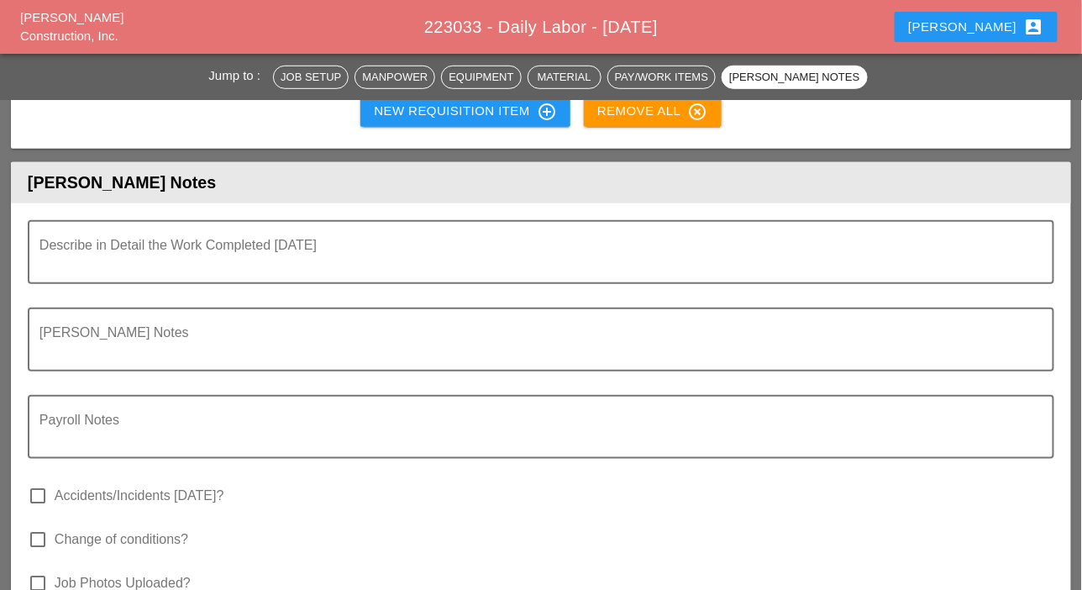
type input "45 lift Bruckner yard"
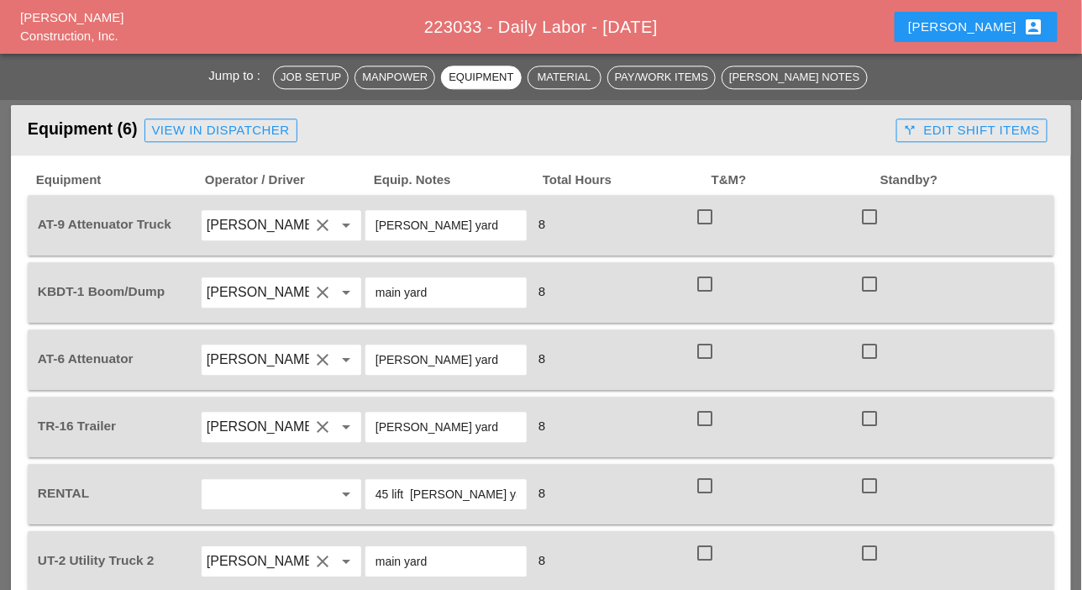
scroll to position [1092, 0]
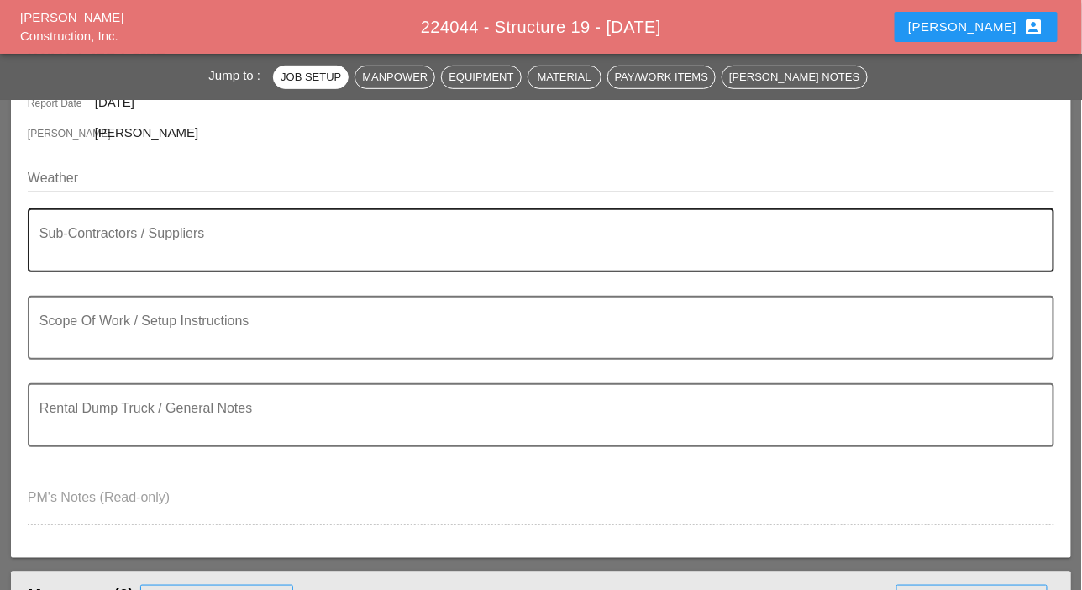
scroll to position [252, 0]
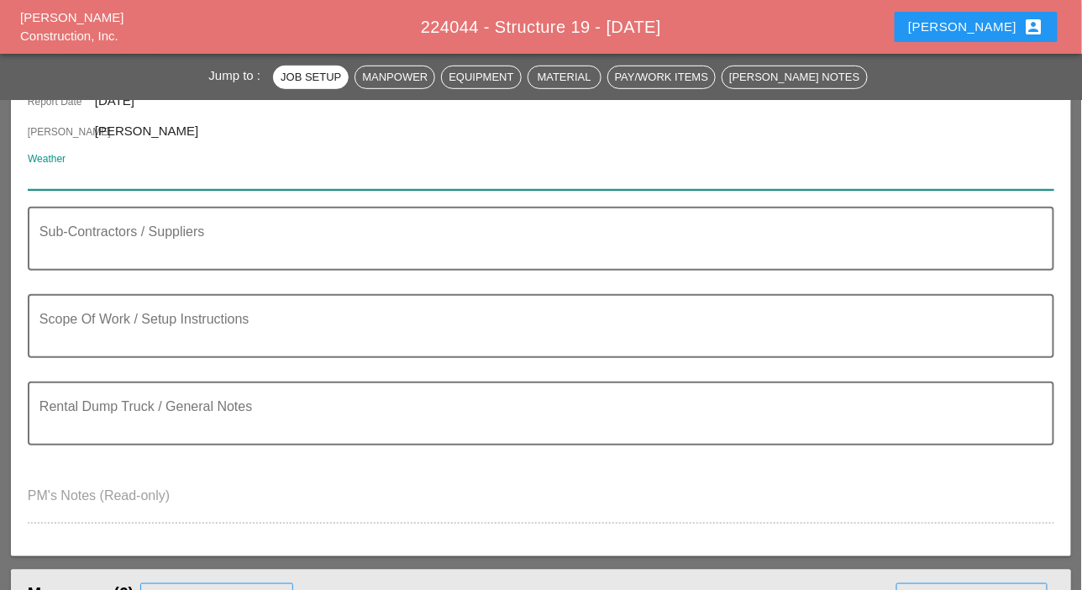
paste input "Thu 18 AM Clouds/PM Sun 82° /68° 15% NW 6 mph"
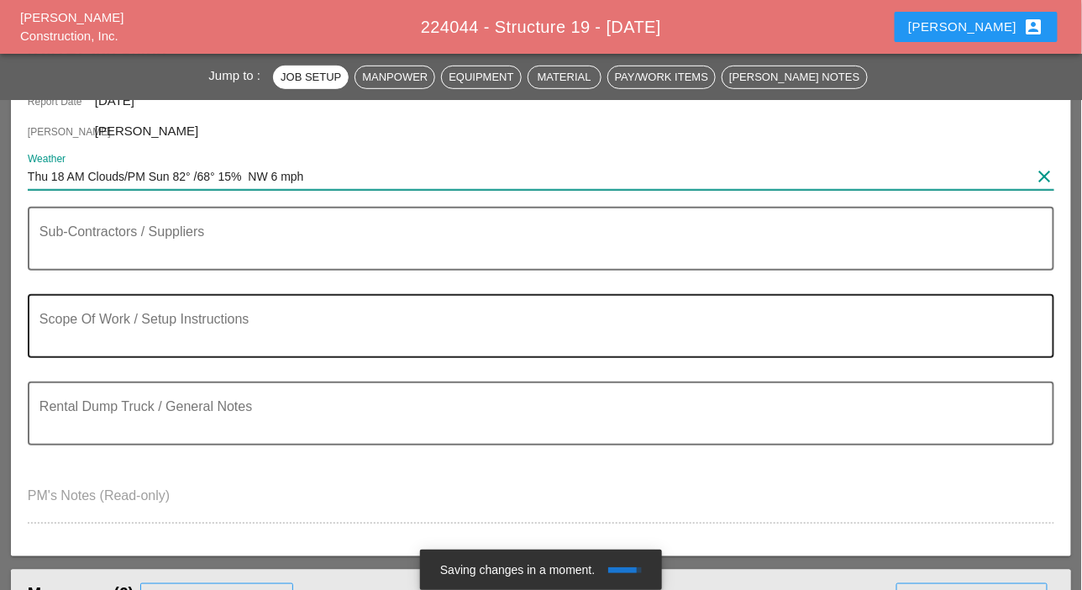
type input "Thu 18 AM Clouds/PM Sun 82° /68° 15% NW 6 mph"
click at [62, 338] on textarea "Scope Of Work / Setup Instructions" at bounding box center [533, 336] width 989 height 40
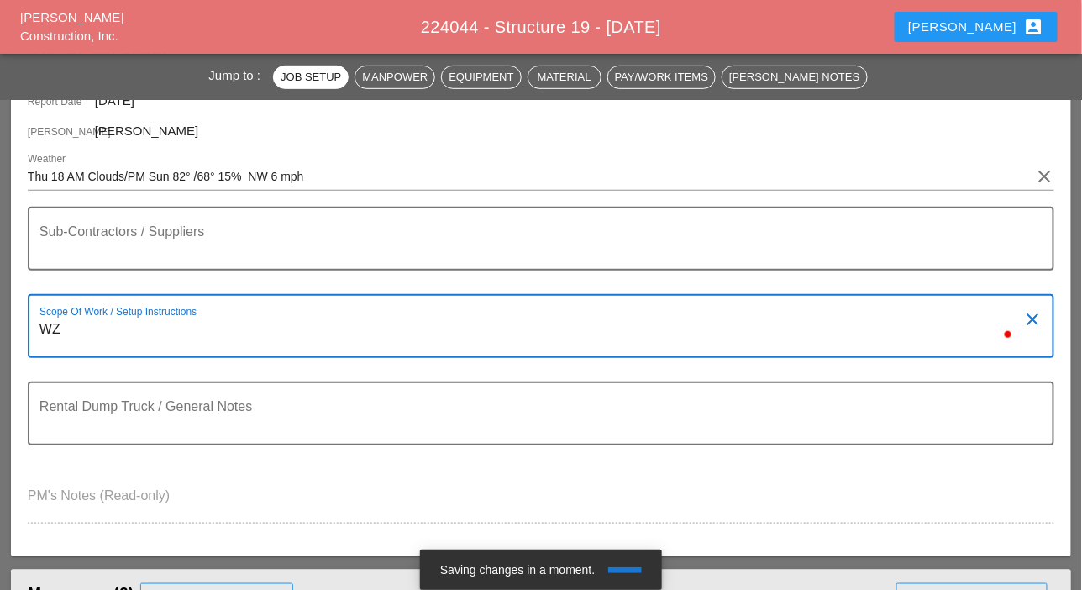
type textarea "W"
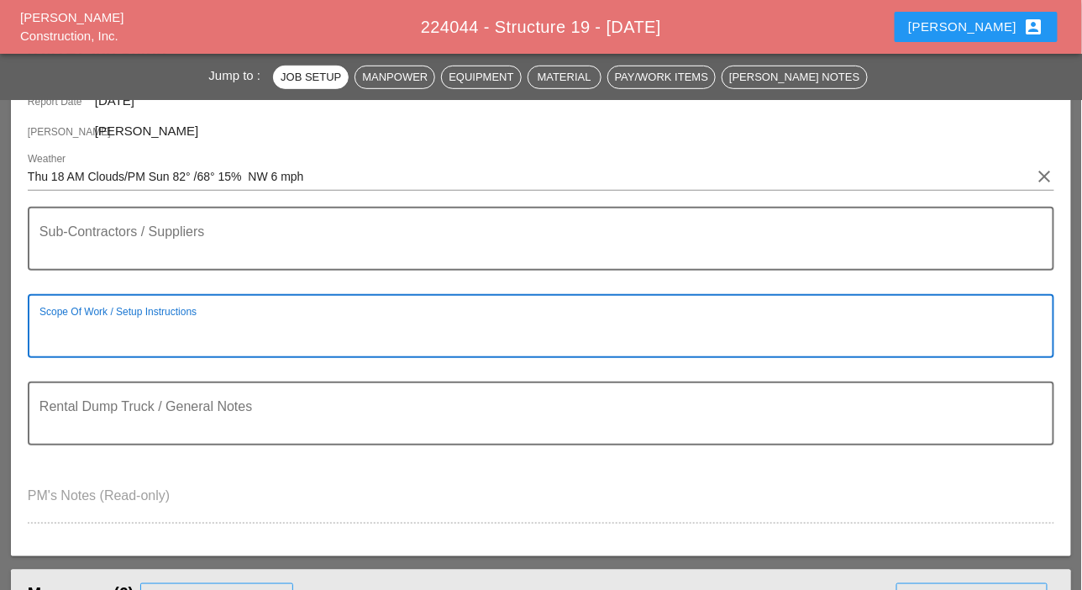
paste textarea "LOCATION:19 NEW SIGN STRUCTURE NO.: N2857 EXISTING SIGN STRUCTURE NO.: N0041 WO…"
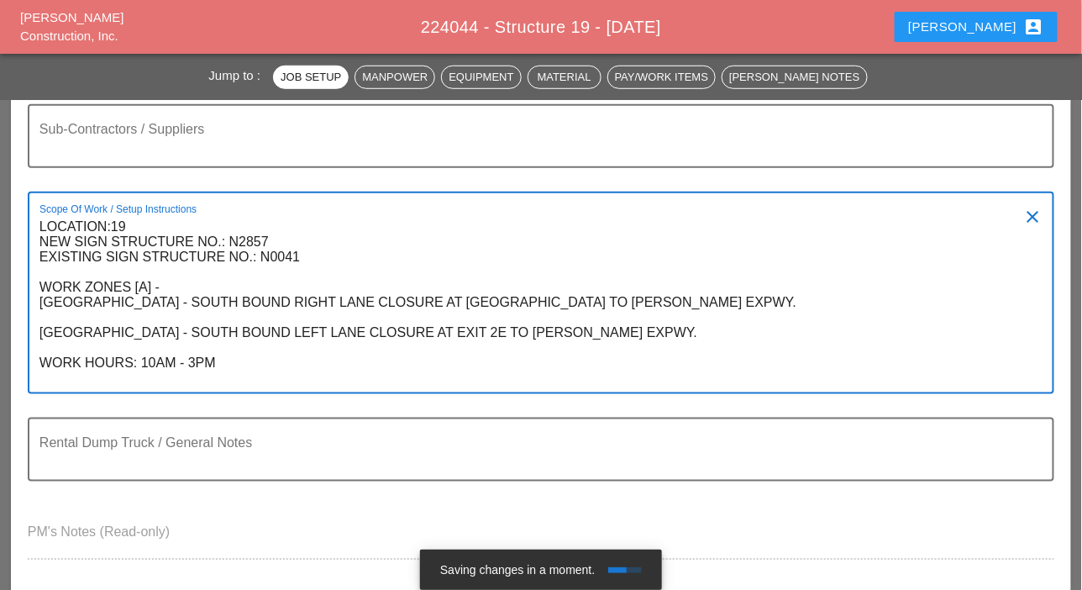
scroll to position [336, 0]
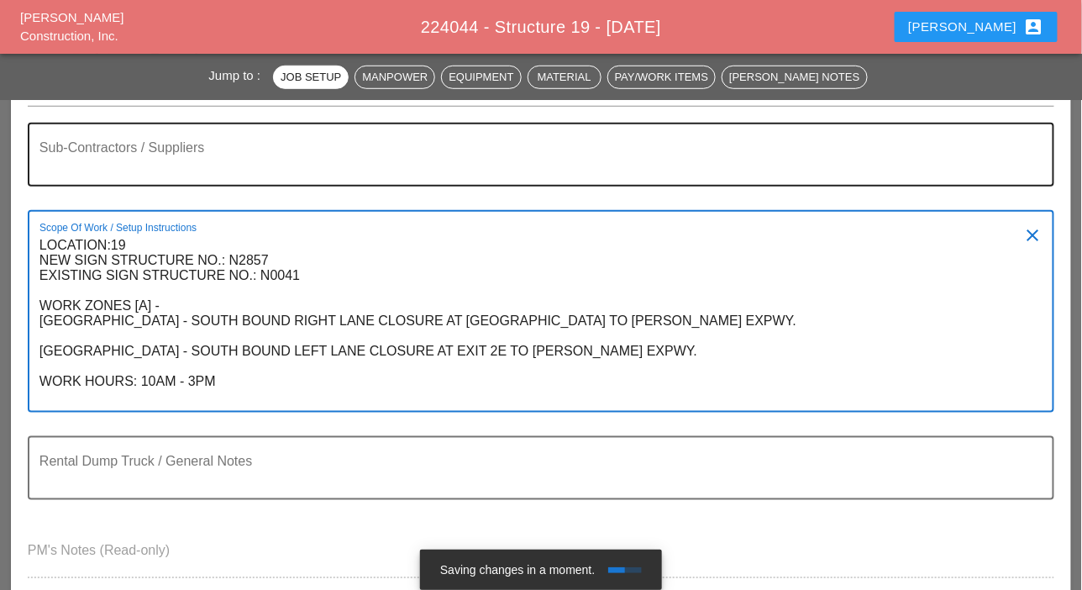
type textarea "LOCATION:19 NEW SIGN STRUCTURE NO.: N2857 EXISTING SIGN STRUCTURE NO.: N0041 WO…"
click at [81, 167] on textarea "Sub-Contractors / Suppliers" at bounding box center [533, 164] width 989 height 40
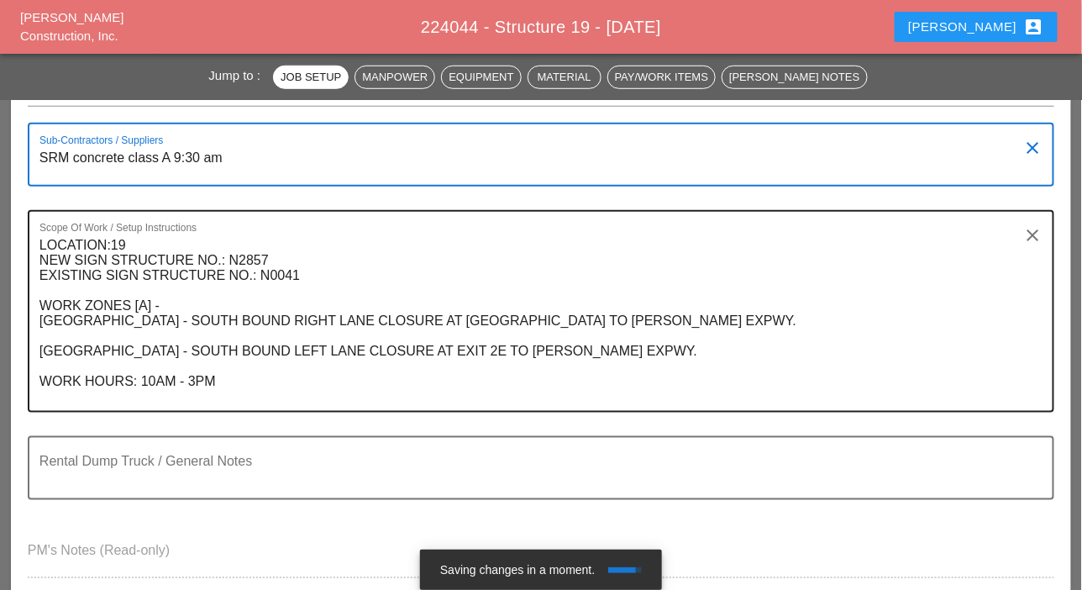
type textarea "SRM concrete class A 9:30 am"
click at [245, 383] on textarea "LOCATION:19 NEW SIGN STRUCTURE NO.: N2857 EXISTING SIGN STRUCTURE NO.: N0041 WO…" at bounding box center [533, 321] width 989 height 179
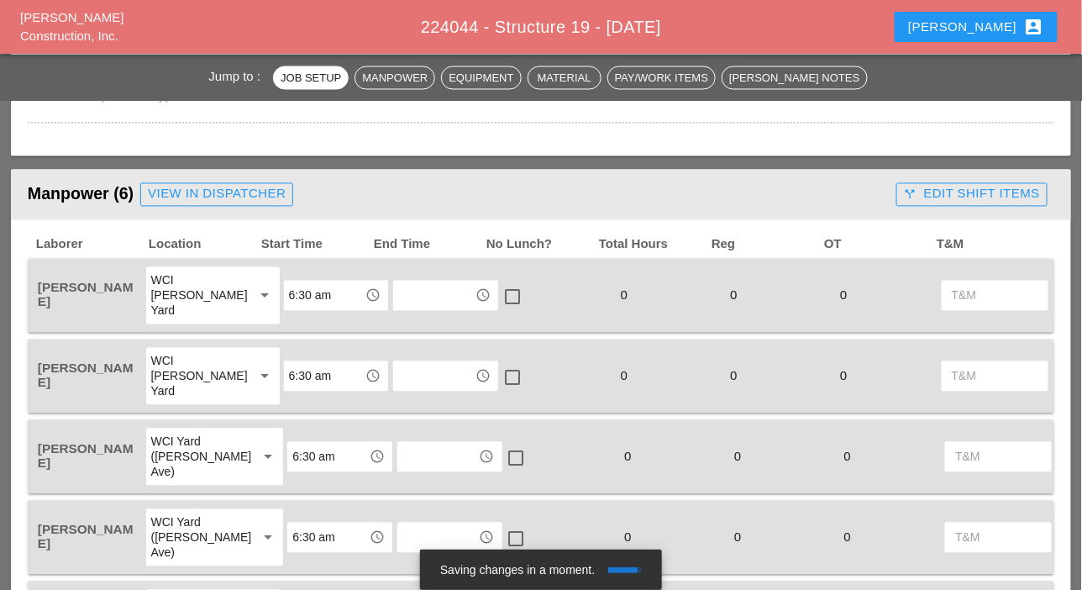
scroll to position [840, 0]
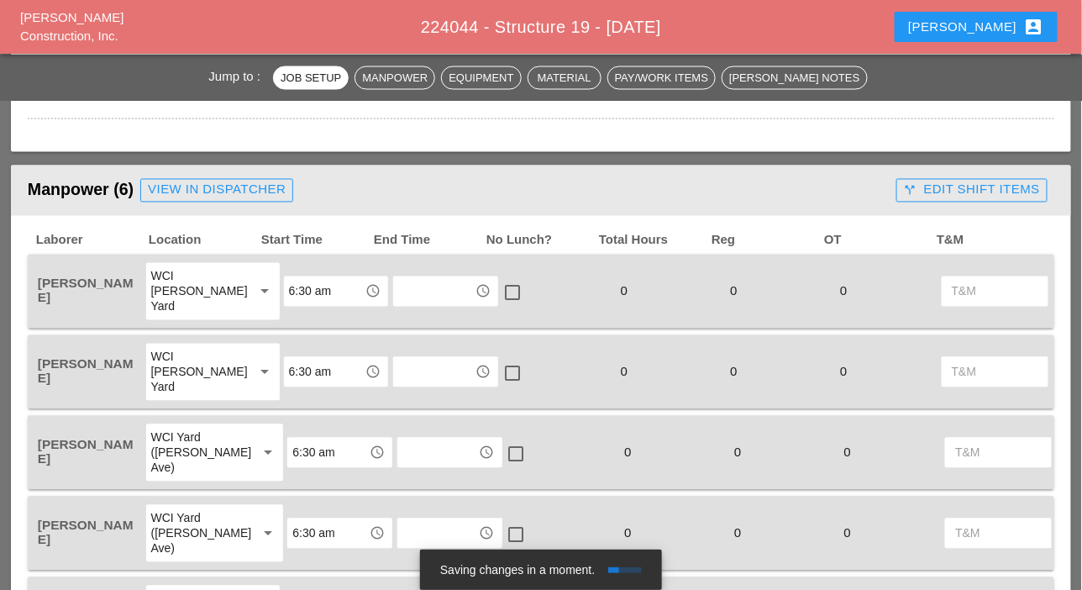
type textarea "LOCATION:19 NEW SIGN STRUCTURE NO.: N2857 EXISTING SIGN STRUCTURE NO.: N0041 WO…"
click at [289, 293] on input "6:30 am" at bounding box center [324, 291] width 71 height 27
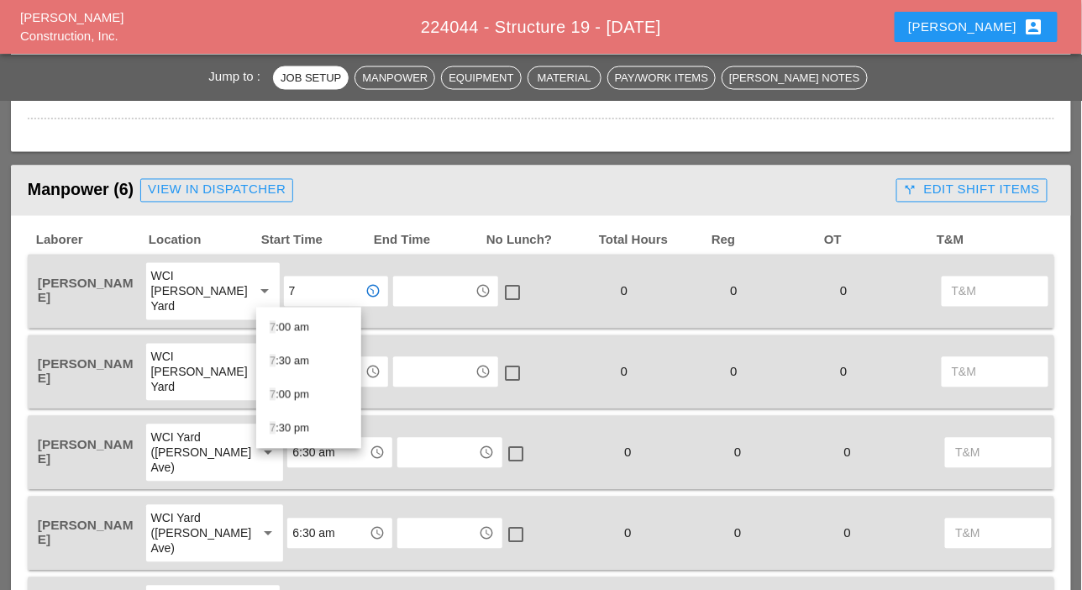
click at [305, 328] on div "7 :00 am" at bounding box center [309, 327] width 78 height 20
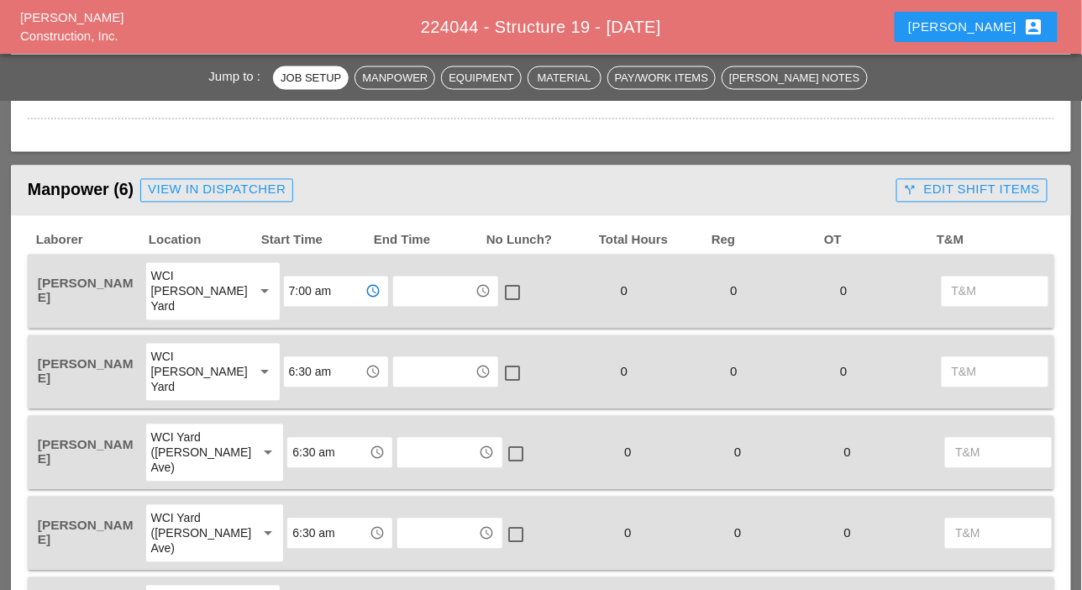
type input "7:00 am"
click at [292, 329] on div "Laborer Location Start Time End Time No Lunch? Total Hours Reg OT T&M [PERSON_N…" at bounding box center [541, 470] width 1026 height 475
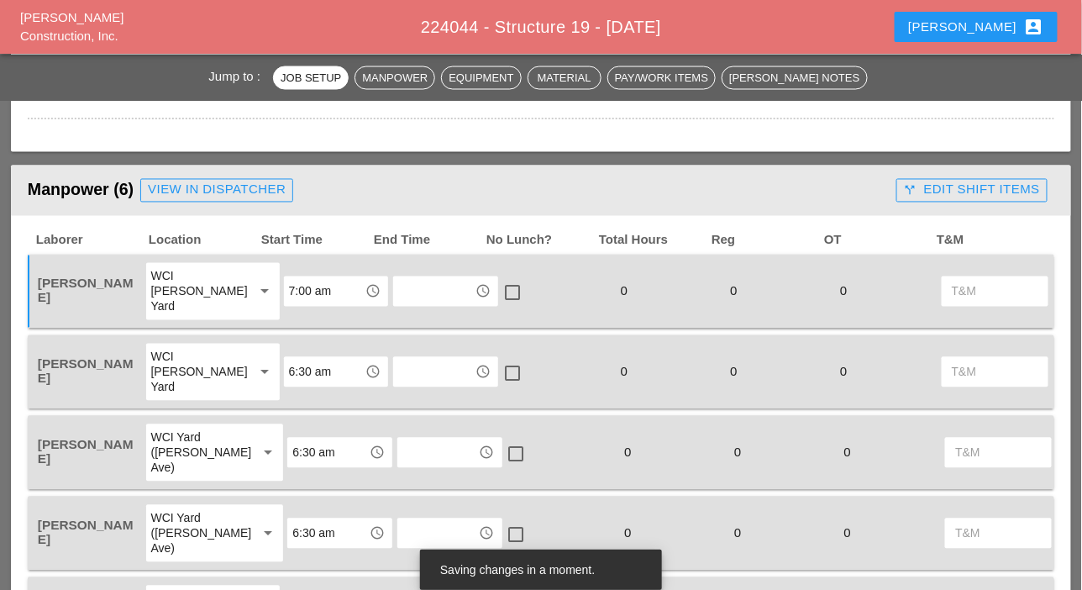
click at [289, 367] on input "6:30 am" at bounding box center [324, 372] width 71 height 27
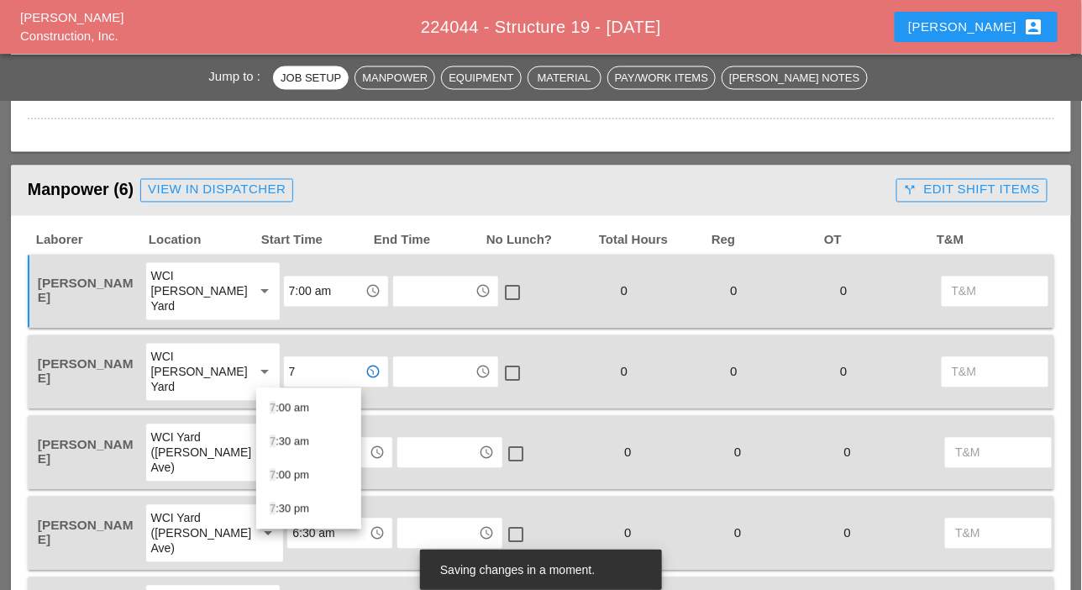
click at [284, 406] on div "7 :00 am" at bounding box center [309, 408] width 78 height 20
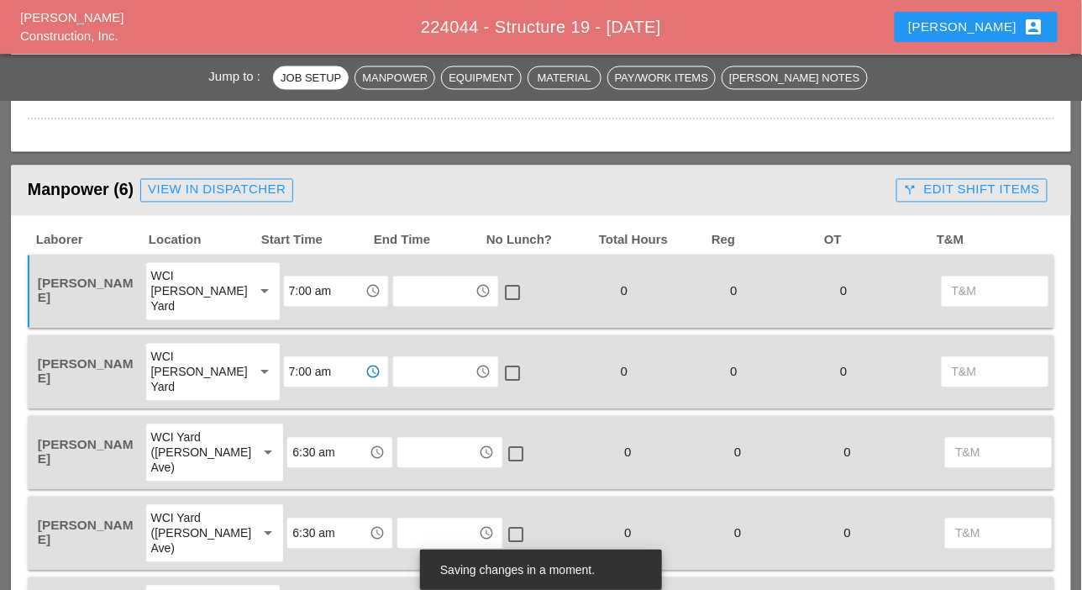
type input "7:00 am"
click at [285, 434] on div "6:30 am access_time" at bounding box center [340, 452] width 110 height 60
click at [292, 458] on input "6:30 am" at bounding box center [327, 452] width 71 height 27
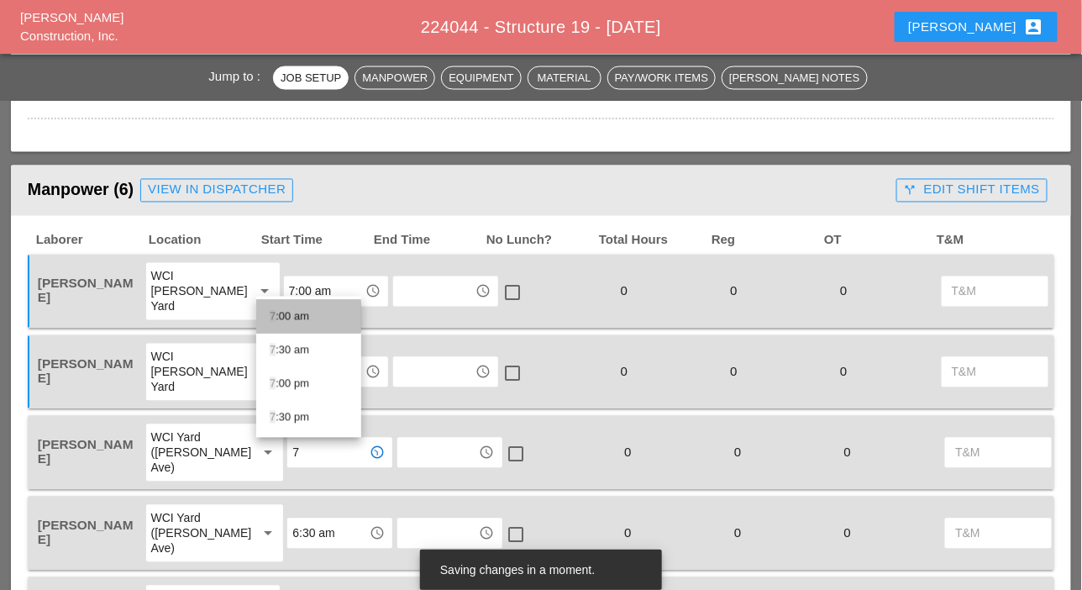
click at [294, 316] on div "7 :00 am" at bounding box center [309, 317] width 78 height 20
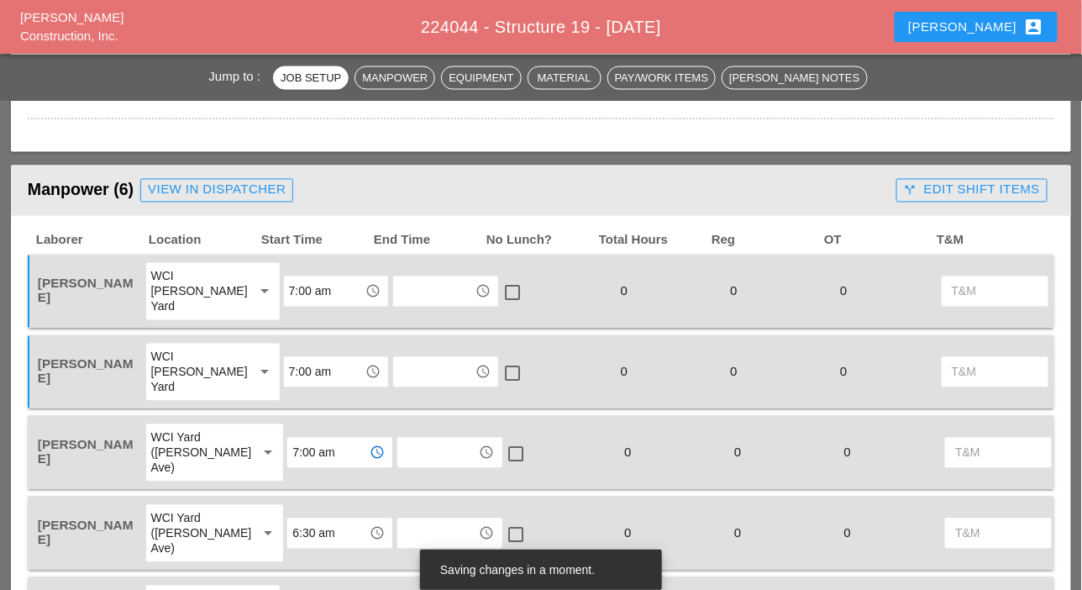
type input "7:00 am"
click at [292, 527] on input "6:30 am" at bounding box center [327, 533] width 71 height 27
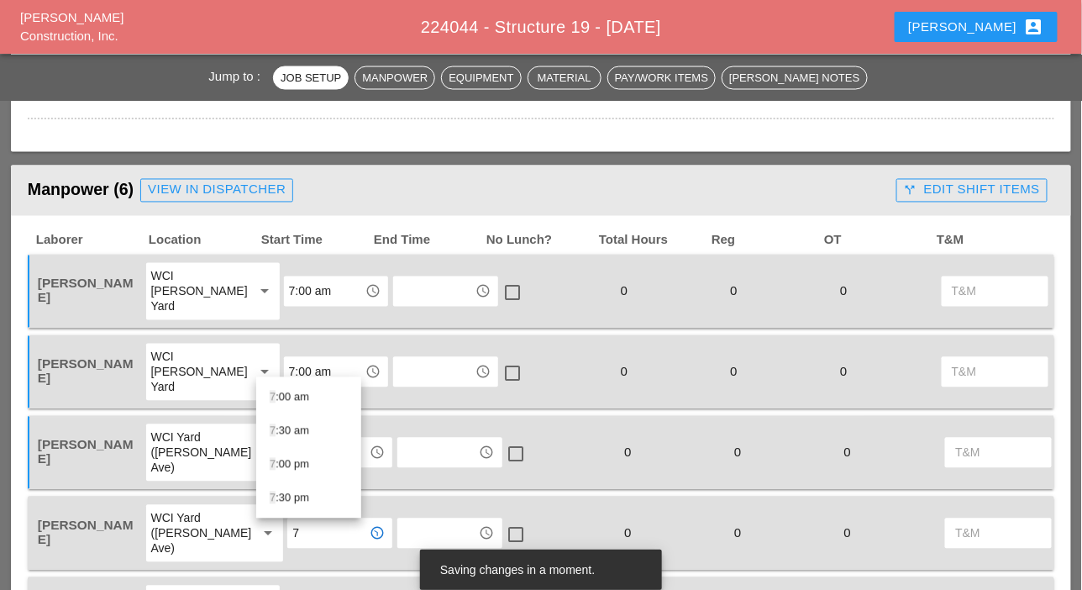
click at [292, 394] on div "7 :00 am" at bounding box center [309, 397] width 78 height 20
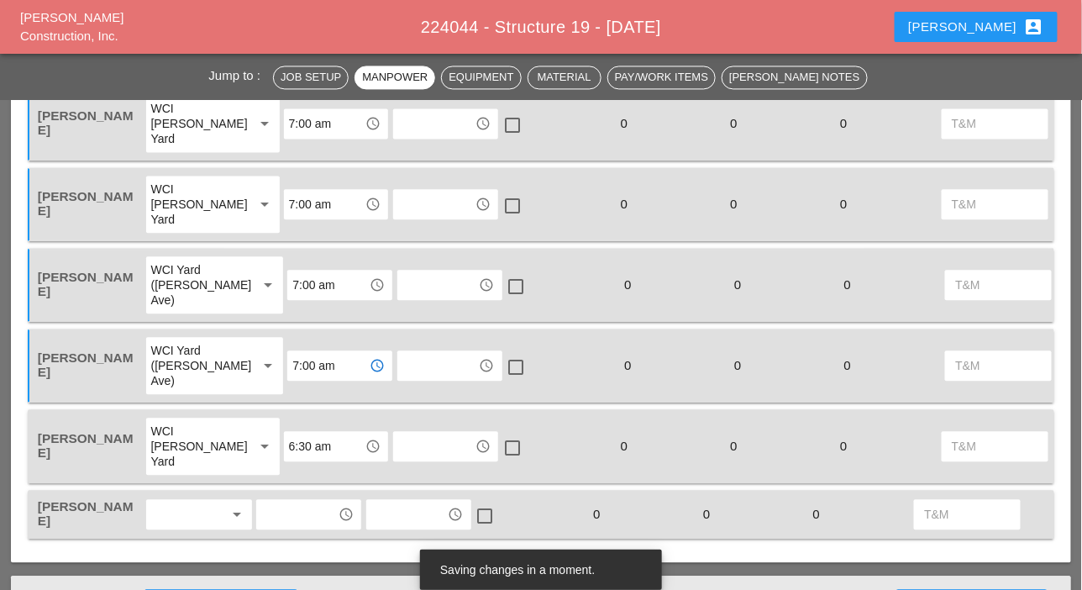
scroll to position [1092, 0]
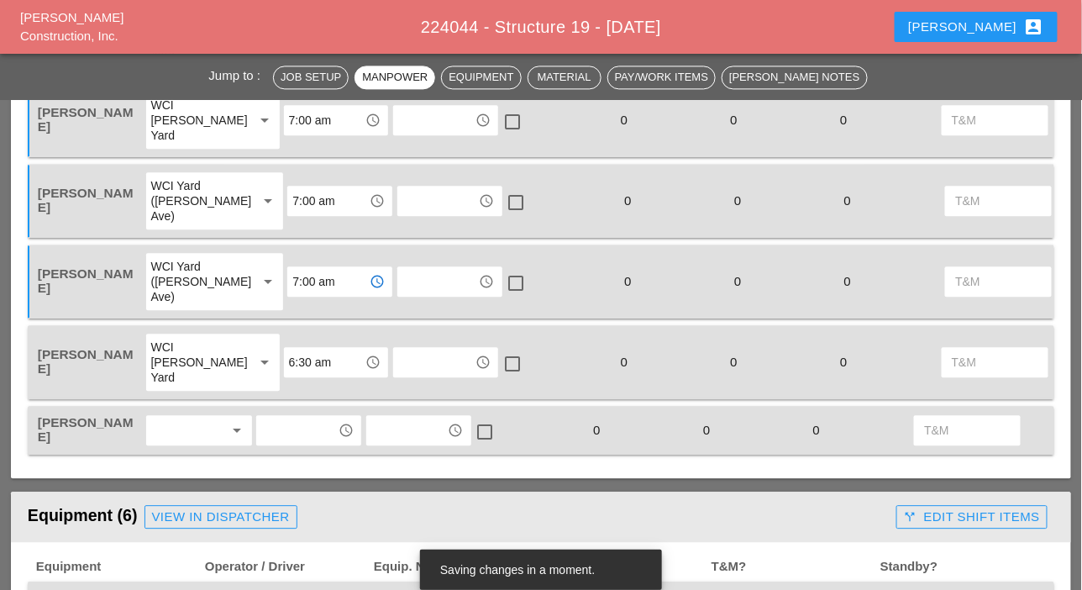
type input "7:00 am"
click at [289, 354] on input "6:30 am" at bounding box center [324, 362] width 71 height 27
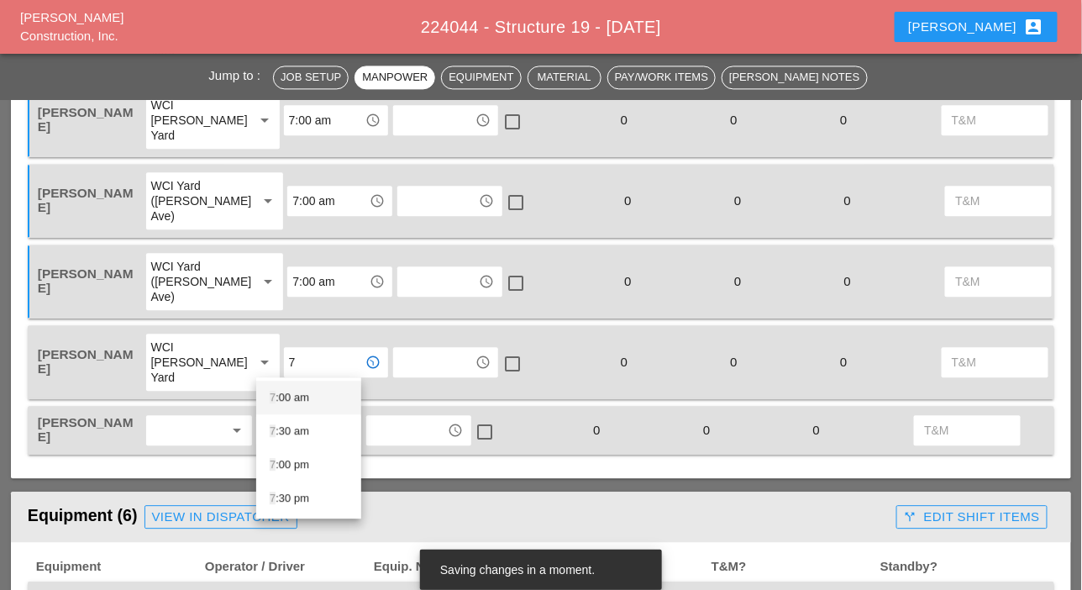
click at [278, 393] on div "7 :00 am" at bounding box center [309, 397] width 78 height 20
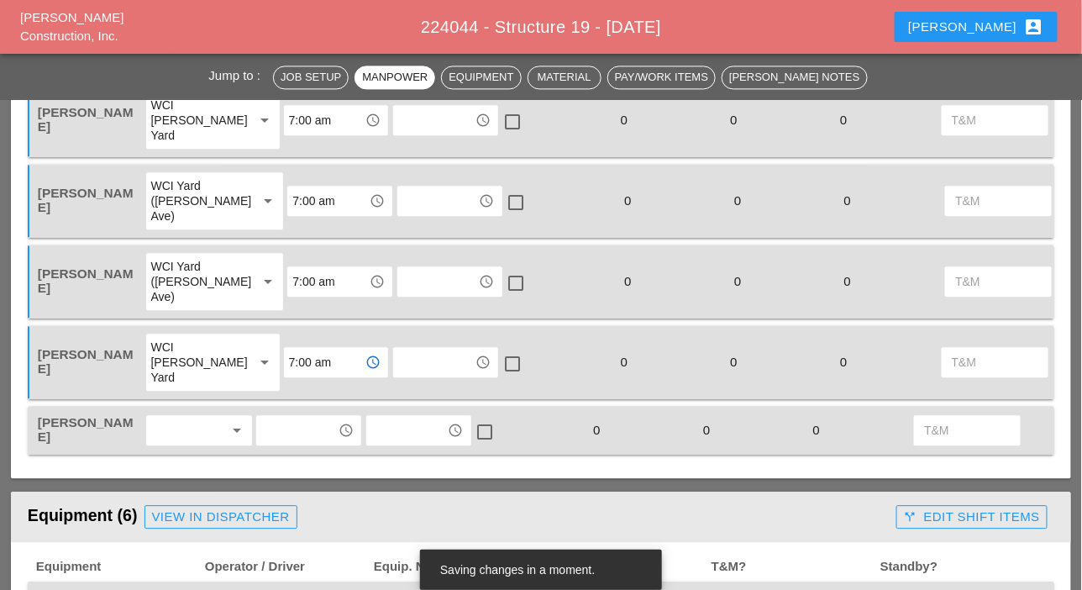
type input "7:00 am"
click at [190, 434] on div at bounding box center [187, 430] width 73 height 27
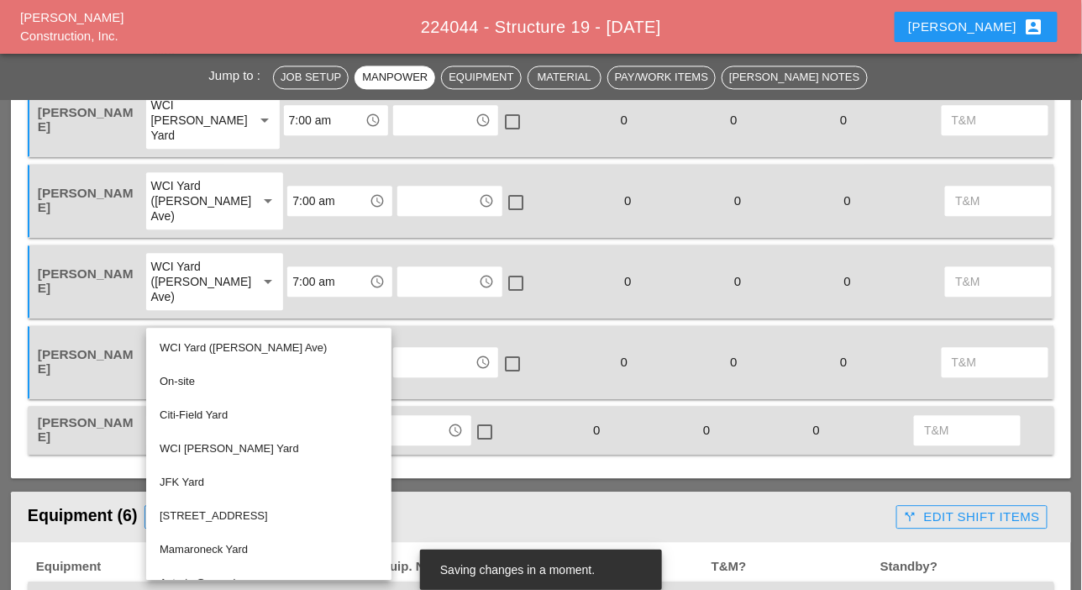
drag, startPoint x: 207, startPoint y: 444, endPoint x: 254, endPoint y: 438, distance: 46.7
click at [207, 444] on div "WCI [PERSON_NAME] Yard" at bounding box center [269, 448] width 218 height 20
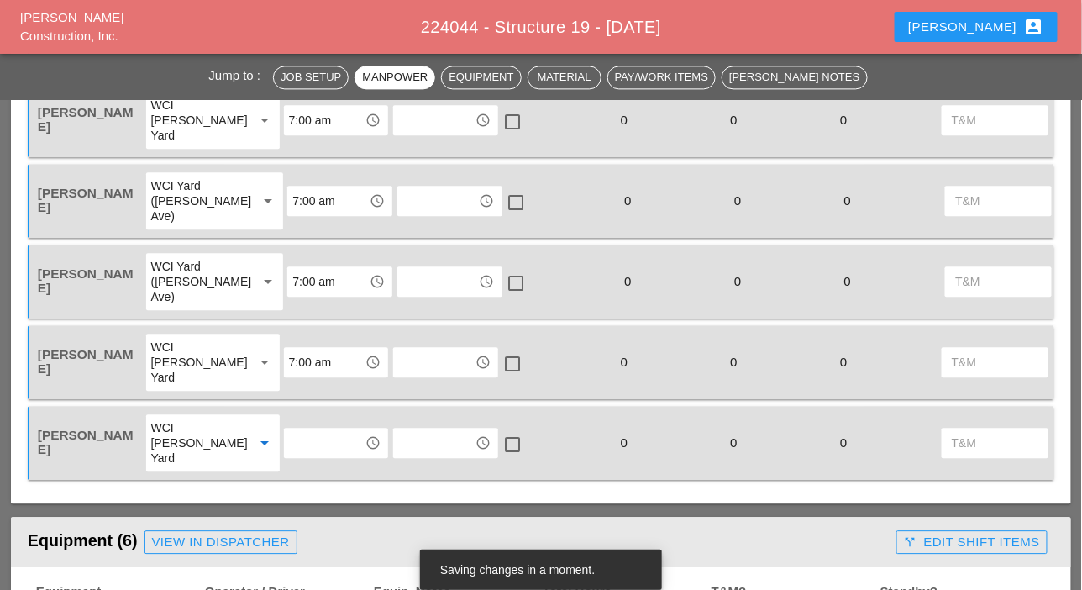
click at [289, 436] on input "text" at bounding box center [324, 442] width 71 height 27
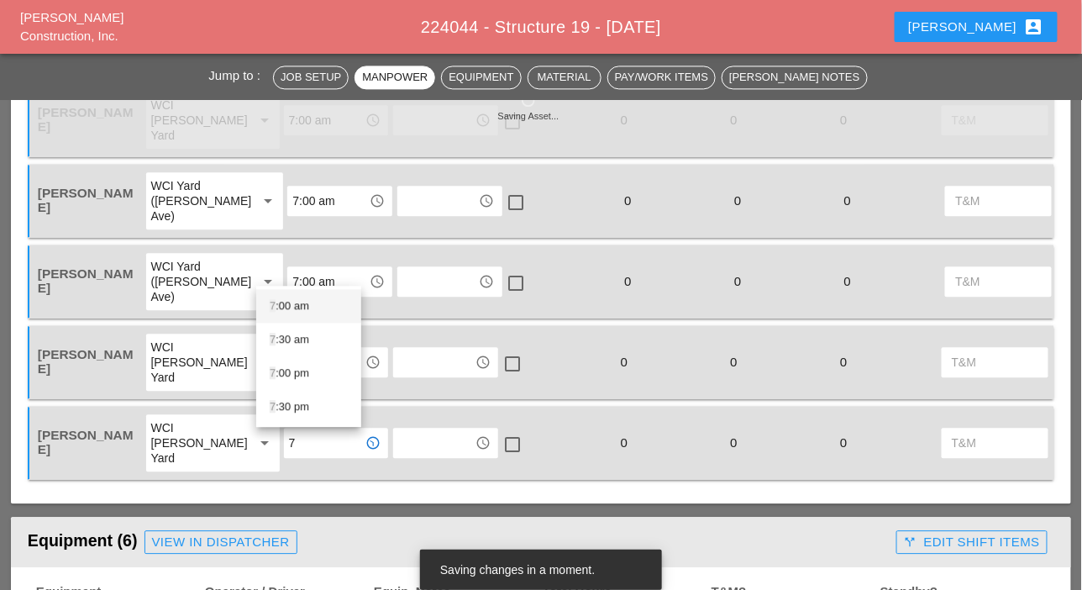
click at [290, 303] on div "7 :00 am" at bounding box center [309, 306] width 78 height 20
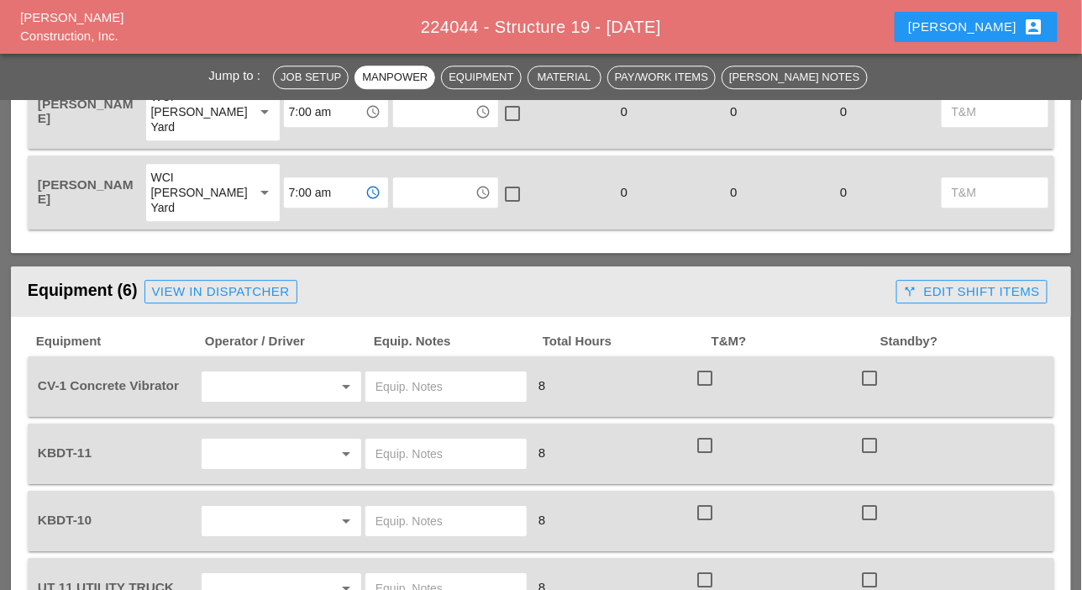
scroll to position [1344, 0]
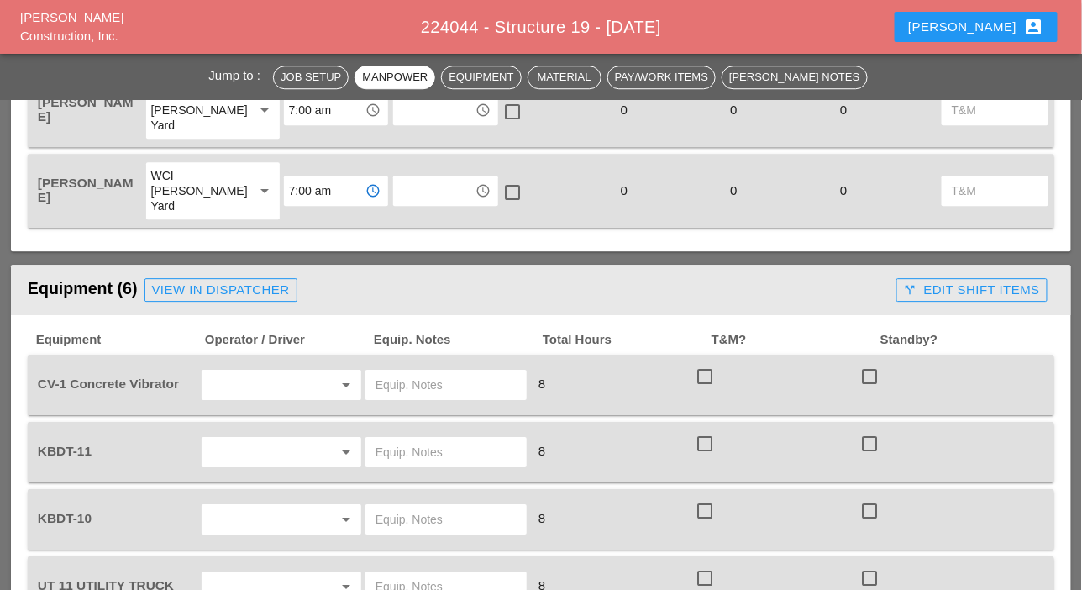
type input "7:00 am"
click at [236, 386] on input "text" at bounding box center [258, 384] width 102 height 27
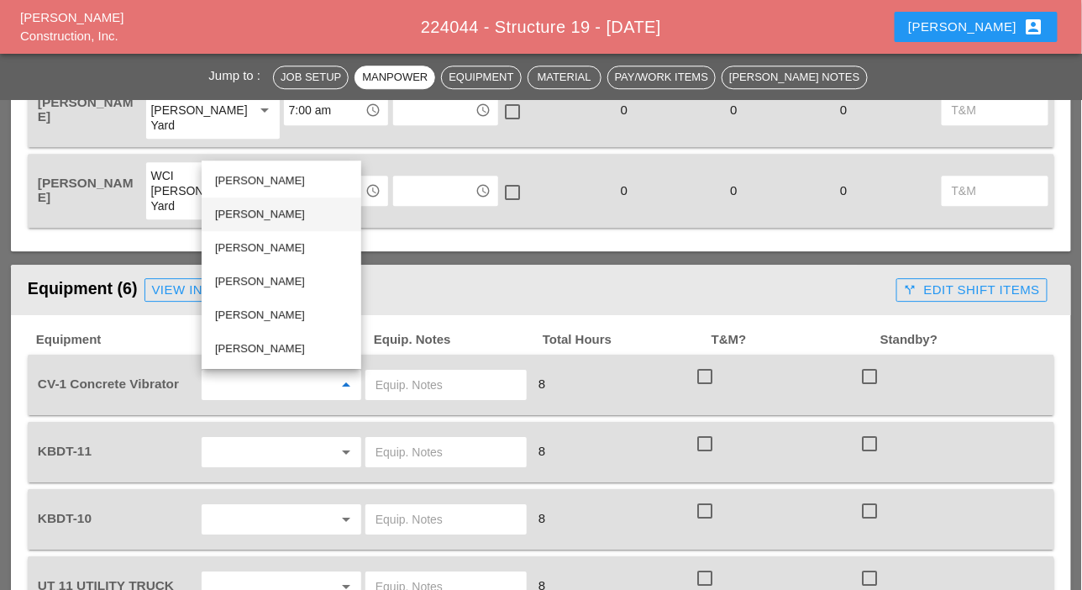
click at [252, 216] on div "[PERSON_NAME]" at bounding box center [281, 214] width 133 height 20
type input "[PERSON_NAME]"
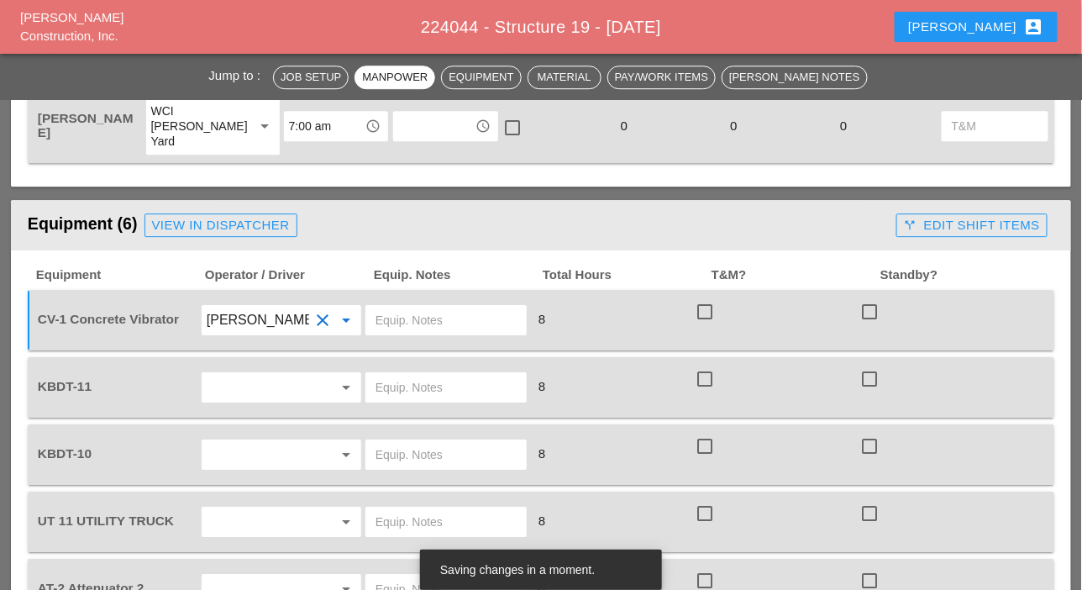
scroll to position [1428, 0]
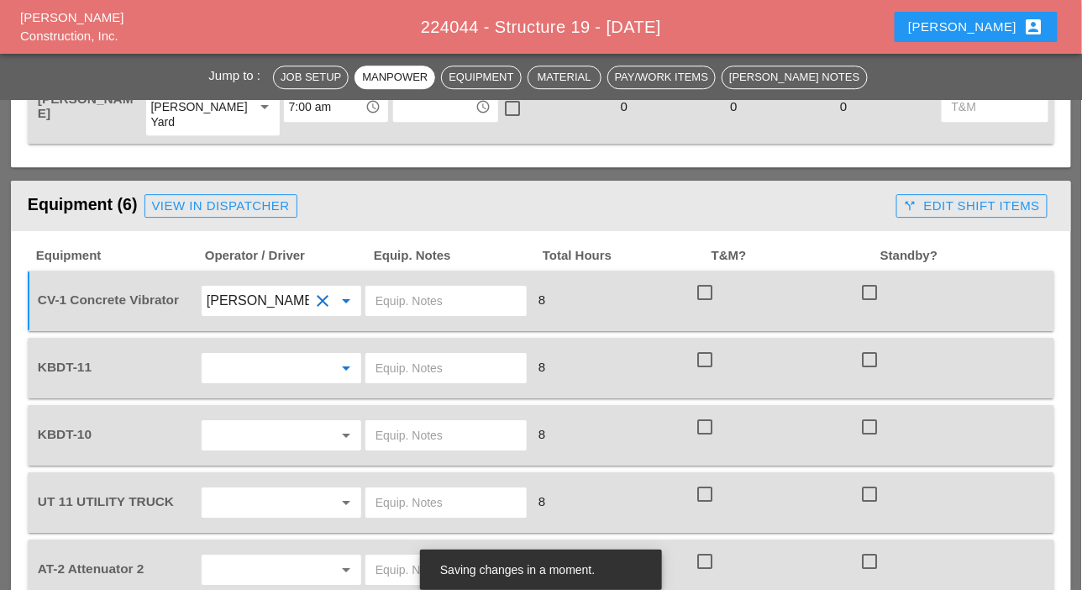
click at [248, 359] on input "text" at bounding box center [258, 367] width 102 height 27
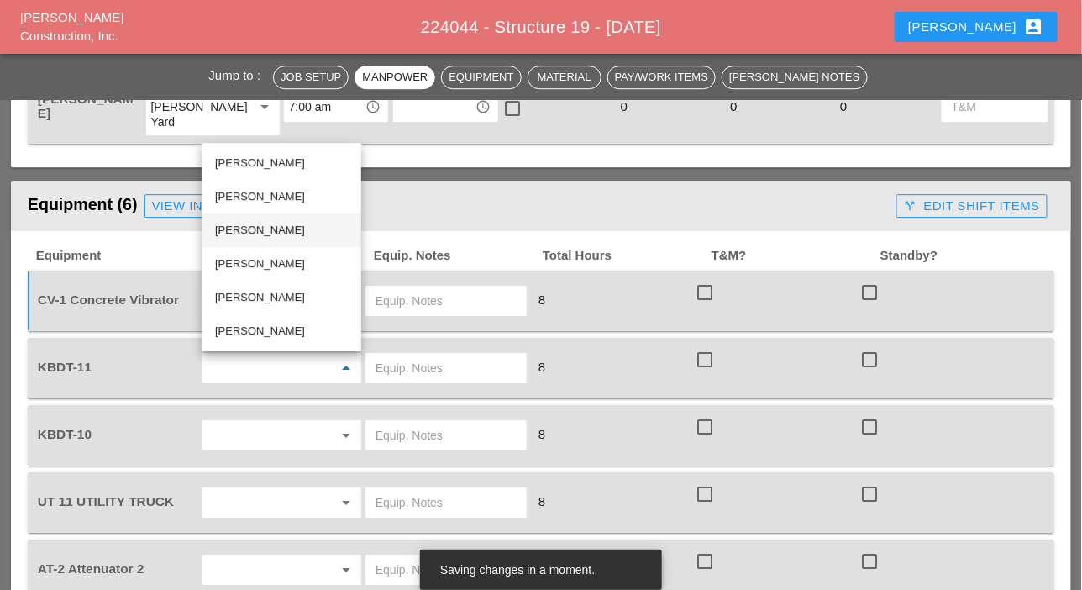
click at [246, 230] on div "[PERSON_NAME]" at bounding box center [281, 230] width 133 height 20
type input "[PERSON_NAME]"
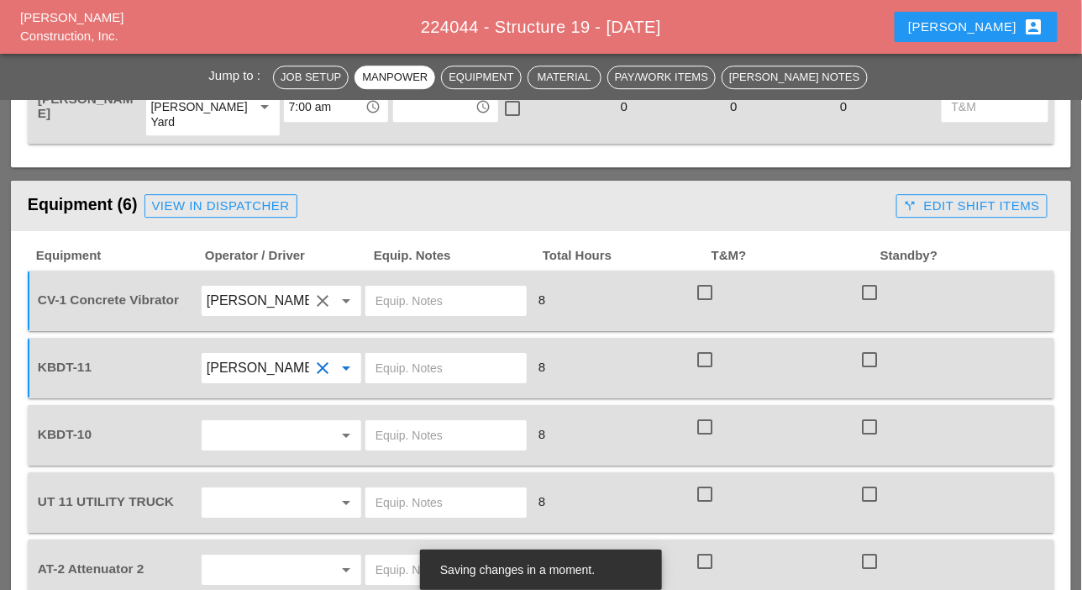
scroll to position [1512, 0]
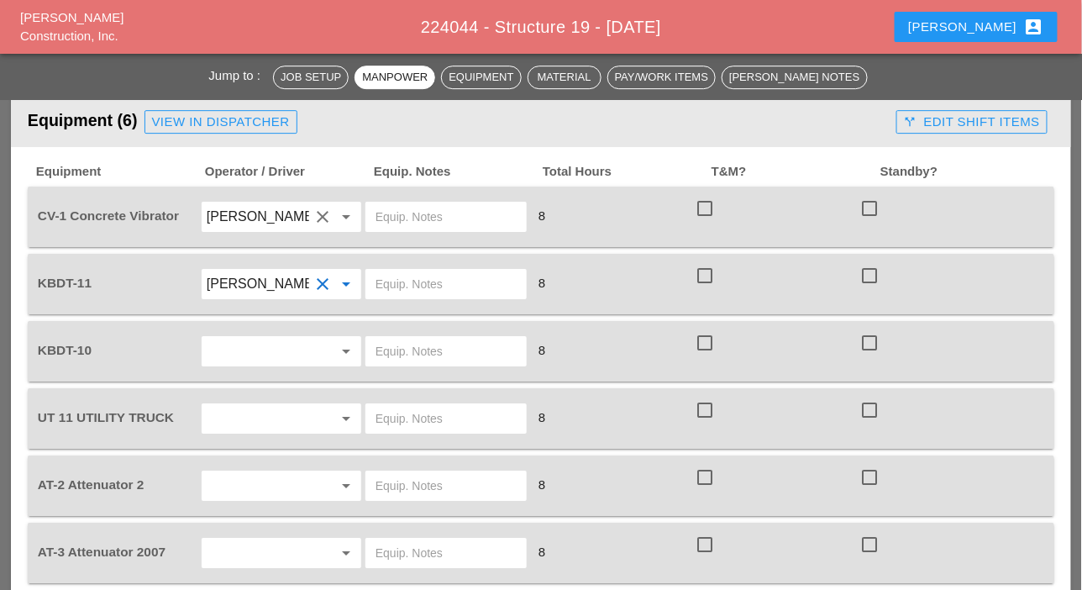
click at [243, 352] on input "text" at bounding box center [258, 351] width 102 height 27
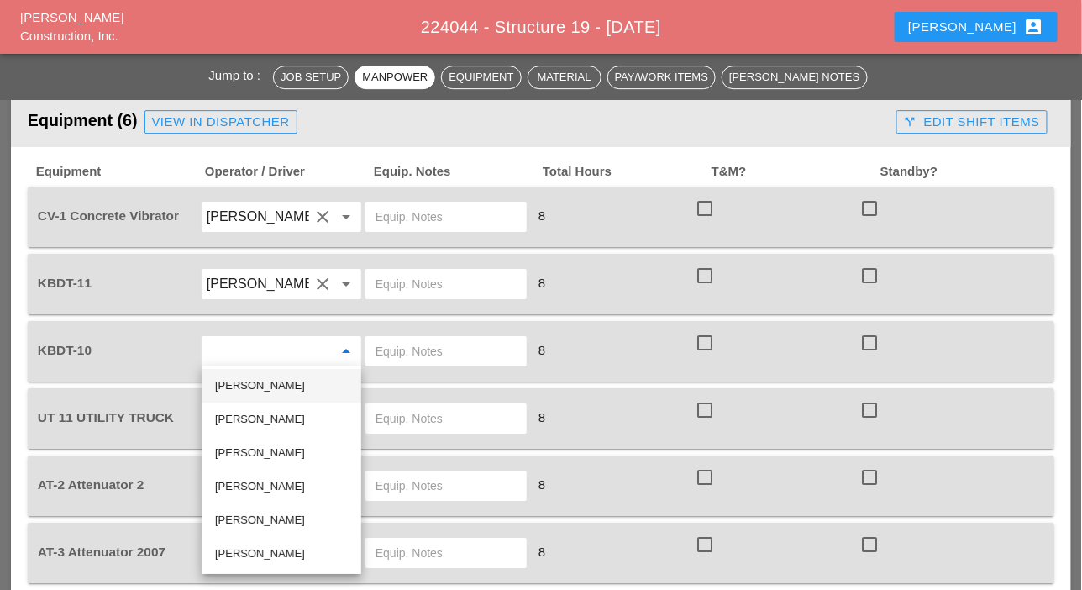
click at [259, 389] on div "[PERSON_NAME]" at bounding box center [281, 385] width 133 height 20
type input "[PERSON_NAME]"
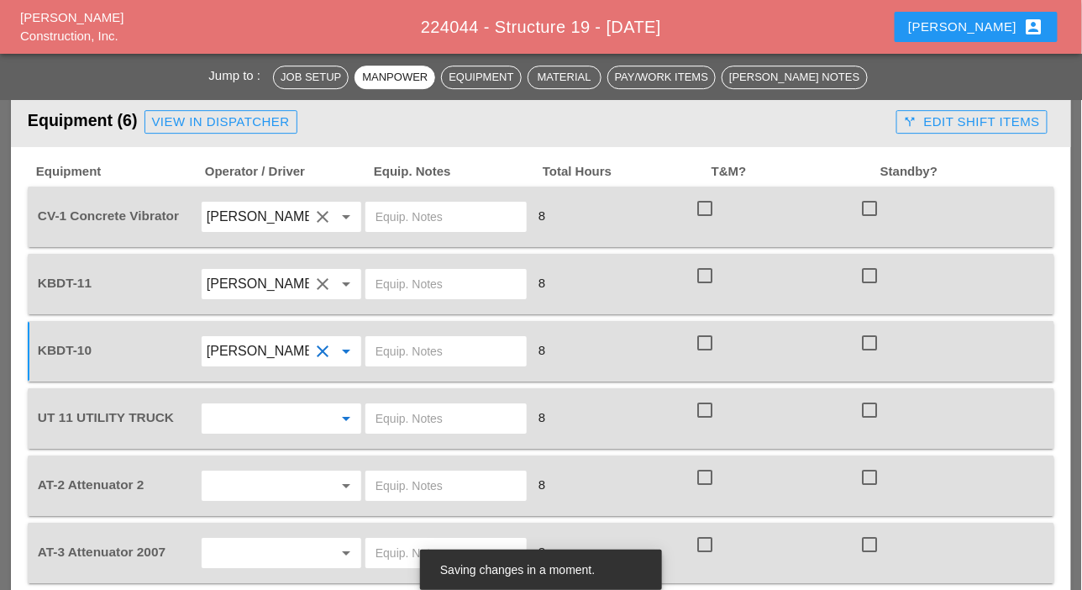
click at [244, 418] on input "text" at bounding box center [258, 418] width 102 height 27
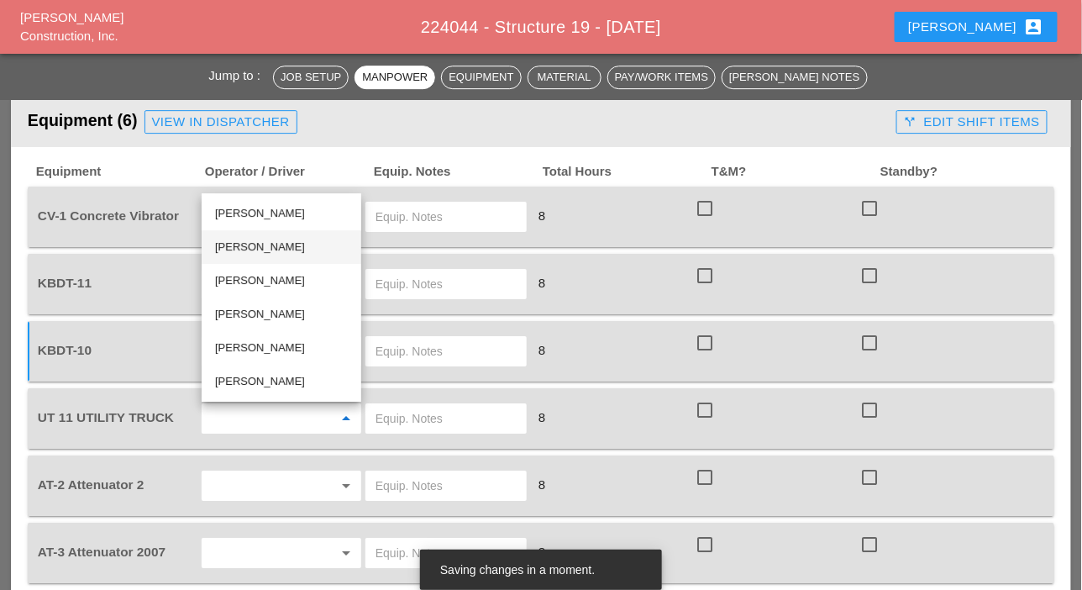
click at [254, 244] on div "[PERSON_NAME]" at bounding box center [281, 247] width 133 height 20
type input "[PERSON_NAME]"
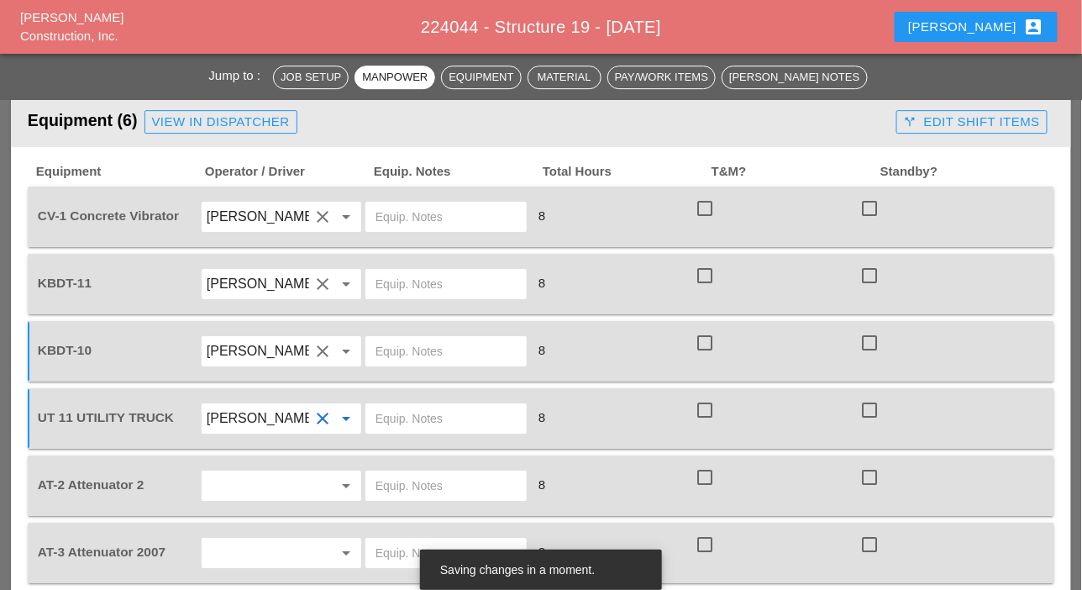
click at [239, 478] on input "text" at bounding box center [258, 485] width 102 height 27
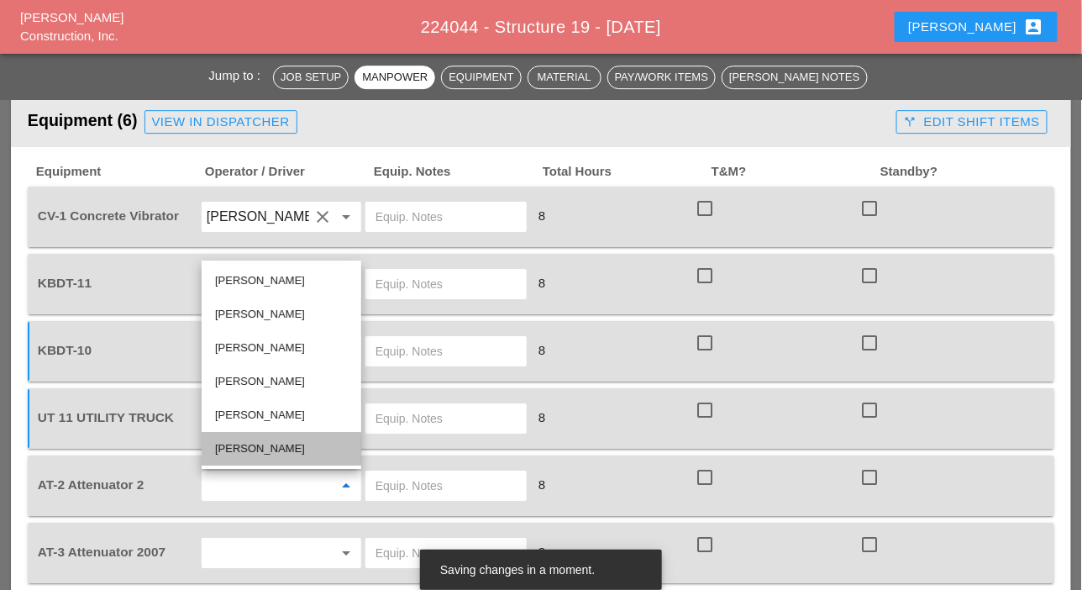
click at [239, 444] on div "[PERSON_NAME]" at bounding box center [281, 448] width 133 height 20
type input "[PERSON_NAME]"
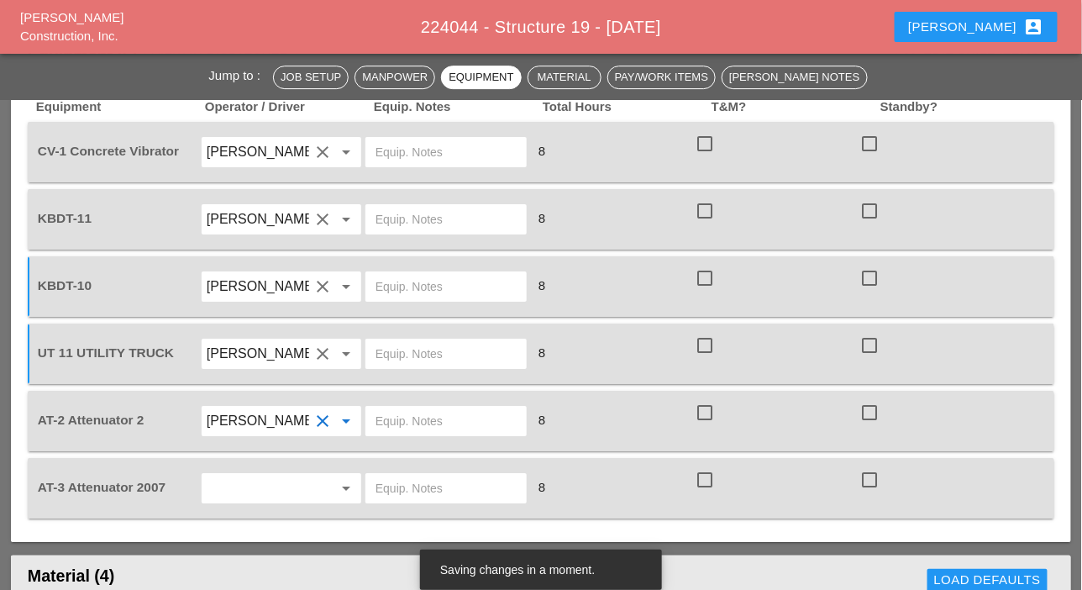
scroll to position [1596, 0]
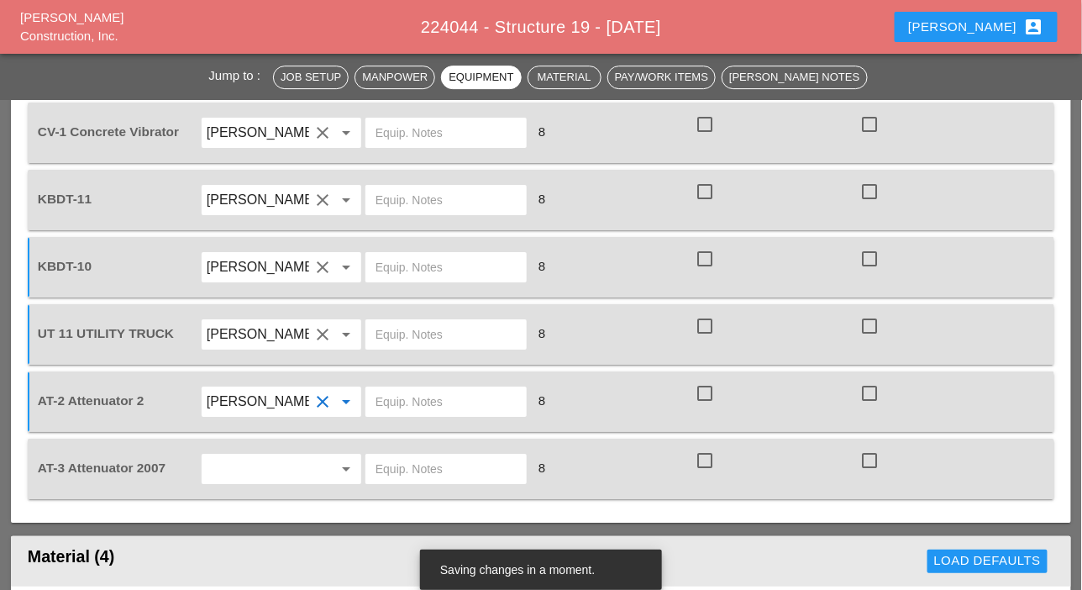
click at [239, 459] on input "text" at bounding box center [258, 468] width 102 height 27
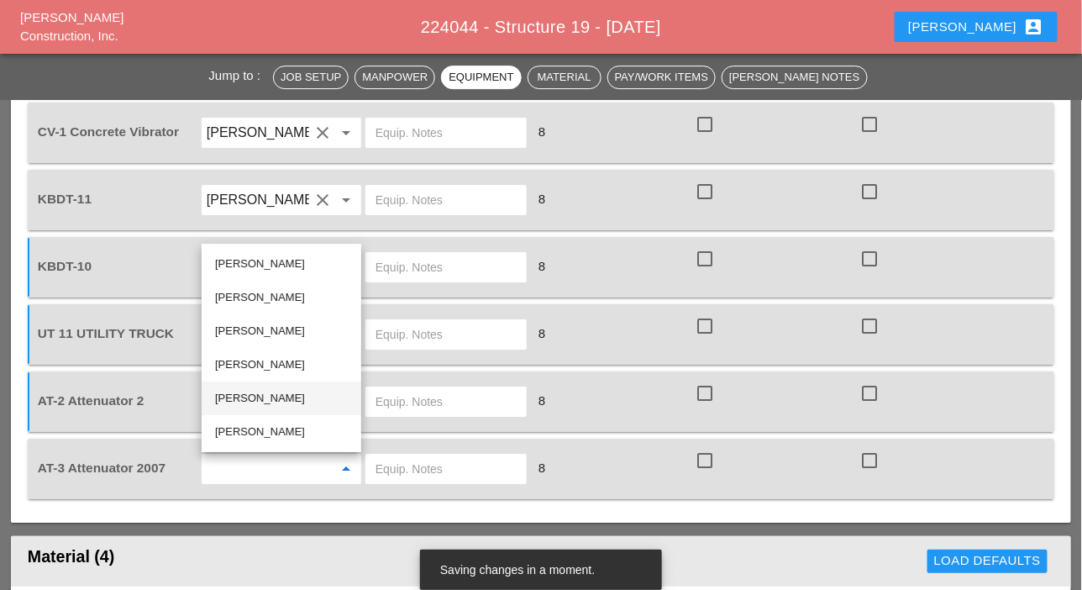
click at [246, 399] on div "[PERSON_NAME]" at bounding box center [281, 398] width 133 height 20
type input "[PERSON_NAME]"
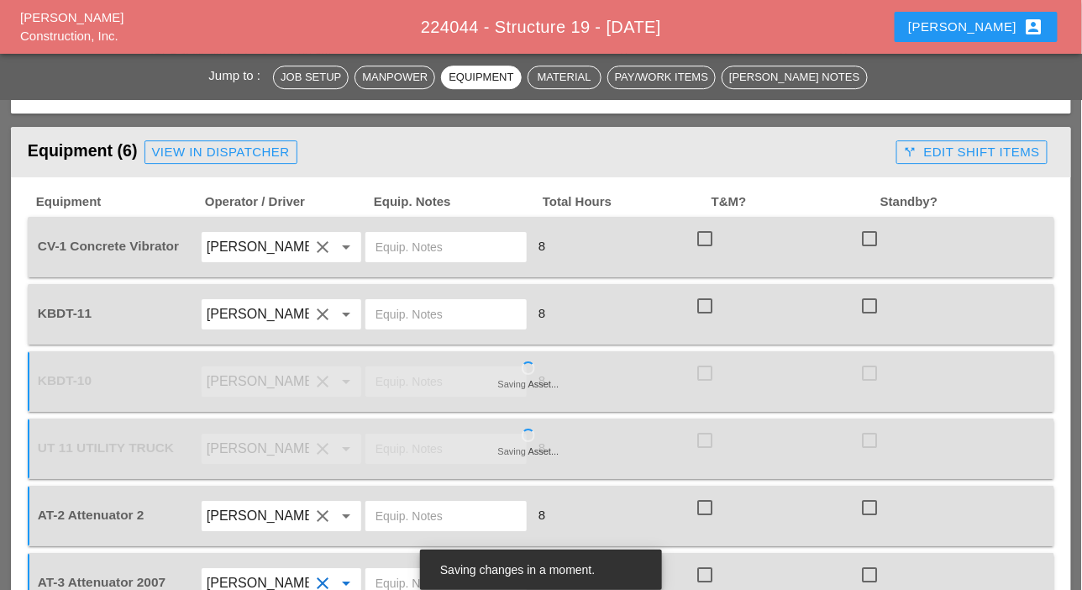
scroll to position [1428, 0]
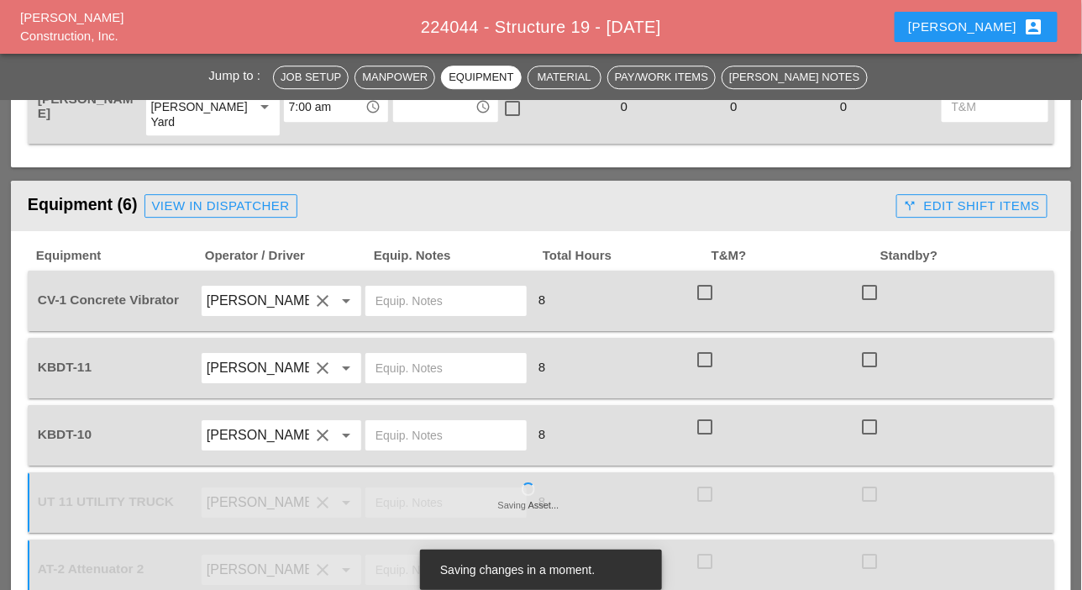
click at [382, 302] on input "text" at bounding box center [445, 300] width 141 height 27
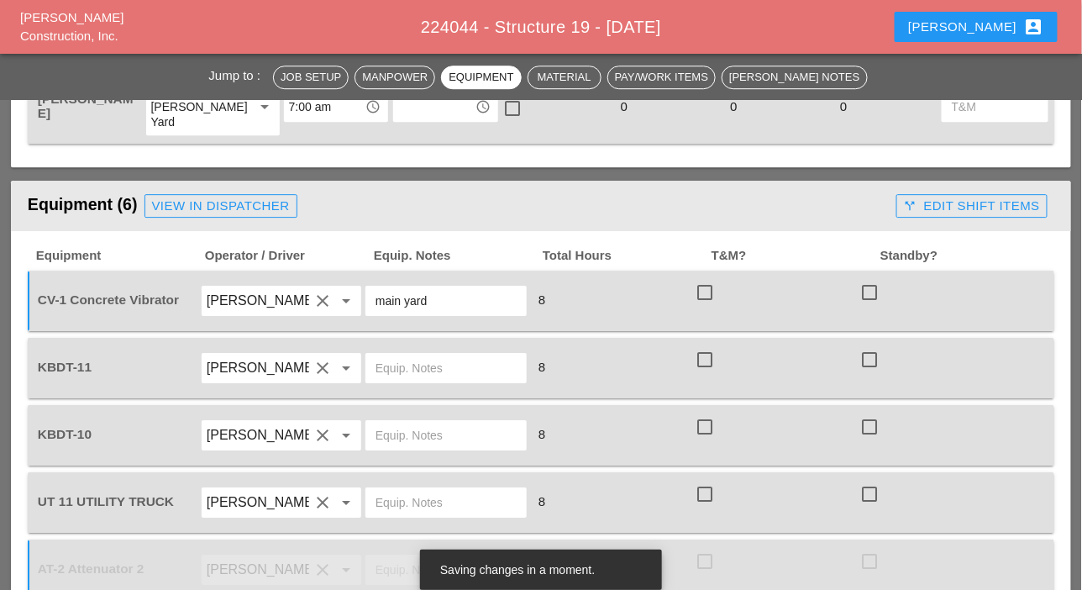
type input "main yard"
click at [410, 363] on input "text" at bounding box center [445, 367] width 141 height 27
drag, startPoint x: 465, startPoint y: 369, endPoint x: 375, endPoint y: 365, distance: 90.8
click at [375, 365] on input "[PERSON_NAME] yard" at bounding box center [445, 367] width 141 height 27
type input "Bruckner yard"
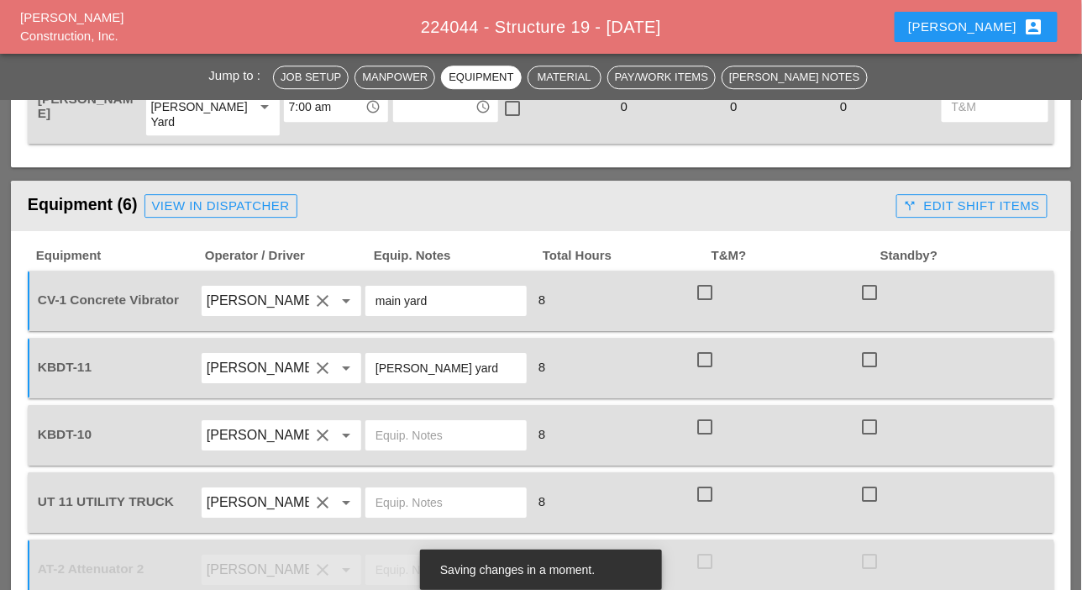
click at [403, 438] on input "text" at bounding box center [445, 435] width 141 height 27
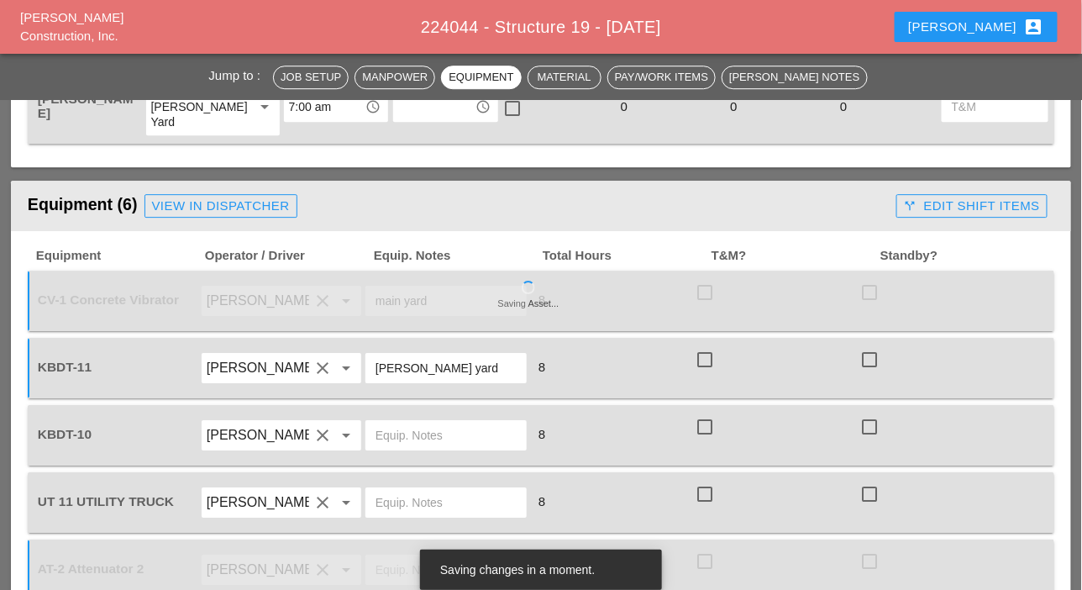
scroll to position [1512, 0]
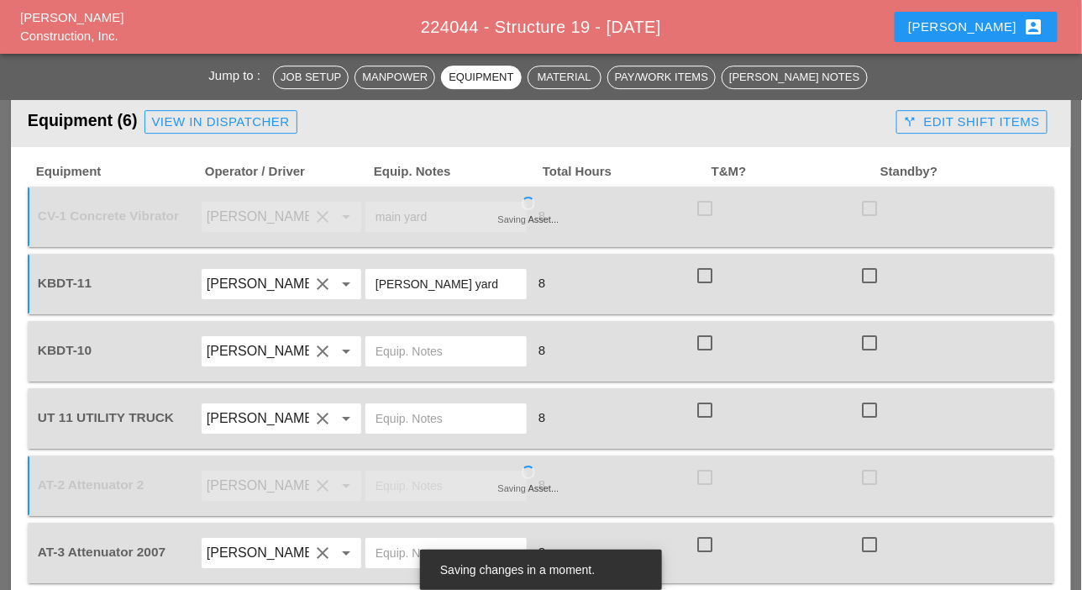
click at [433, 417] on input "text" at bounding box center [445, 418] width 141 height 27
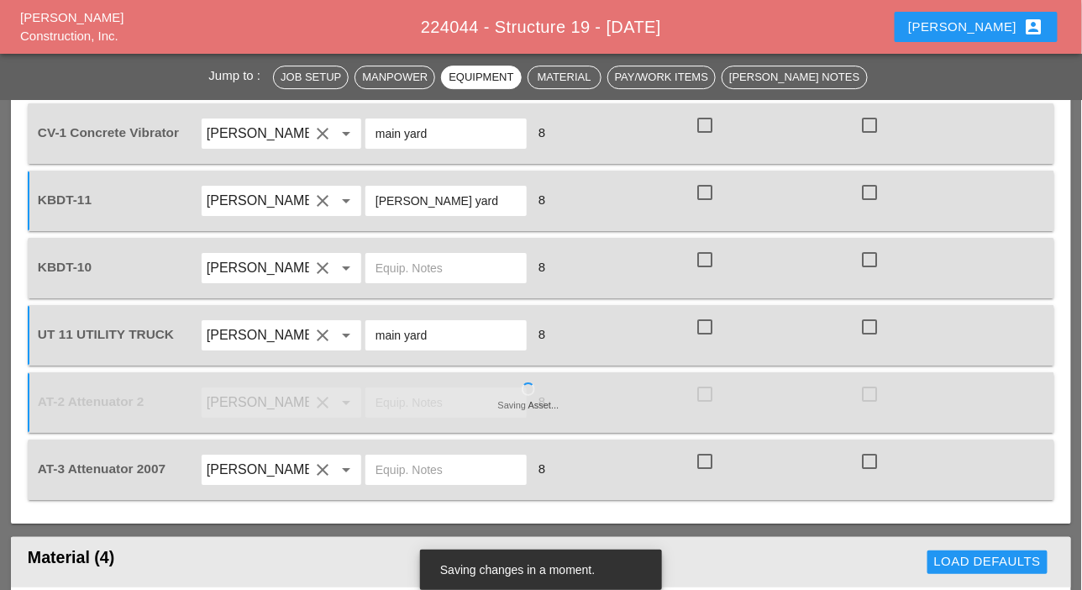
scroll to position [1596, 0]
type input "main yard"
click at [400, 459] on input "text" at bounding box center [445, 468] width 141 height 27
paste input "Bruckner yard"
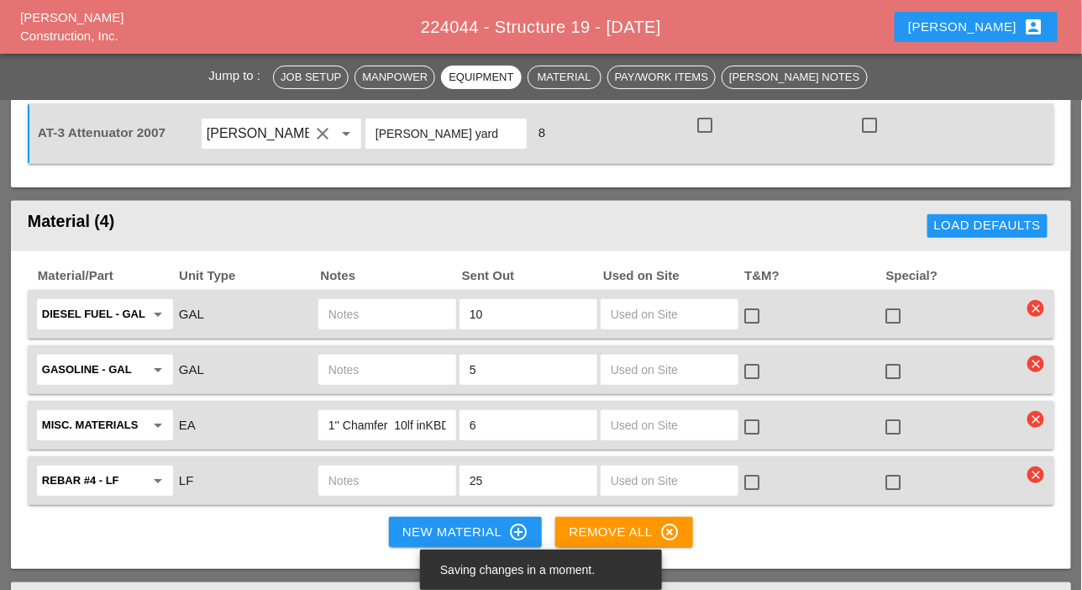
scroll to position [1932, 0]
type input "Bruckner yard"
click at [386, 321] on input "text" at bounding box center [387, 313] width 118 height 27
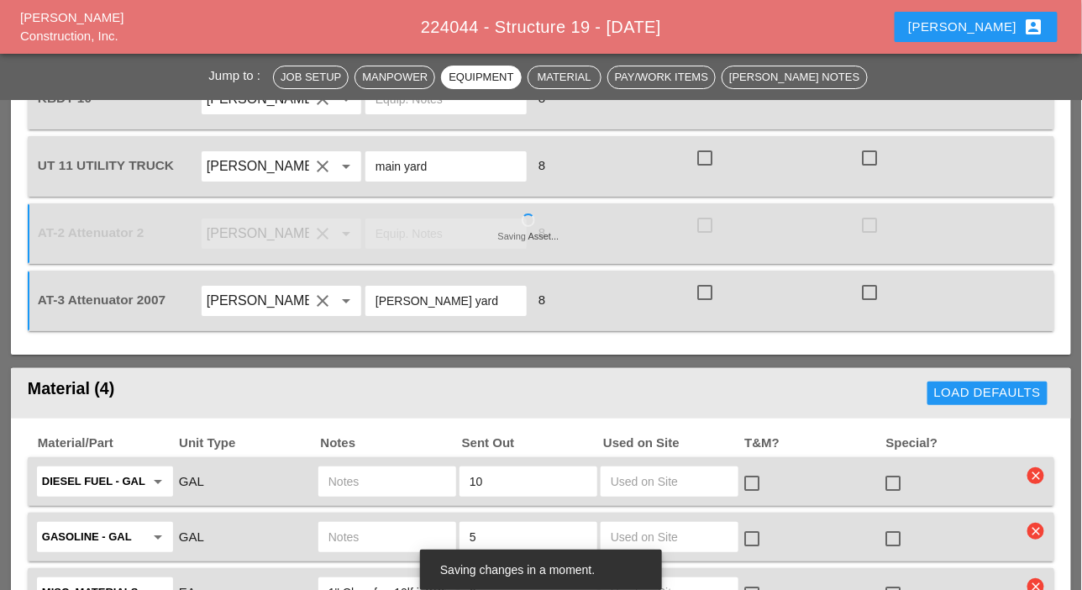
scroll to position [1680, 0]
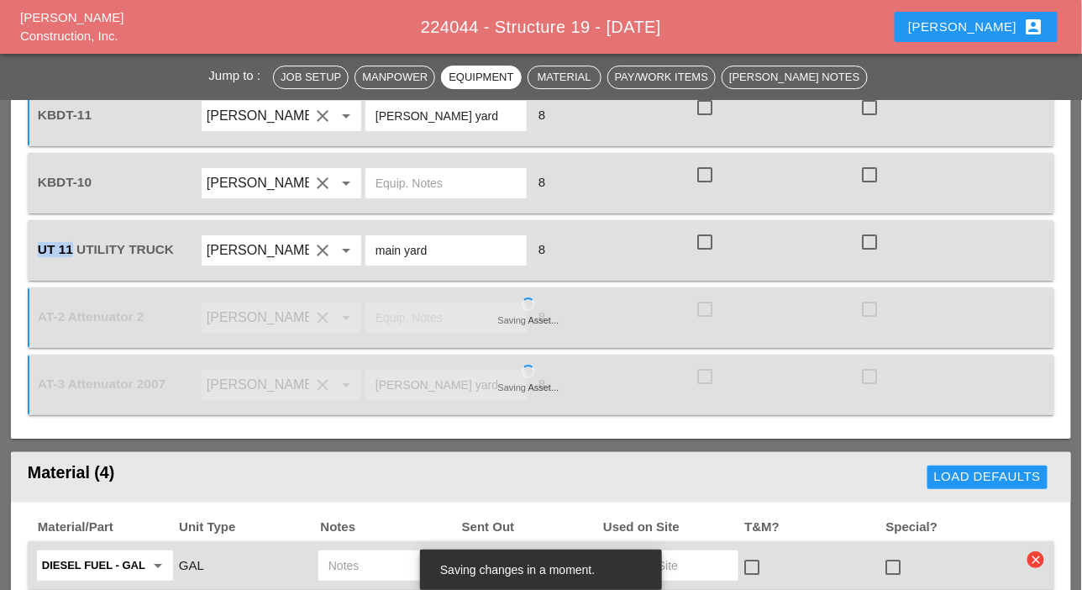
drag, startPoint x: 70, startPoint y: 246, endPoint x: 34, endPoint y: 243, distance: 36.3
click at [34, 243] on div "UT 11 UTILITY TRUCK Guido Padilla clear arrow_drop_down main yard 8 check_box_o…" at bounding box center [541, 250] width 1026 height 60
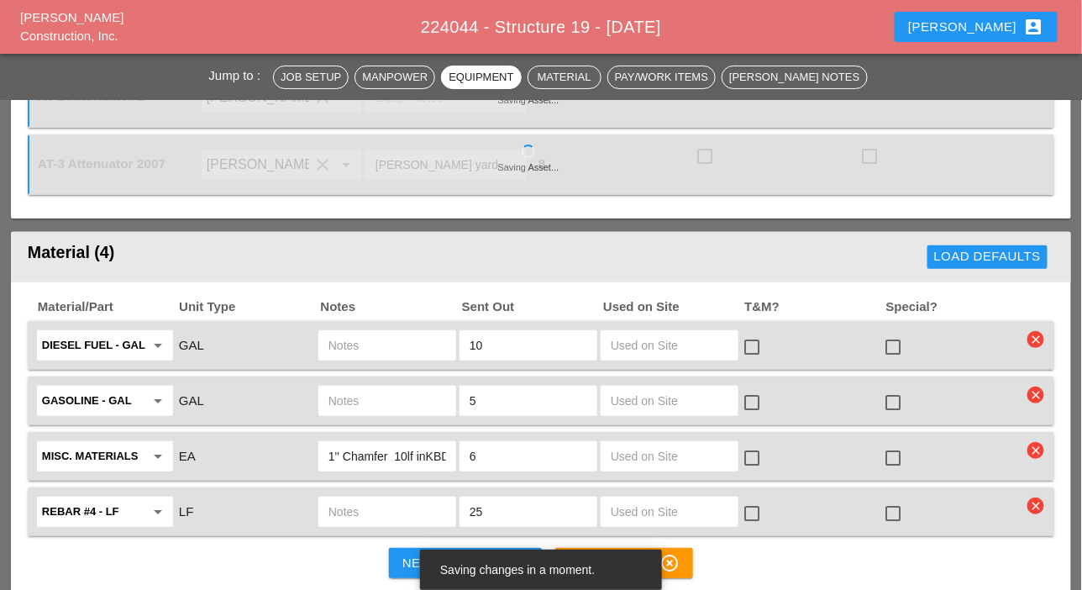
scroll to position [2016, 0]
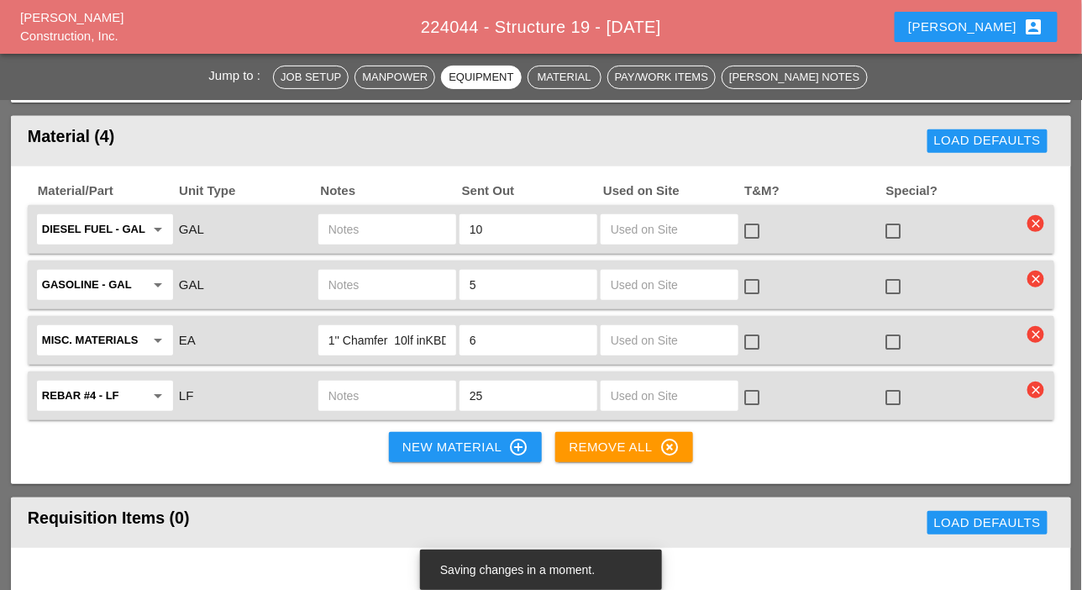
click at [352, 228] on input "text" at bounding box center [387, 229] width 118 height 27
drag, startPoint x: 343, startPoint y: 224, endPoint x: 311, endPoint y: 224, distance: 31.9
click at [312, 224] on div "Diesel Fuel - GAL arrow_drop_down GAL V 10 check_box_outline_blank check_box_ou…" at bounding box center [528, 229] width 988 height 35
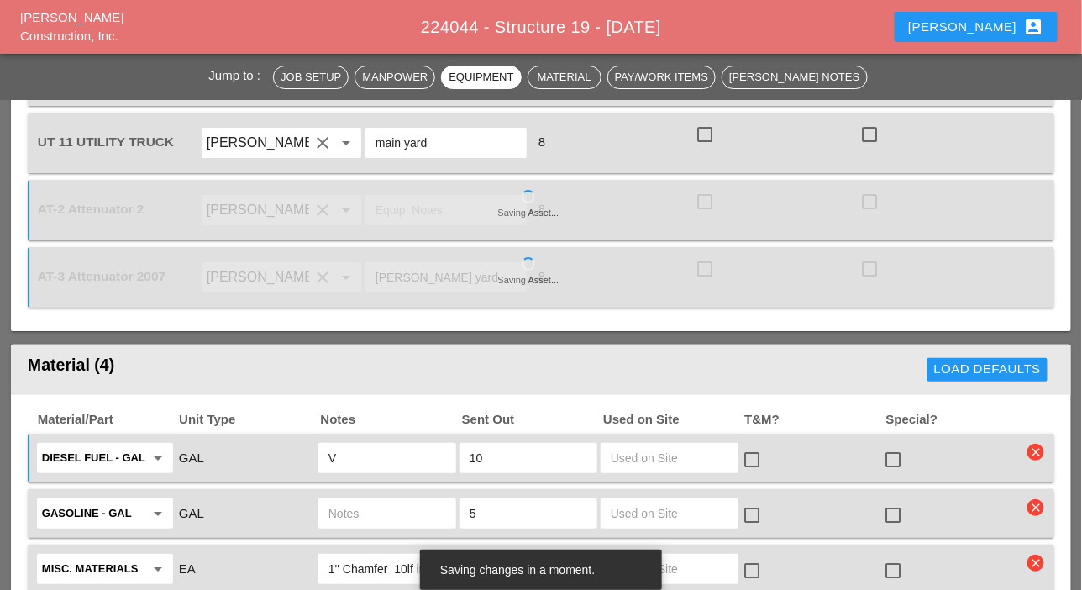
scroll to position [1764, 0]
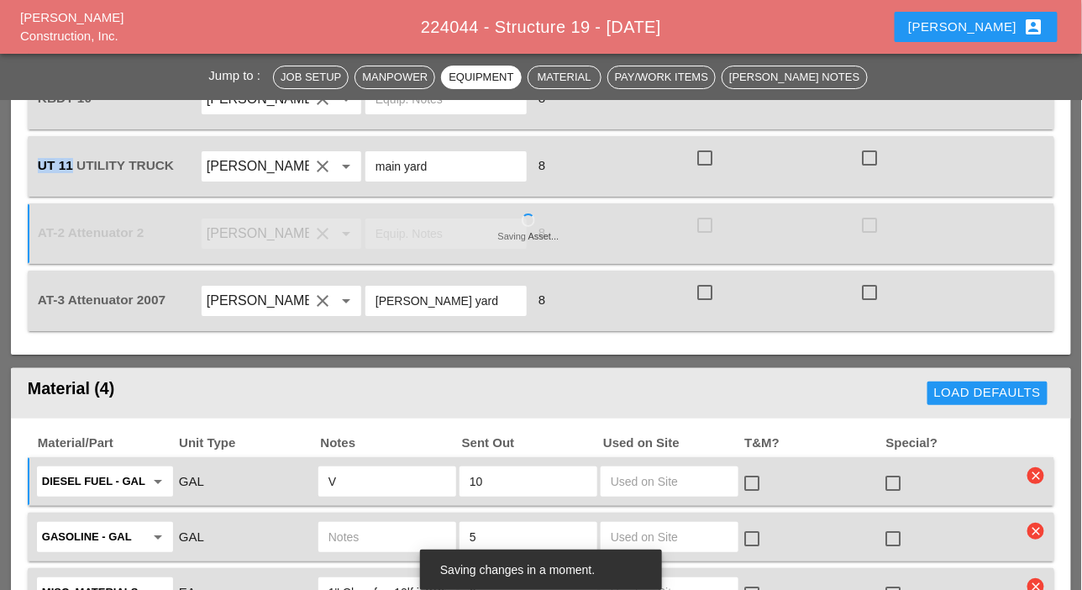
drag, startPoint x: 68, startPoint y: 159, endPoint x: 39, endPoint y: 158, distance: 29.4
click at [39, 158] on span "UT 11 UTILITY TRUCK" at bounding box center [106, 165] width 136 height 14
copy span "UT 11"
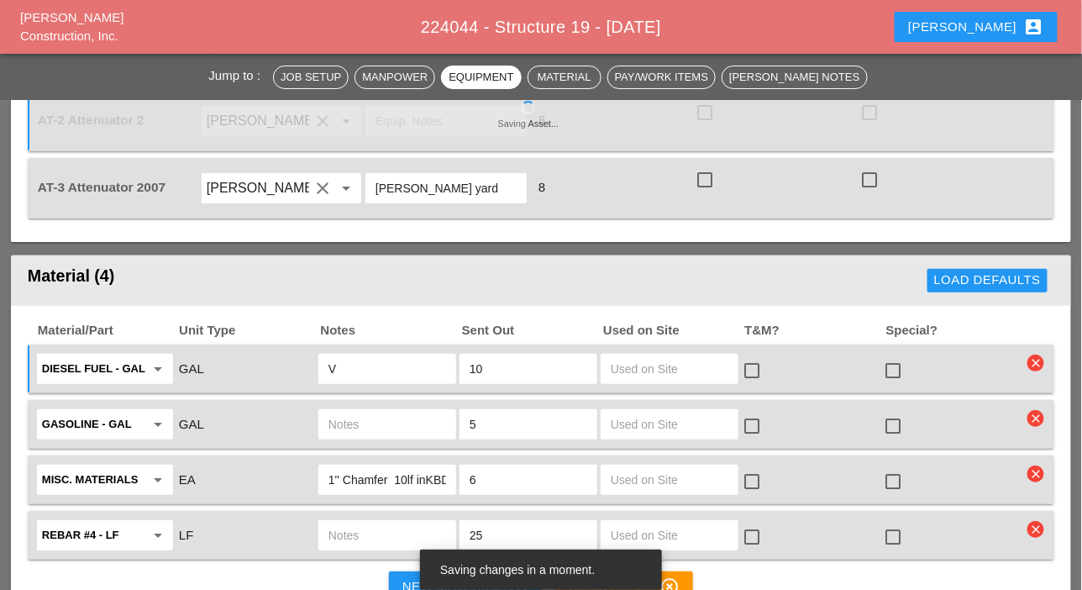
scroll to position [2016, 0]
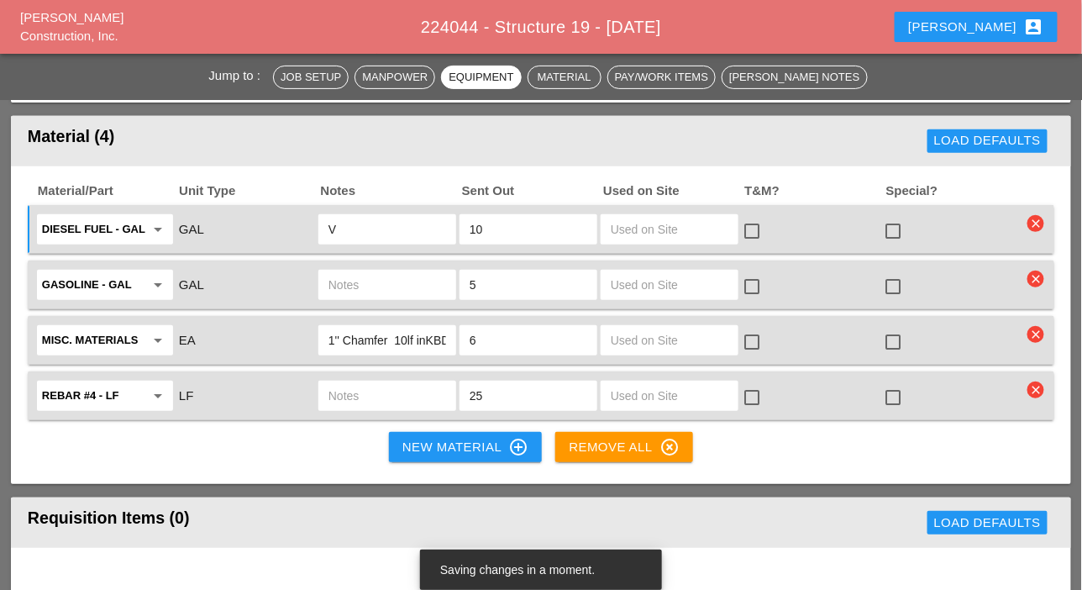
drag, startPoint x: 334, startPoint y: 225, endPoint x: 309, endPoint y: 224, distance: 25.2
click at [309, 224] on div "Diesel Fuel - GAL arrow_drop_down GAL V 10 check_box_outline_blank check_box_ou…" at bounding box center [528, 229] width 988 height 35
paste input "UT 11"
type input "UT 11"
click at [366, 281] on input "text" at bounding box center [387, 284] width 118 height 27
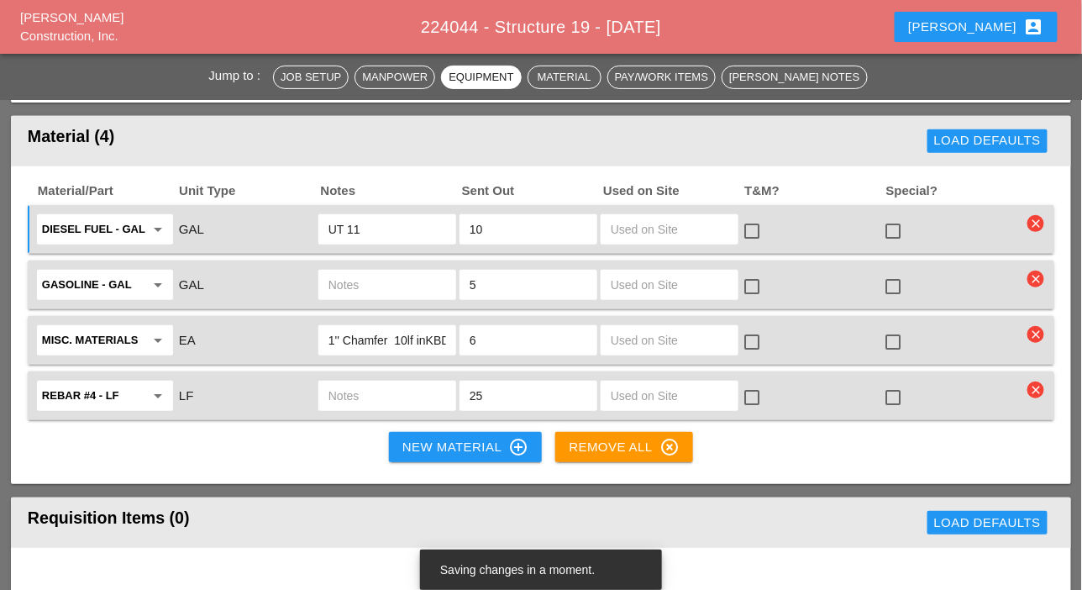
paste input "UT 11"
type input "UT 11"
click at [1033, 384] on icon "clear" at bounding box center [1035, 389] width 17 height 17
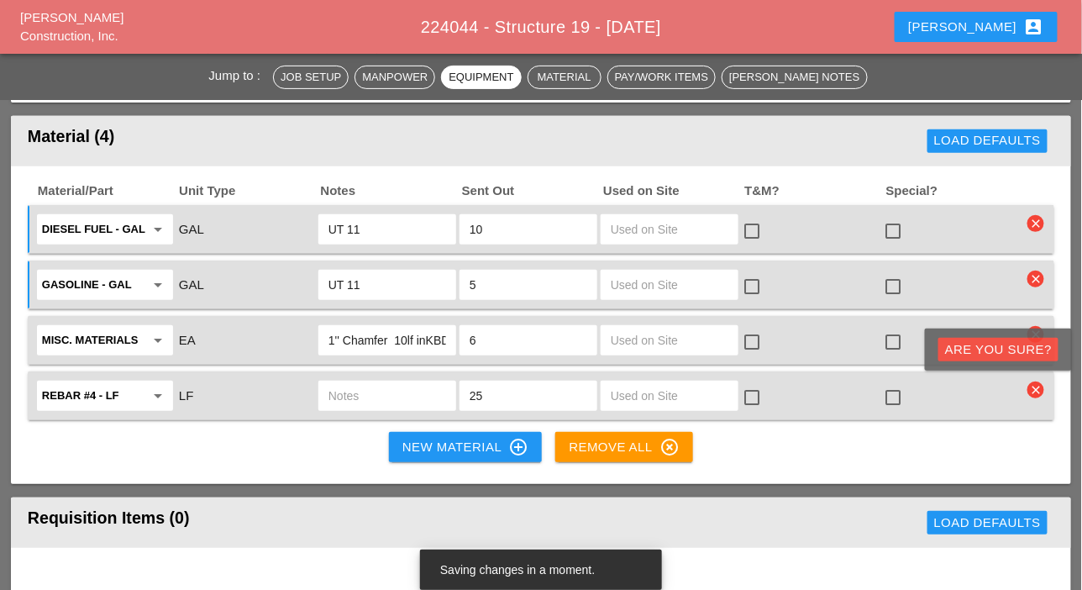
click at [1034, 345] on div "Are you Sure?" at bounding box center [998, 349] width 107 height 19
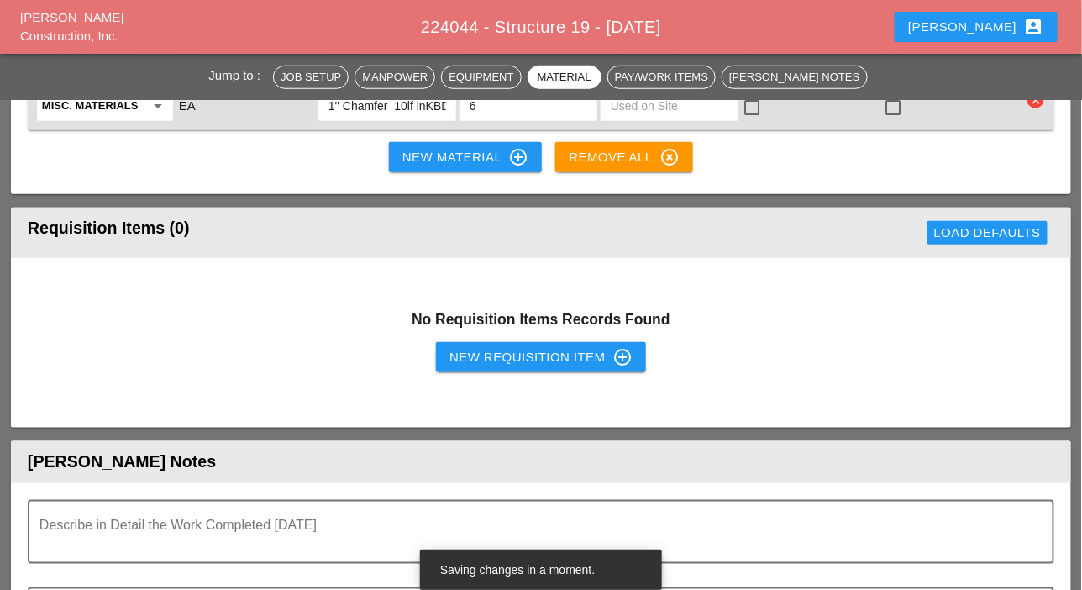
scroll to position [2268, 0]
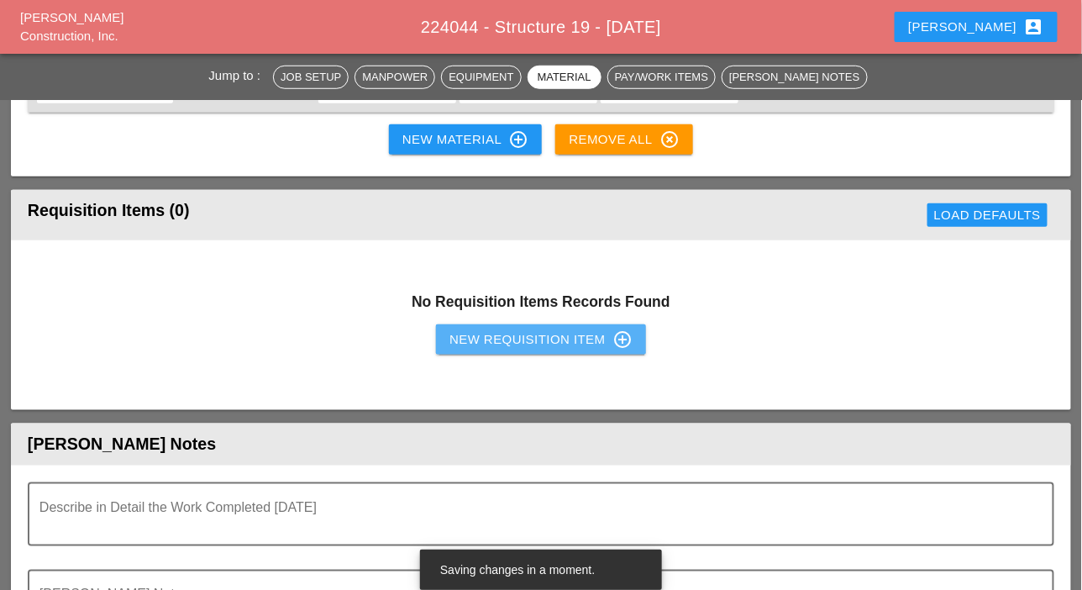
click at [516, 338] on div "New Requisition Item control_point" at bounding box center [540, 339] width 183 height 20
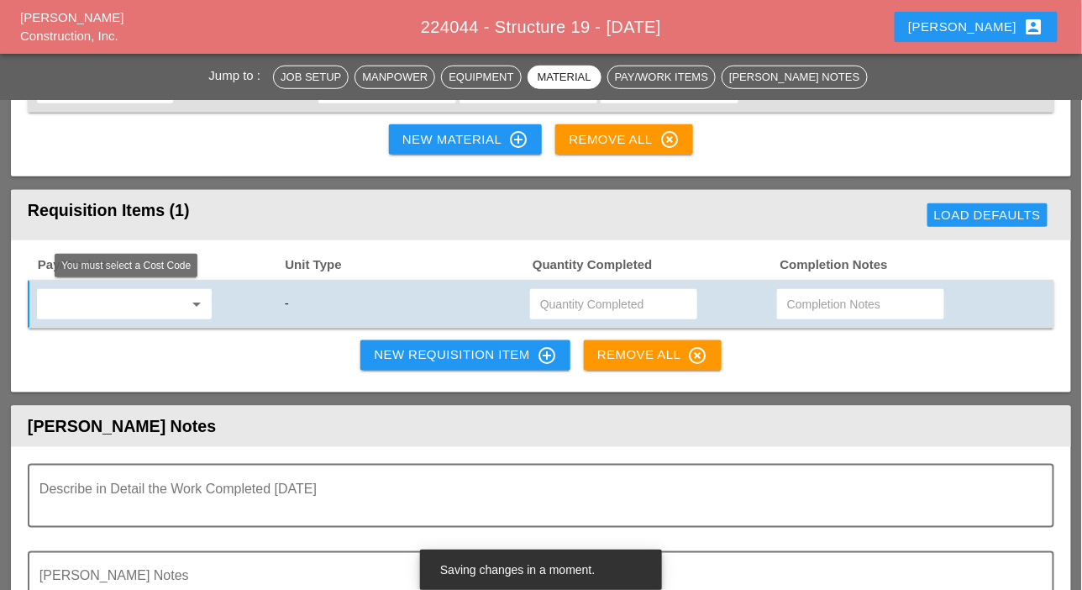
click at [122, 304] on input "text" at bounding box center [112, 304] width 141 height 27
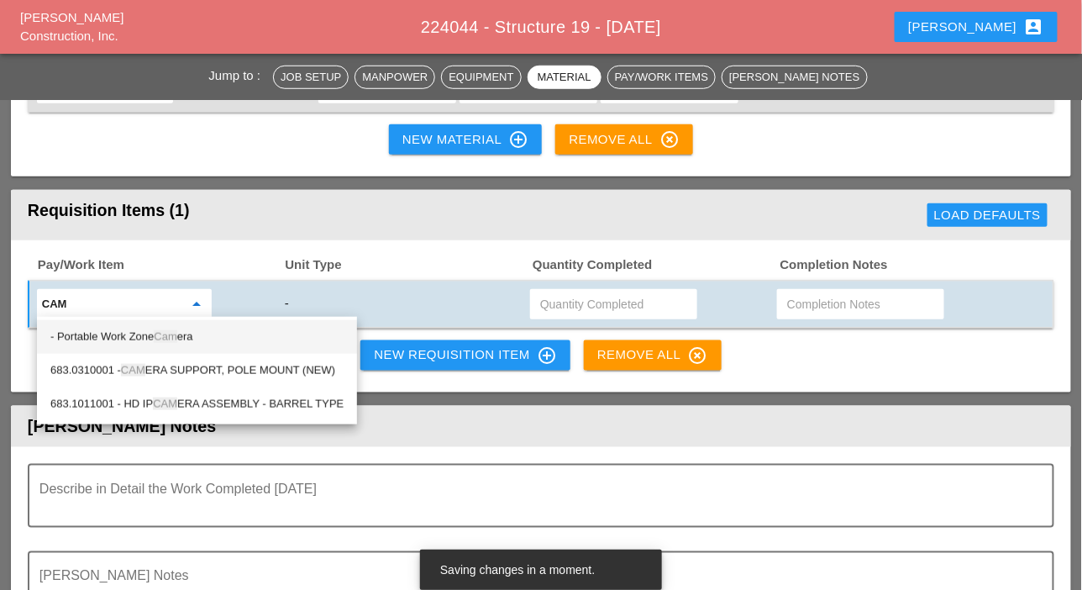
click at [144, 333] on div "- Portable Work Zone Cam era" at bounding box center [196, 337] width 293 height 20
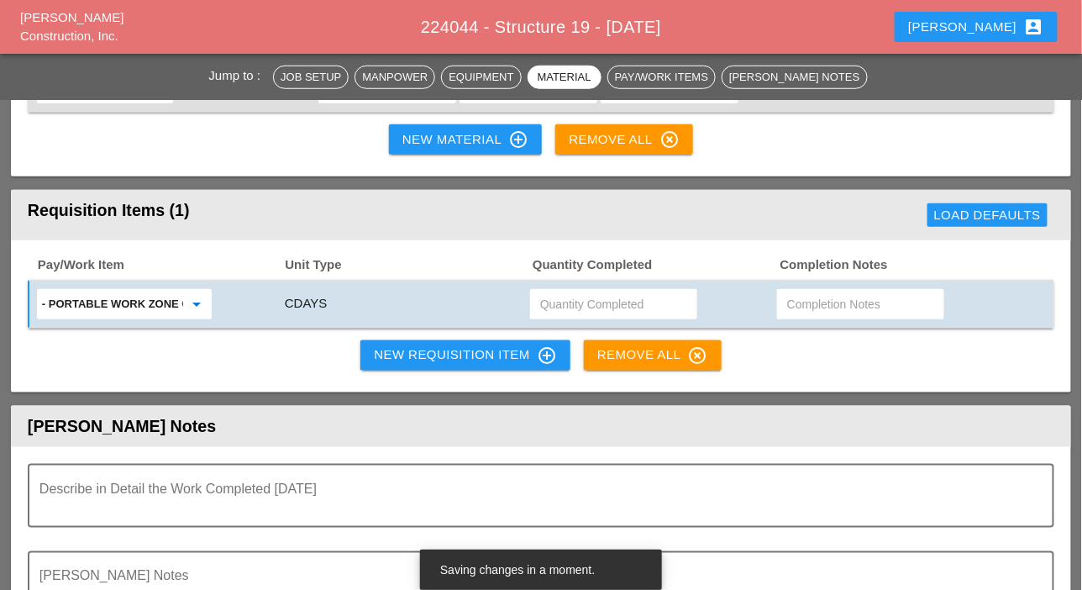
type input "- Portable Work Zone Camera"
click at [574, 304] on input "text" at bounding box center [613, 304] width 147 height 27
type input "4"
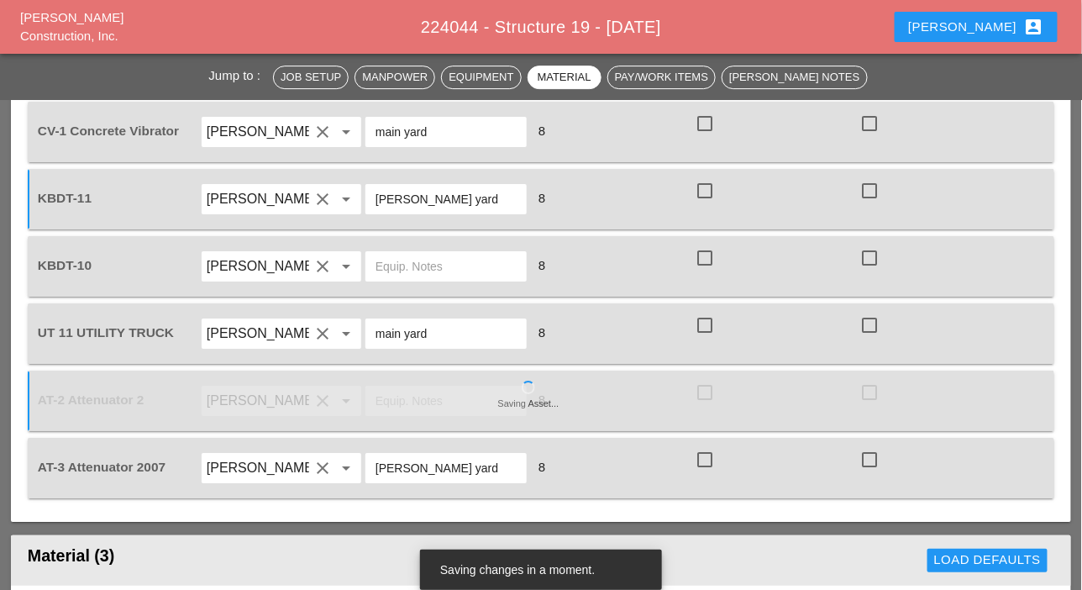
scroll to position [1596, 0]
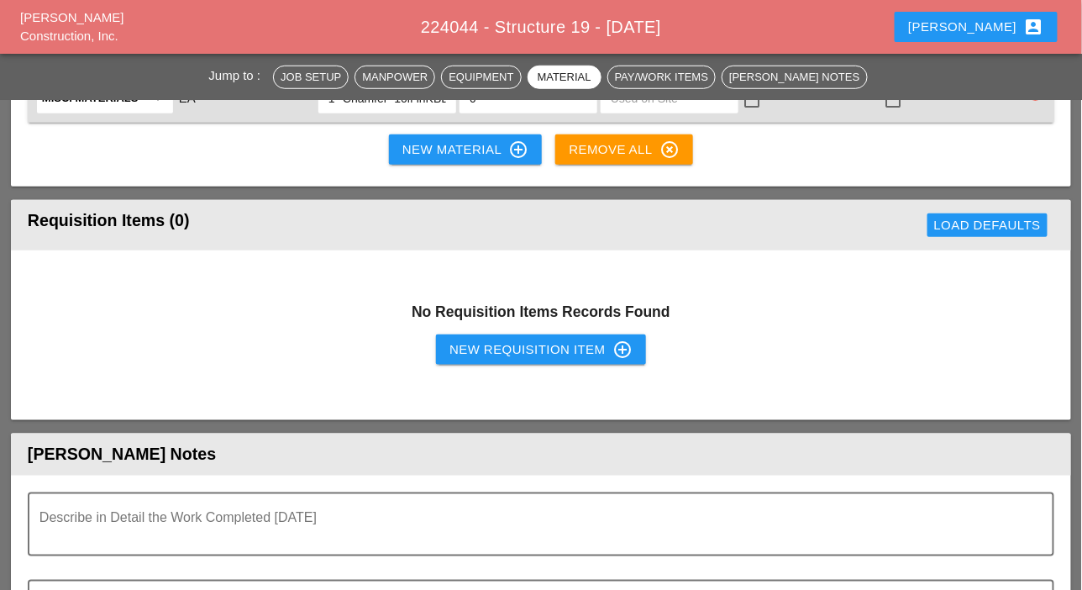
scroll to position [2352, 0]
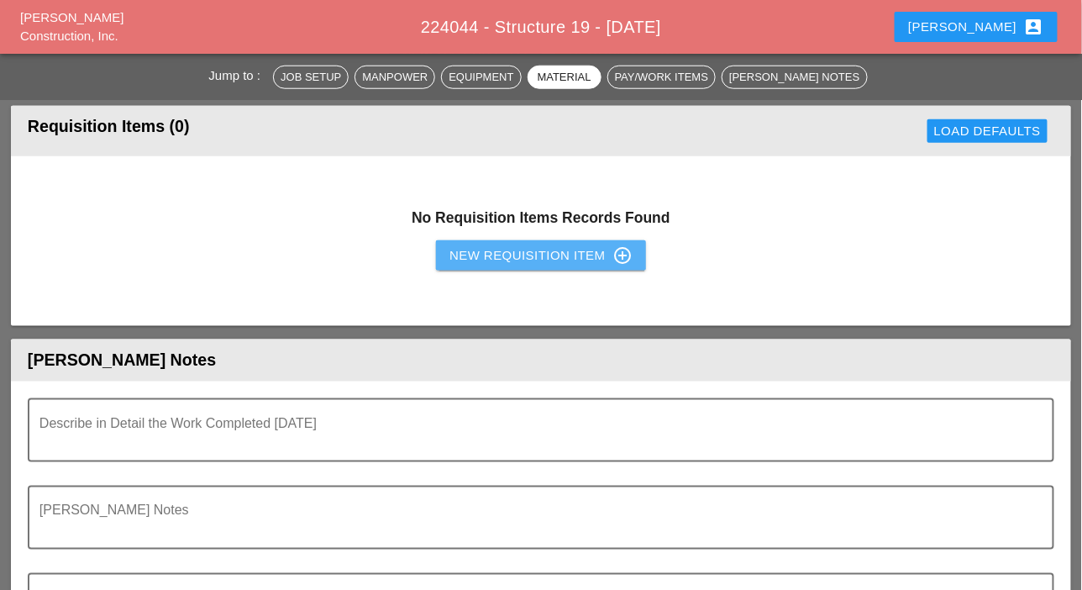
click at [468, 251] on div "New Requisition Item control_point" at bounding box center [540, 255] width 183 height 20
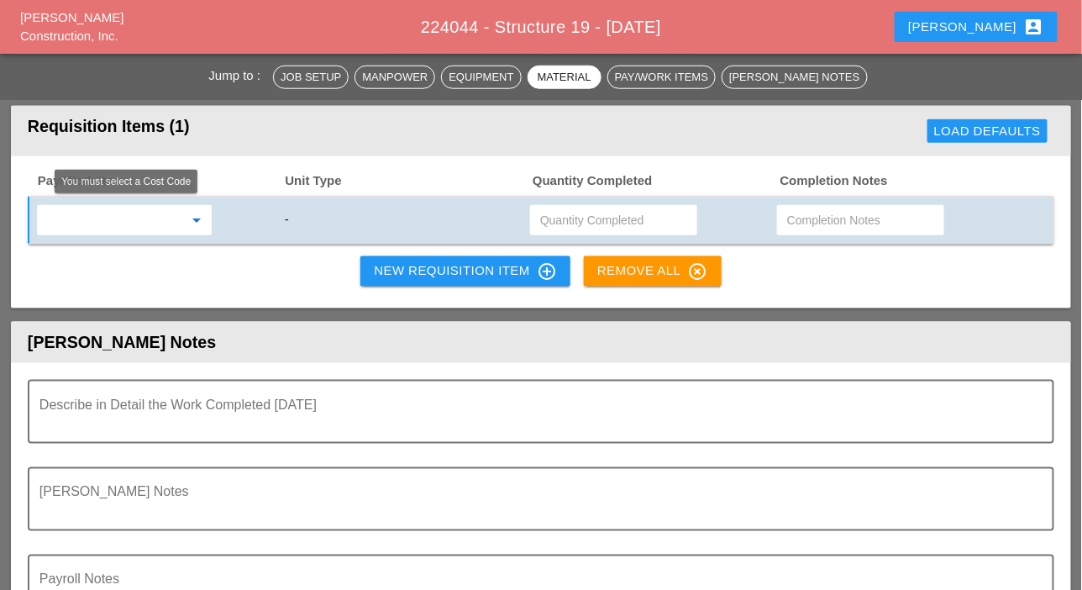
click at [147, 218] on input "text" at bounding box center [112, 220] width 141 height 27
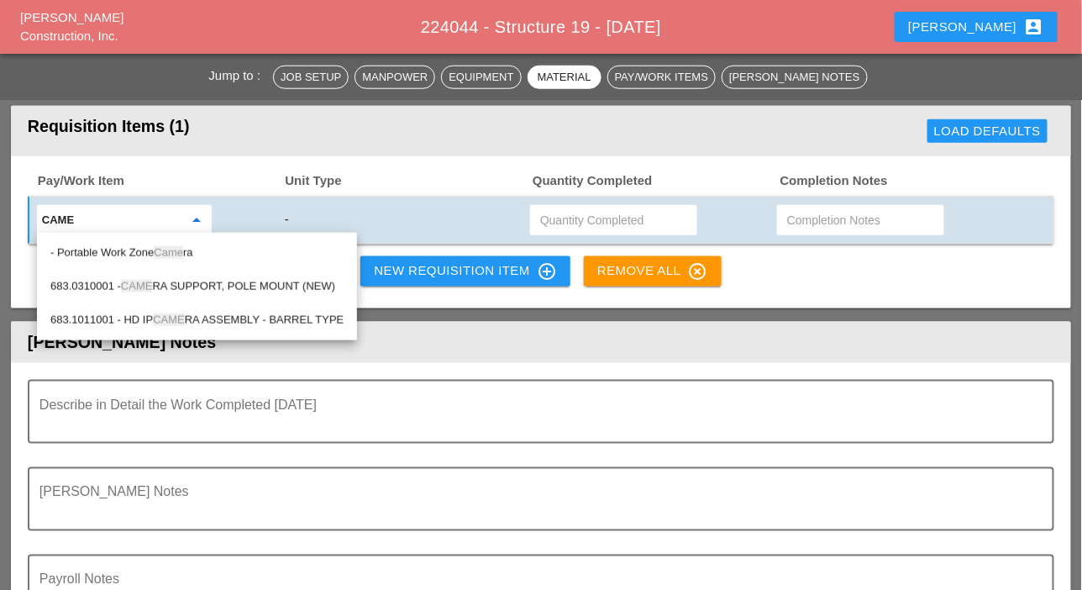
click at [173, 250] on span "Came" at bounding box center [168, 252] width 29 height 13
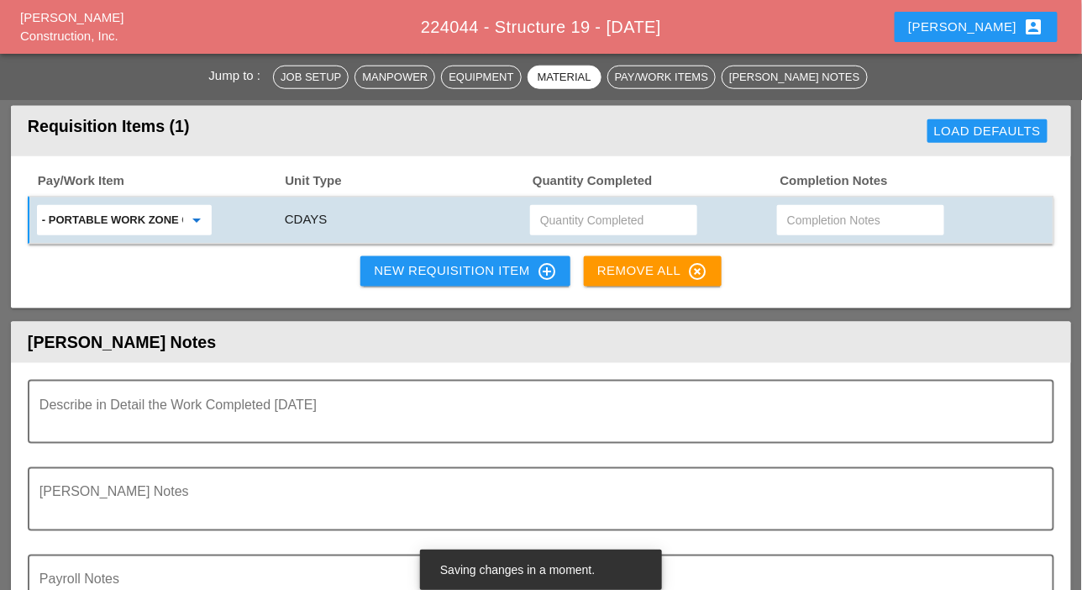
type input "- Portable Work Zone Camera"
click at [566, 217] on input "text" at bounding box center [613, 220] width 147 height 27
type input "4"
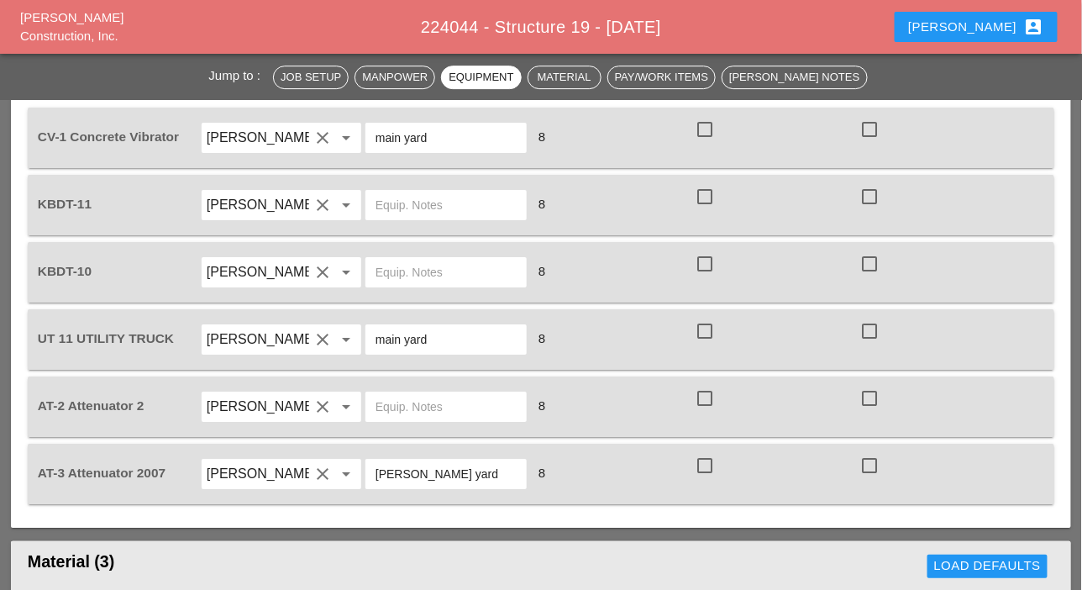
scroll to position [1512, 0]
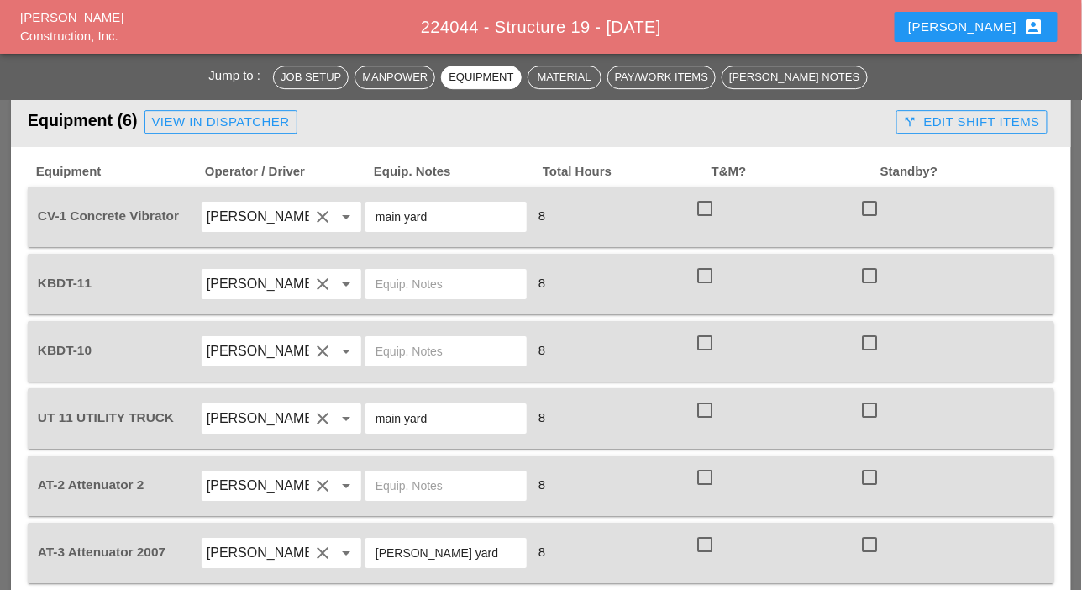
click at [227, 116] on div "View in Dispatcher" at bounding box center [221, 122] width 138 height 19
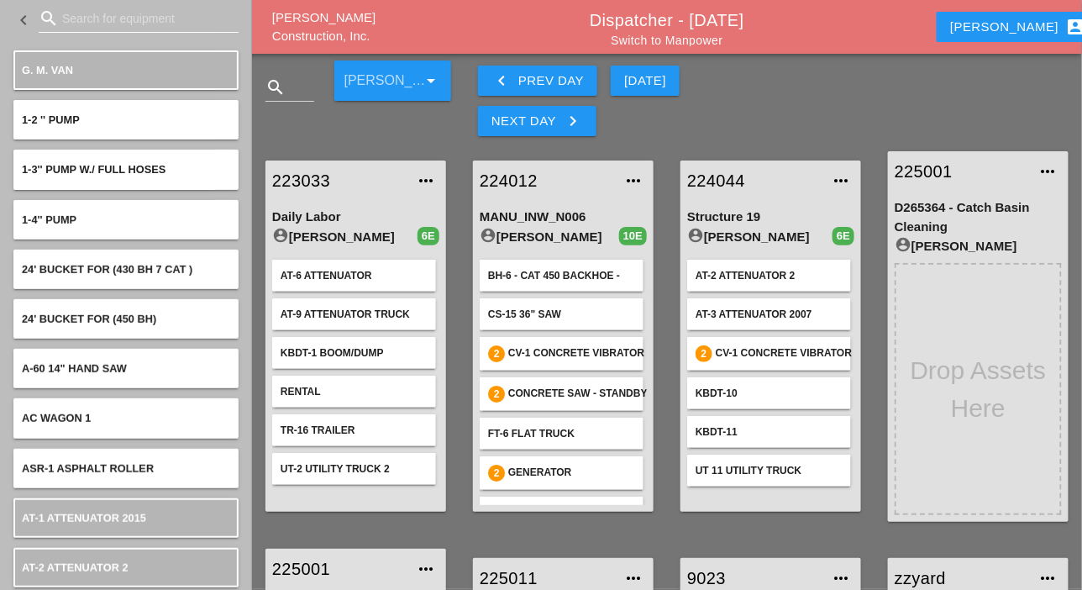
click at [93, 22] on input "Search for equipment" at bounding box center [138, 18] width 153 height 27
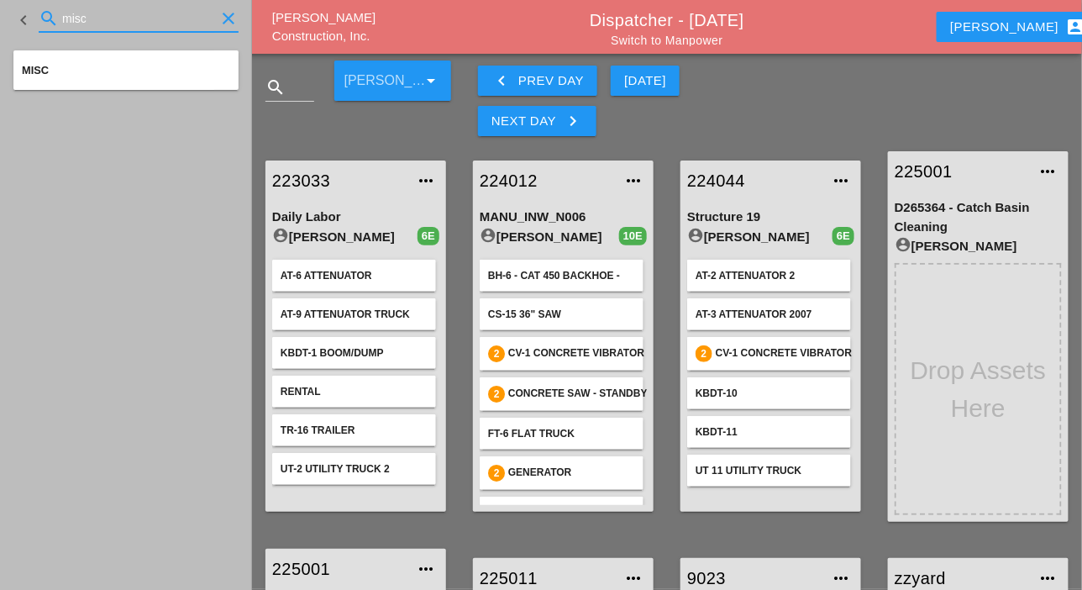
type input "misc"
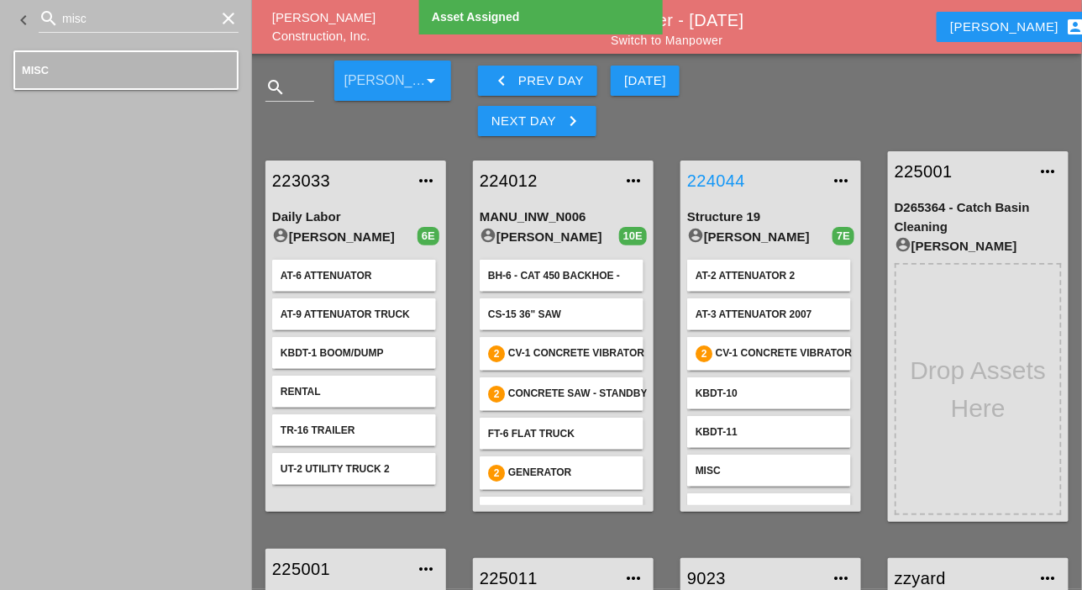
click at [716, 185] on link "224044" at bounding box center [754, 180] width 134 height 25
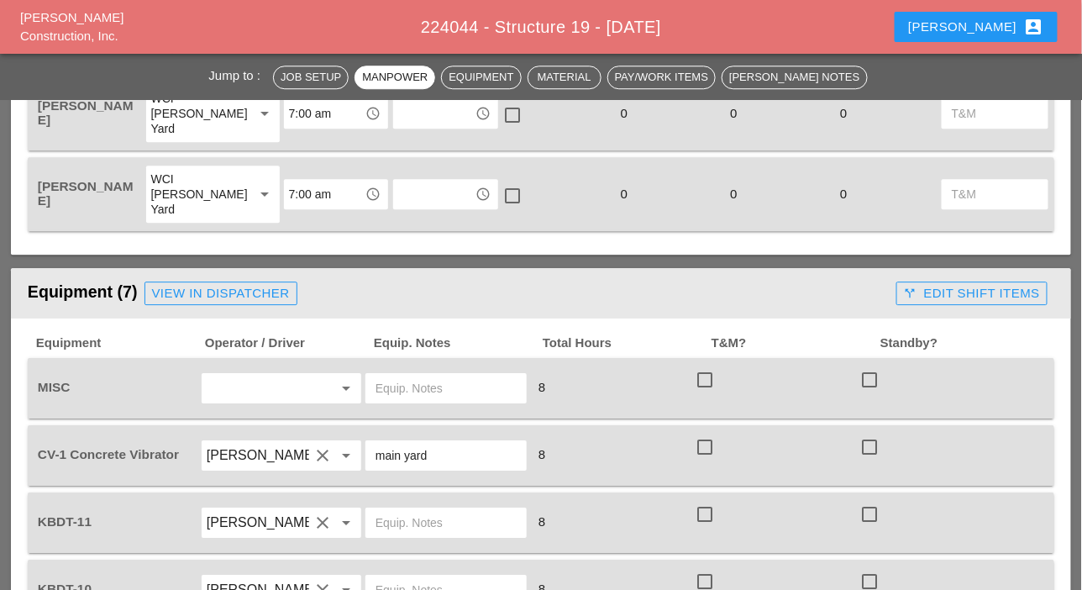
scroll to position [1344, 0]
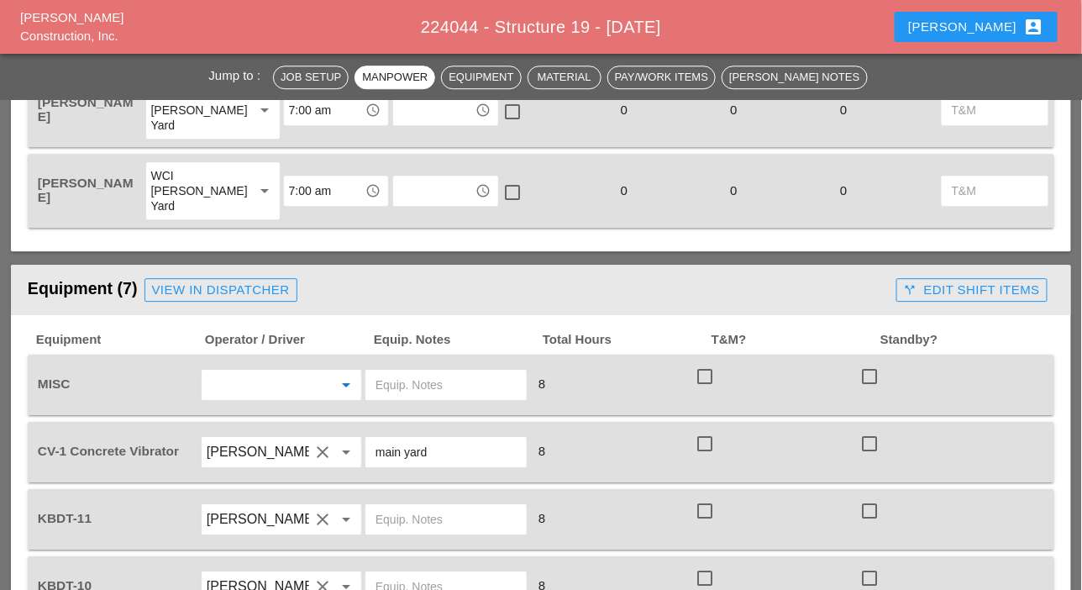
click at [252, 381] on input "text" at bounding box center [258, 384] width 102 height 27
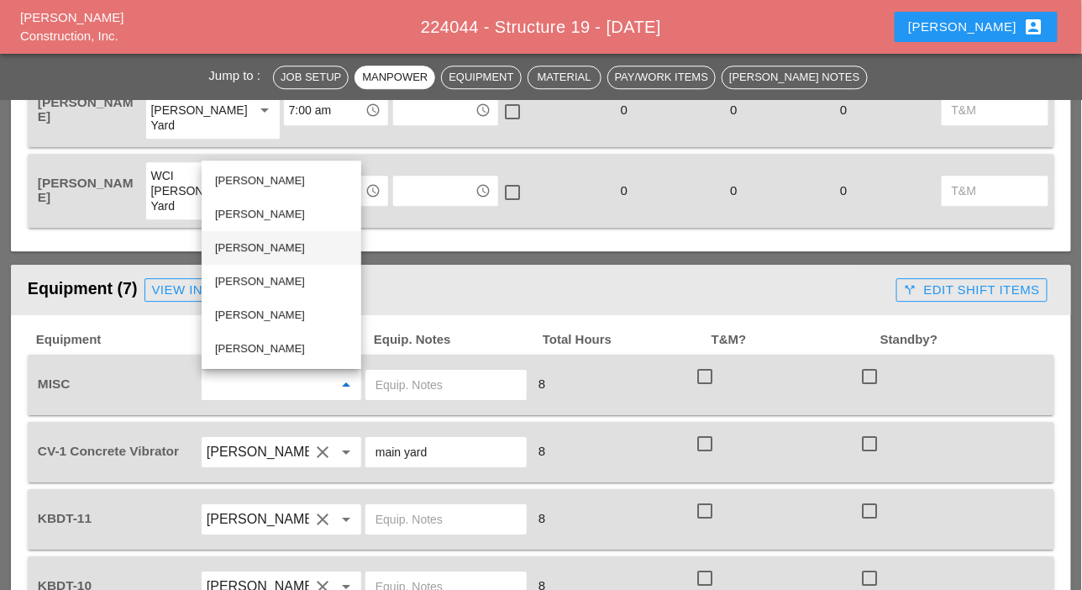
click at [254, 240] on div "Simao Pinheiro" at bounding box center [281, 248] width 133 height 20
type input "Simao Pinheiro"
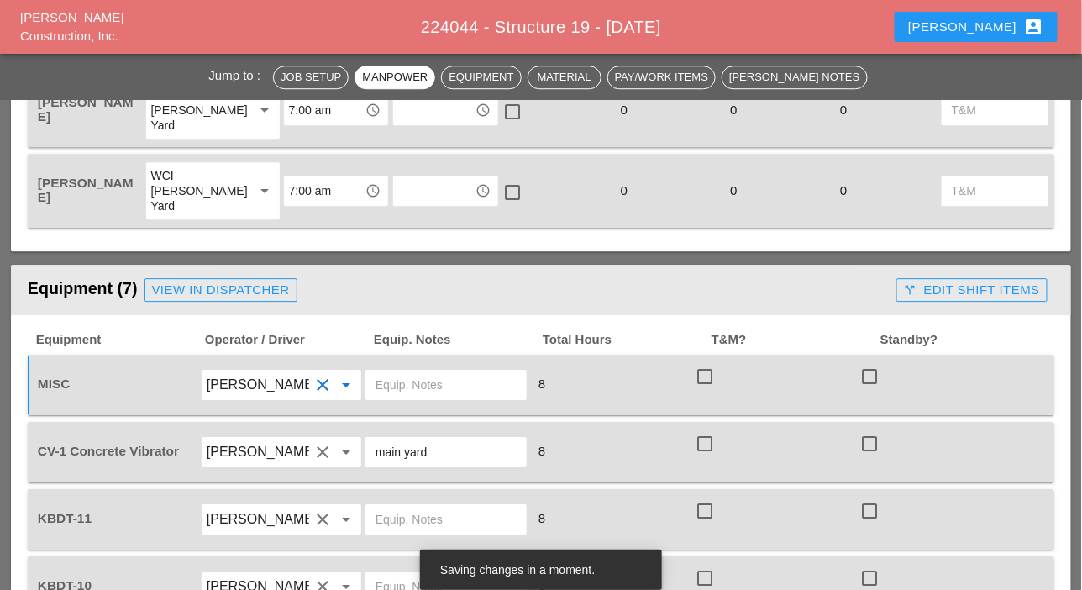
click at [391, 389] on input "text" at bounding box center [445, 384] width 141 height 27
type input "C"
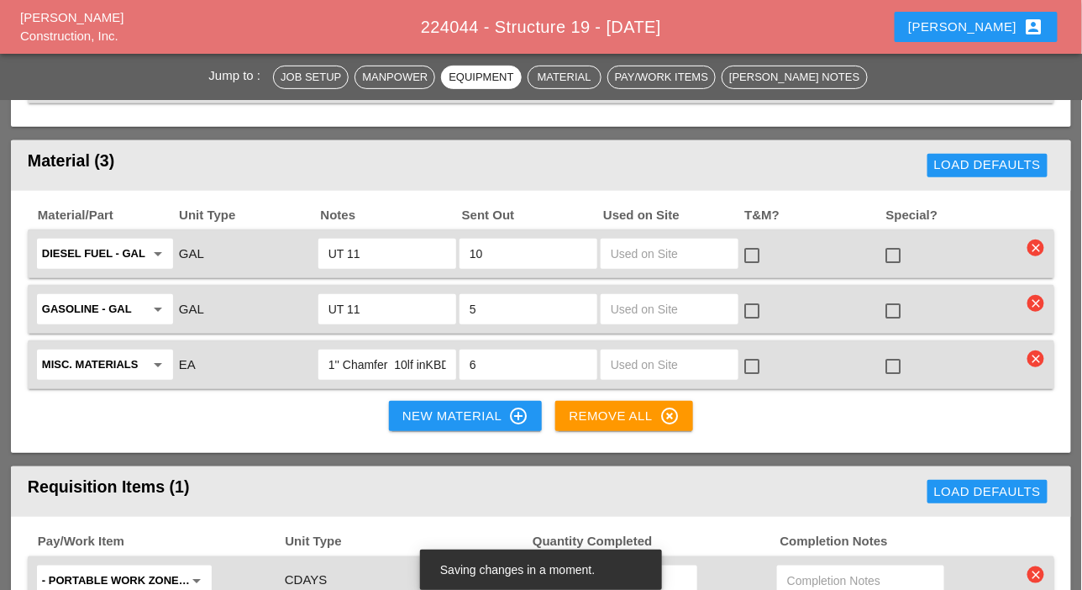
scroll to position [2100, 0]
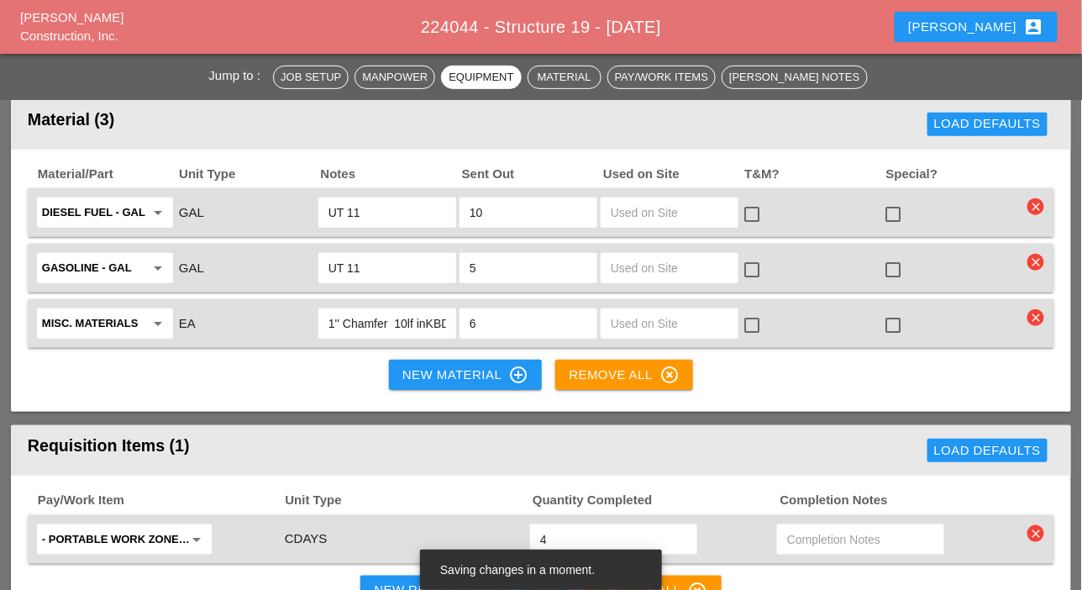
type input "rental Concrete Hopper kbdt11"
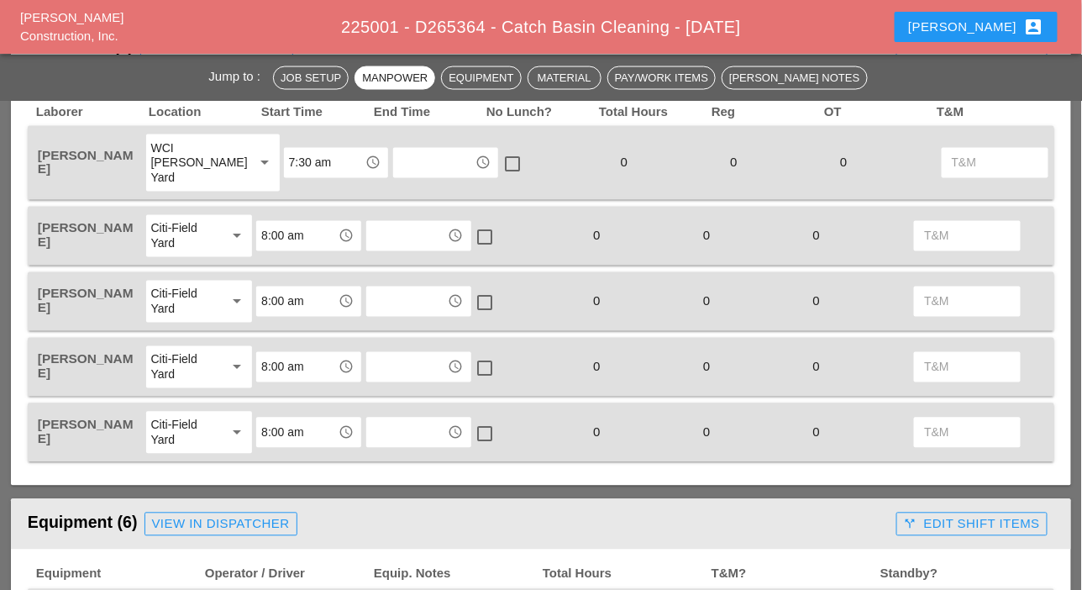
scroll to position [756, 0]
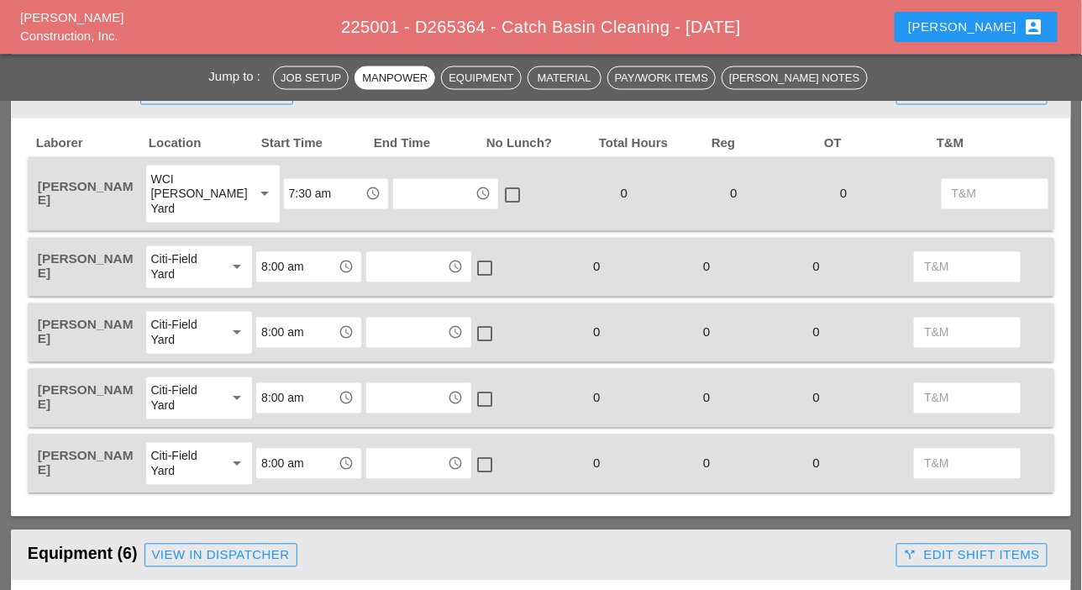
click at [209, 193] on div "WCI [PERSON_NAME] Yard" at bounding box center [196, 193] width 90 height 45
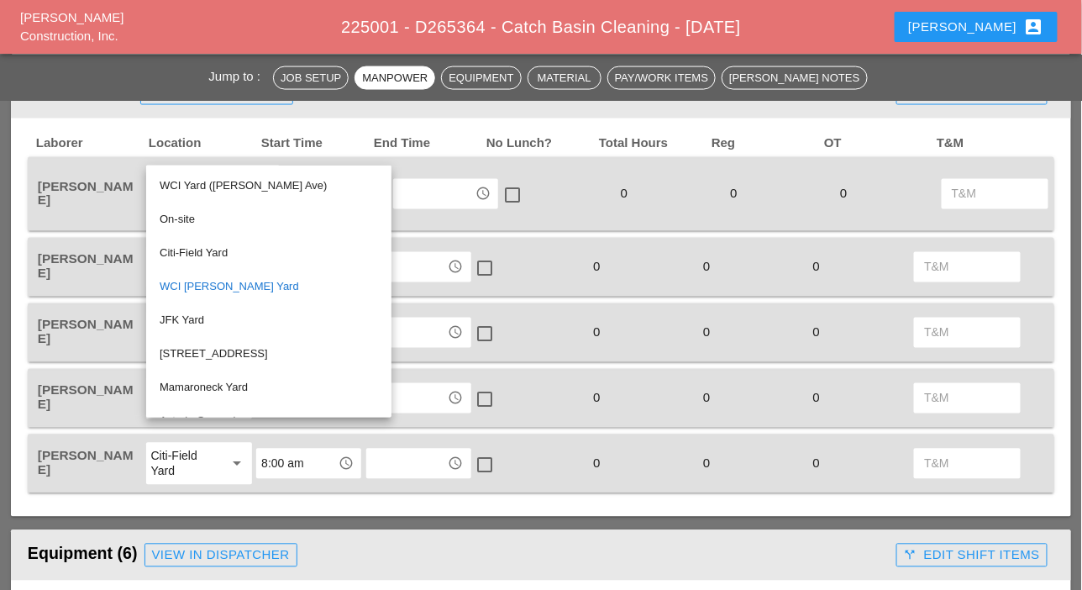
click at [201, 255] on div "Citi-Field Yard" at bounding box center [269, 253] width 218 height 20
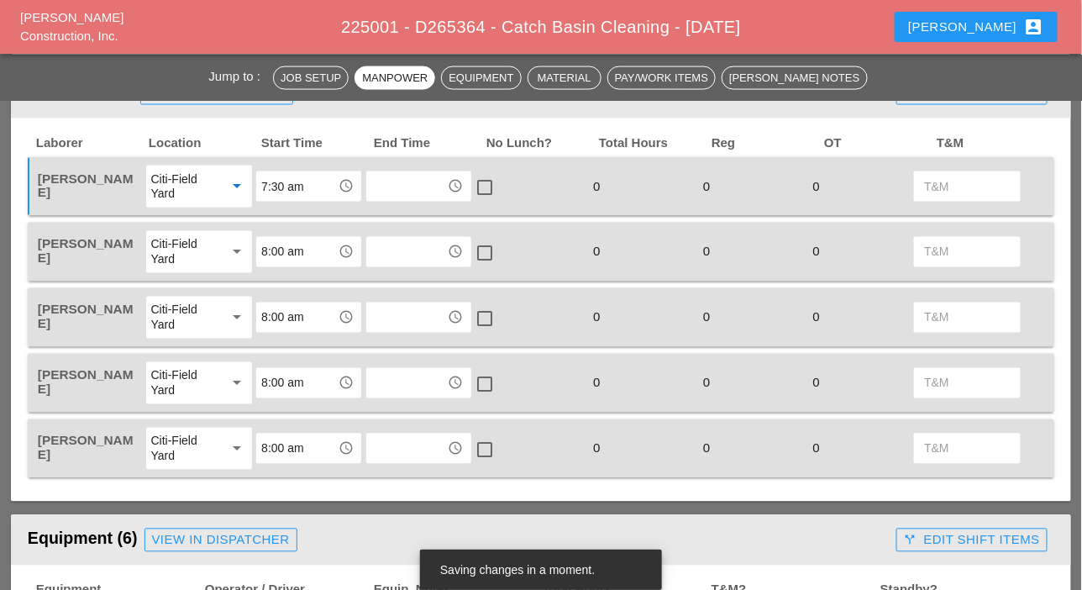
click at [286, 185] on input "7:30 am" at bounding box center [296, 186] width 71 height 27
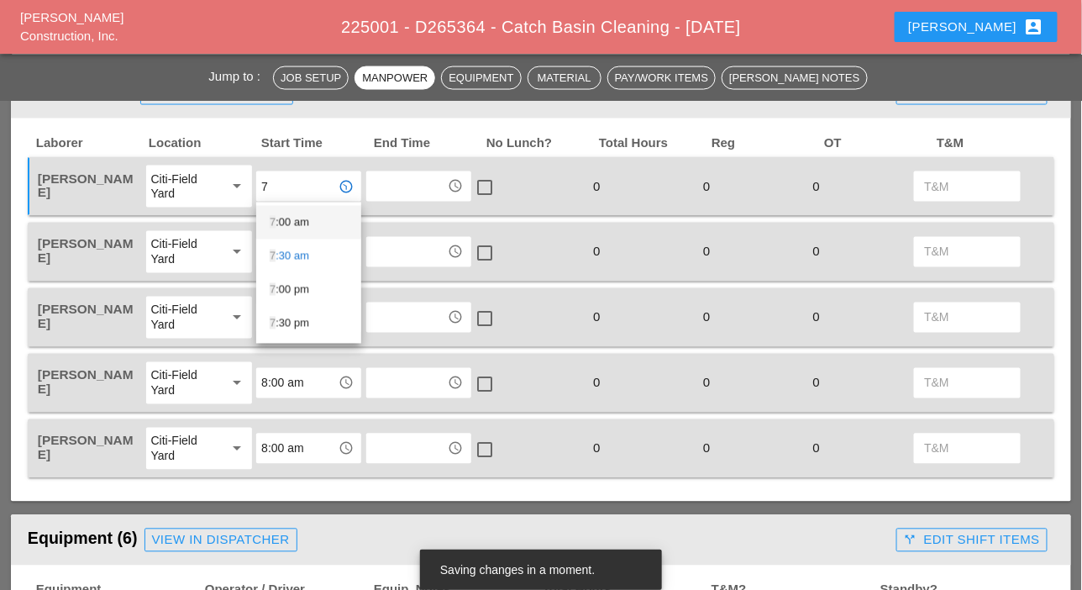
click at [289, 218] on div "7 :00 am" at bounding box center [309, 222] width 78 height 20
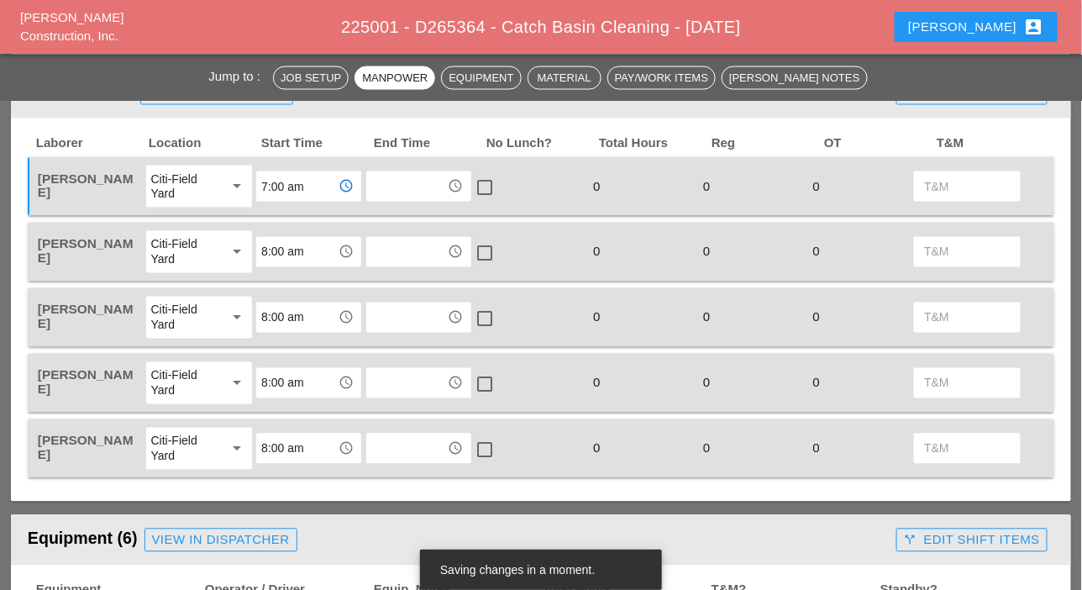
type input "7:00 am"
click at [282, 250] on input "8:00 am" at bounding box center [296, 252] width 71 height 27
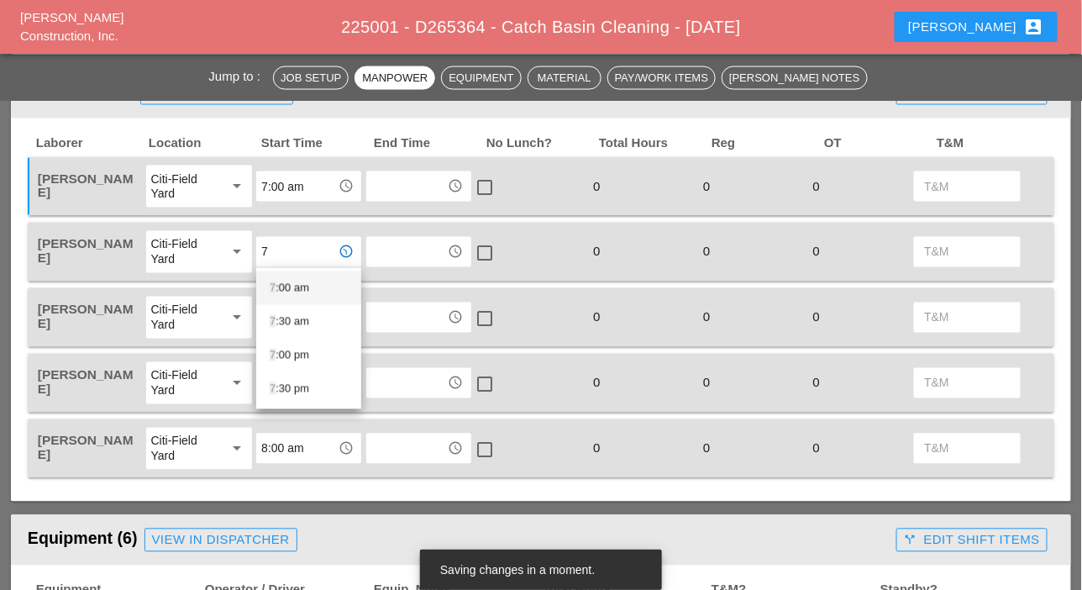
click at [279, 286] on div "7 :00 am" at bounding box center [309, 288] width 78 height 20
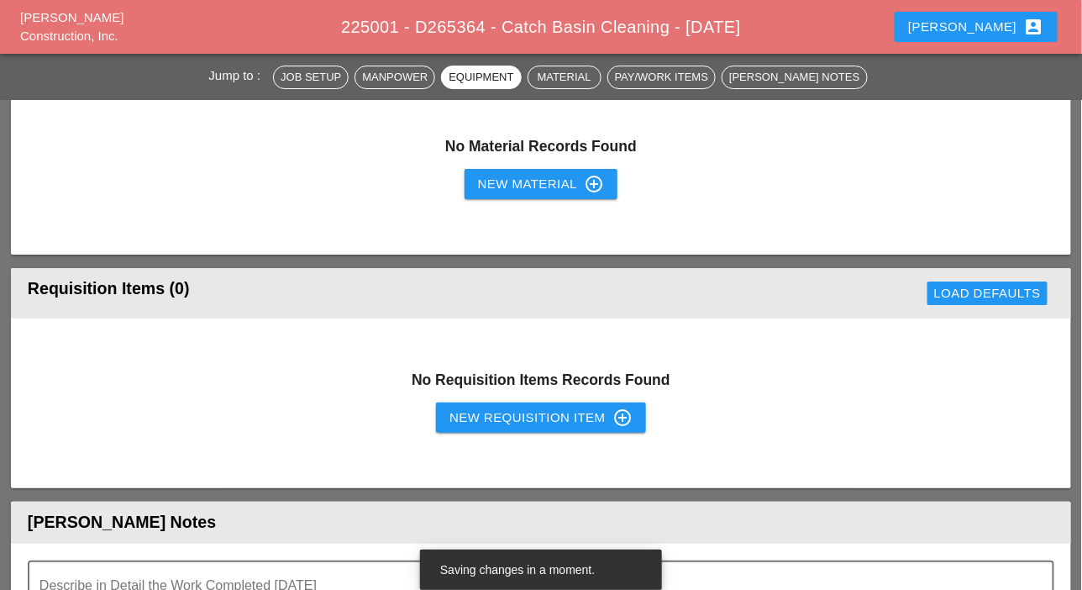
scroll to position [1764, 0]
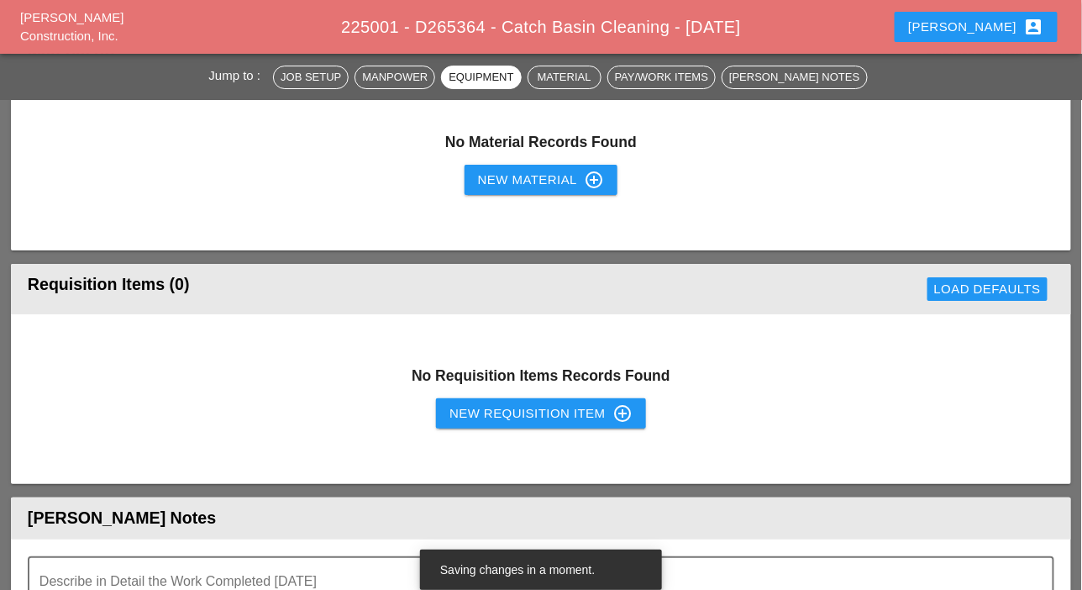
type input "7:00 am"
click at [512, 408] on div "New Requisition Item control_point" at bounding box center [540, 413] width 183 height 20
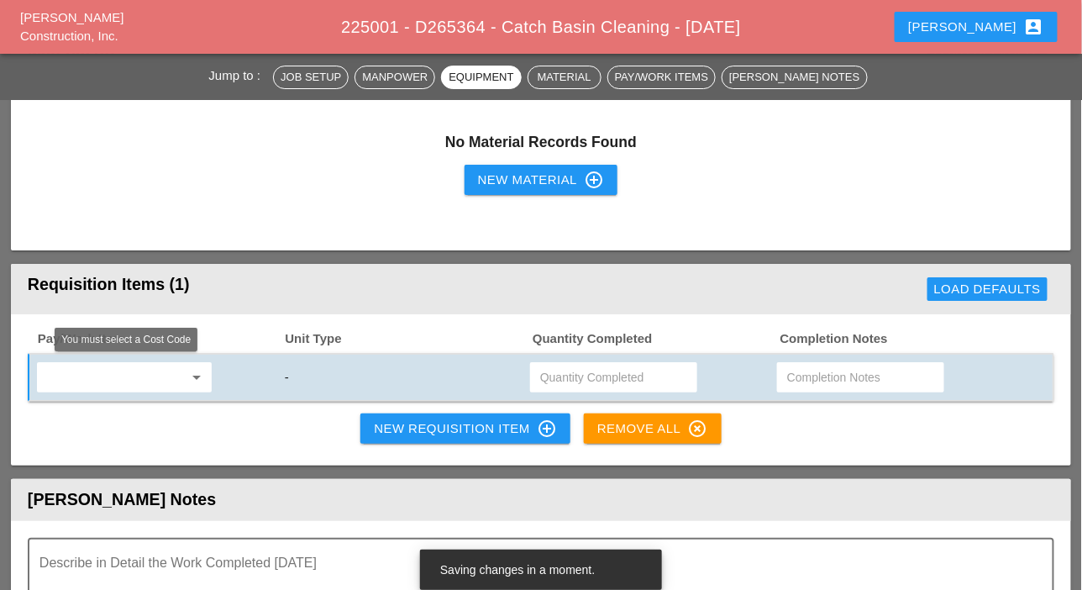
click at [152, 376] on input "text" at bounding box center [112, 377] width 141 height 27
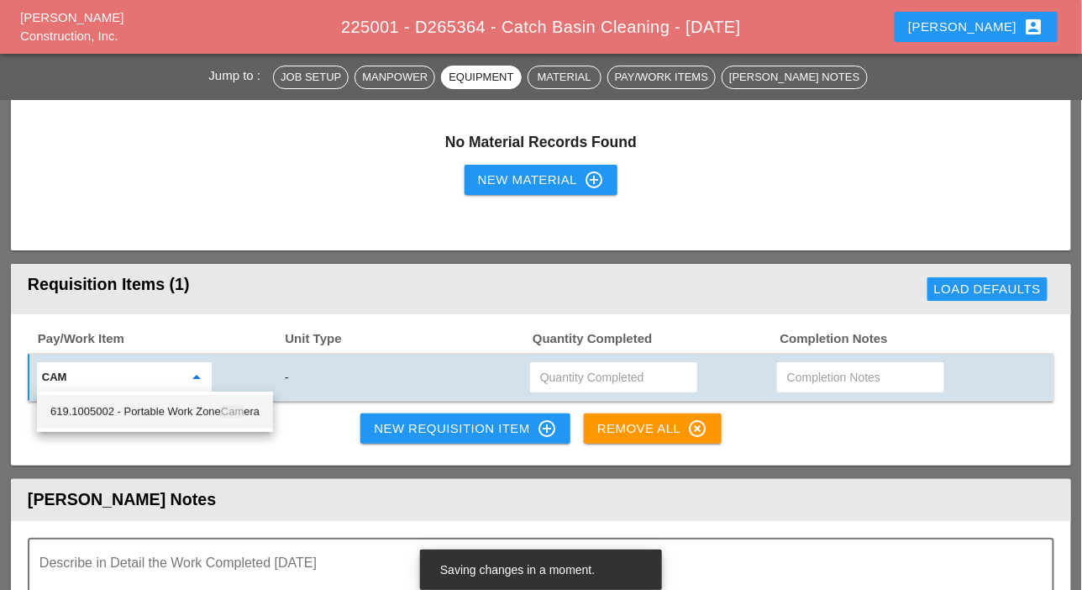
click at [172, 402] on div "619.1005002 - Portable Work Zone Cam era" at bounding box center [154, 411] width 209 height 20
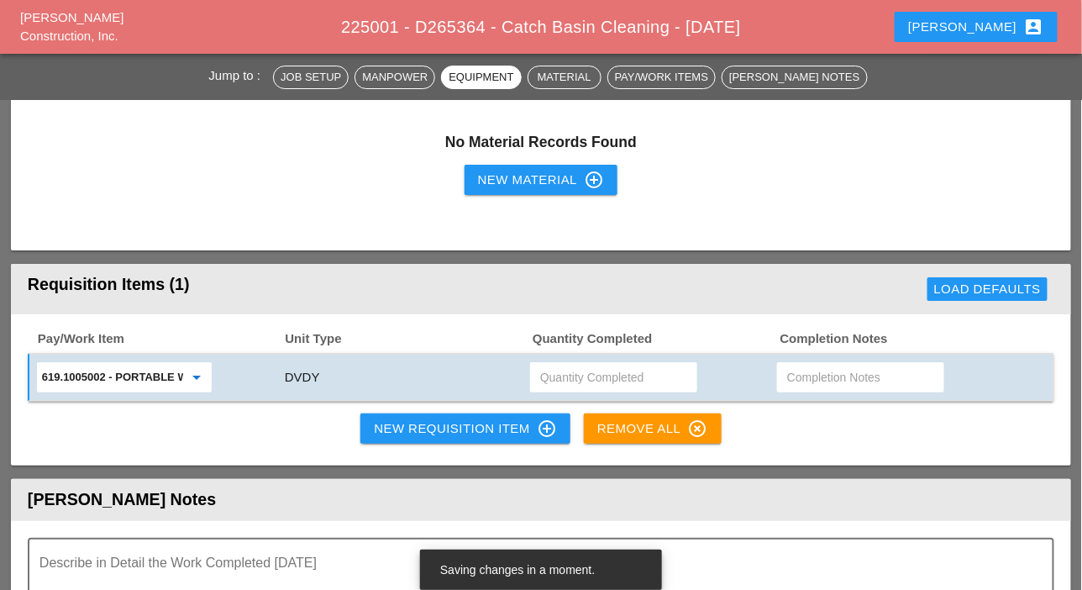
type input "619.1005002 - Portable Work Zone Camera"
click at [562, 374] on input "text" at bounding box center [613, 377] width 147 height 27
type input "4"
click at [461, 427] on div "New Requisition Item control_point" at bounding box center [465, 428] width 183 height 20
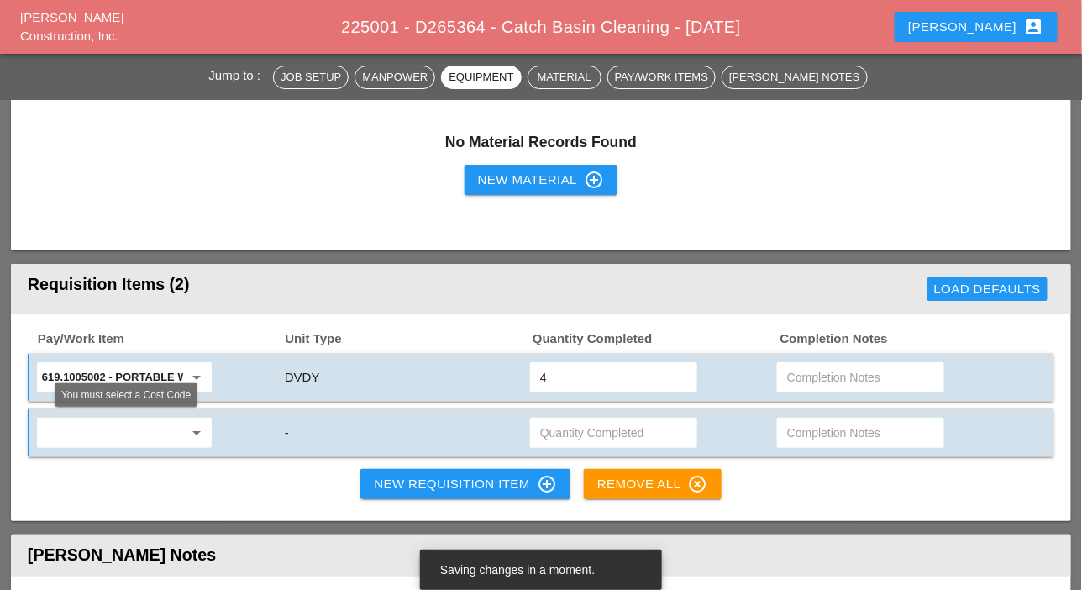
click at [134, 433] on input "text" at bounding box center [112, 432] width 141 height 27
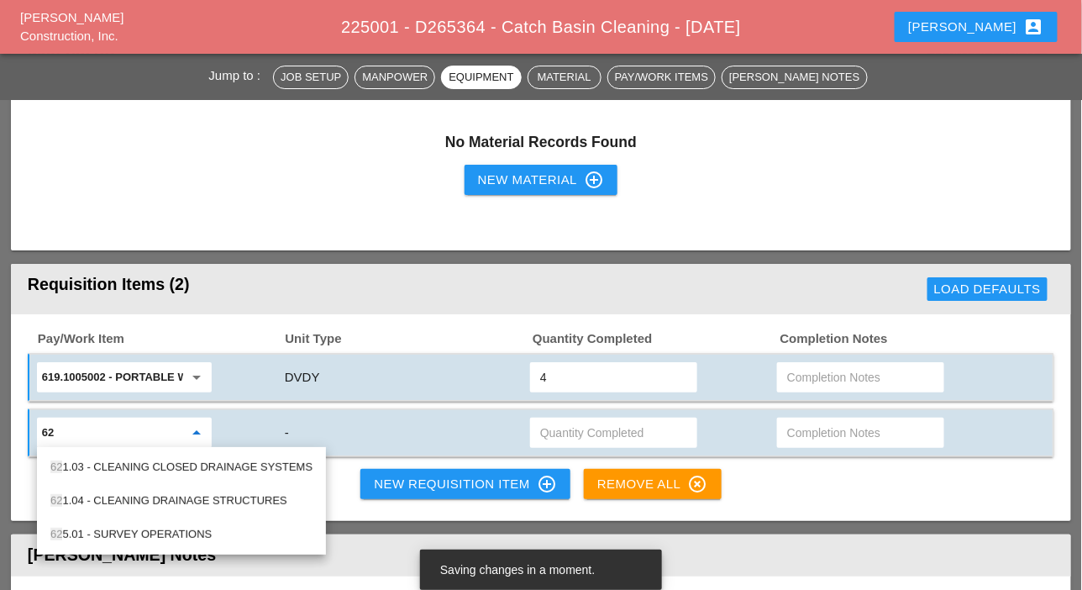
click at [146, 496] on div "62 1.04 - CLEANING DRAINAGE STRUCTURES" at bounding box center [181, 501] width 262 height 20
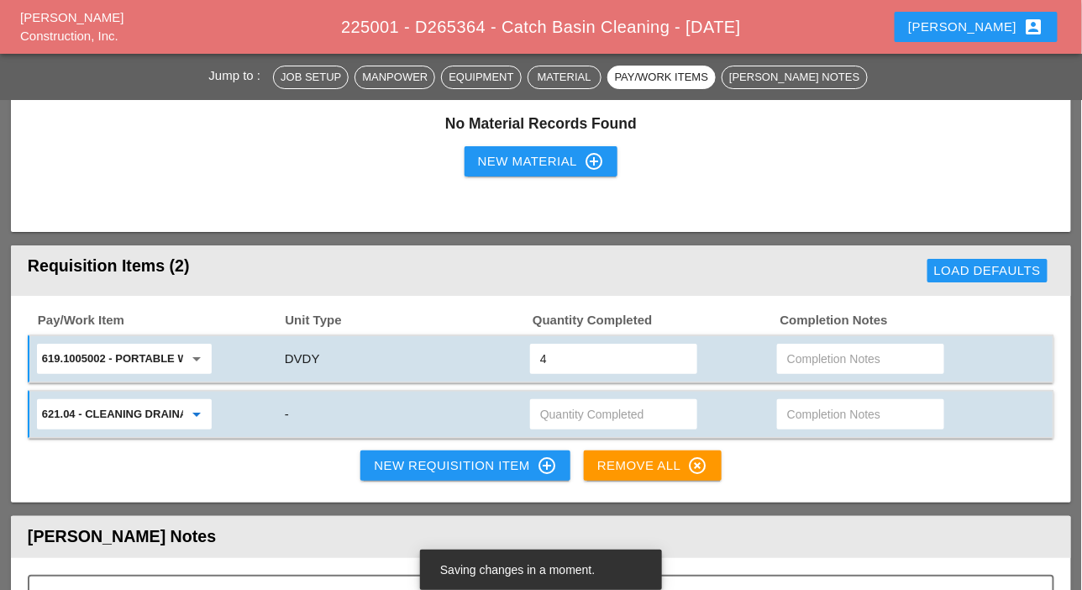
scroll to position [1596, 0]
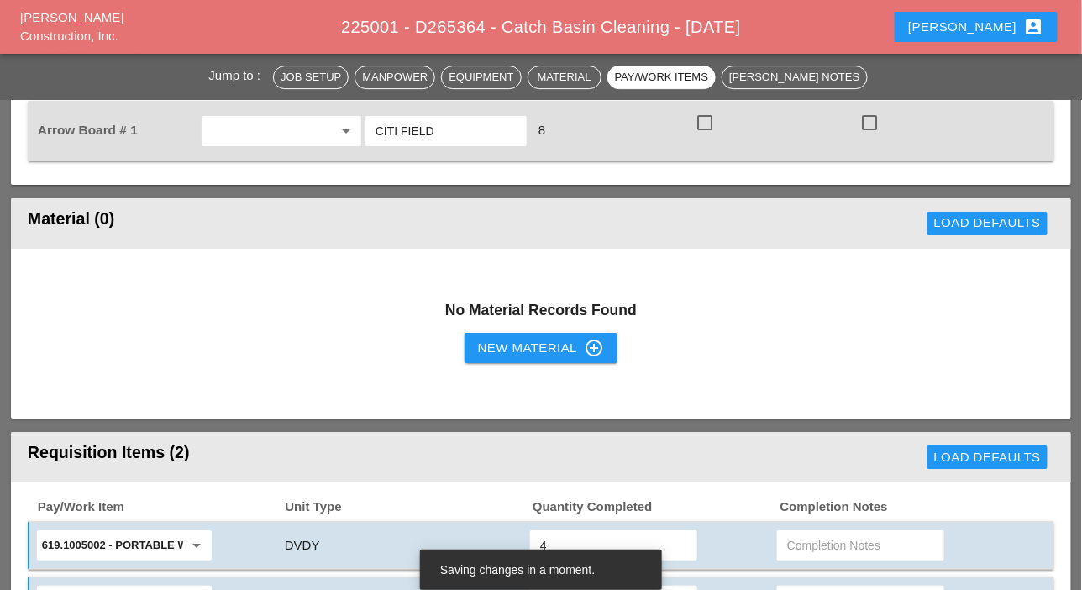
type input "621.04 - CLEANING DRAINAGE STRUCTURES"
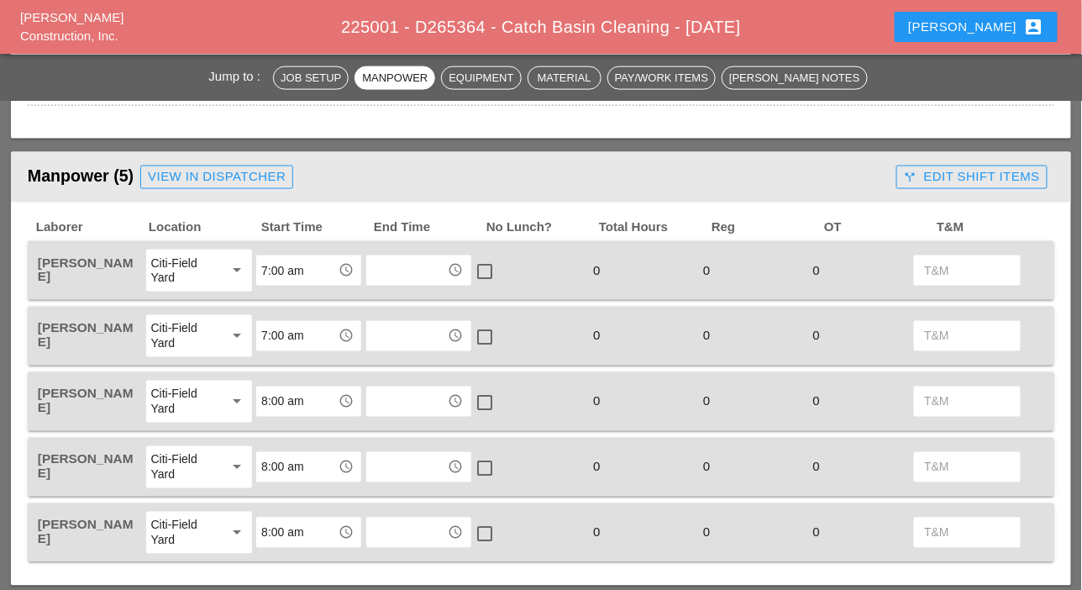
scroll to position [504, 0]
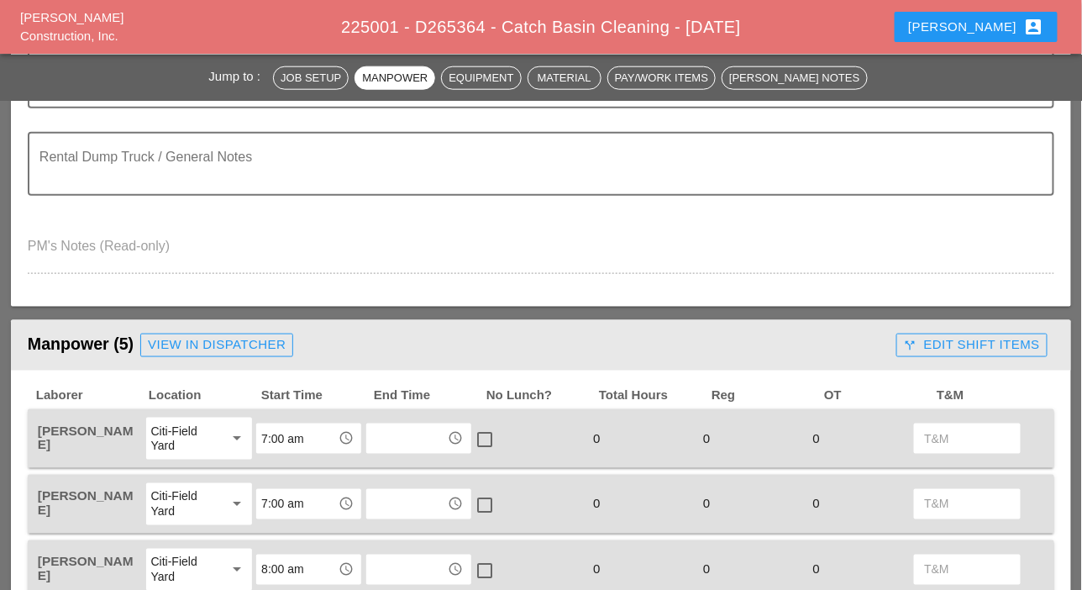
click at [215, 343] on div "View in Dispatcher" at bounding box center [217, 344] width 138 height 19
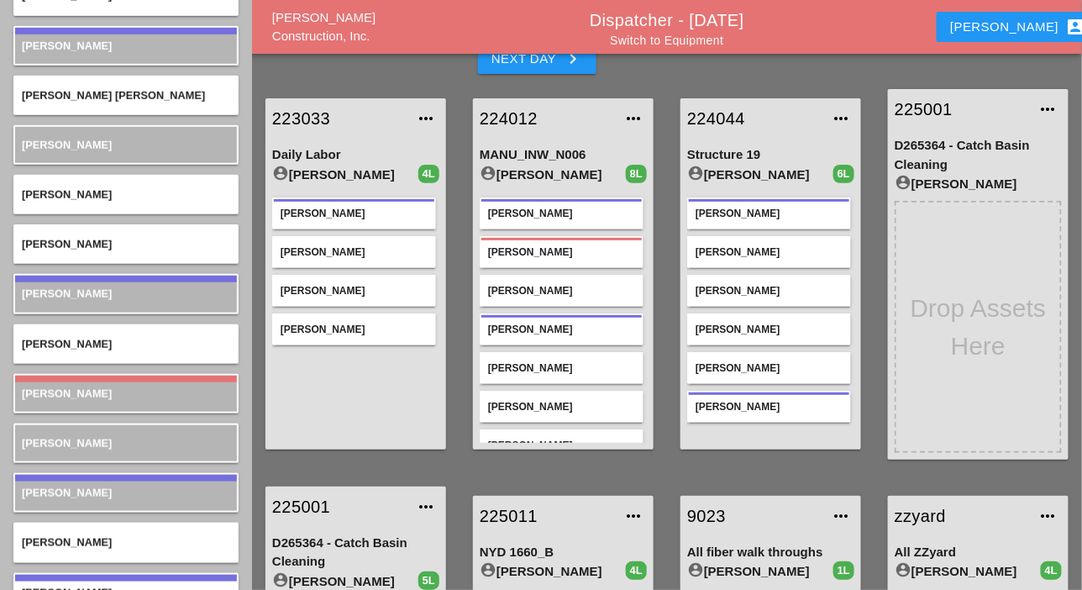
scroll to position [4, 0]
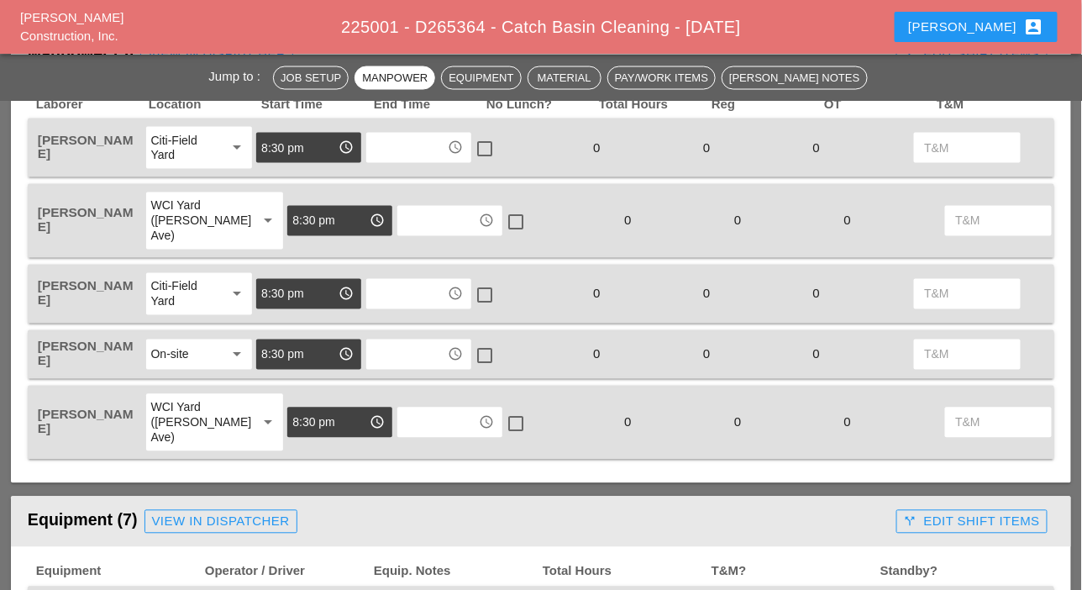
scroll to position [840, 0]
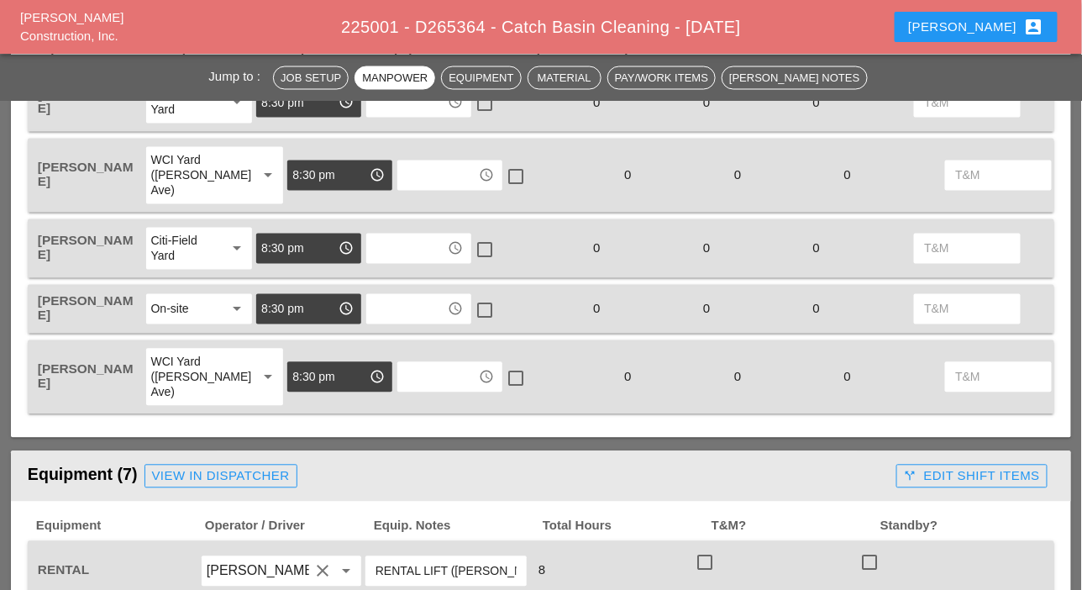
click at [192, 386] on div "WCI Yard ([PERSON_NAME] Ave)" at bounding box center [197, 376] width 93 height 45
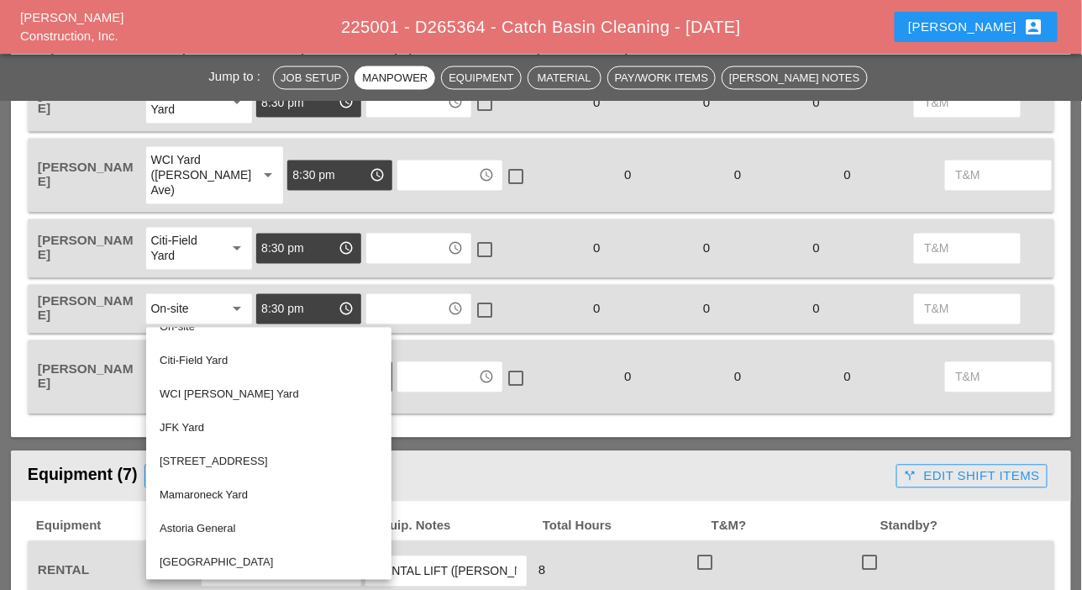
scroll to position [0, 0]
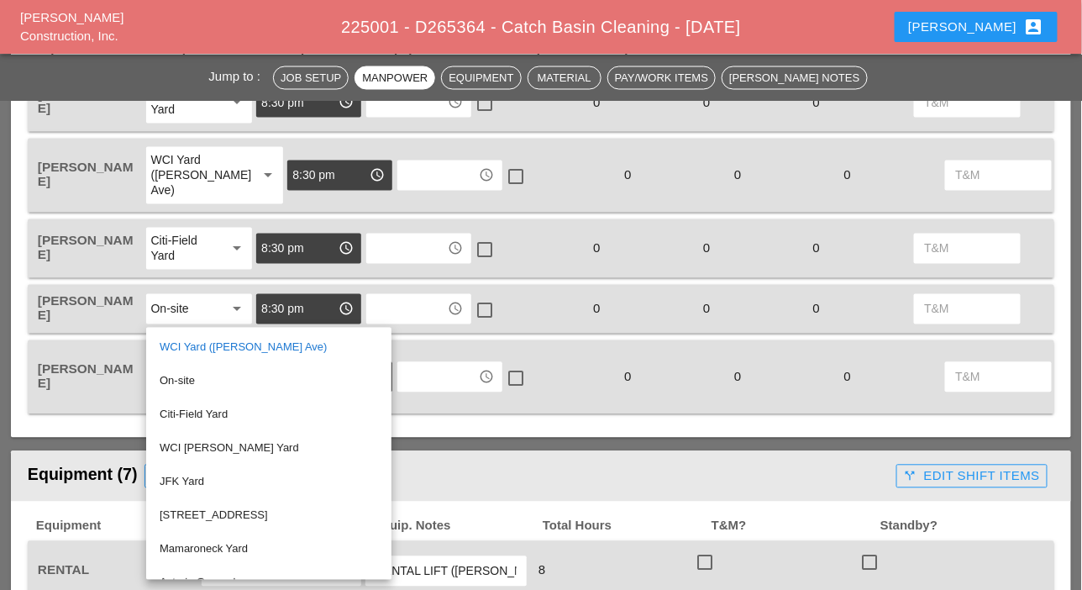
click at [391, 418] on div "Laborer Location Start Time End Time No Lunch? Total Hours Reg OT T&M [PERSON_N…" at bounding box center [541, 236] width 1060 height 404
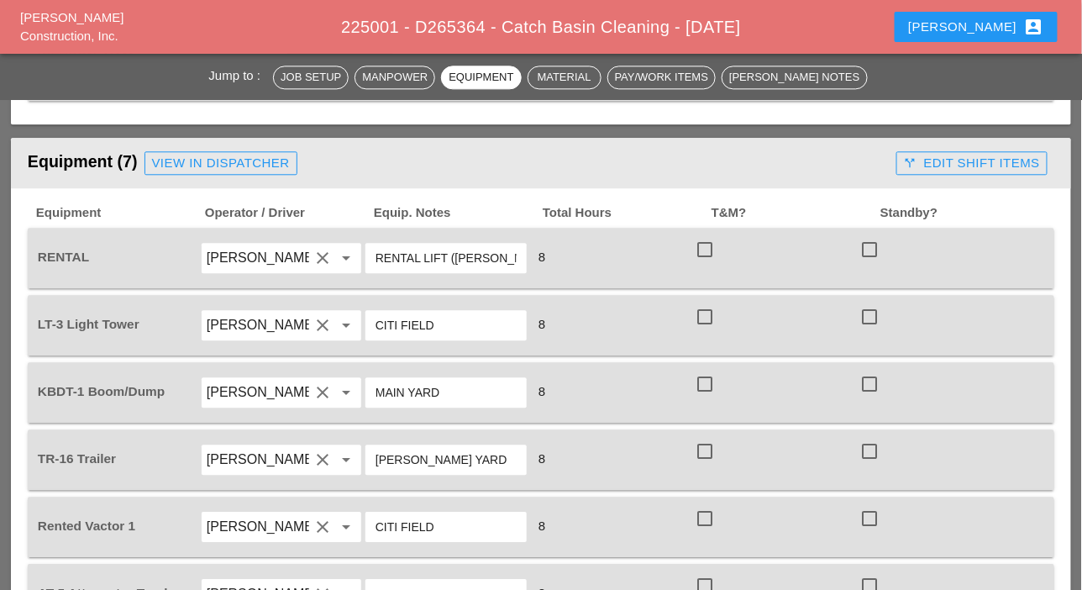
scroll to position [1092, 0]
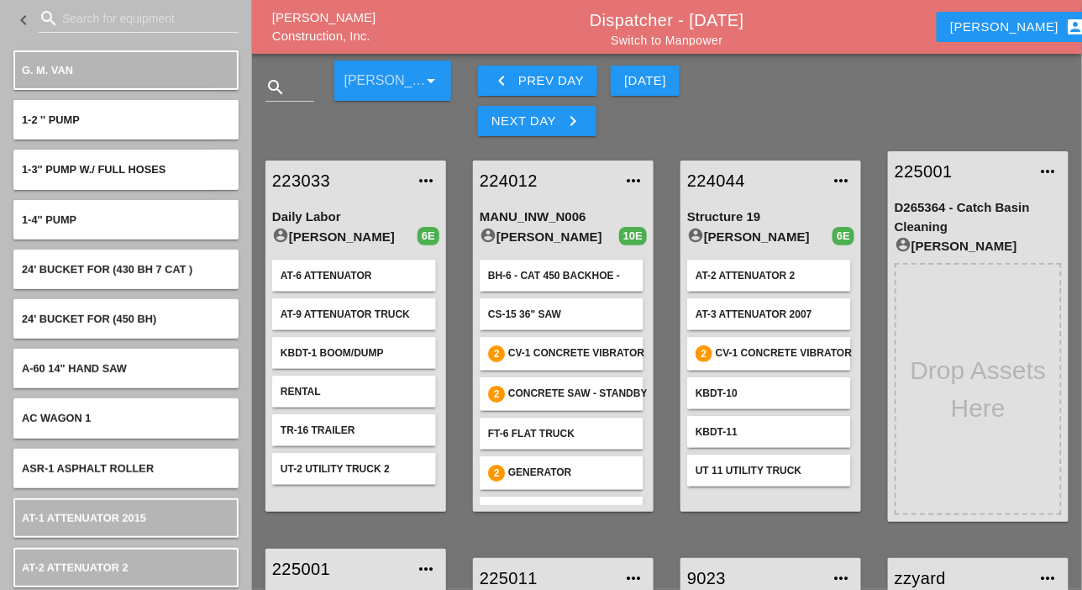
click at [536, 85] on div "keyboard_arrow_left Prev Day" at bounding box center [537, 81] width 92 height 20
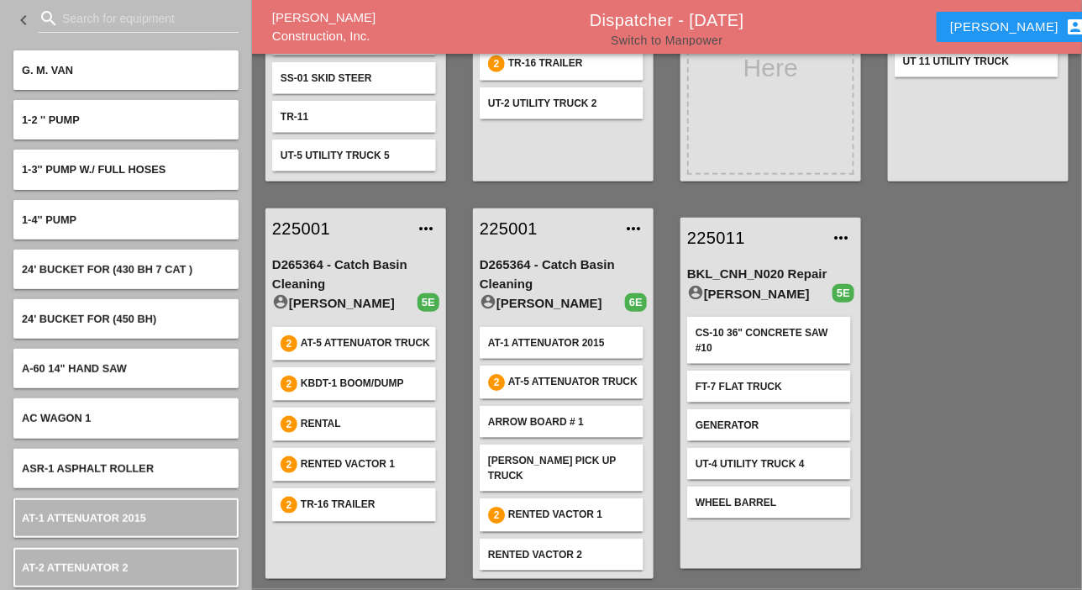
click at [686, 37] on link "Switch to Manpower" at bounding box center [667, 40] width 112 height 13
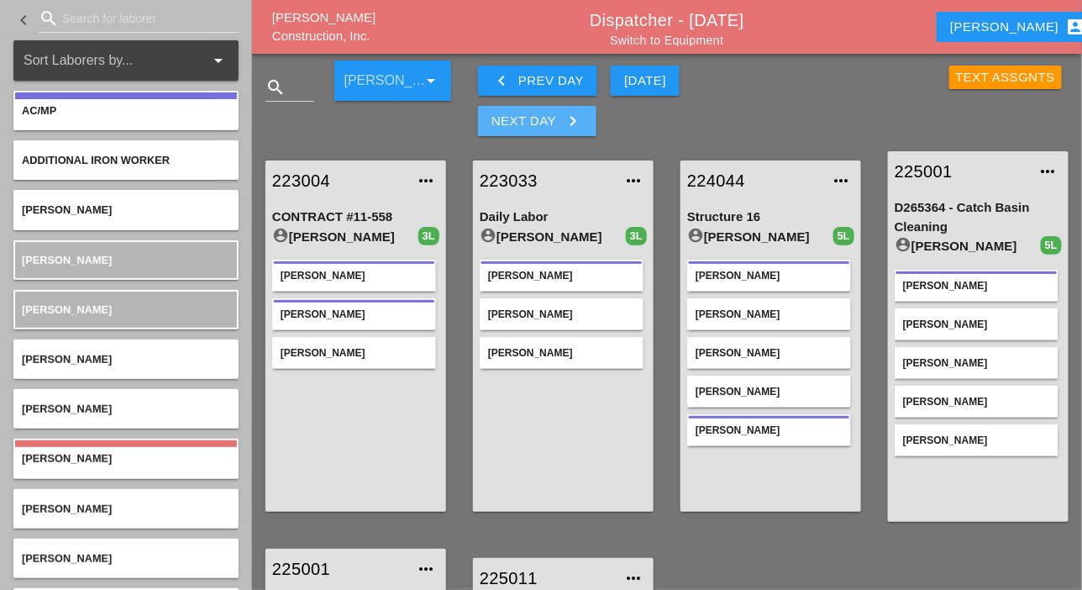
click at [548, 123] on div "Next Day keyboard_arrow_right" at bounding box center [537, 121] width 92 height 20
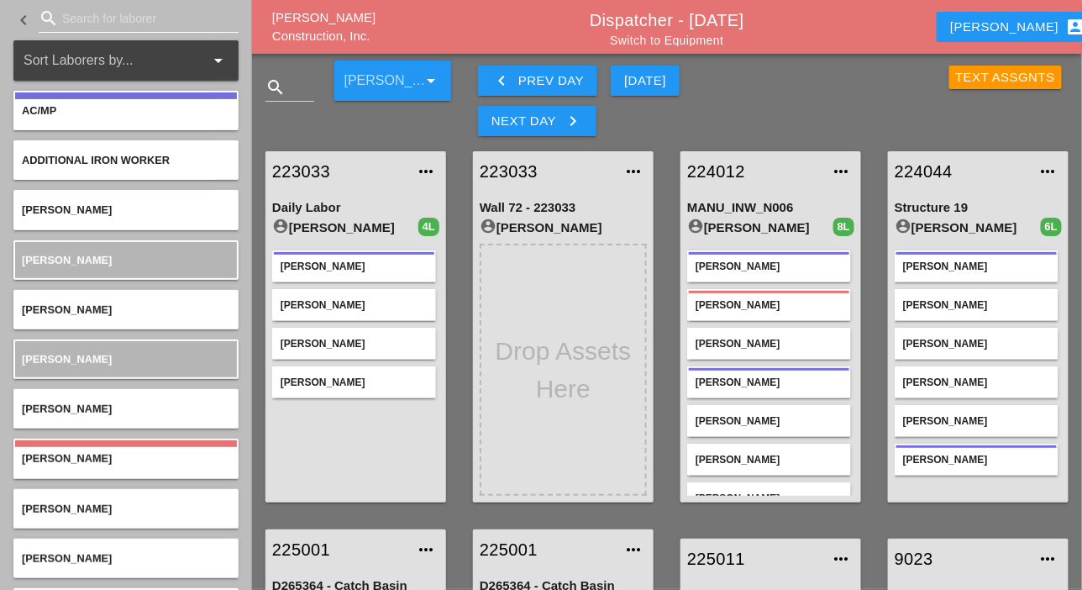
click at [102, 17] on input "Search for laborer" at bounding box center [138, 18] width 153 height 27
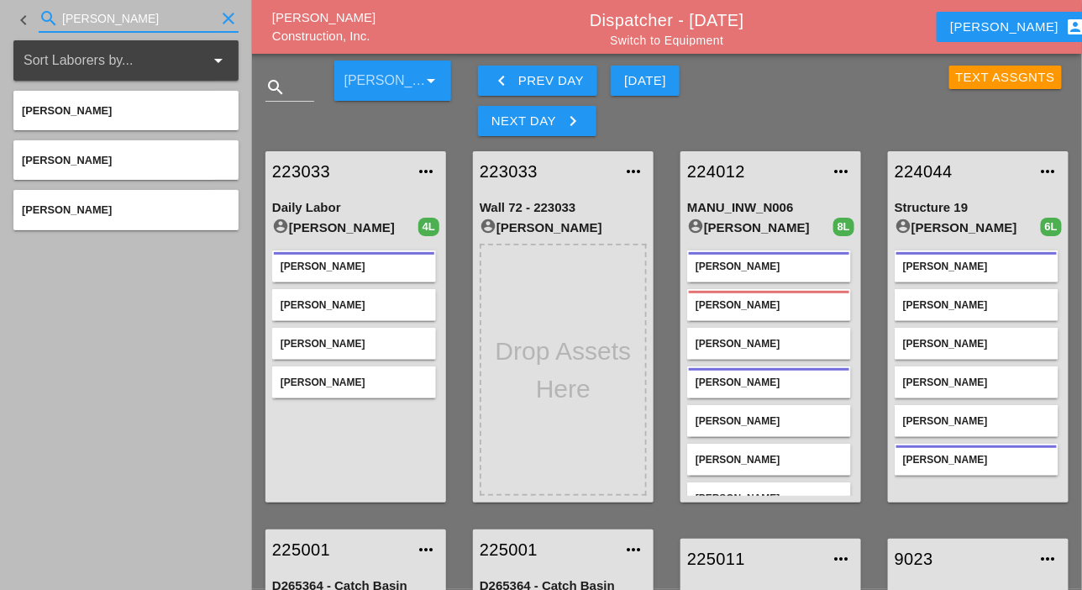
type input "cris"
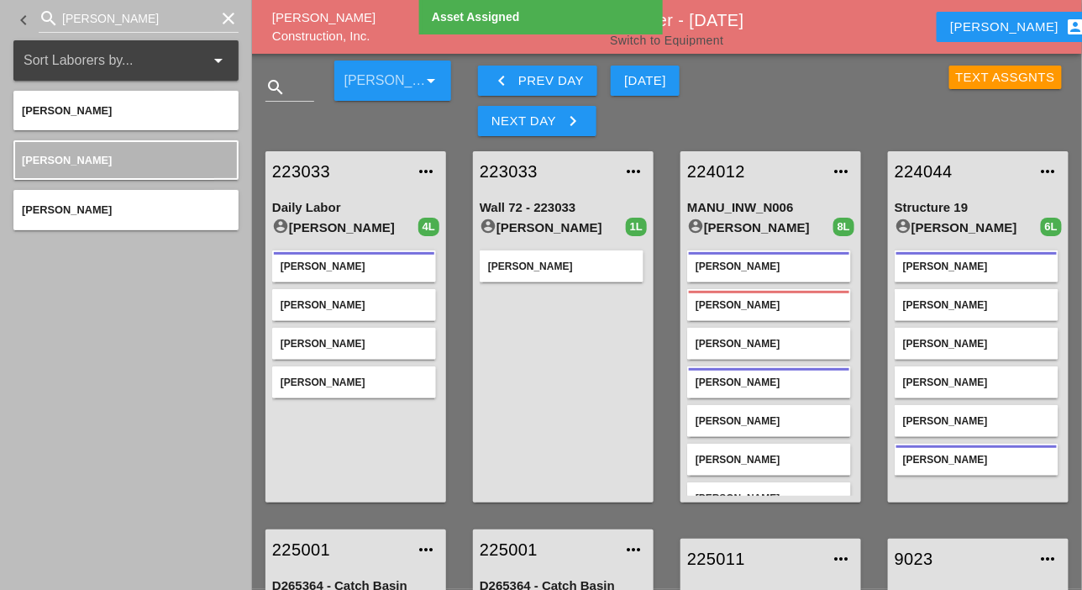
click at [679, 39] on link "Switch to Equipment" at bounding box center [666, 40] width 113 height 13
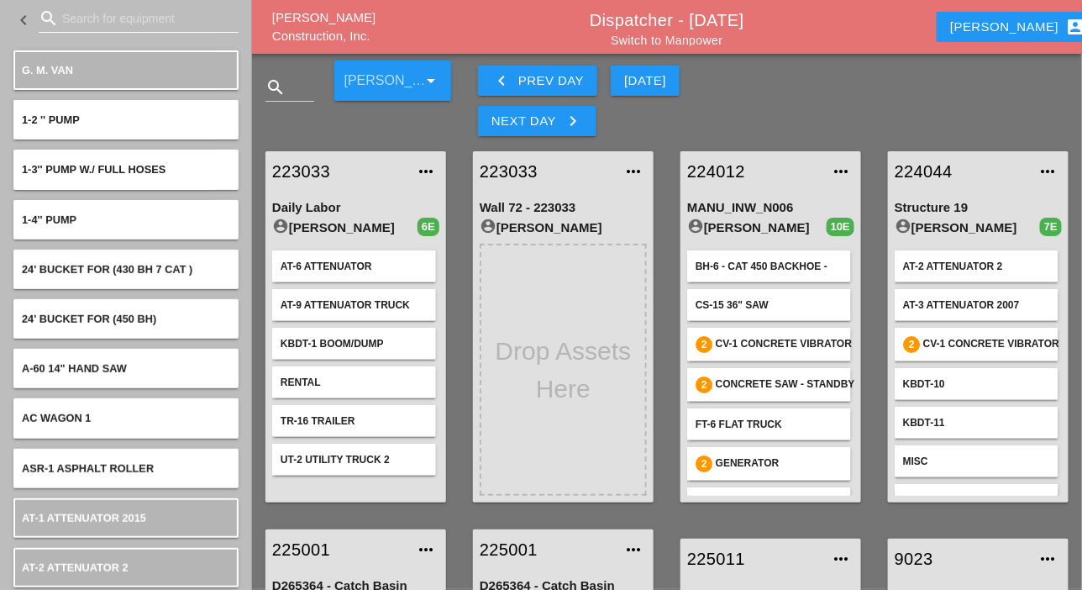
click at [83, 21] on input "Search for equipment" at bounding box center [138, 18] width 153 height 27
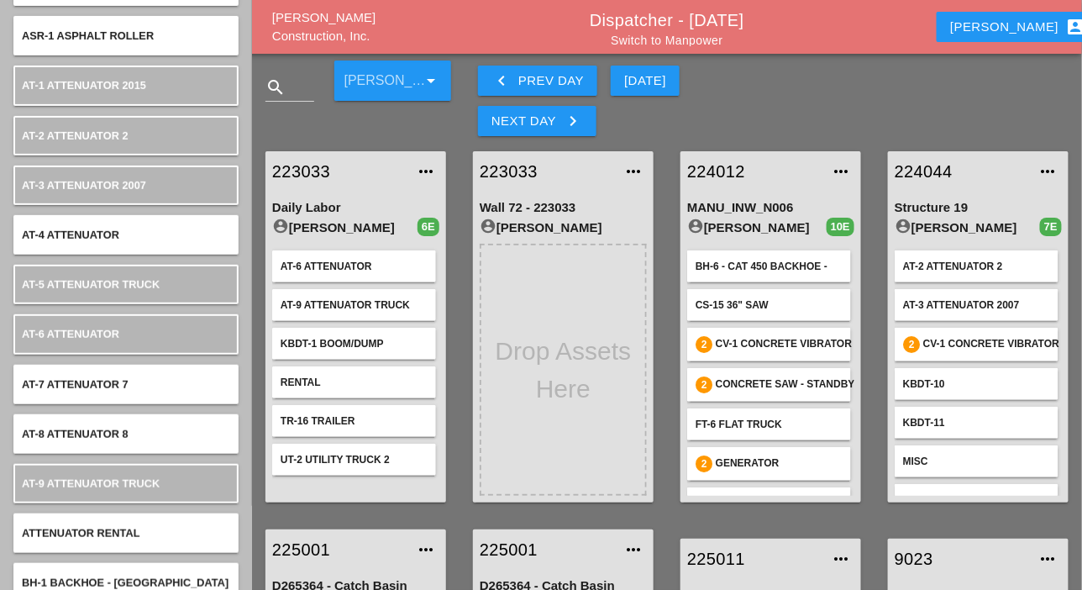
scroll to position [168, 0]
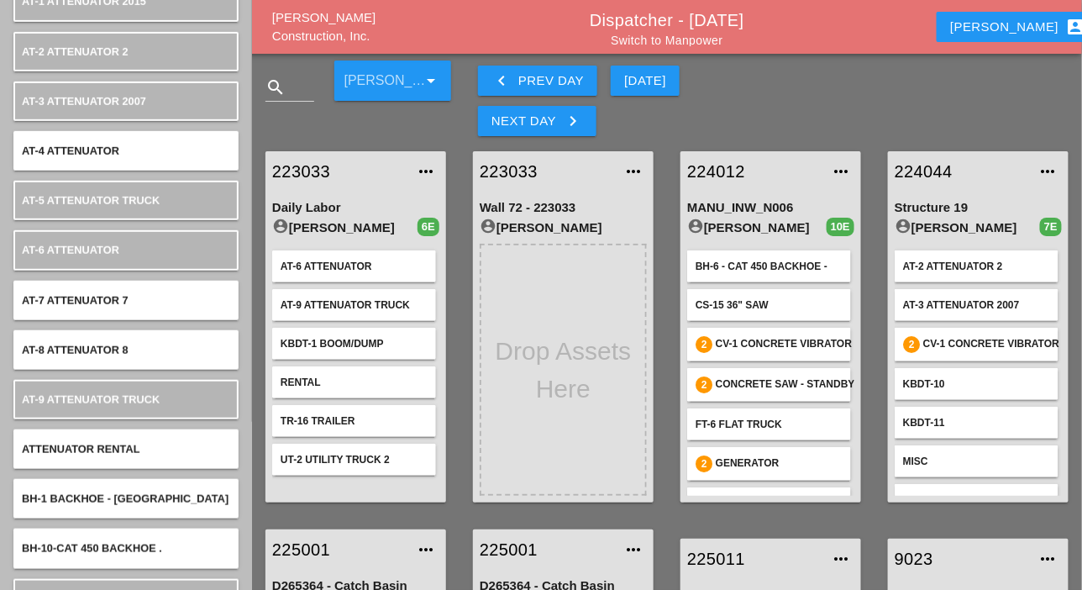
type input "at"
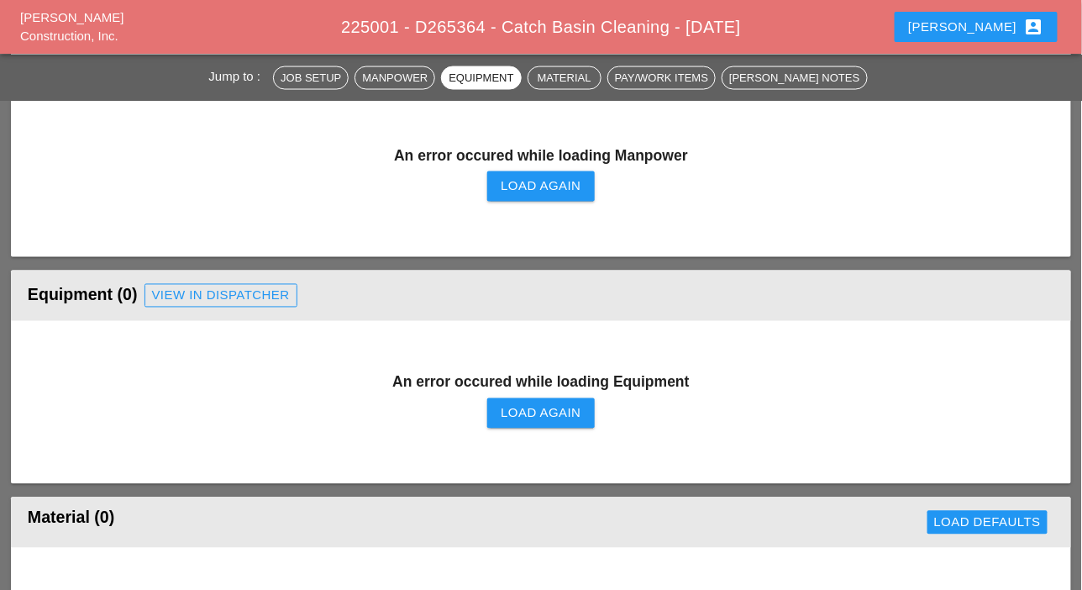
scroll to position [741, 0]
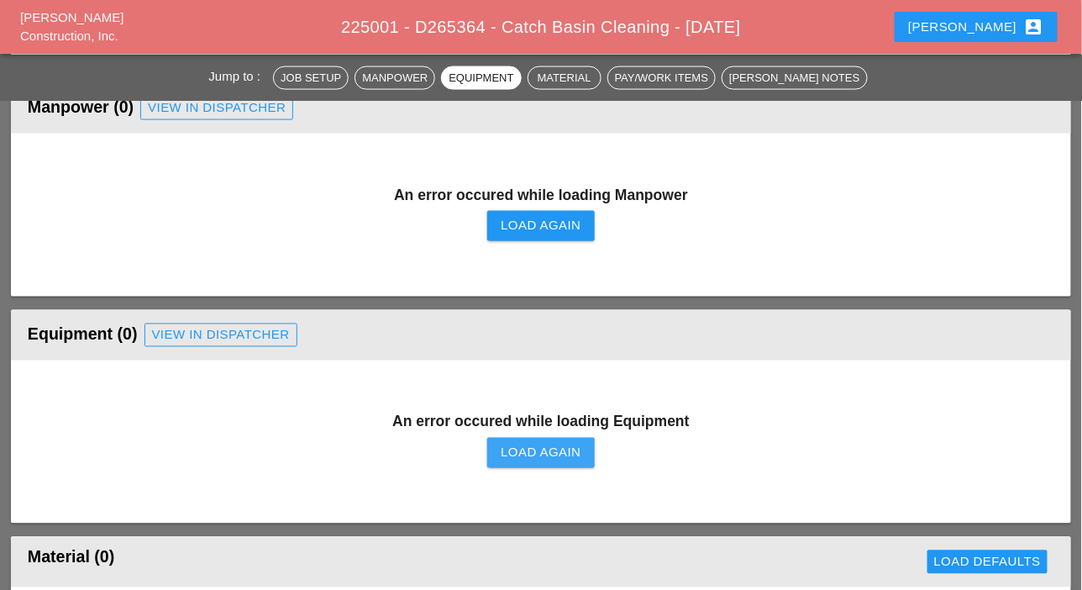
drag, startPoint x: 538, startPoint y: 458, endPoint x: 537, endPoint y: 428, distance: 30.2
click at [538, 458] on div "Load Again" at bounding box center [541, 452] width 80 height 19
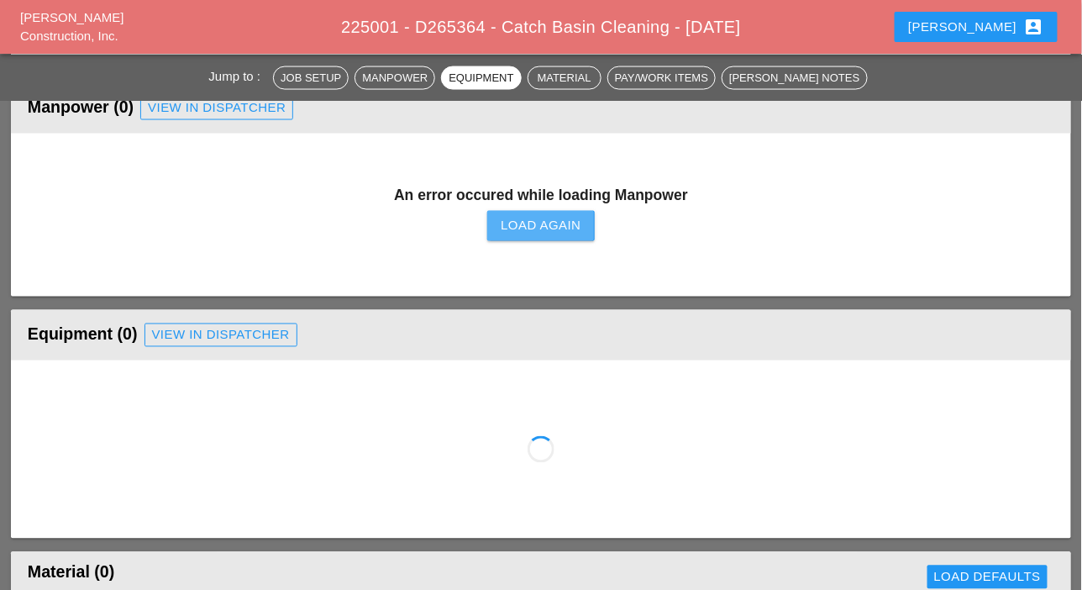
click at [553, 233] on div "Load Again" at bounding box center [541, 226] width 80 height 19
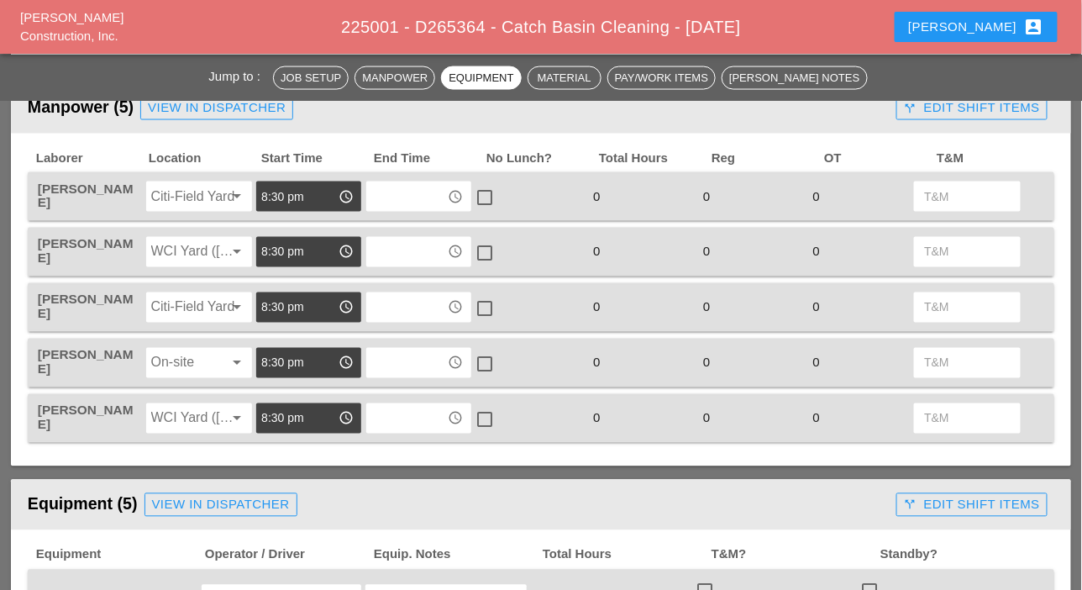
click at [219, 415] on div at bounding box center [187, 418] width 73 height 27
click at [290, 455] on div "Laborer Location Start Time End Time No Lunch? Total Hours Reg OT T&M [PERSON_N…" at bounding box center [541, 300] width 1060 height 333
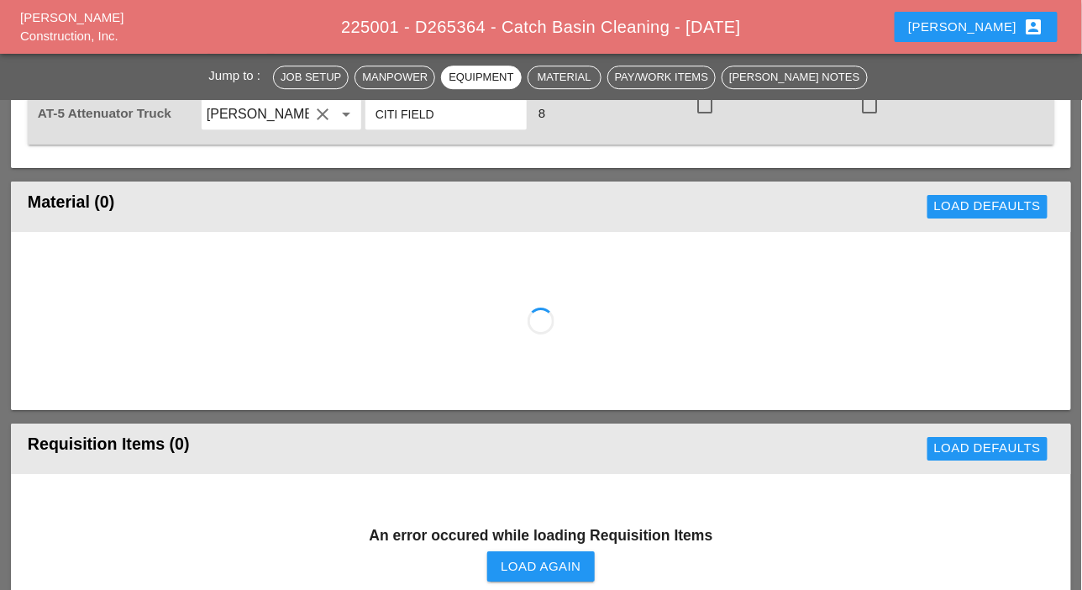
scroll to position [1497, 0]
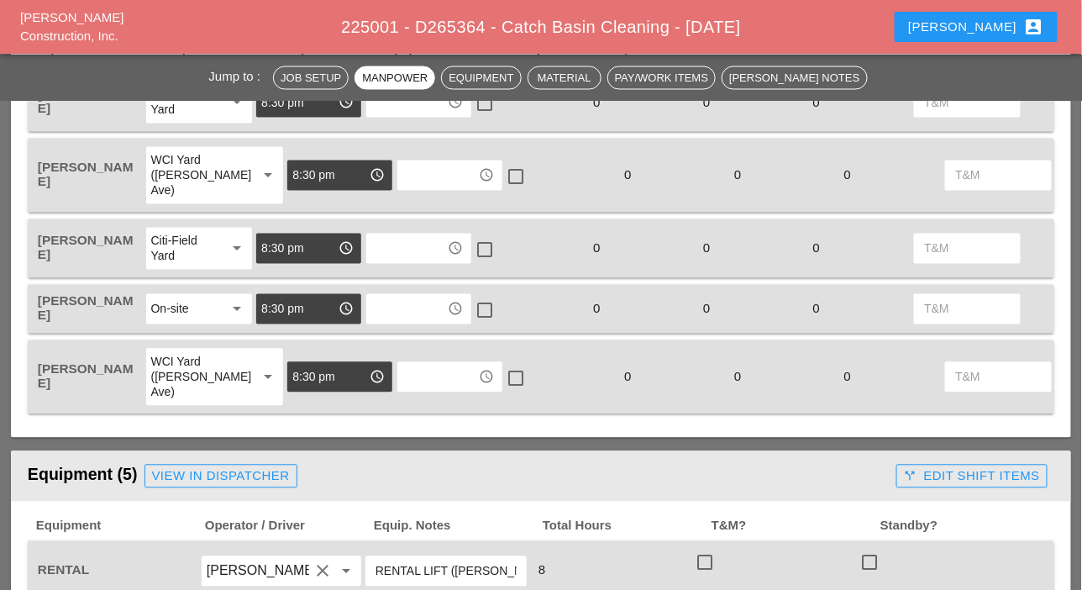
scroll to position [924, 0]
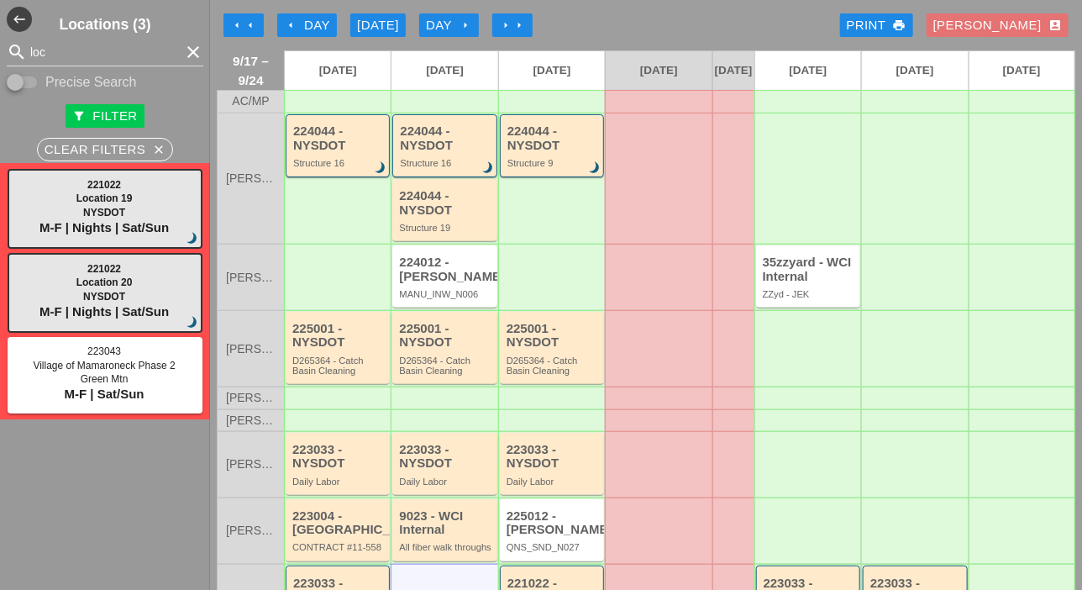
click at [906, 184] on div at bounding box center [914, 179] width 107 height 132
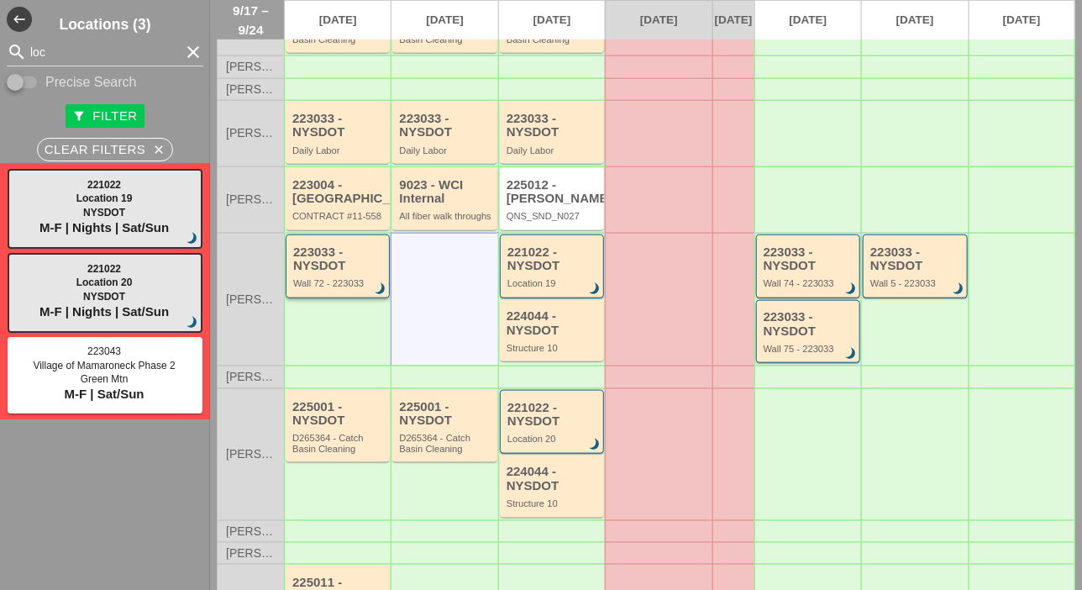
scroll to position [336, 0]
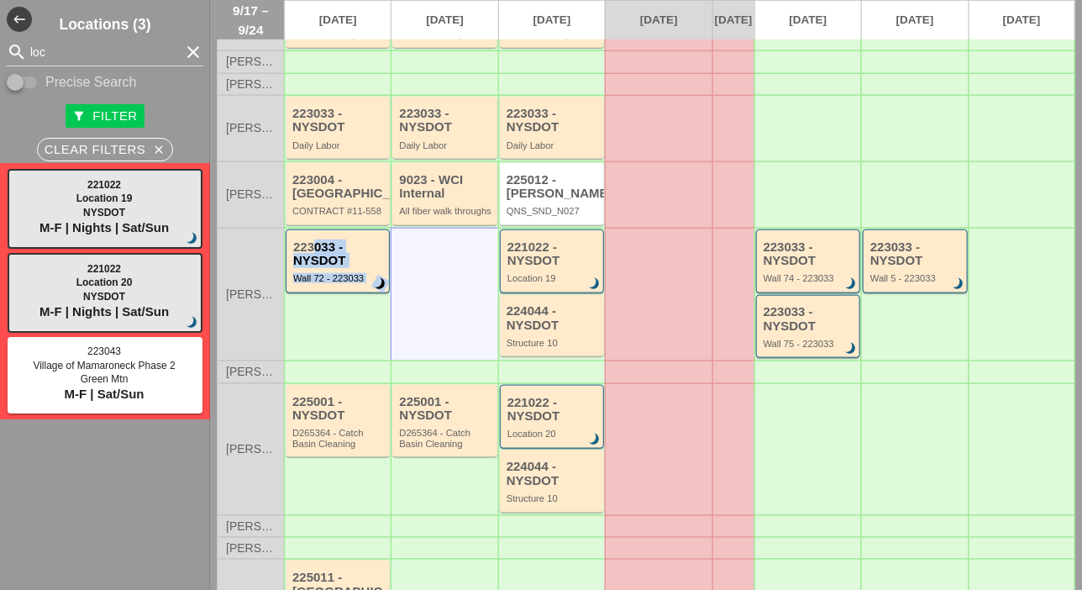
drag, startPoint x: 316, startPoint y: 270, endPoint x: 433, endPoint y: 276, distance: 116.9
click at [434, 275] on div "Luca G. 223033 - NYSDOT Wall 72 - 223033 brightness_3 221022 - NYSDOT Location …" at bounding box center [646, 295] width 858 height 134
click at [430, 277] on div at bounding box center [444, 295] width 107 height 134
drag, startPoint x: 348, startPoint y: 277, endPoint x: 403, endPoint y: 275, distance: 55.5
click at [403, 275] on div "Luca G. 223033 - NYSDOT Wall 72 - 223033 brightness_3 221022 - NYSDOT Location …" at bounding box center [646, 295] width 858 height 134
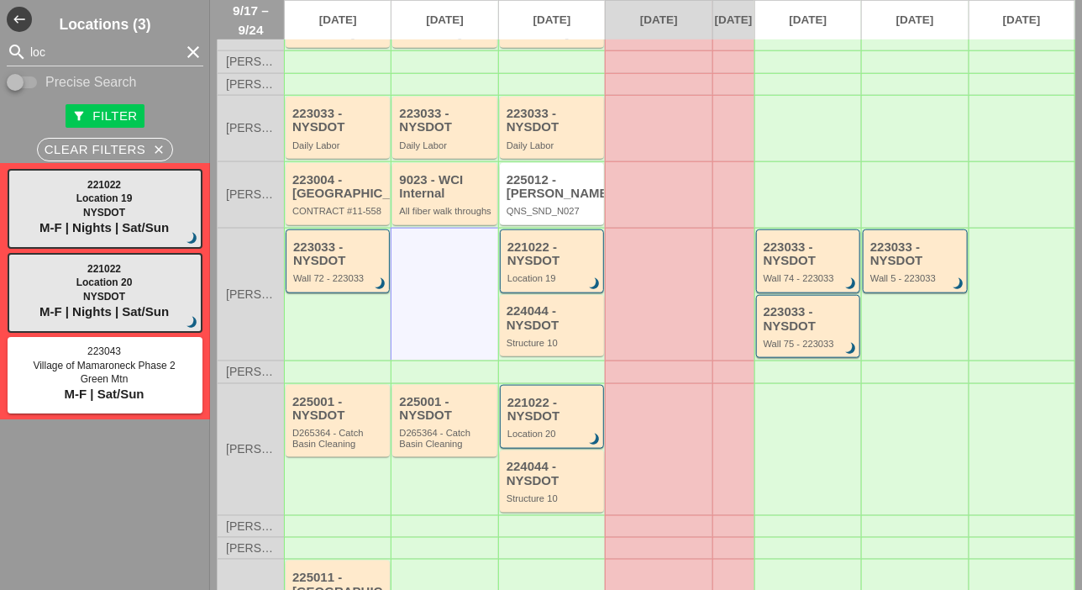
click at [398, 278] on div at bounding box center [444, 295] width 107 height 134
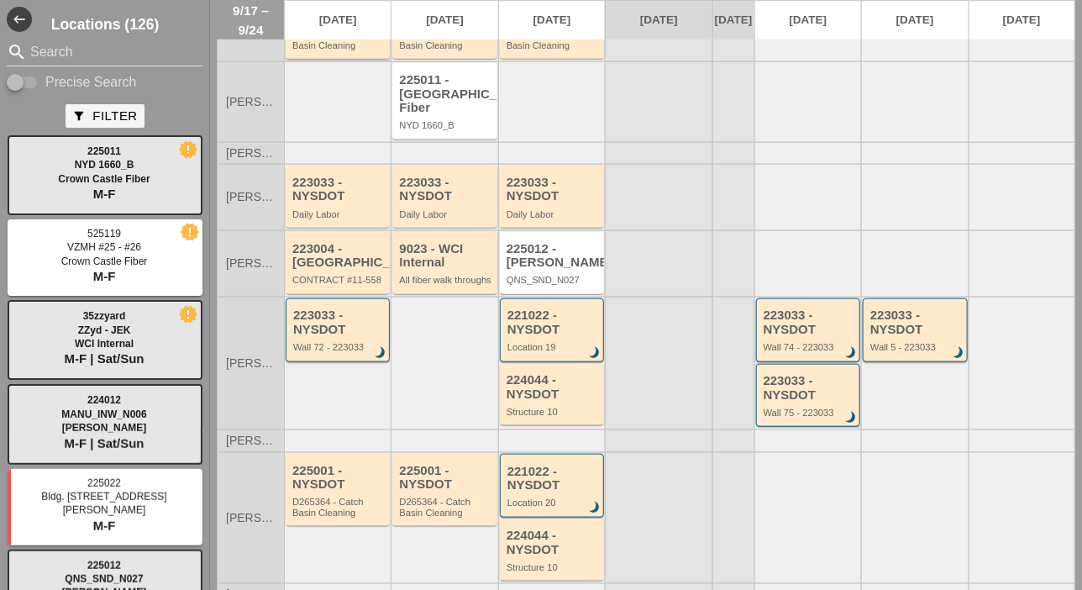
scroll to position [336, 0]
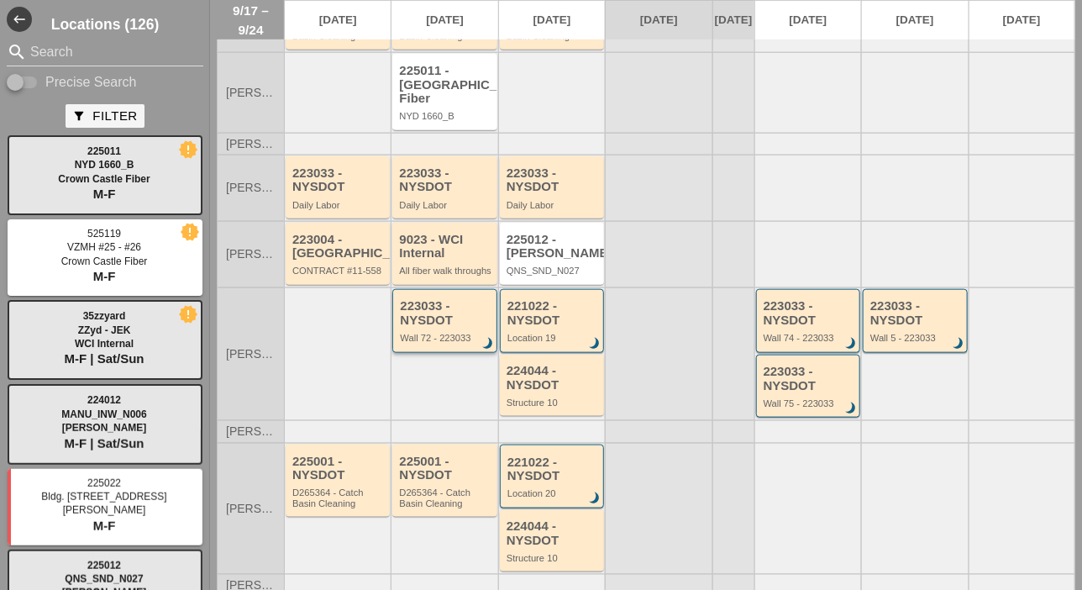
click at [432, 337] on div "223033 - NYSDOT Wall 72 - 223033 brightness_3" at bounding box center [446, 321] width 92 height 44
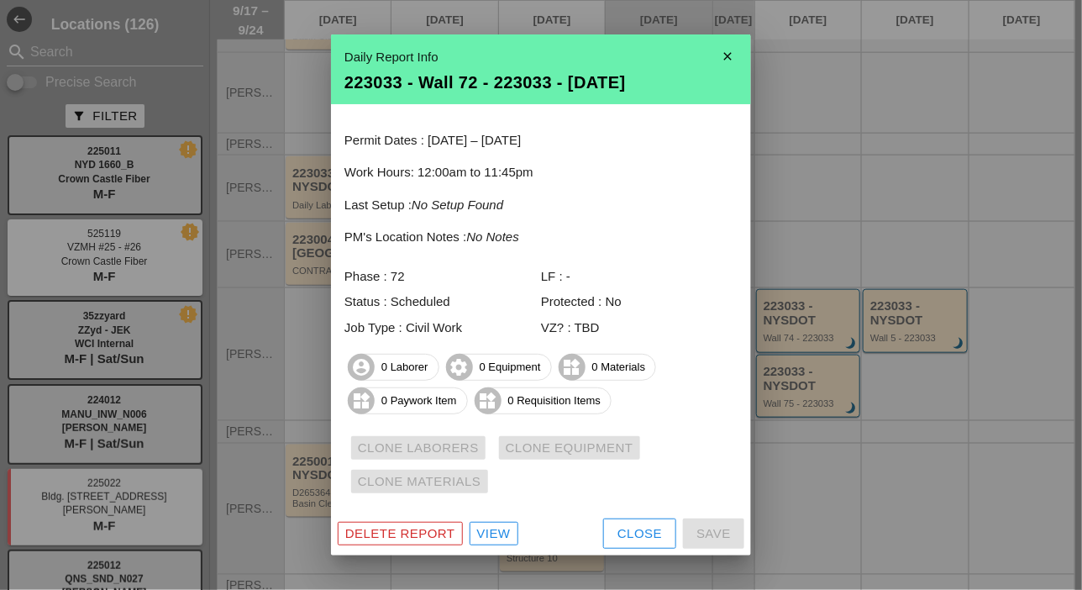
click at [494, 533] on div "View" at bounding box center [494, 533] width 34 height 19
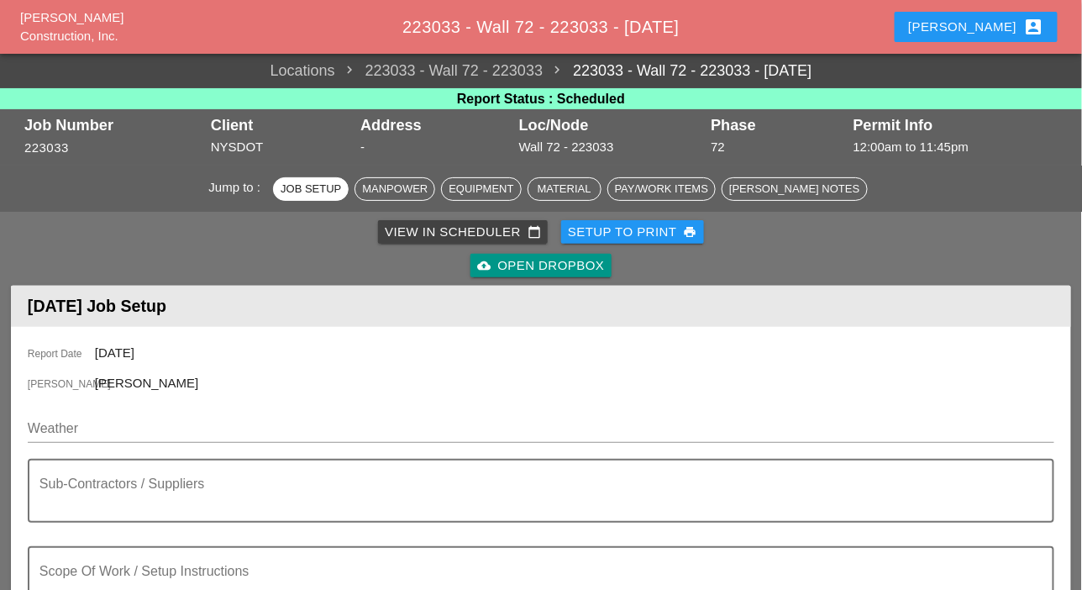
scroll to position [84, 0]
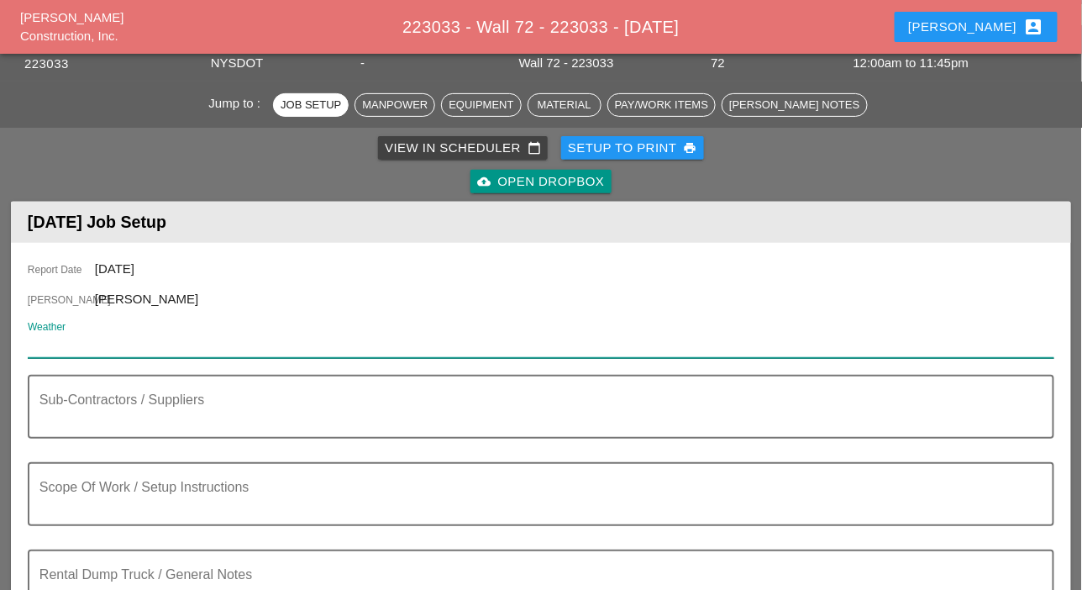
drag, startPoint x: 104, startPoint y: 370, endPoint x: 79, endPoint y: 344, distance: 36.8
click at [79, 344] on input "Weather" at bounding box center [529, 344] width 1003 height 27
click at [76, 344] on input "Weather" at bounding box center [529, 344] width 1003 height 27
paste input "Thu 18 AM Clouds/PM Sun 82° /68° 15% NW 6 mph"
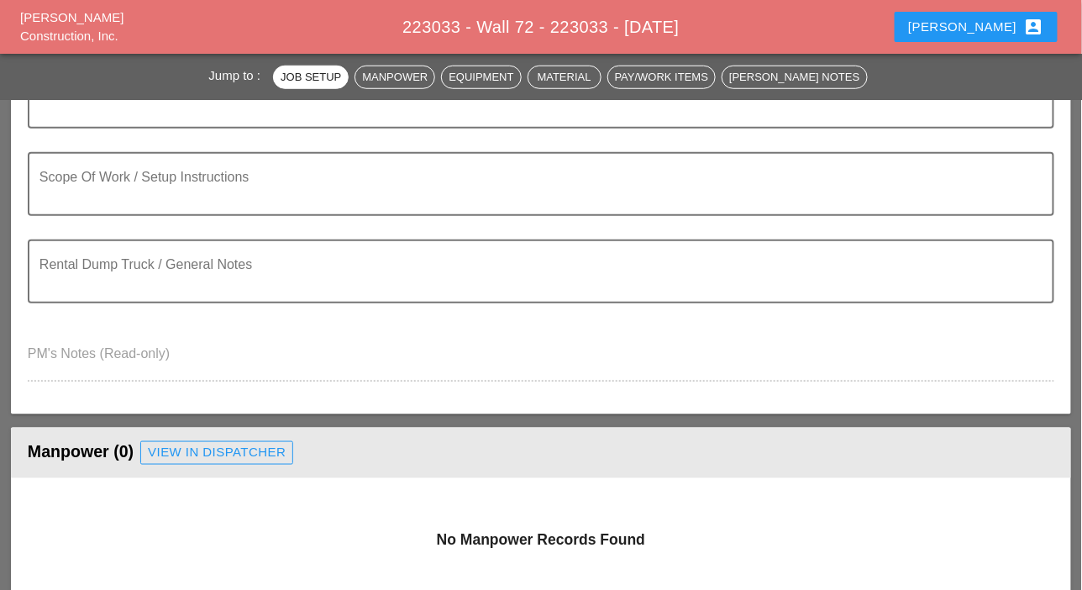
scroll to position [420, 0]
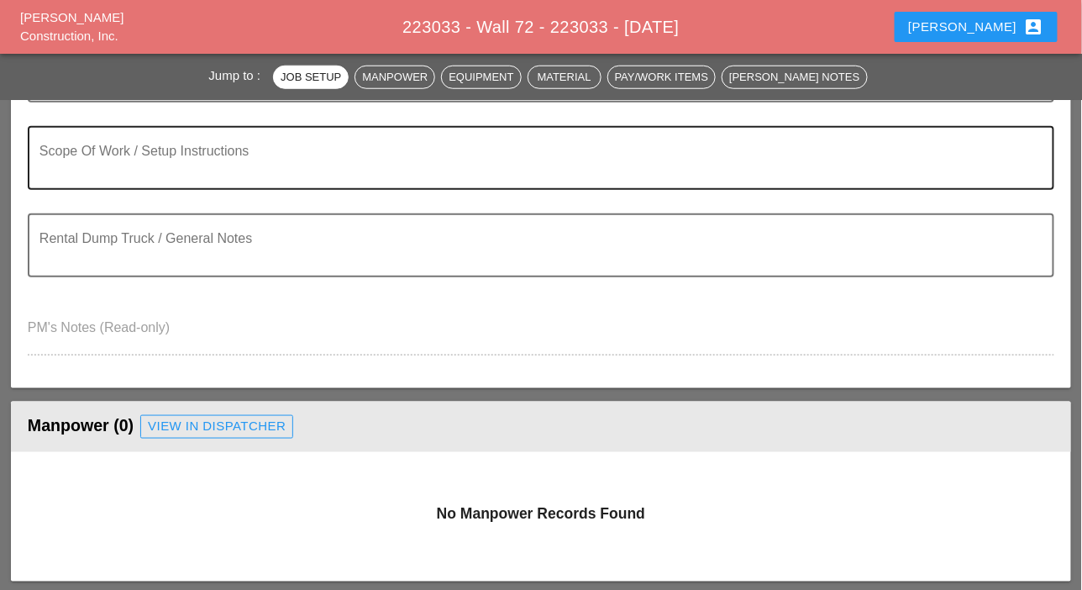
type input "Thu 18 AM Clouds/PM Sun 82° /68° 15% NW 6 mph"
click at [108, 171] on textarea "Scope Of Work / Setup Instructions" at bounding box center [533, 168] width 989 height 40
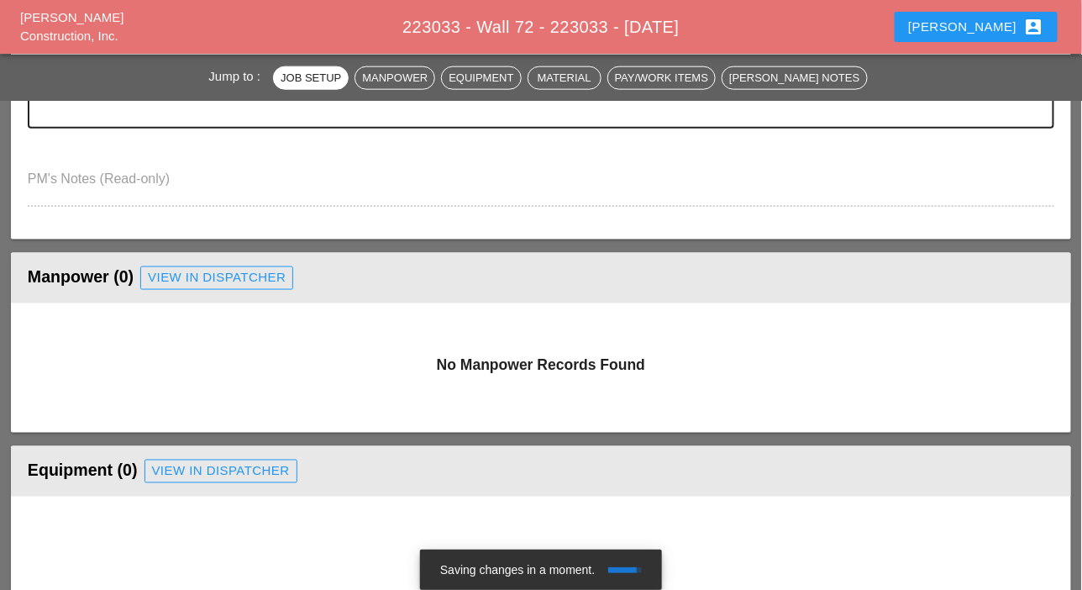
scroll to position [588, 0]
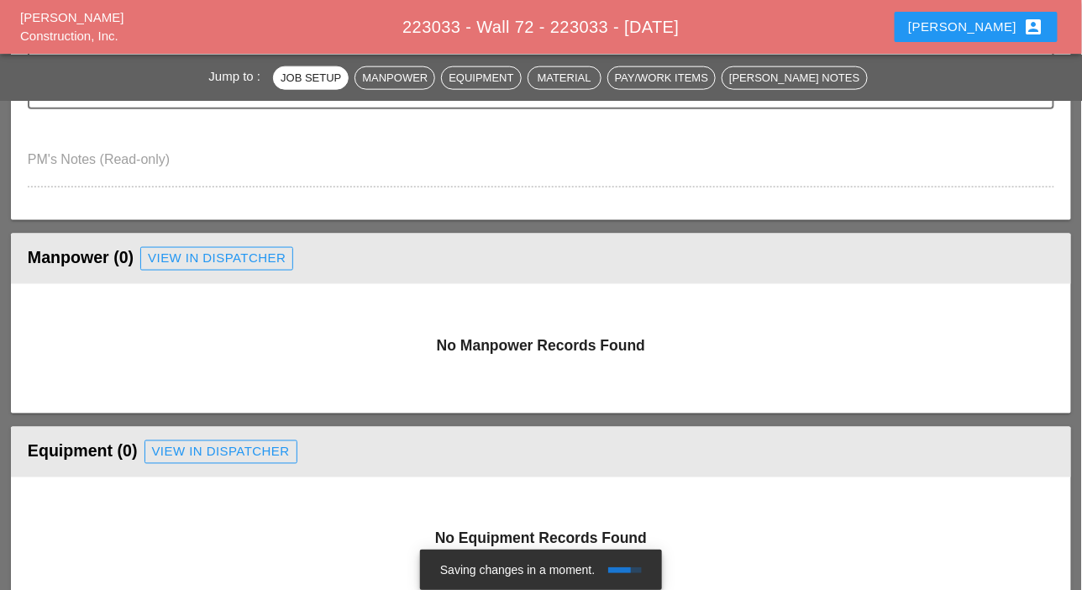
type textarea "WZTC for a right lane closer"
click at [178, 260] on div "View in Dispatcher" at bounding box center [217, 258] width 138 height 19
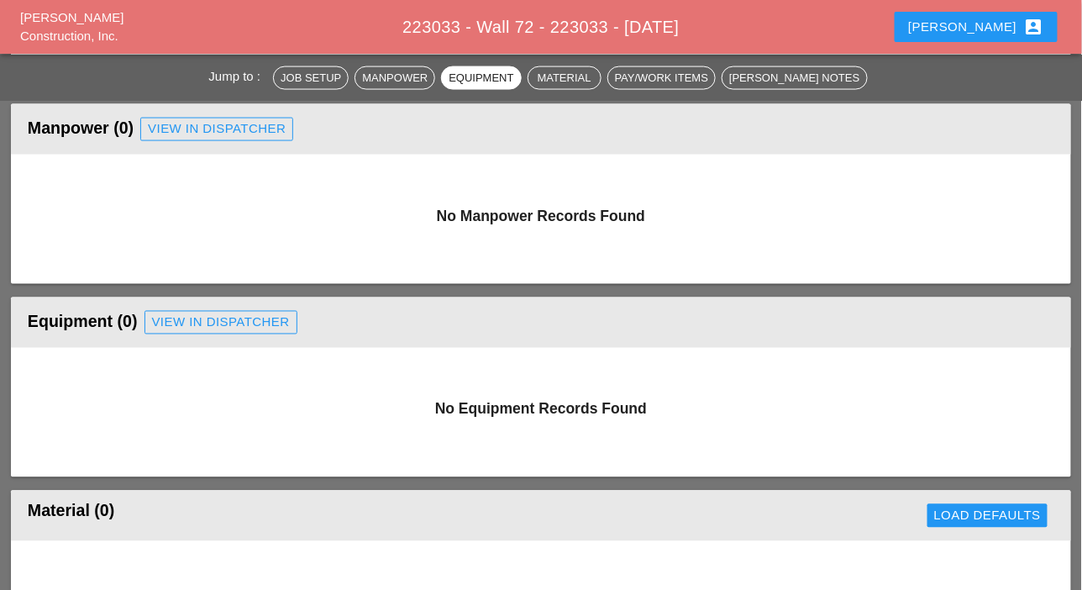
scroll to position [504, 0]
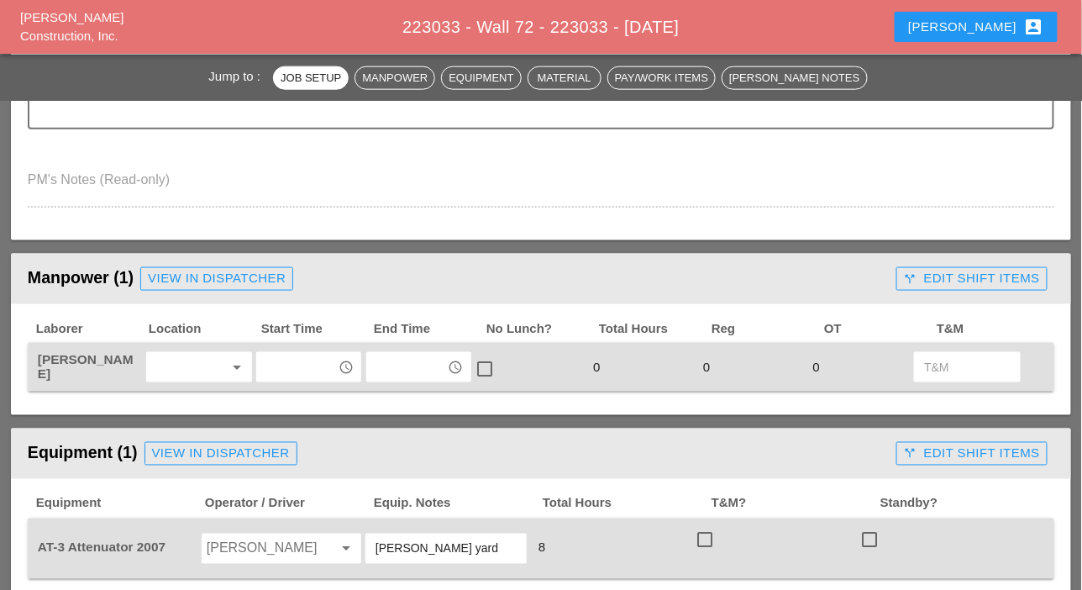
scroll to position [672, 0]
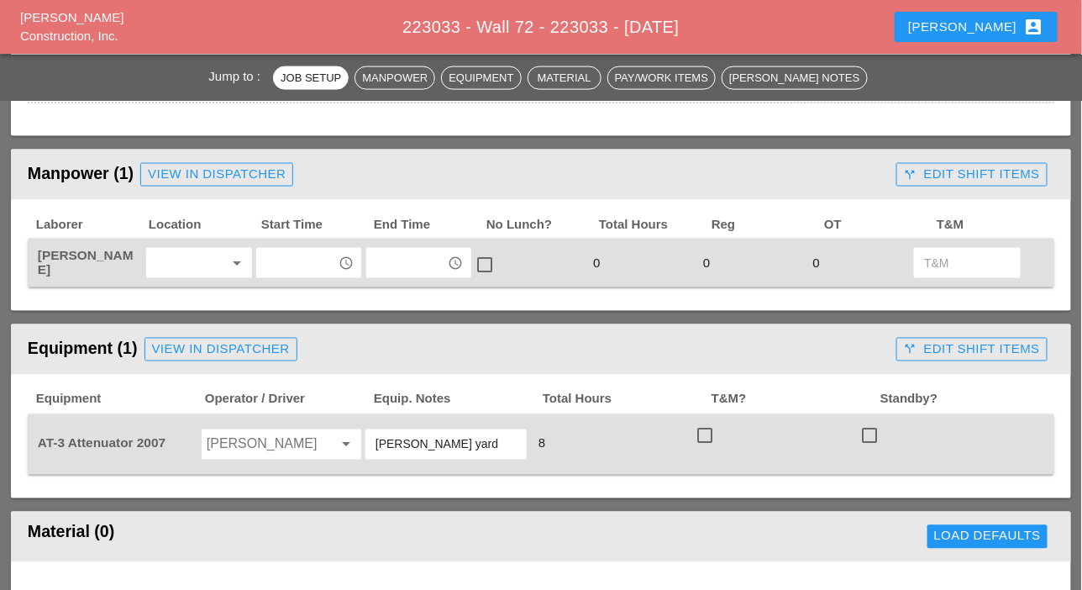
click at [171, 261] on div at bounding box center [187, 262] width 73 height 27
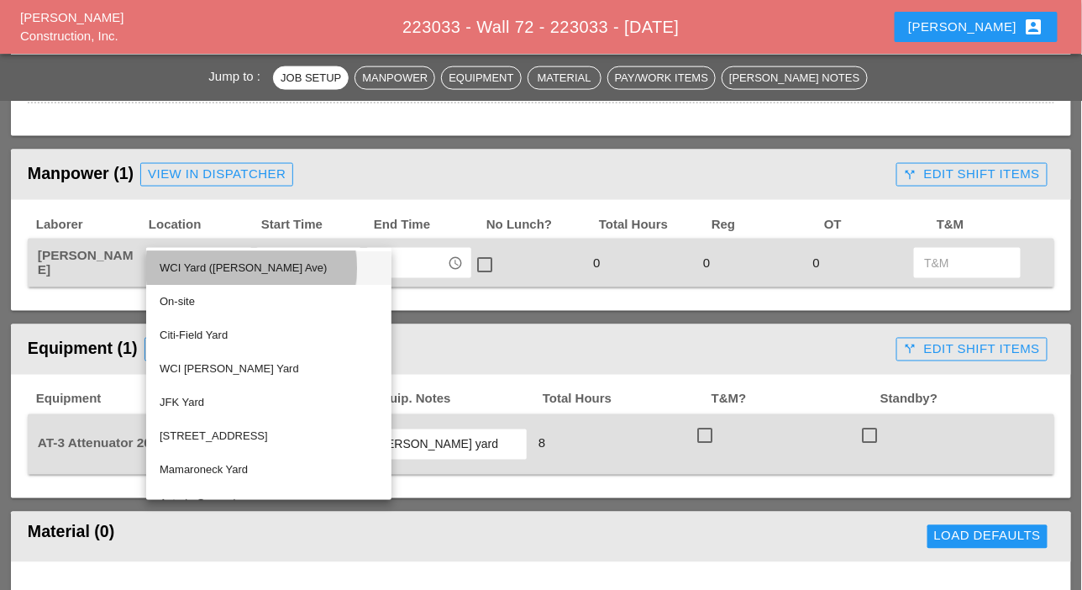
click at [184, 268] on div "WCI Yard ([PERSON_NAME] Ave)" at bounding box center [269, 268] width 218 height 20
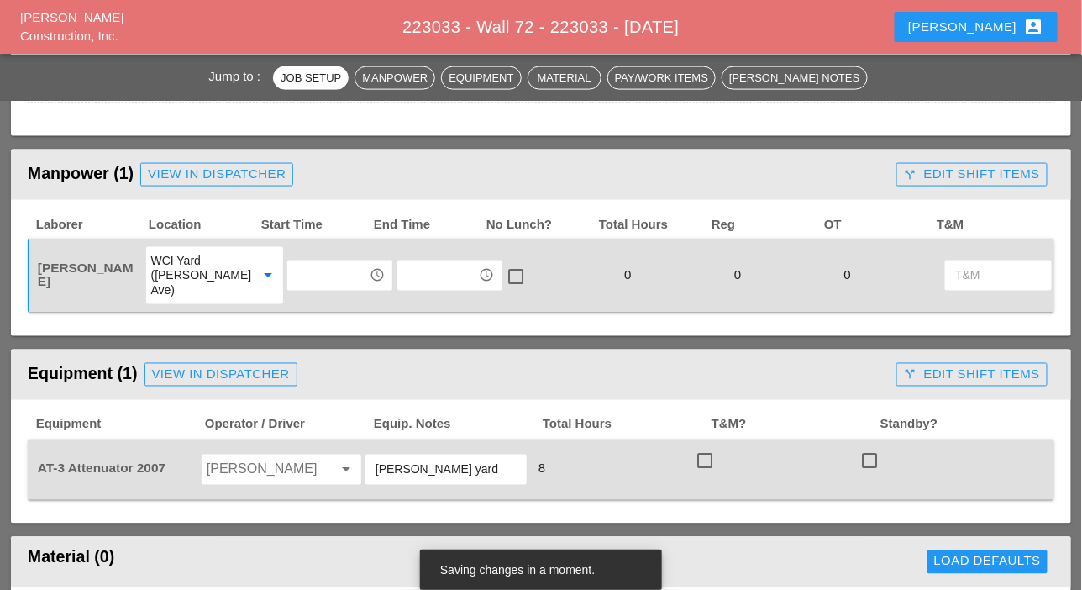
click at [185, 270] on div "WCI Yard ([PERSON_NAME] Ave)" at bounding box center [197, 275] width 93 height 45
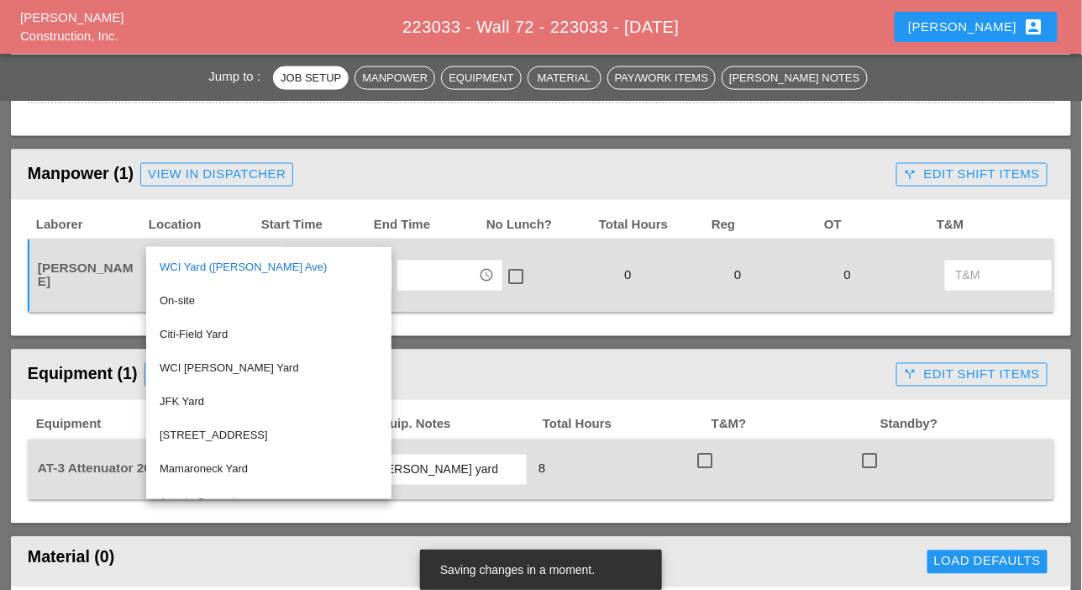
click at [186, 356] on div "WCI [PERSON_NAME] Yard" at bounding box center [269, 368] width 218 height 34
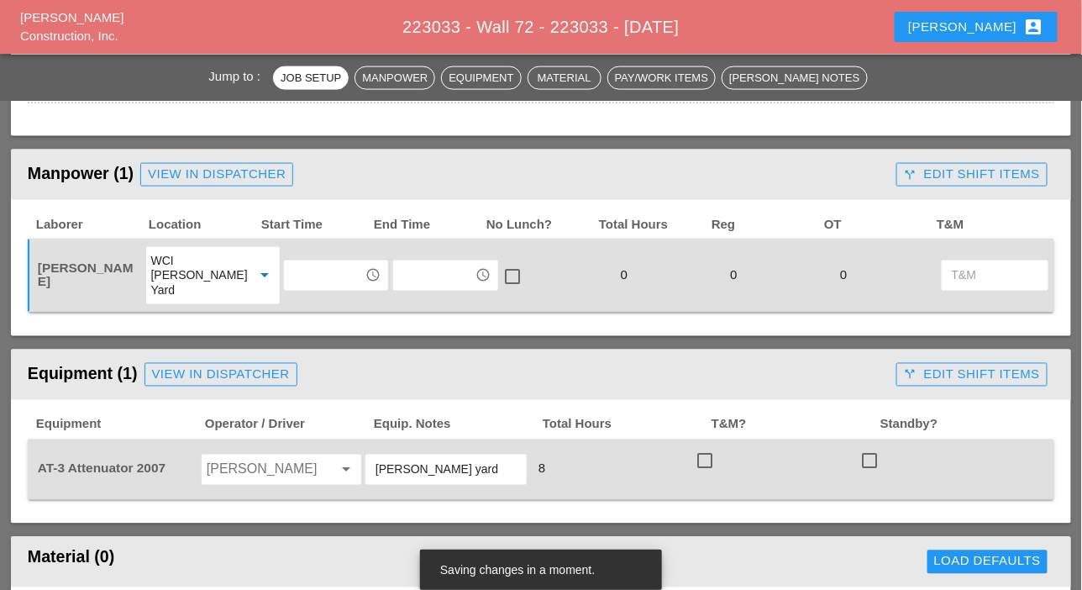
click at [289, 279] on input "text" at bounding box center [324, 275] width 71 height 27
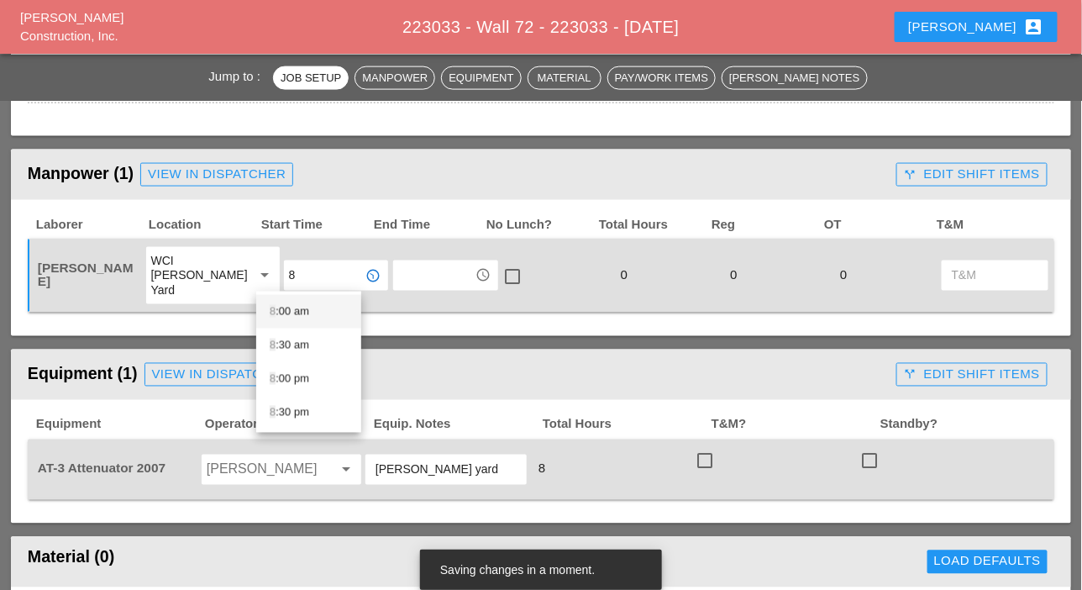
click at [293, 311] on div "8 :00 am" at bounding box center [309, 312] width 78 height 20
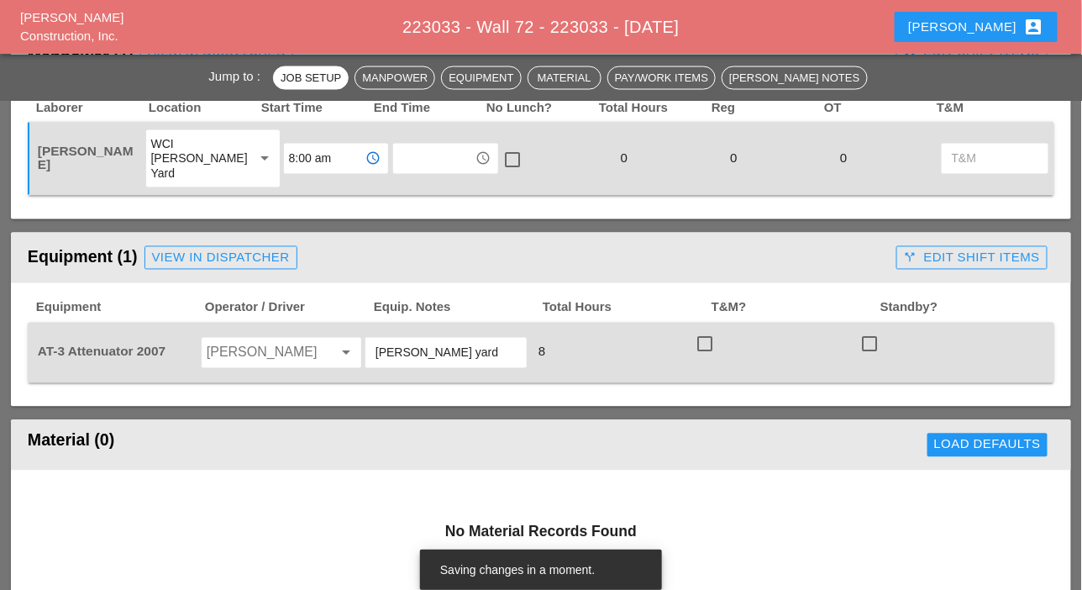
scroll to position [840, 0]
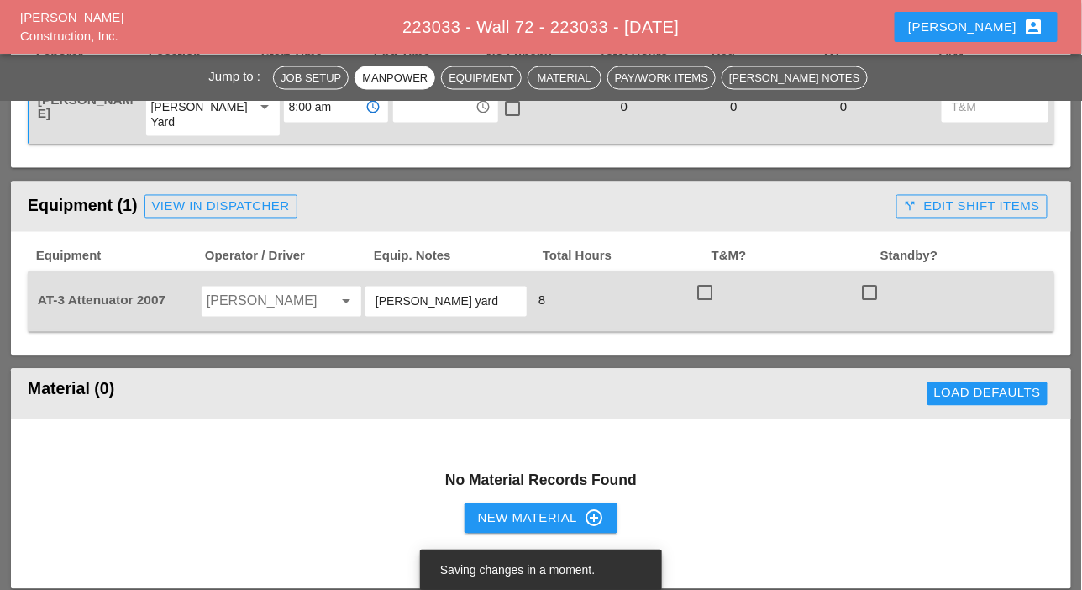
type input "8:00 am"
click at [245, 302] on input "Fernando De Souza" at bounding box center [258, 301] width 102 height 27
click at [249, 336] on div "[PERSON_NAME]" at bounding box center [281, 338] width 133 height 20
type input "[PERSON_NAME]"
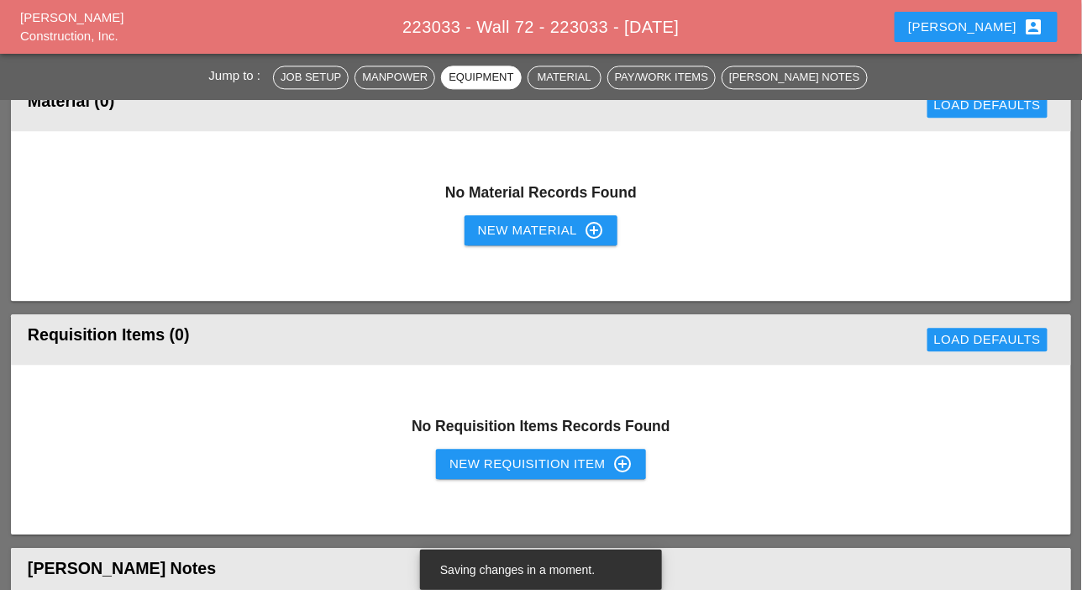
scroll to position [1176, 0]
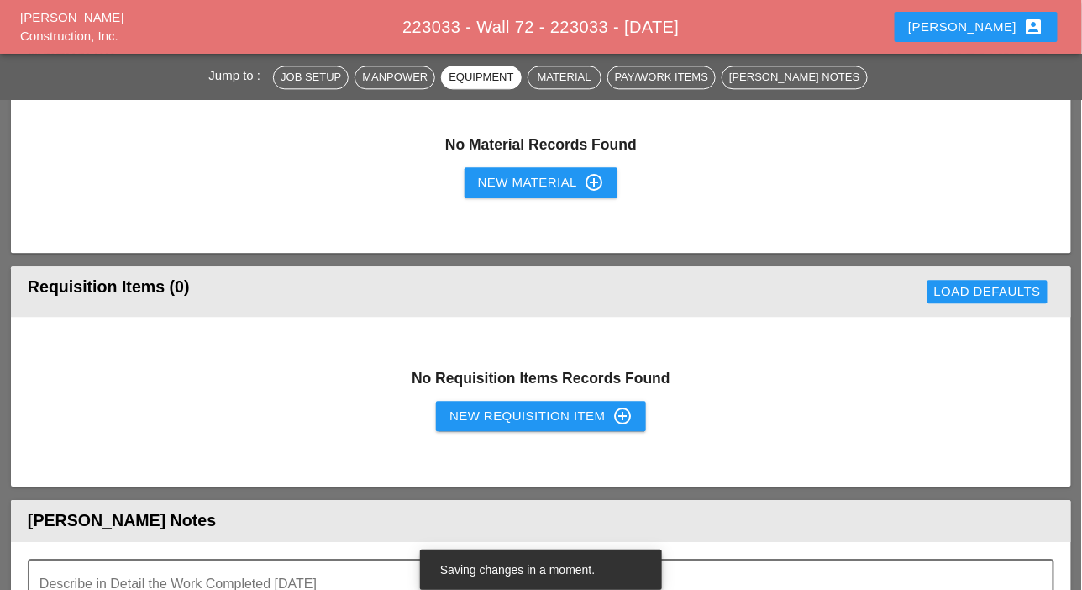
click at [468, 417] on div "New Requisition Item control_point" at bounding box center [540, 416] width 183 height 20
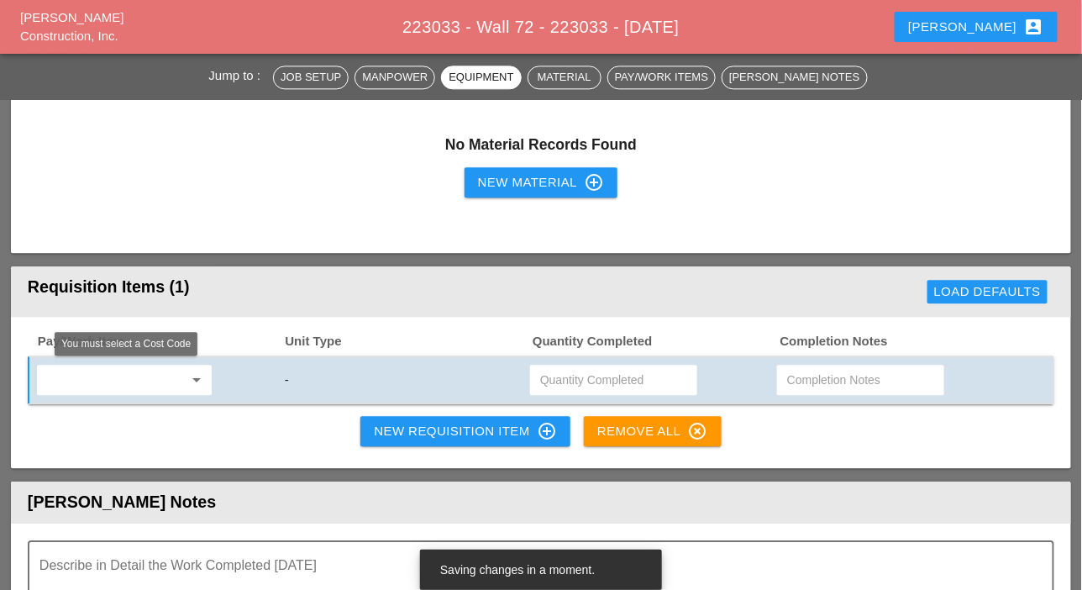
click at [168, 386] on input "text" at bounding box center [112, 379] width 141 height 27
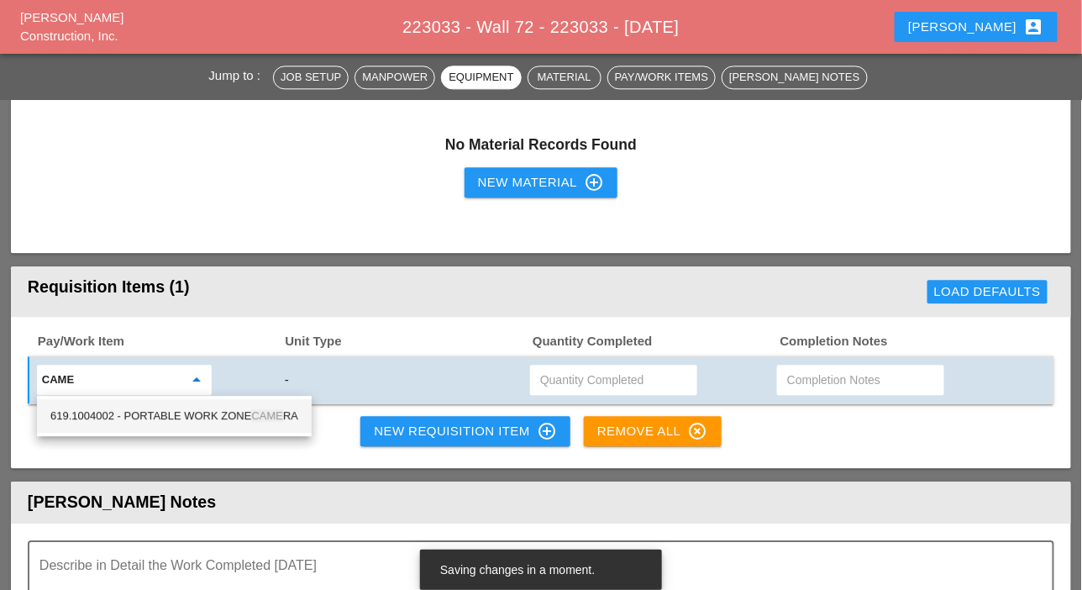
click at [186, 409] on div "619.1004002 - PORTABLE WORK ZONE CAME RA" at bounding box center [174, 416] width 248 height 20
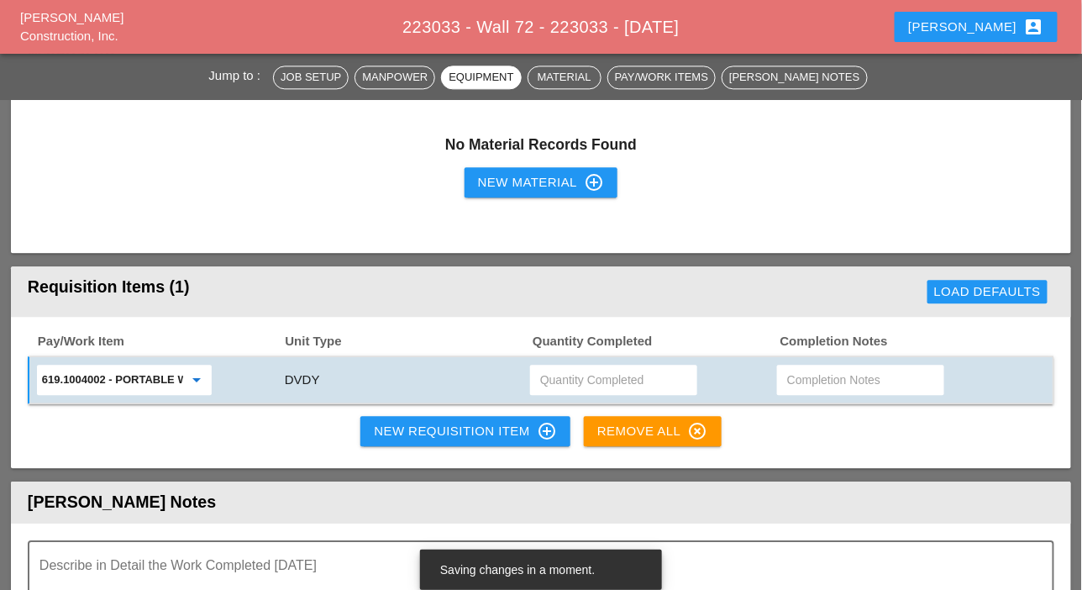
type input "619.1004002 - PORTABLE WORK ZONE CAMERA"
click at [560, 375] on input "text" at bounding box center [613, 379] width 147 height 27
type input "2"
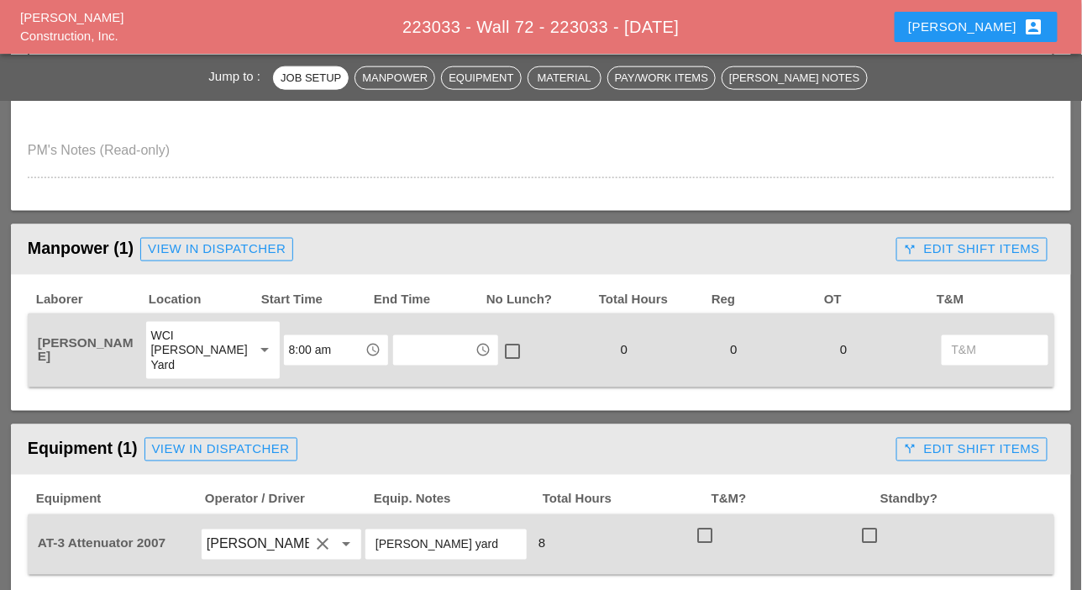
scroll to position [588, 0]
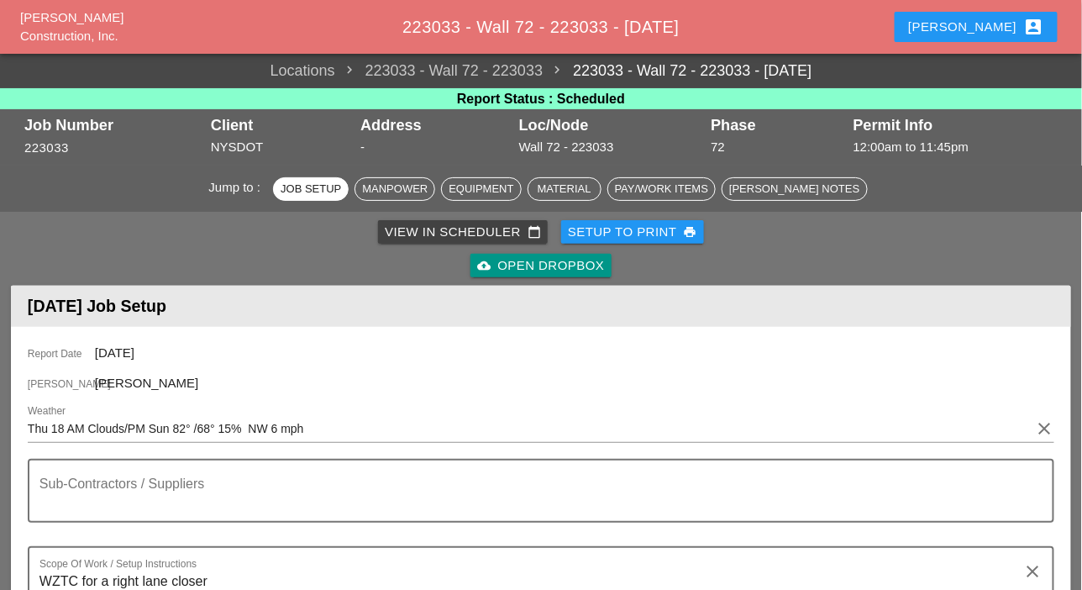
click at [984, 29] on button "Luca account_box" at bounding box center [976, 27] width 162 height 30
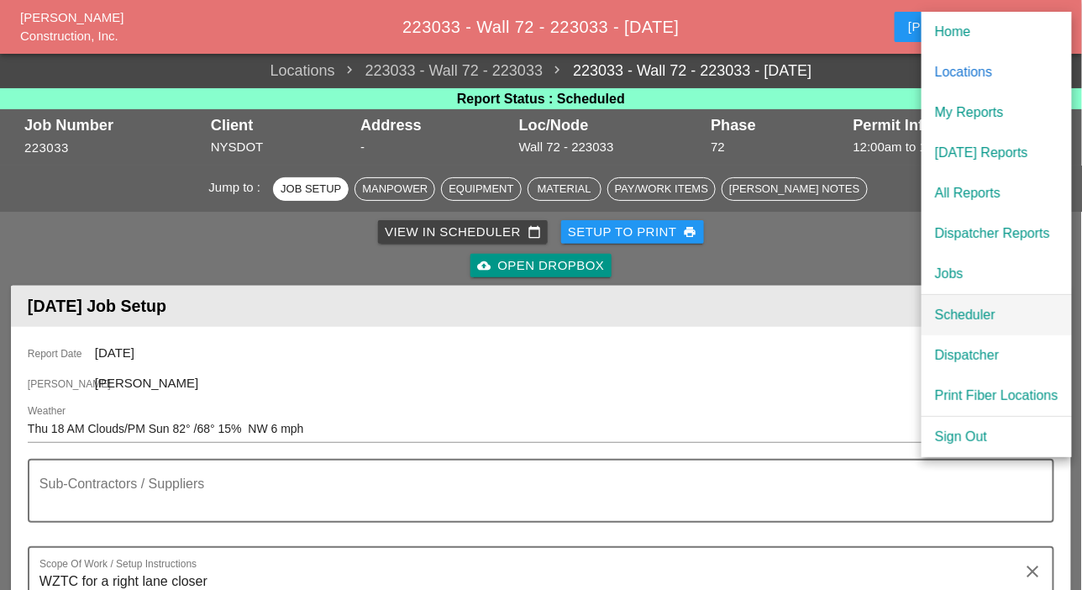
click at [957, 318] on div "Scheduler" at bounding box center [996, 315] width 123 height 20
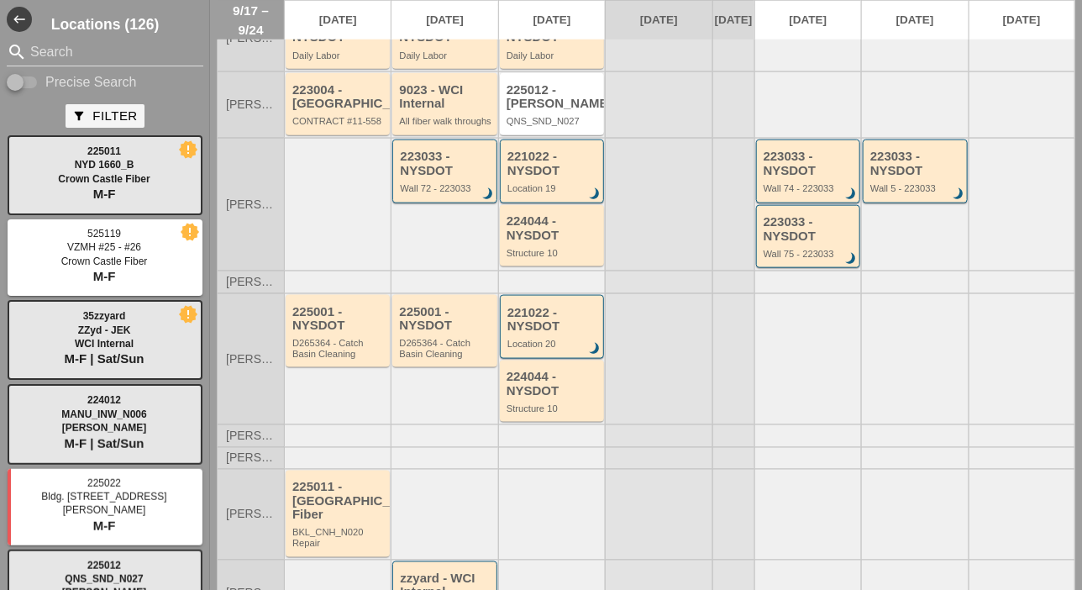
scroll to position [454, 0]
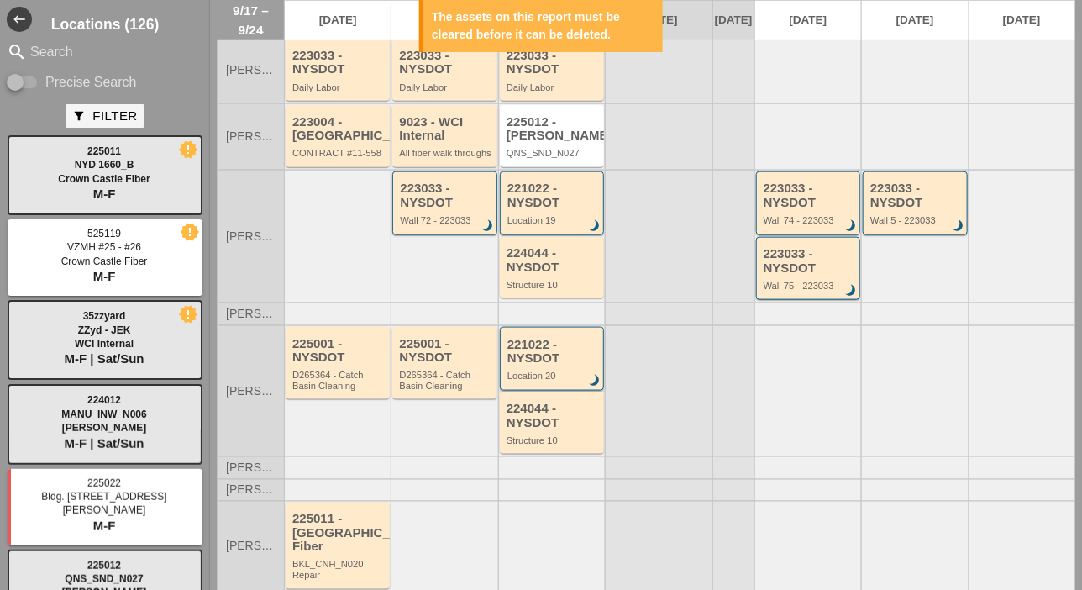
click at [554, 365] on div "221022 - NYSDOT" at bounding box center [553, 352] width 92 height 28
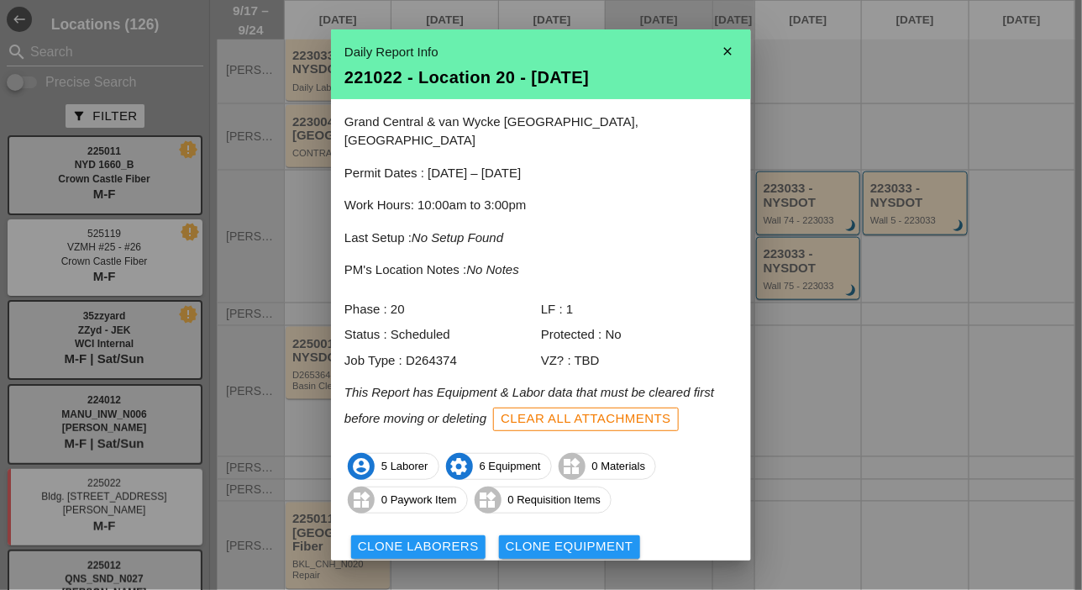
click at [715, 49] on icon "close" at bounding box center [728, 51] width 34 height 34
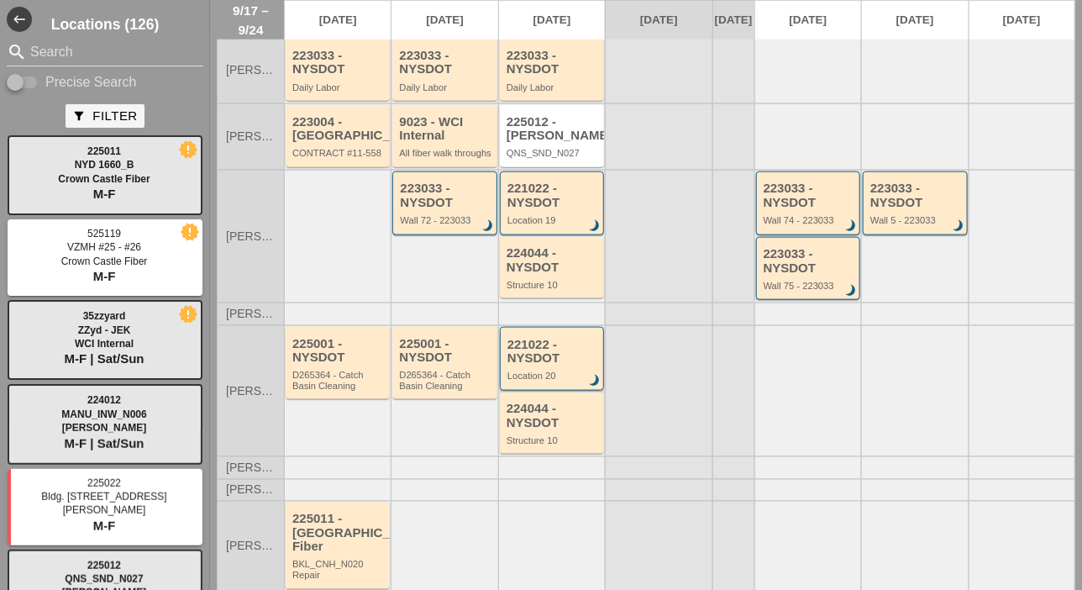
click at [563, 375] on div "221022 - NYSDOT Location 20 brightness_3" at bounding box center [553, 360] width 92 height 44
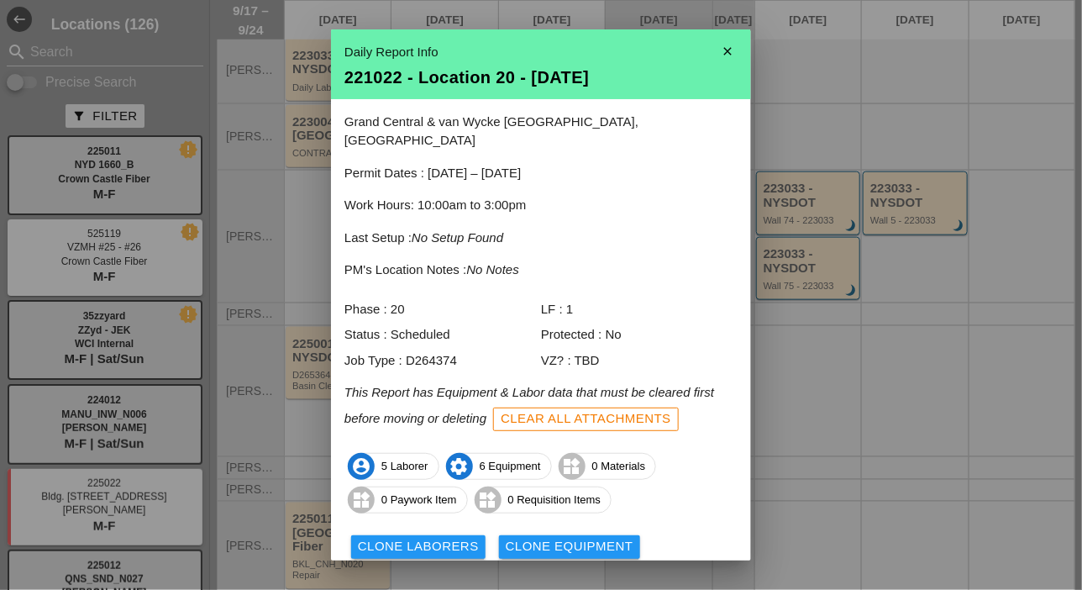
scroll to position [74, 0]
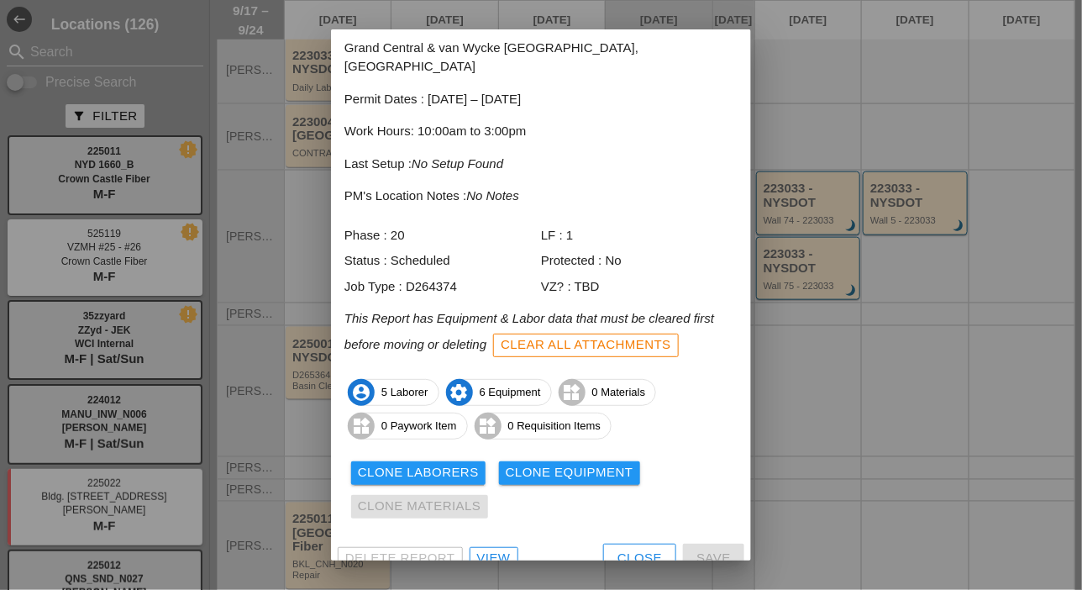
click at [506, 548] on div "View" at bounding box center [494, 557] width 34 height 19
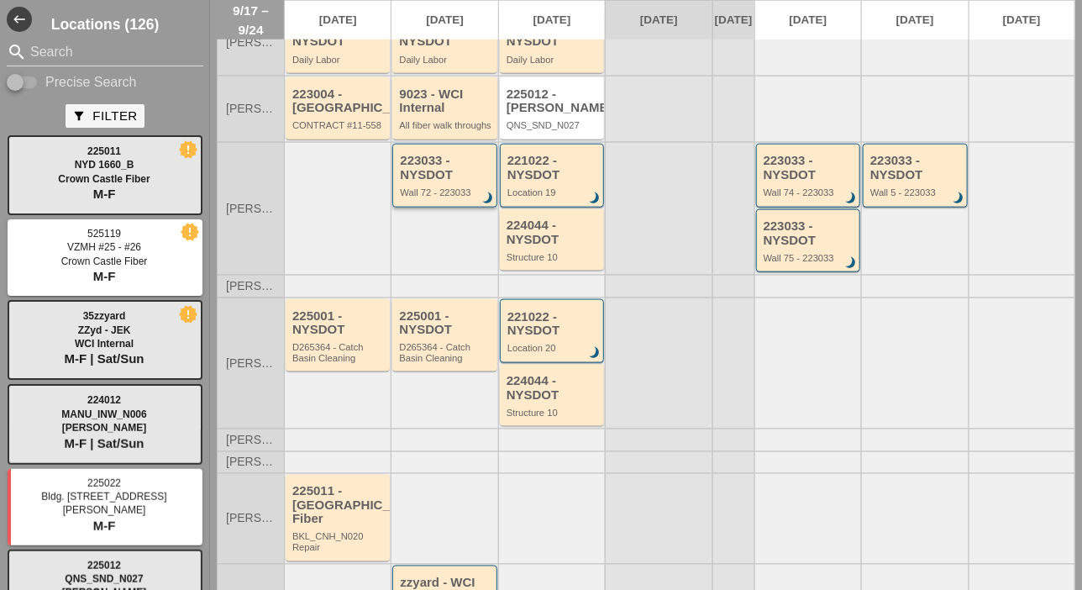
scroll to position [538, 0]
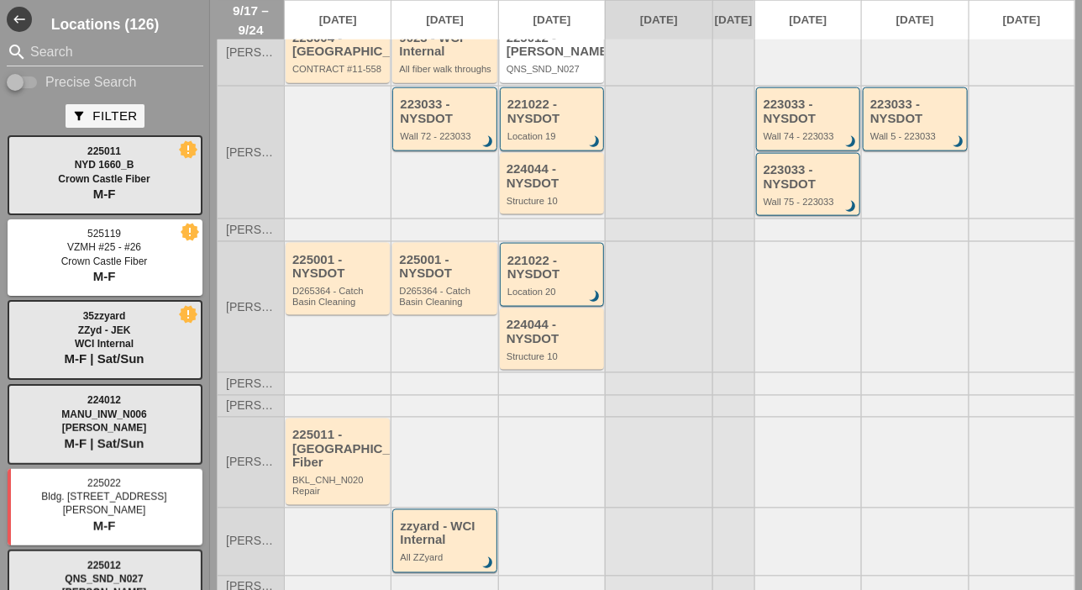
drag, startPoint x: 550, startPoint y: 295, endPoint x: 642, endPoint y: 336, distance: 100.4
click at [648, 341] on div at bounding box center [658, 307] width 107 height 132
click at [549, 281] on div "221022 - NYSDOT" at bounding box center [553, 268] width 92 height 28
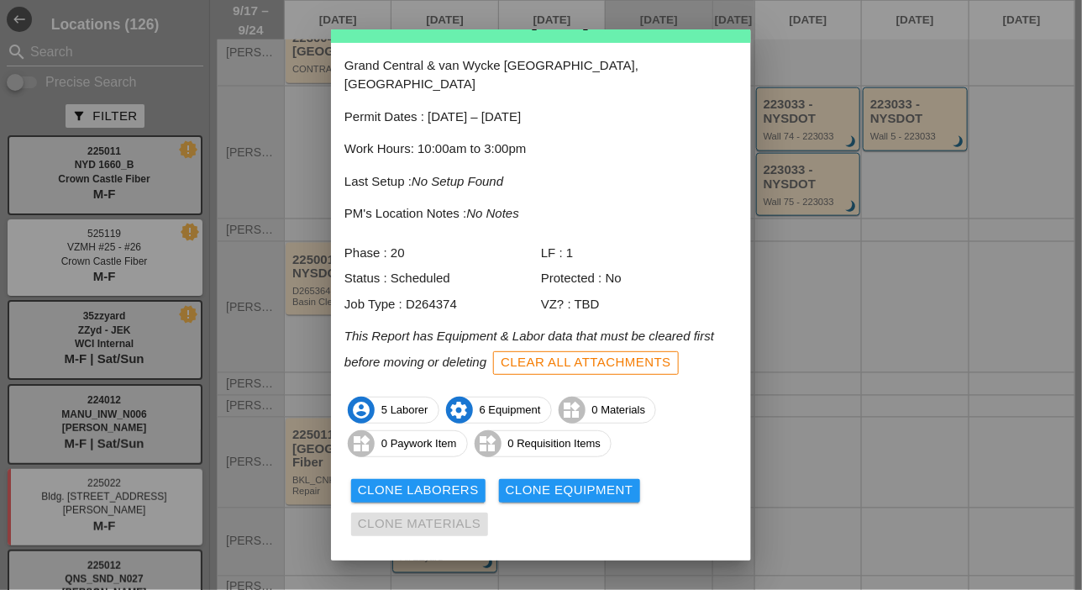
scroll to position [74, 0]
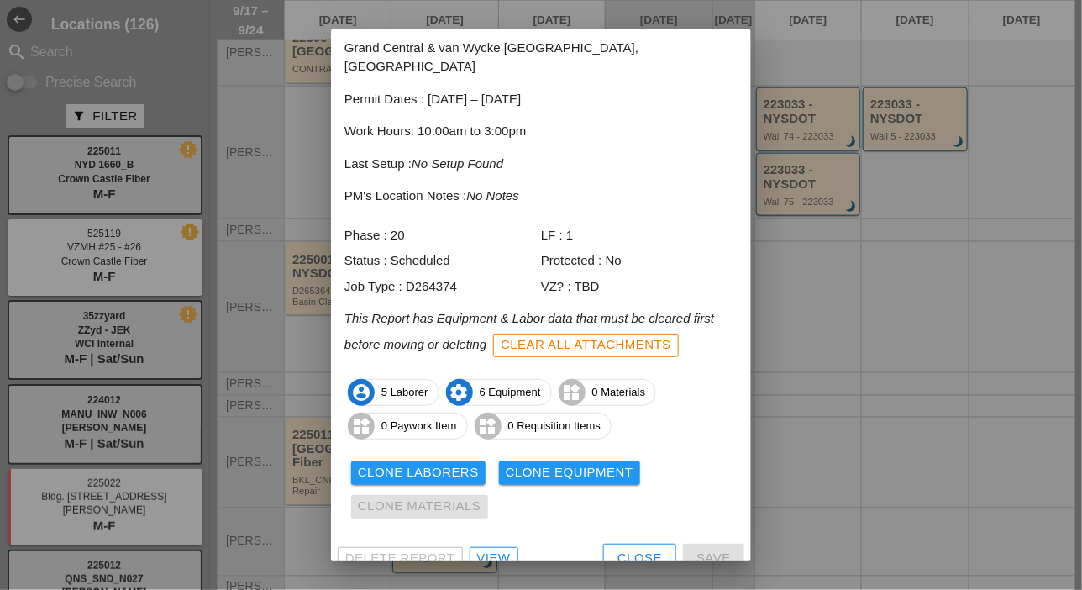
click at [627, 335] on div "Clear All Attachments" at bounding box center [586, 344] width 171 height 19
click at [592, 335] on div "Are you sure?" at bounding box center [553, 344] width 107 height 19
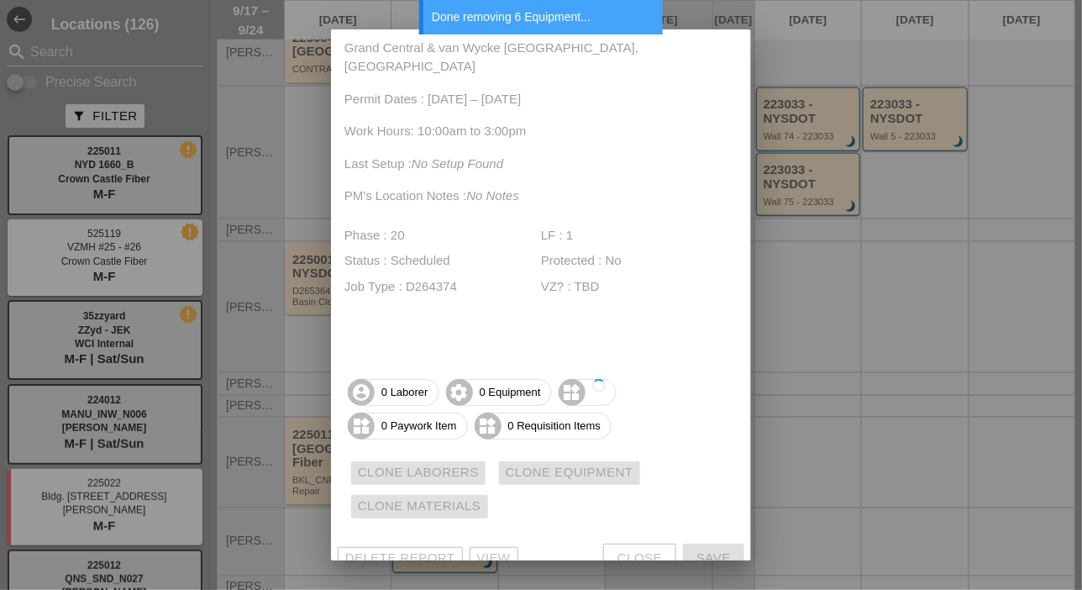
scroll to position [8, 0]
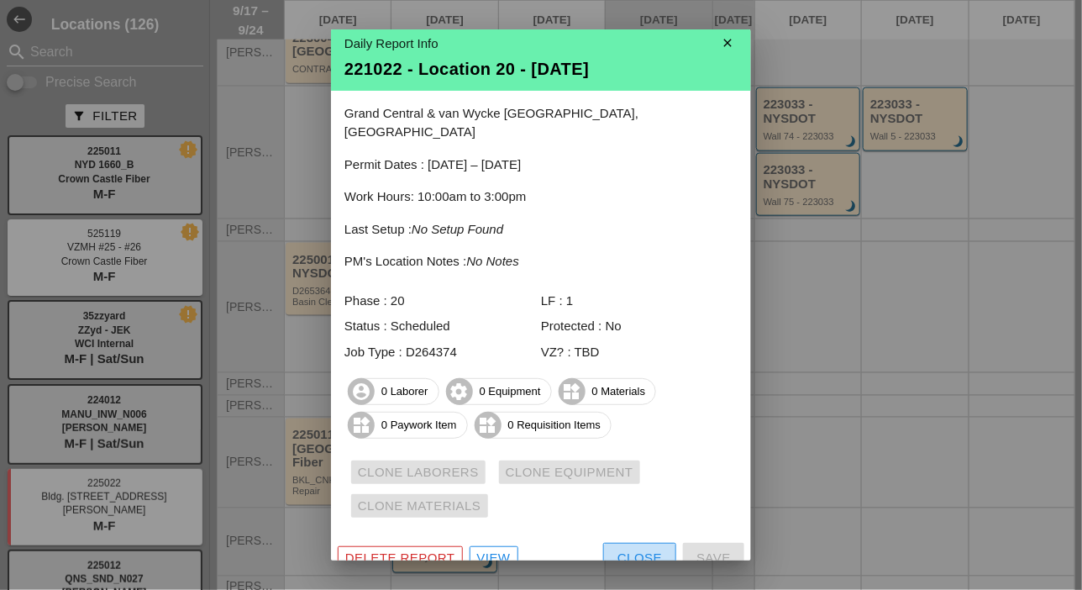
click at [634, 548] on div "Close" at bounding box center [639, 557] width 45 height 19
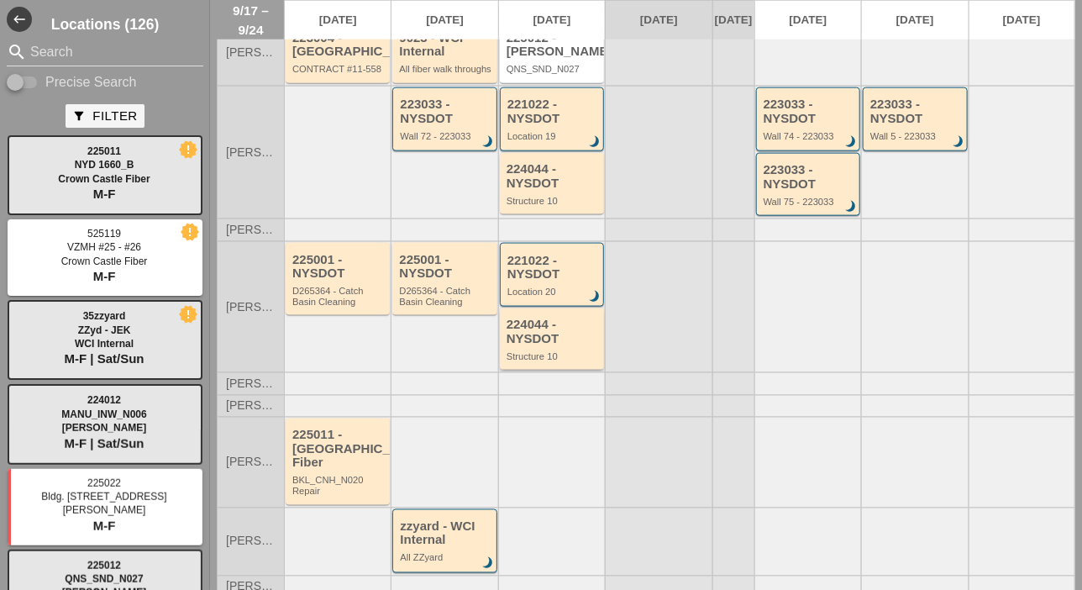
click at [546, 344] on div "224044 - NYSDOT" at bounding box center [552, 331] width 93 height 28
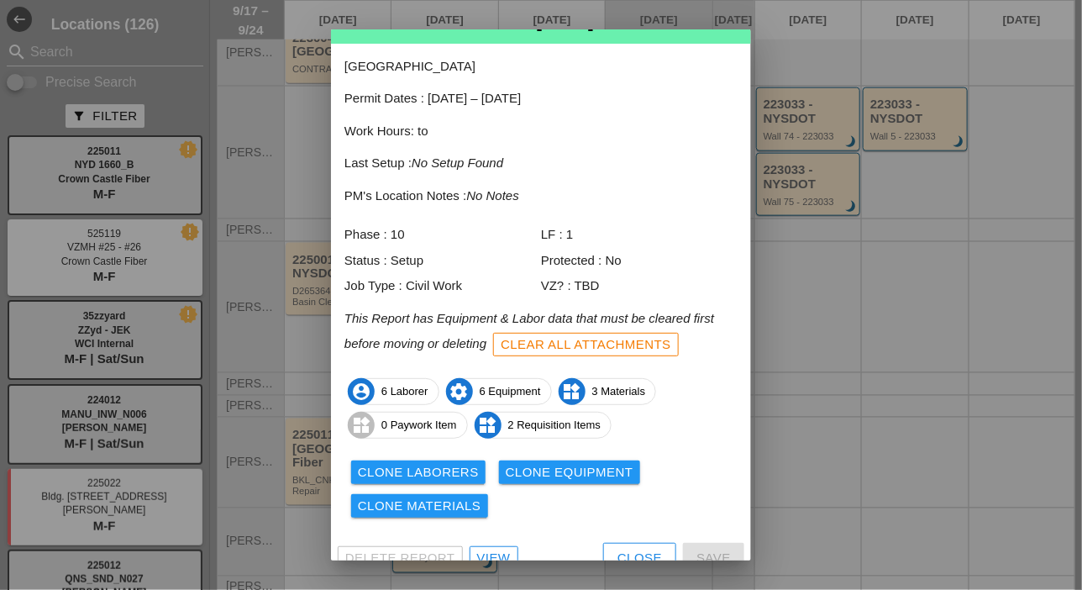
scroll to position [74, 0]
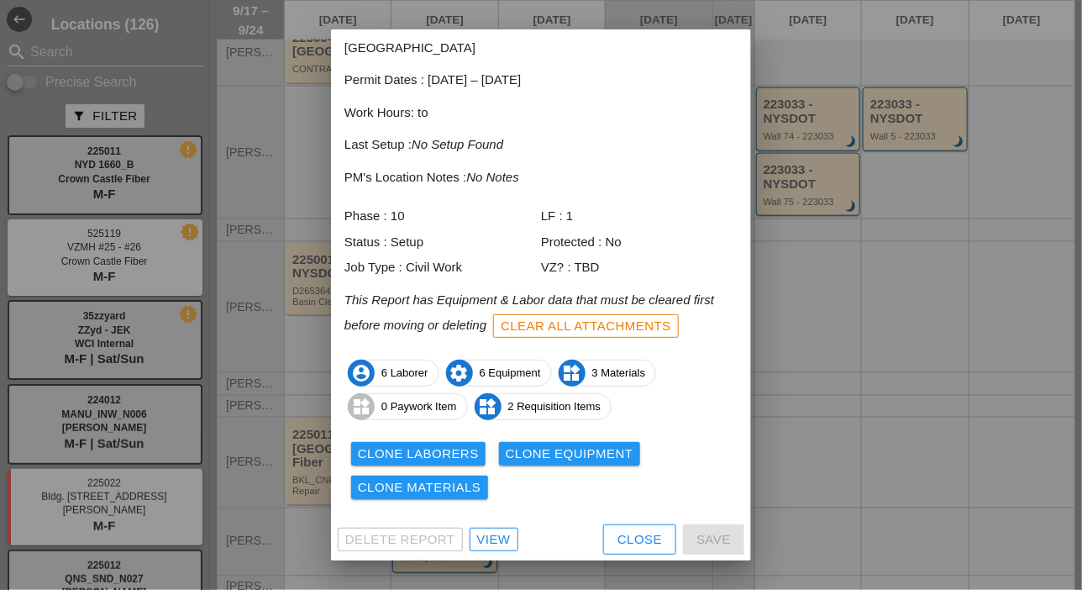
click at [593, 326] on div "Clear All Attachments" at bounding box center [586, 326] width 171 height 19
click at [591, 327] on div "Are you sure?" at bounding box center [553, 326] width 107 height 19
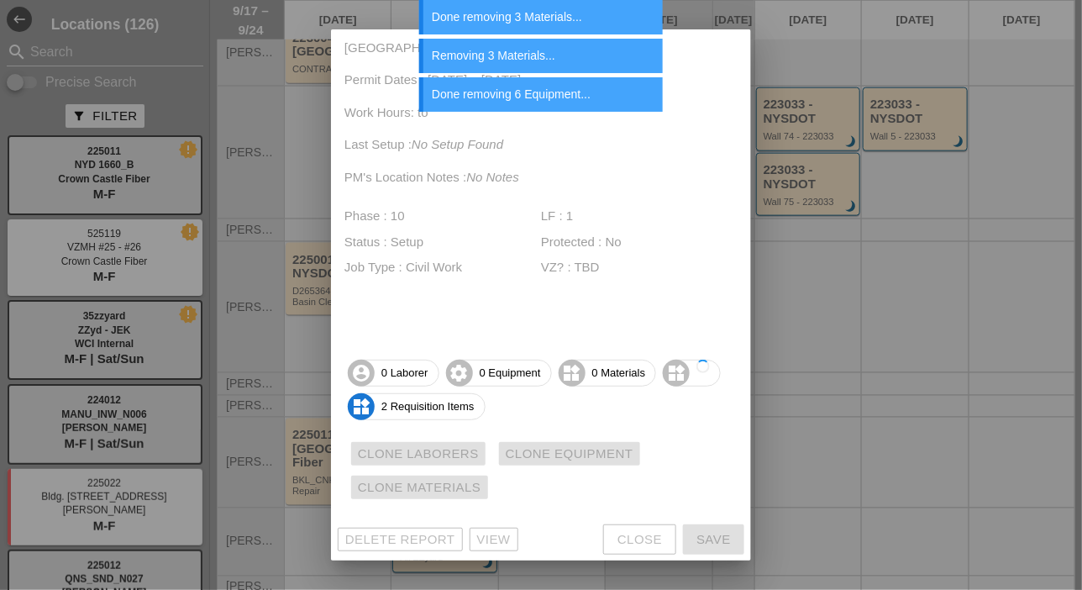
scroll to position [8, 0]
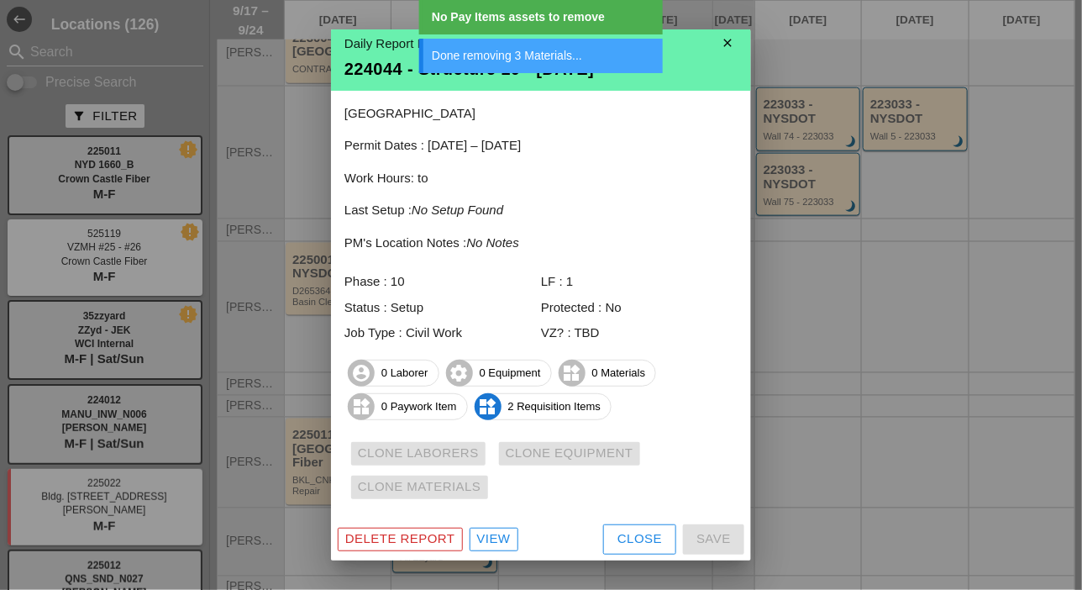
click at [447, 546] on div "Delete Report" at bounding box center [400, 538] width 110 height 19
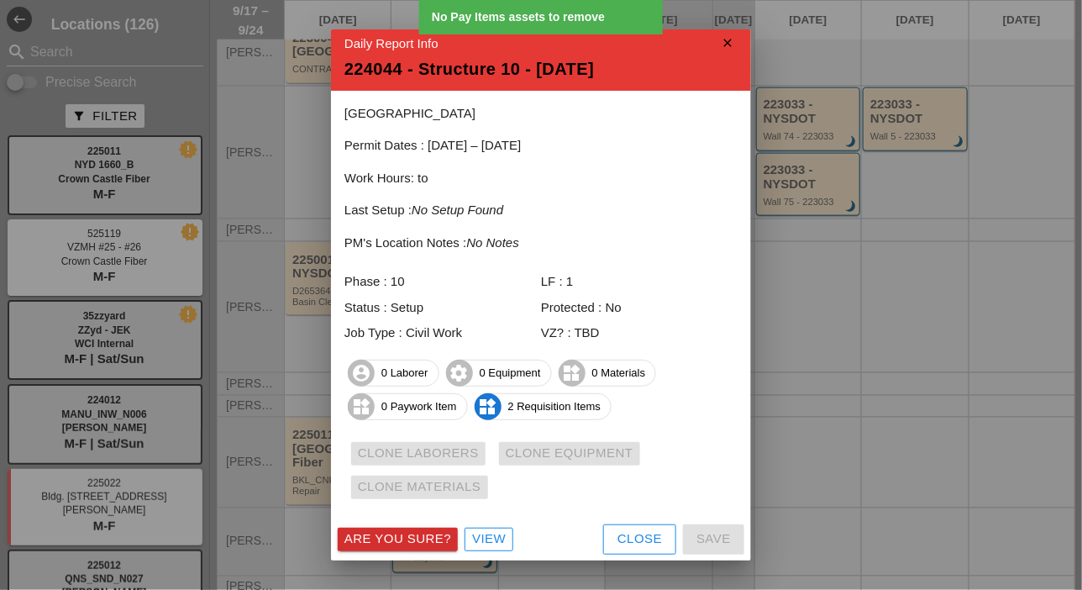
click at [447, 537] on div "Are you sure?" at bounding box center [397, 538] width 107 height 19
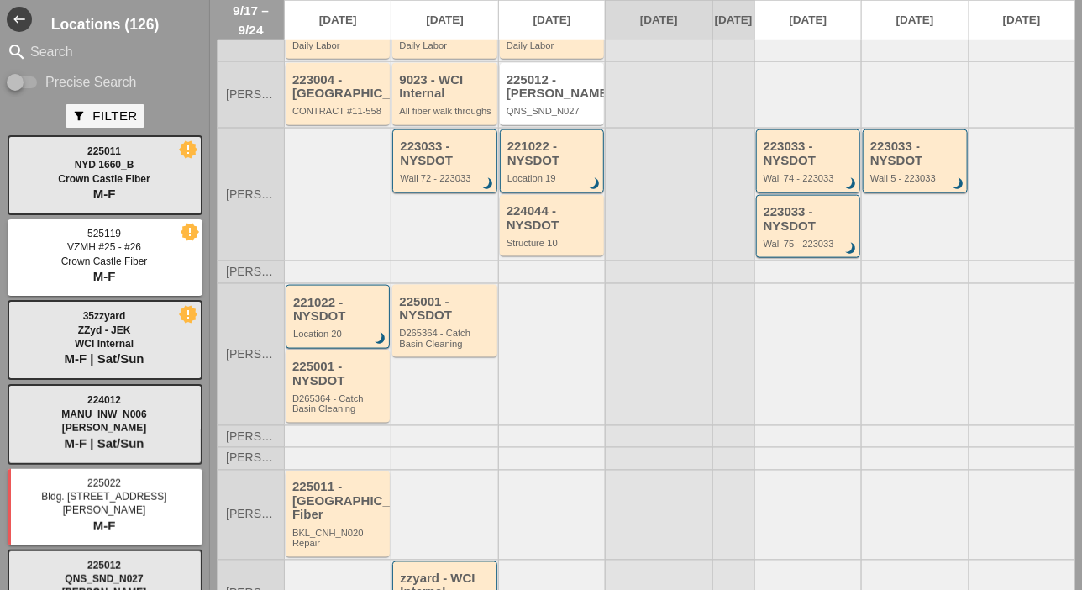
scroll to position [538, 0]
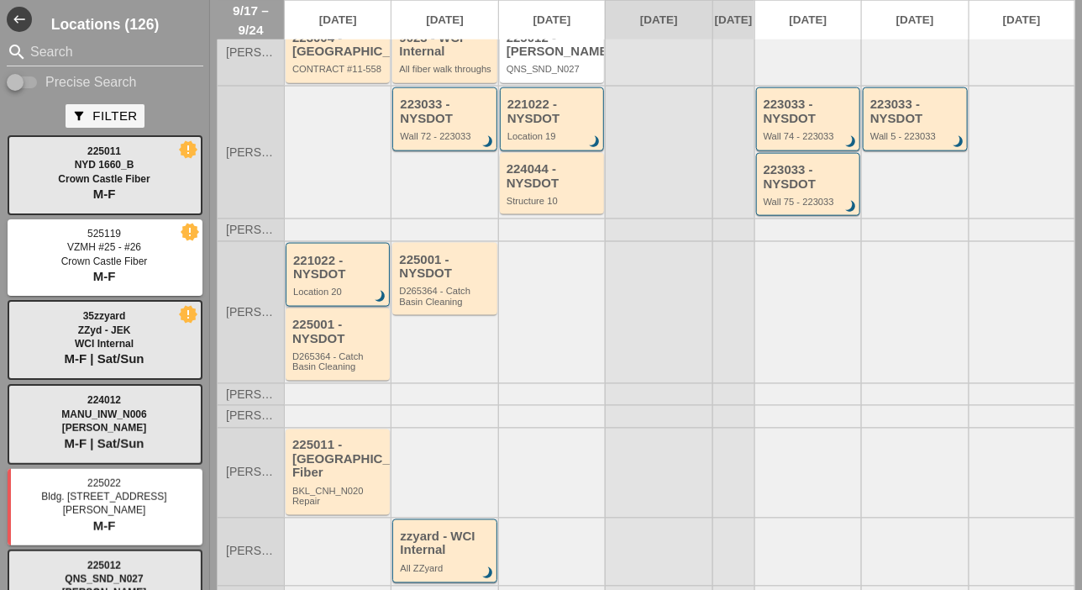
click at [342, 280] on div "221022 - NYSDOT" at bounding box center [339, 268] width 92 height 28
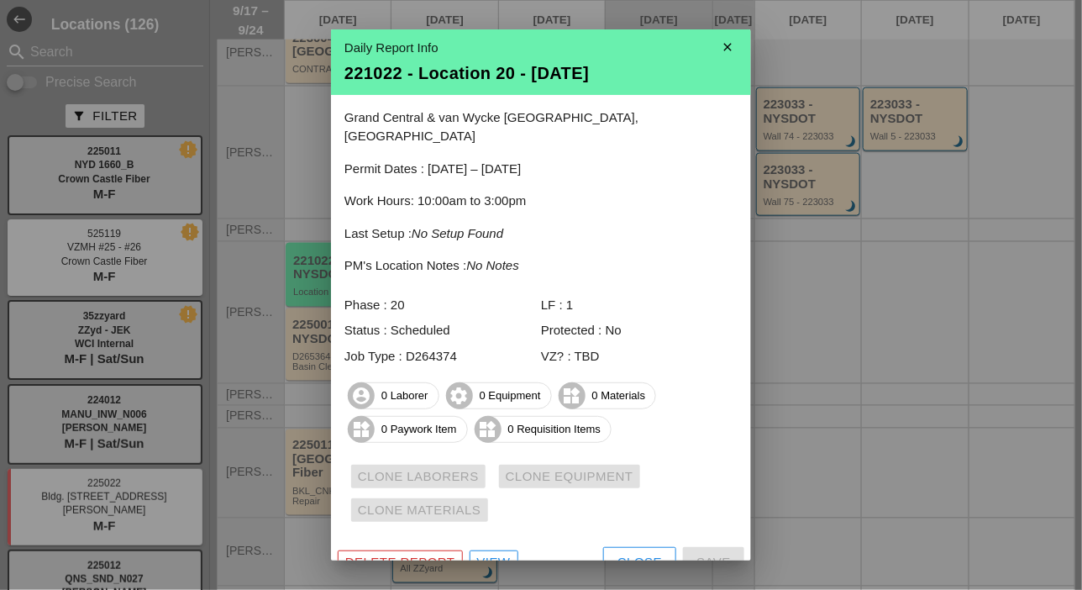
scroll to position [8, 0]
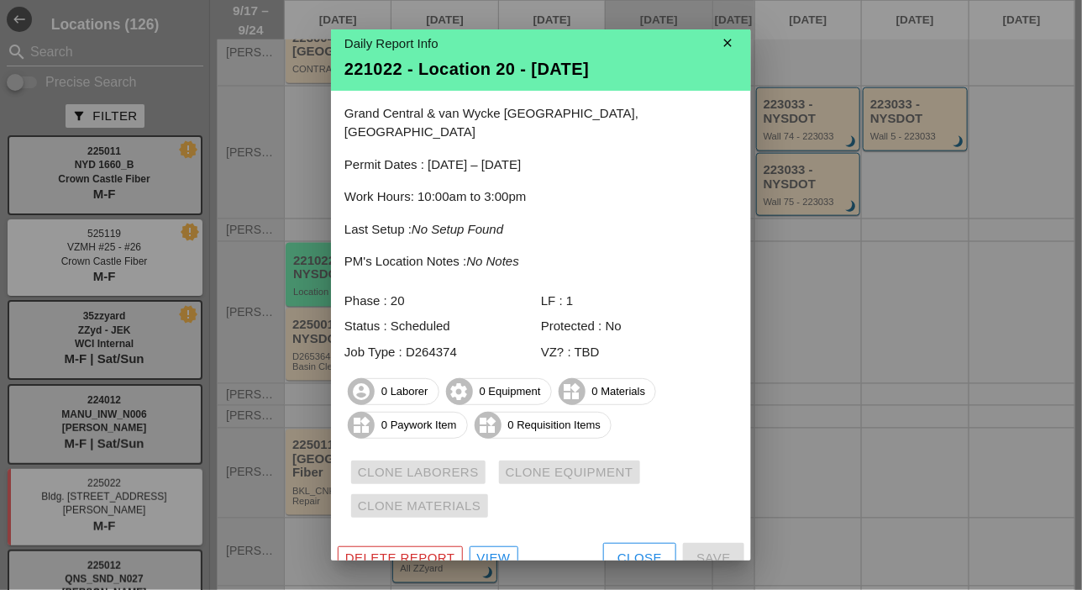
click at [398, 548] on div "Delete Report" at bounding box center [400, 557] width 110 height 19
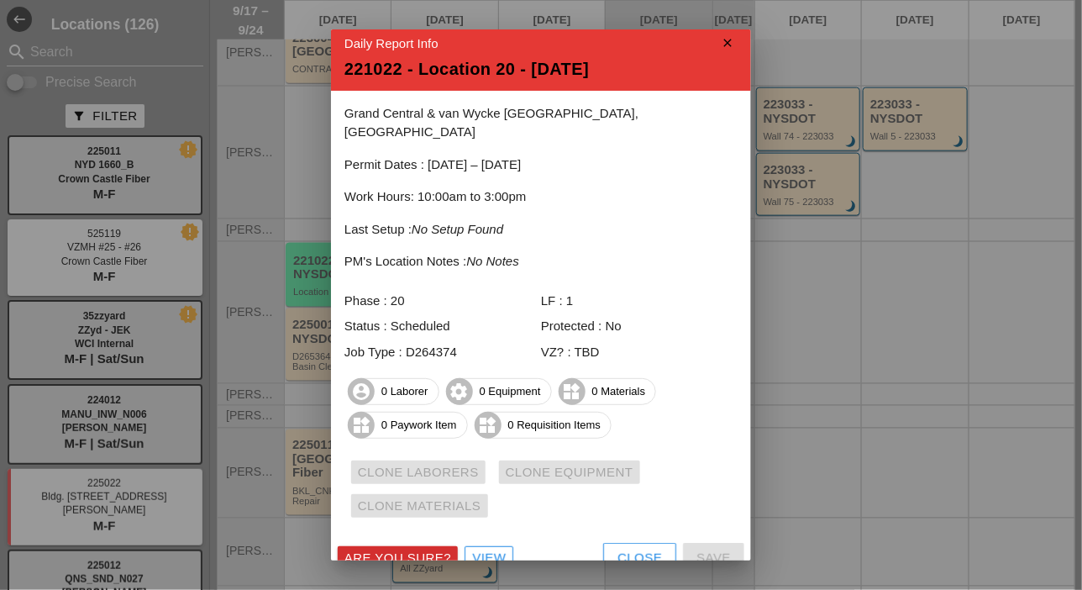
click at [404, 548] on div "Are you sure?" at bounding box center [397, 557] width 107 height 19
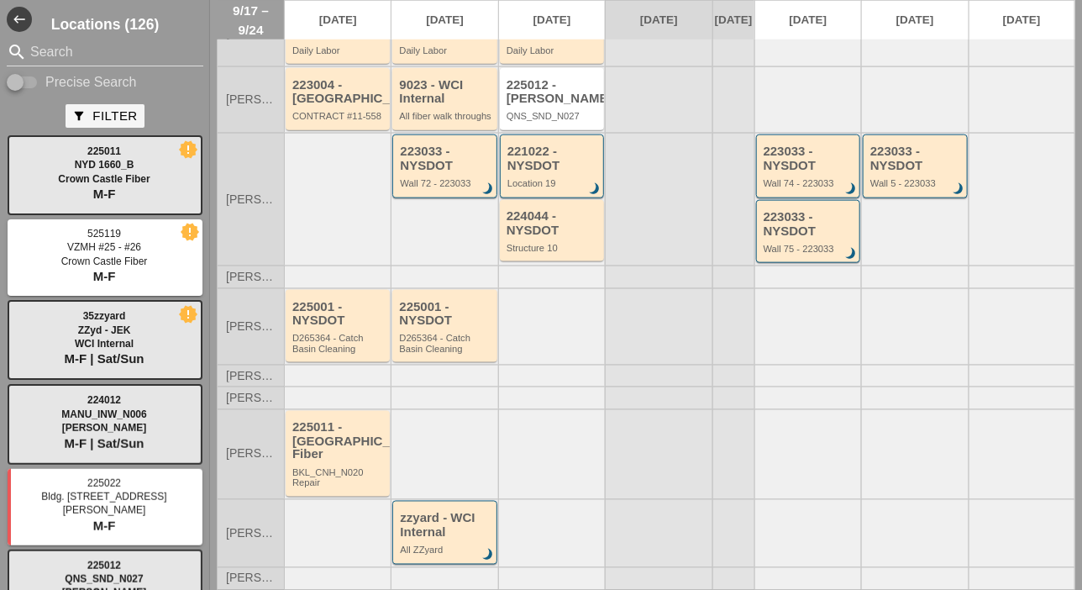
scroll to position [483, 0]
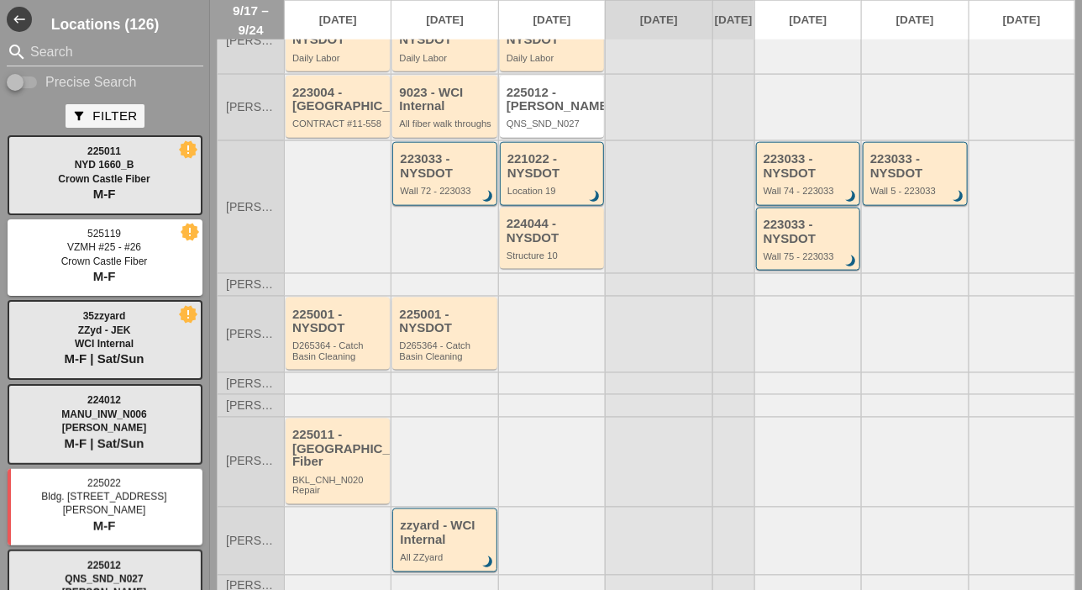
click at [31, 74] on input "Precise Search" at bounding box center [23, 82] width 32 height 20
checkbox input "true"
click at [45, 54] on input "Search" at bounding box center [105, 52] width 150 height 27
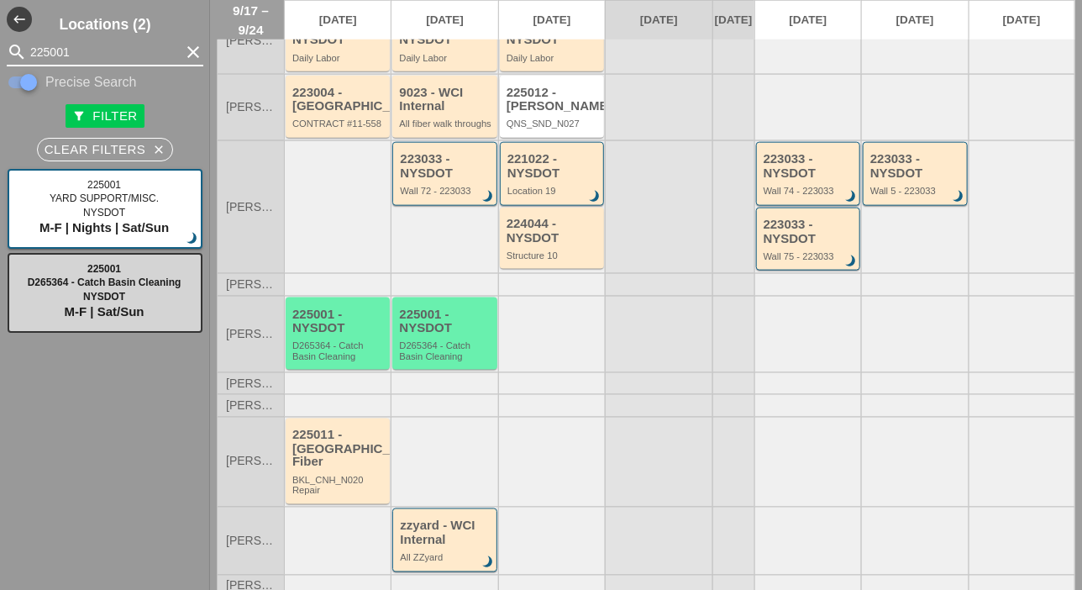
type input "225001"
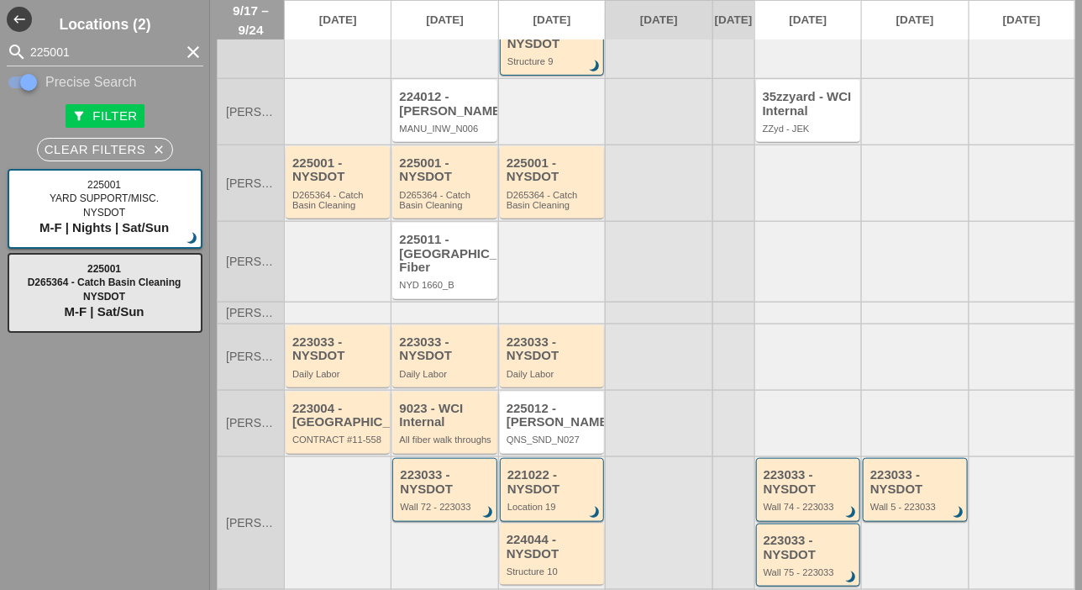
scroll to position [147, 0]
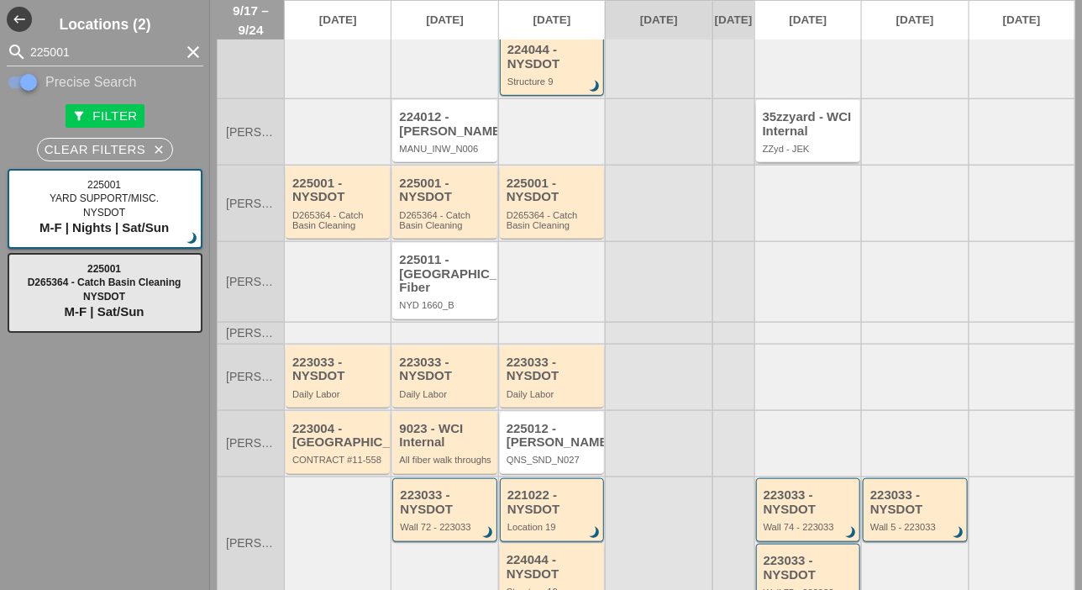
click at [768, 134] on div "35zzyard - WCI Internal" at bounding box center [809, 124] width 93 height 28
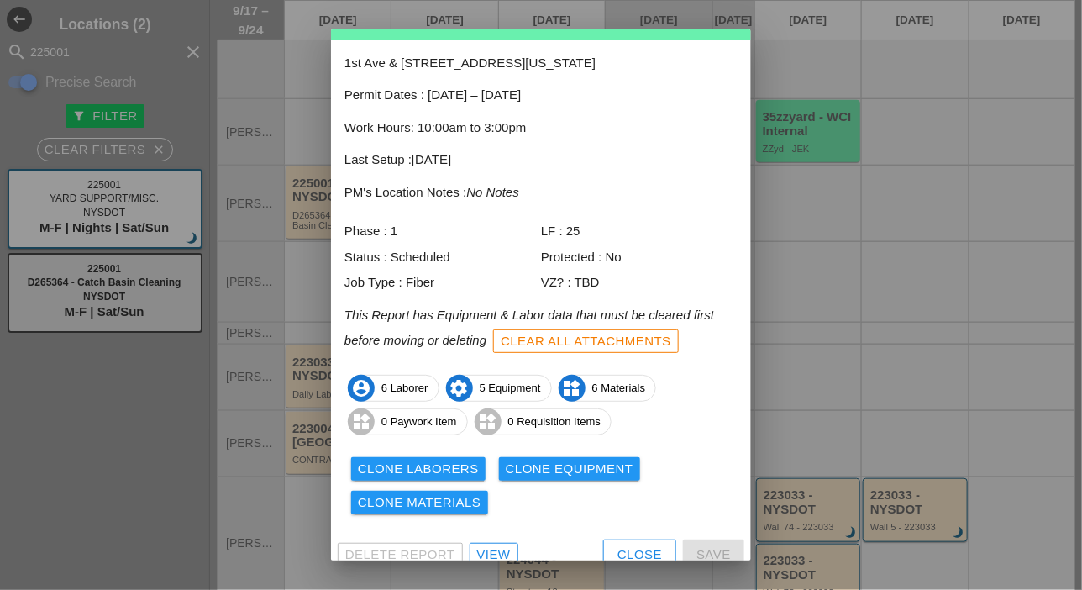
scroll to position [74, 0]
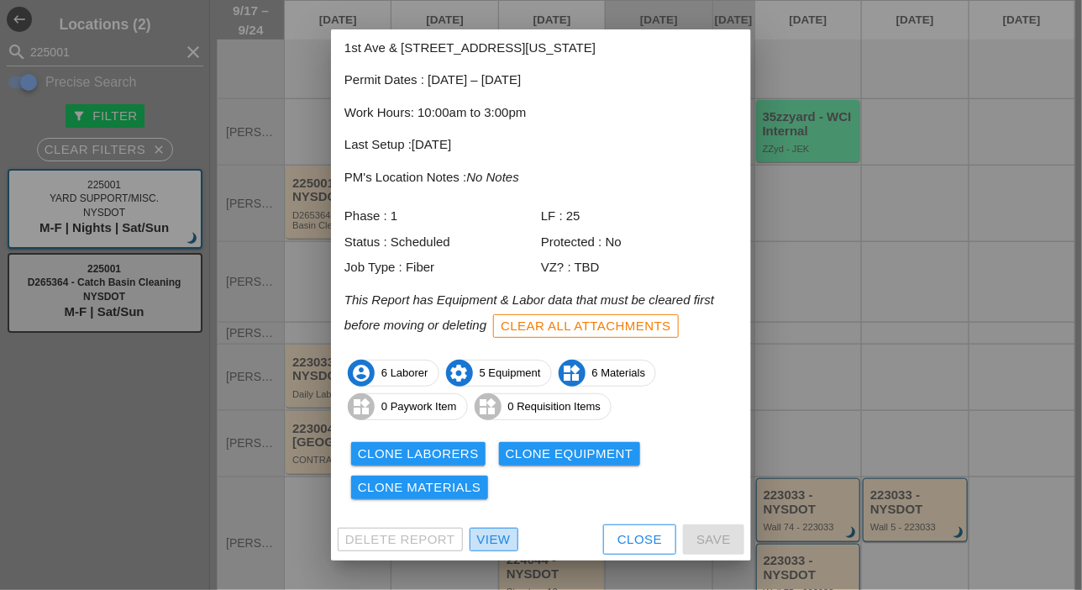
click at [490, 537] on div "View" at bounding box center [494, 539] width 34 height 19
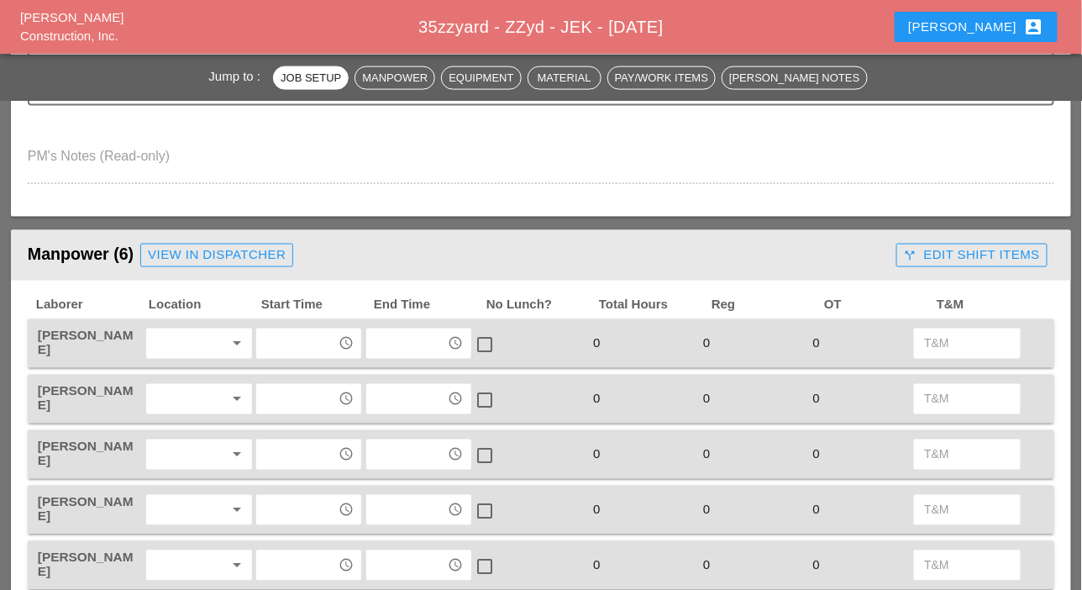
scroll to position [756, 0]
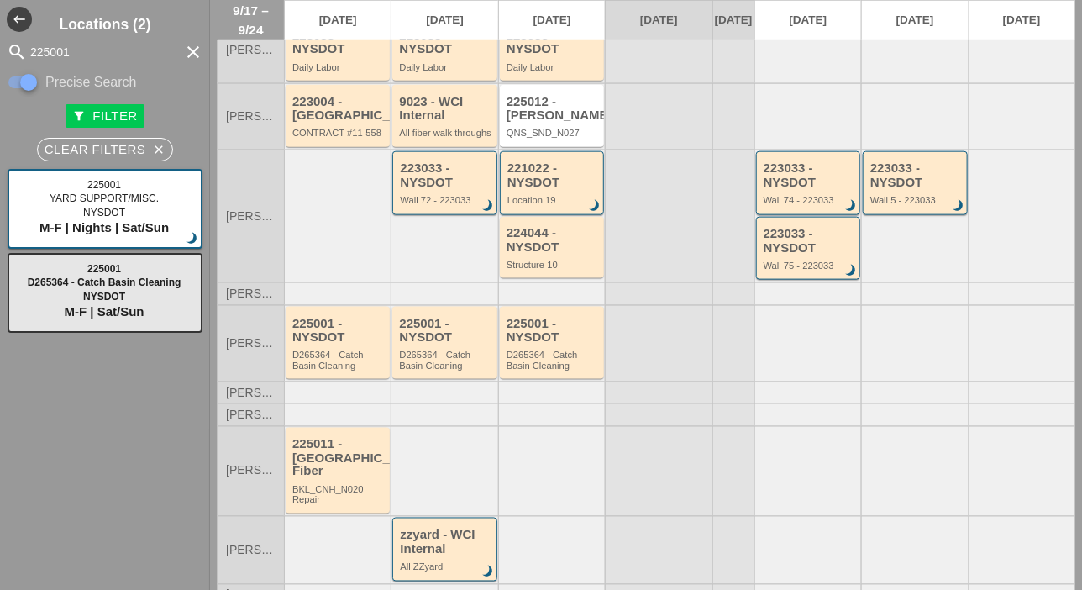
scroll to position [483, 0]
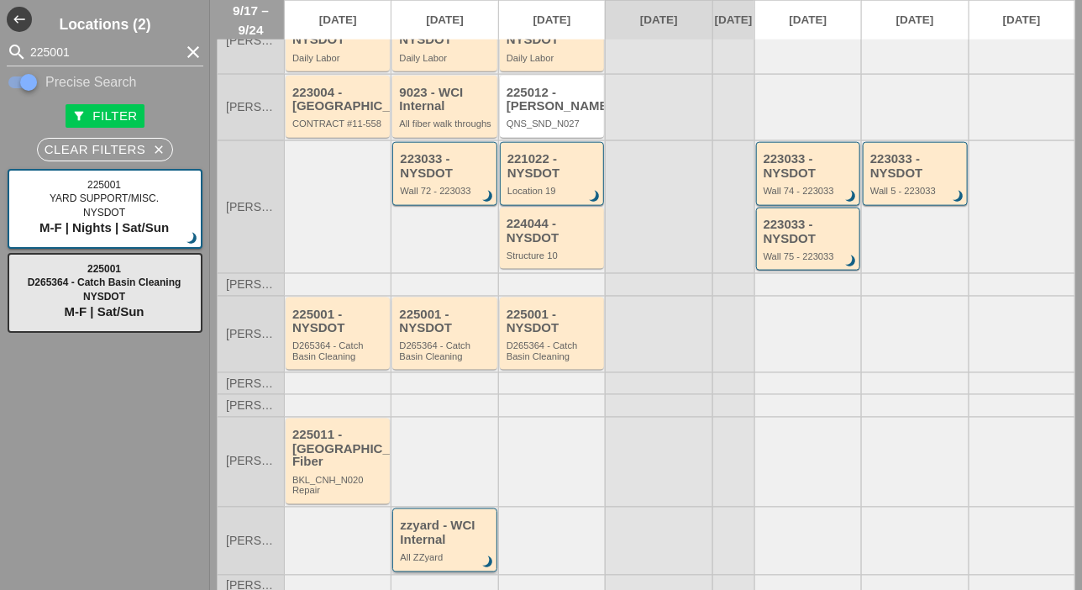
click at [445, 532] on div "zzyard - WCI Internal" at bounding box center [446, 533] width 92 height 28
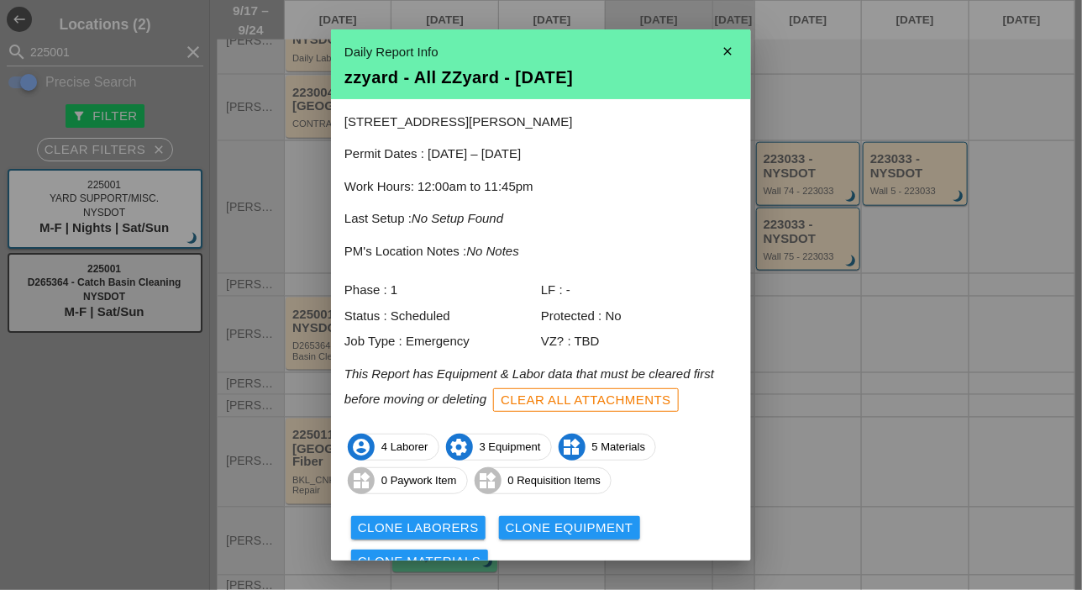
scroll to position [74, 0]
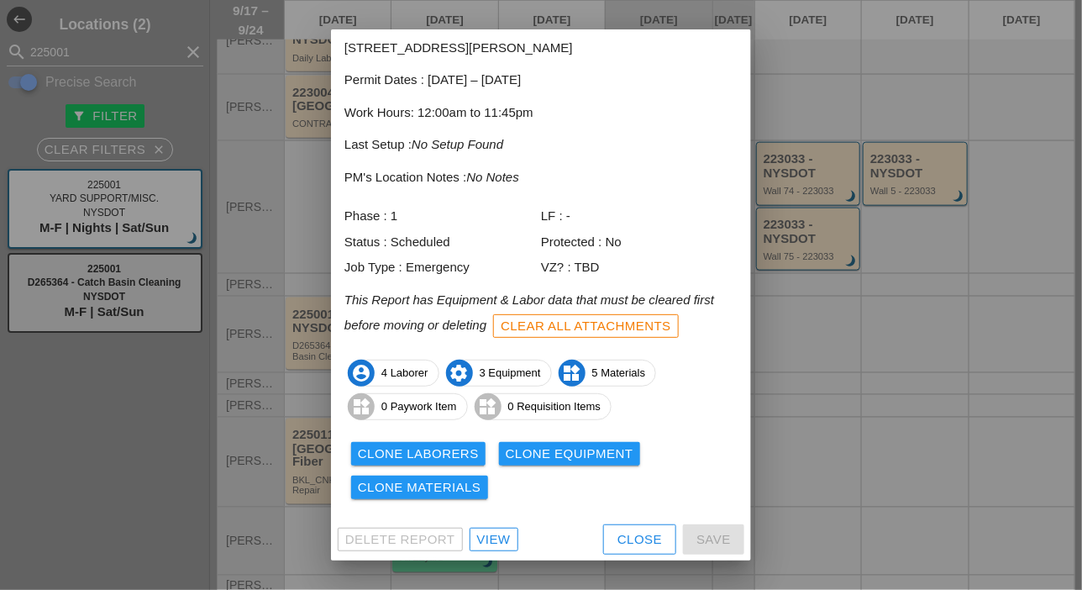
click at [496, 538] on div "View" at bounding box center [494, 539] width 34 height 19
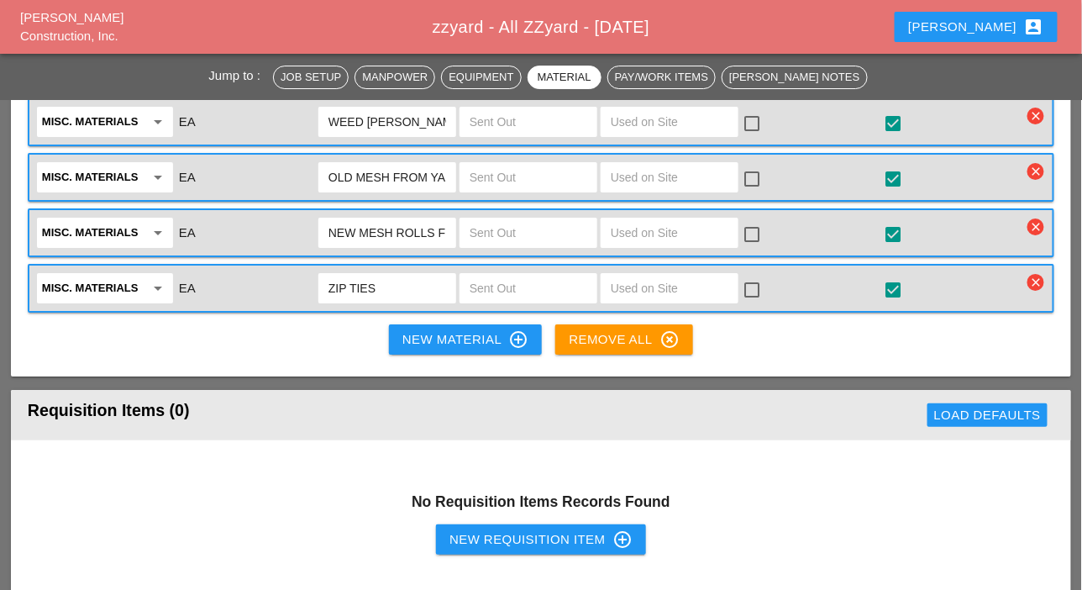
scroll to position [1764, 0]
